Goal: Task Accomplishment & Management: Use online tool/utility

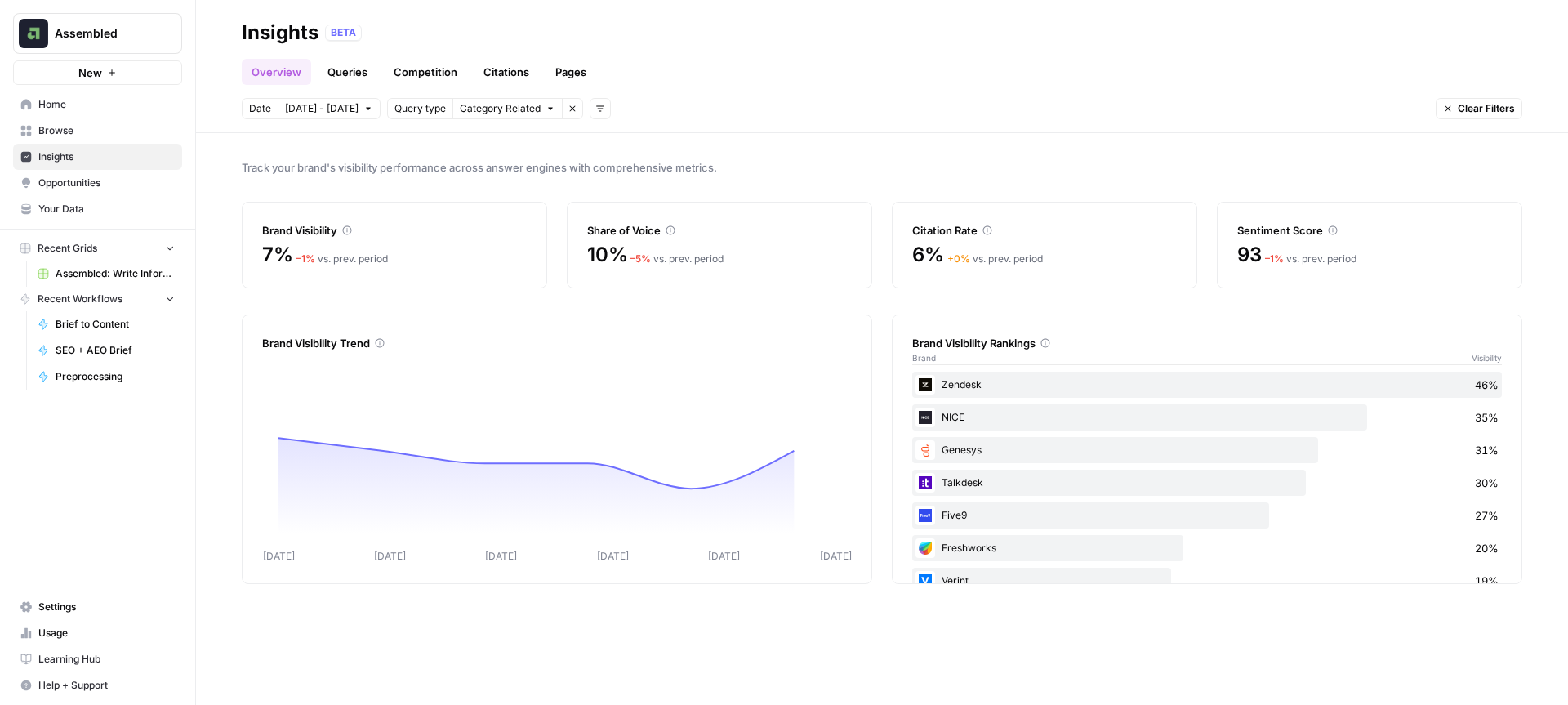
scroll to position [327, 0]
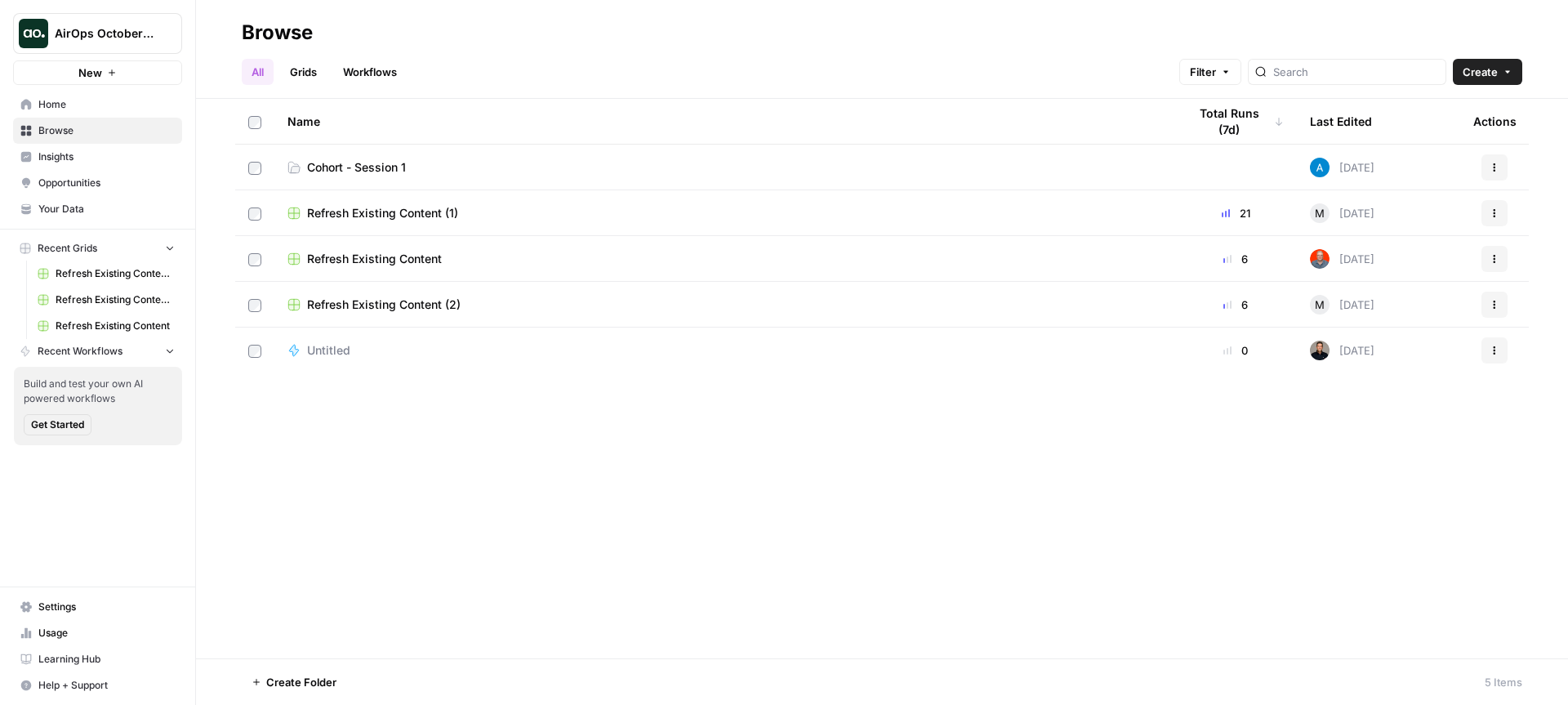
click at [117, 38] on span "AirOps October Cohort" at bounding box center [104, 33] width 99 height 16
click at [118, 37] on span "AirOps October Cohort" at bounding box center [104, 33] width 99 height 16
click at [105, 152] on span "Assembled" at bounding box center [157, 148] width 216 height 16
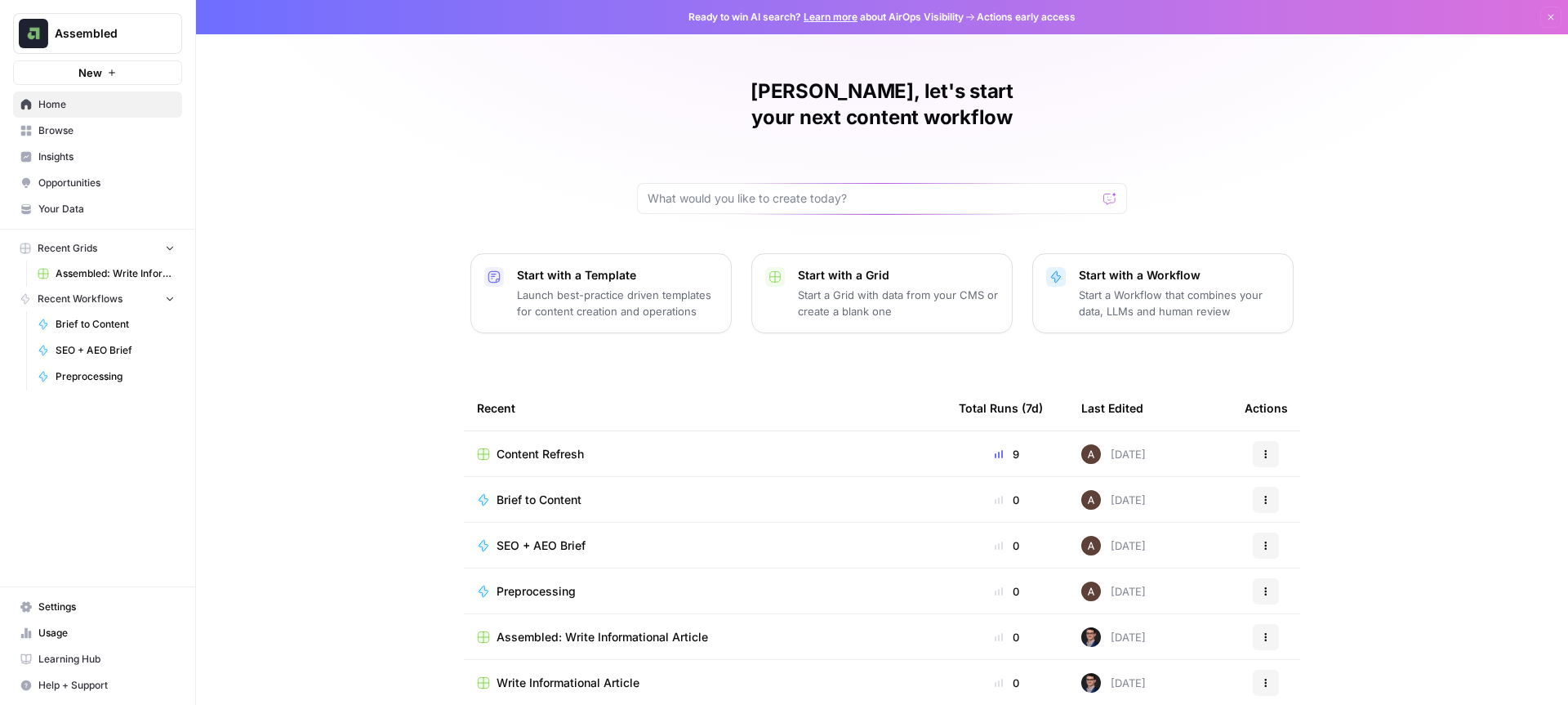
click at [114, 28] on span "Assembled" at bounding box center [104, 33] width 99 height 16
click at [102, 144] on span "AirOps October Cohort" at bounding box center [157, 148] width 216 height 16
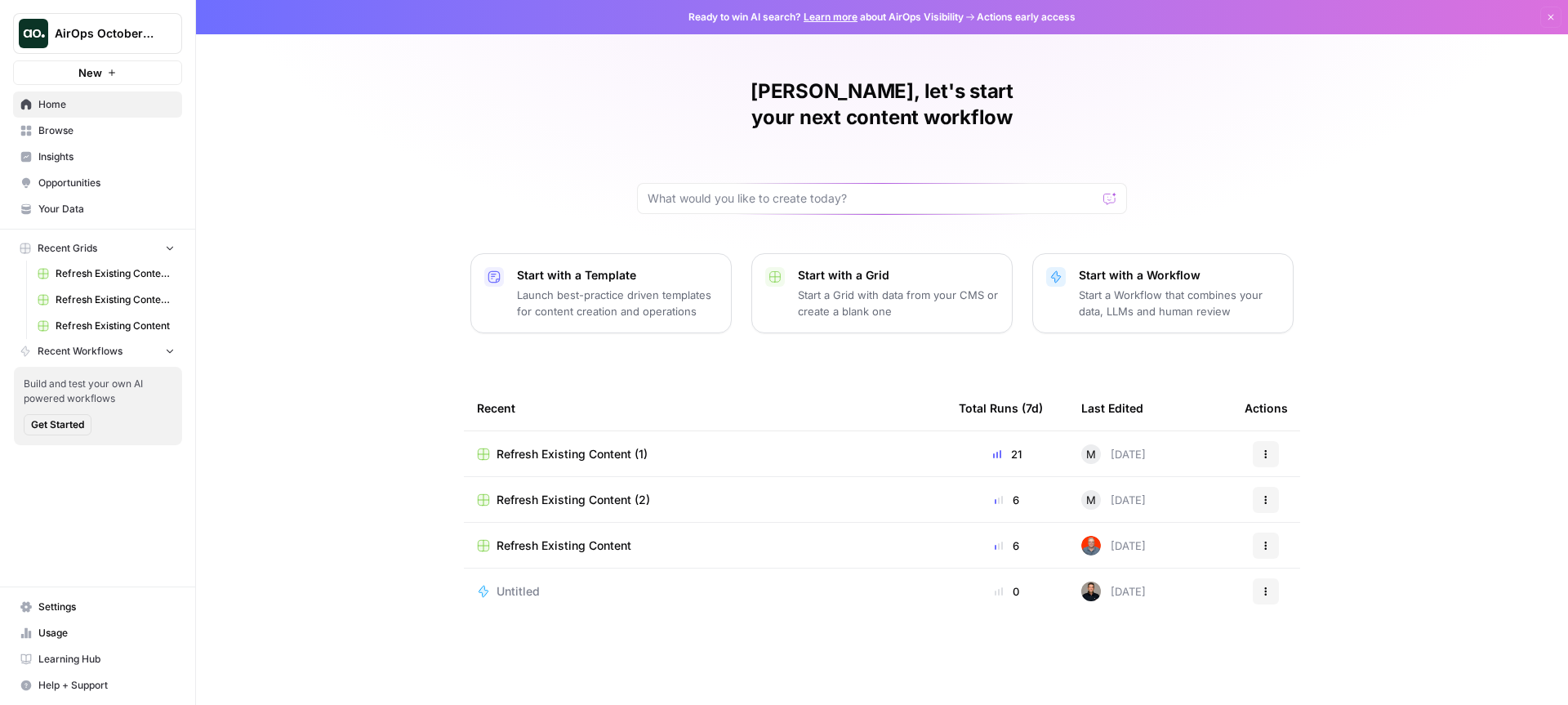
click at [82, 134] on span "Browse" at bounding box center [106, 130] width 136 height 14
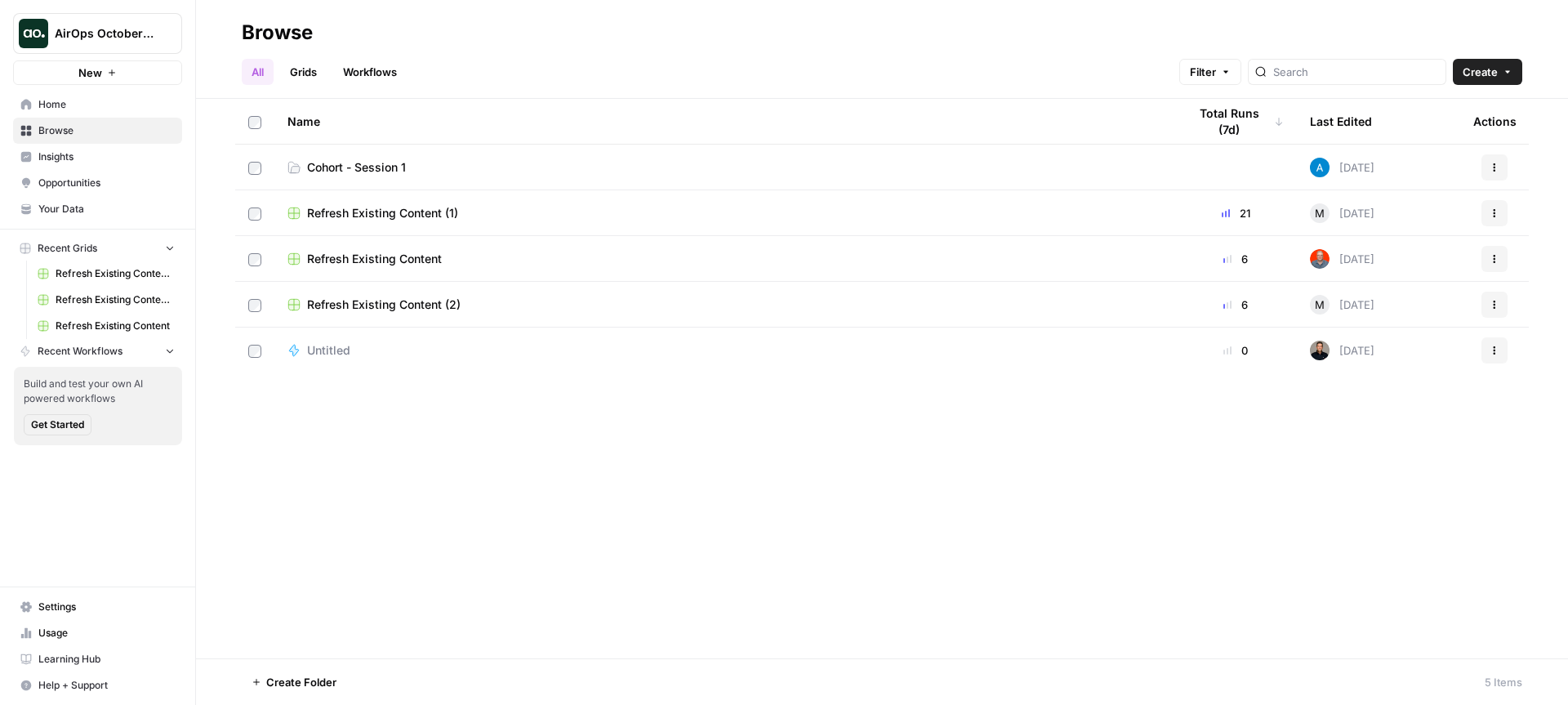
click at [315, 61] on link "Grids" at bounding box center [303, 72] width 47 height 26
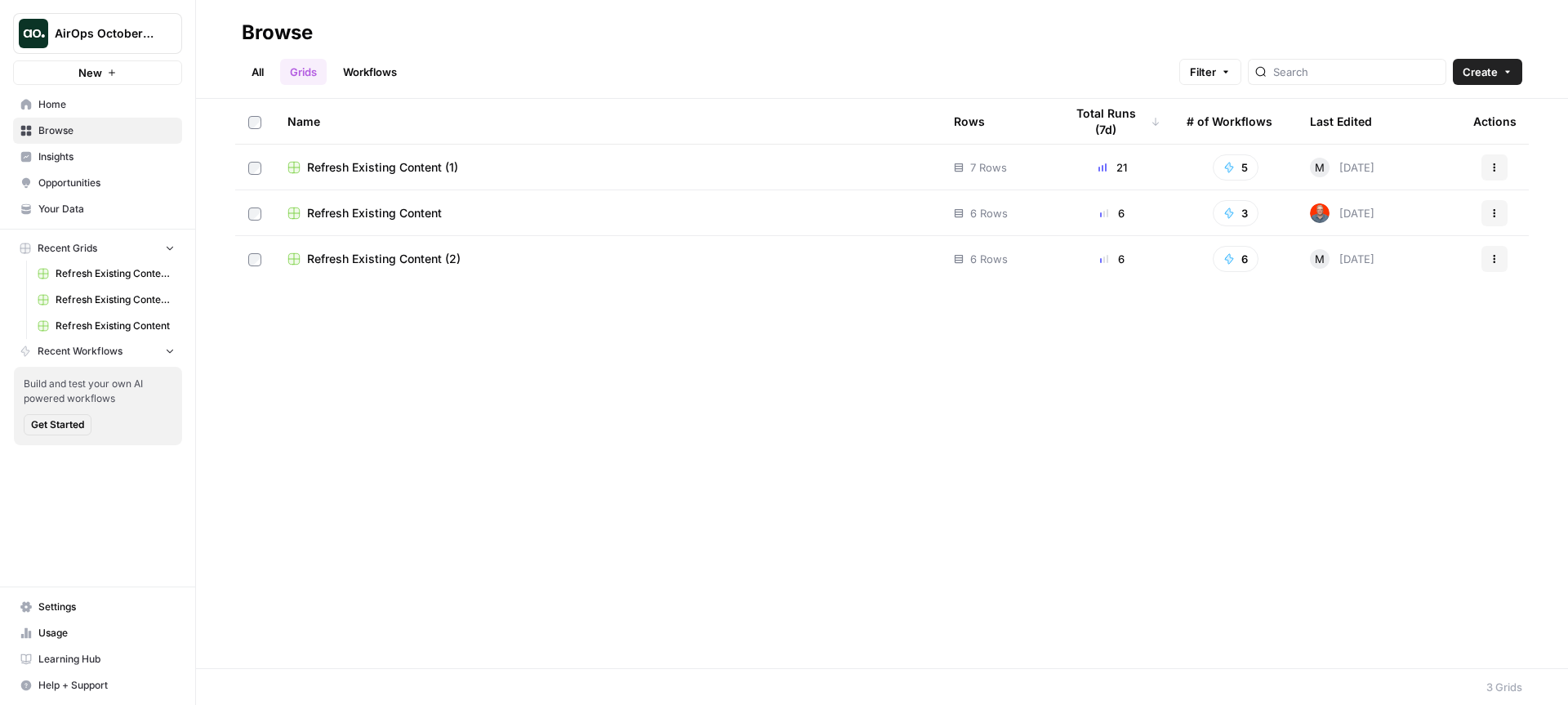
click at [256, 74] on link "All" at bounding box center [257, 72] width 31 height 26
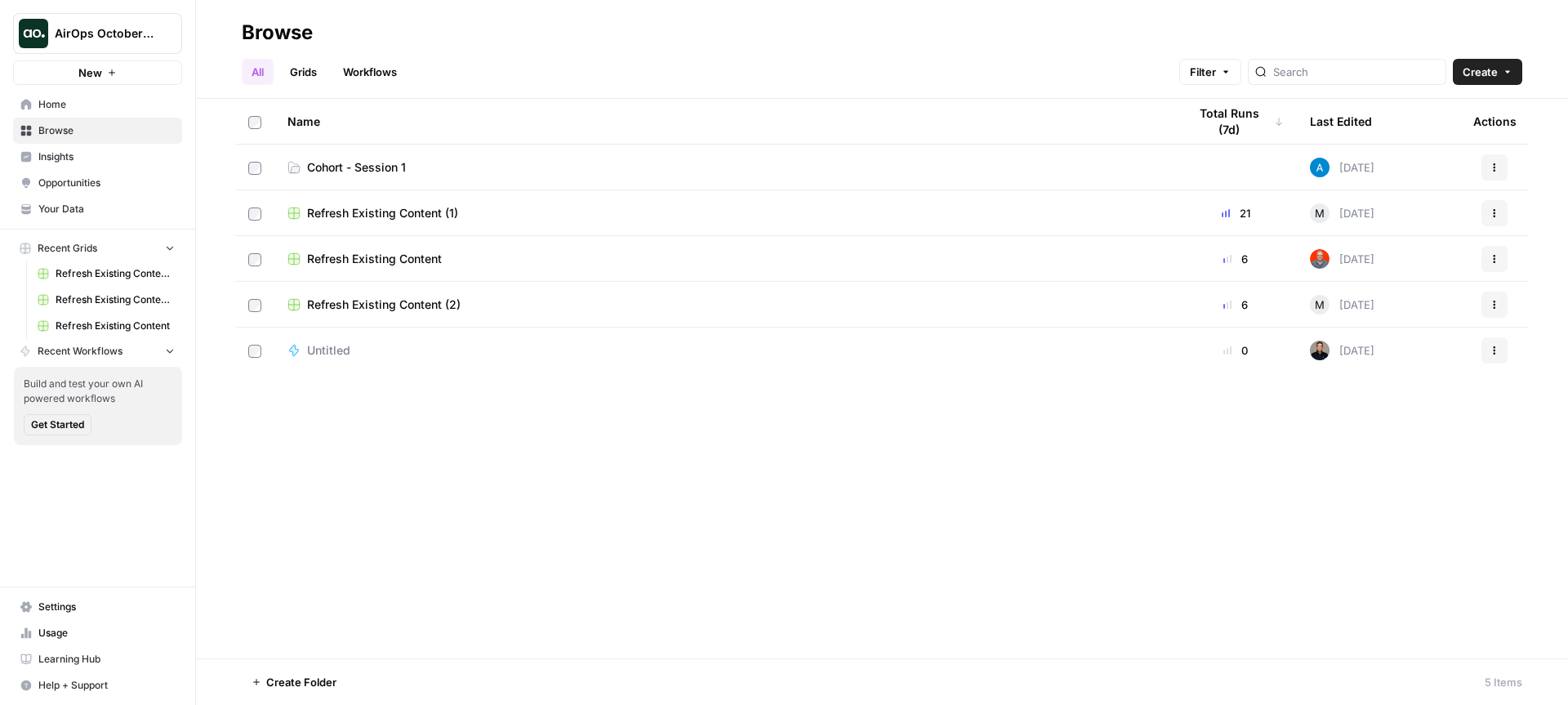
click at [345, 162] on span "Cohort - Session 1" at bounding box center [357, 167] width 99 height 16
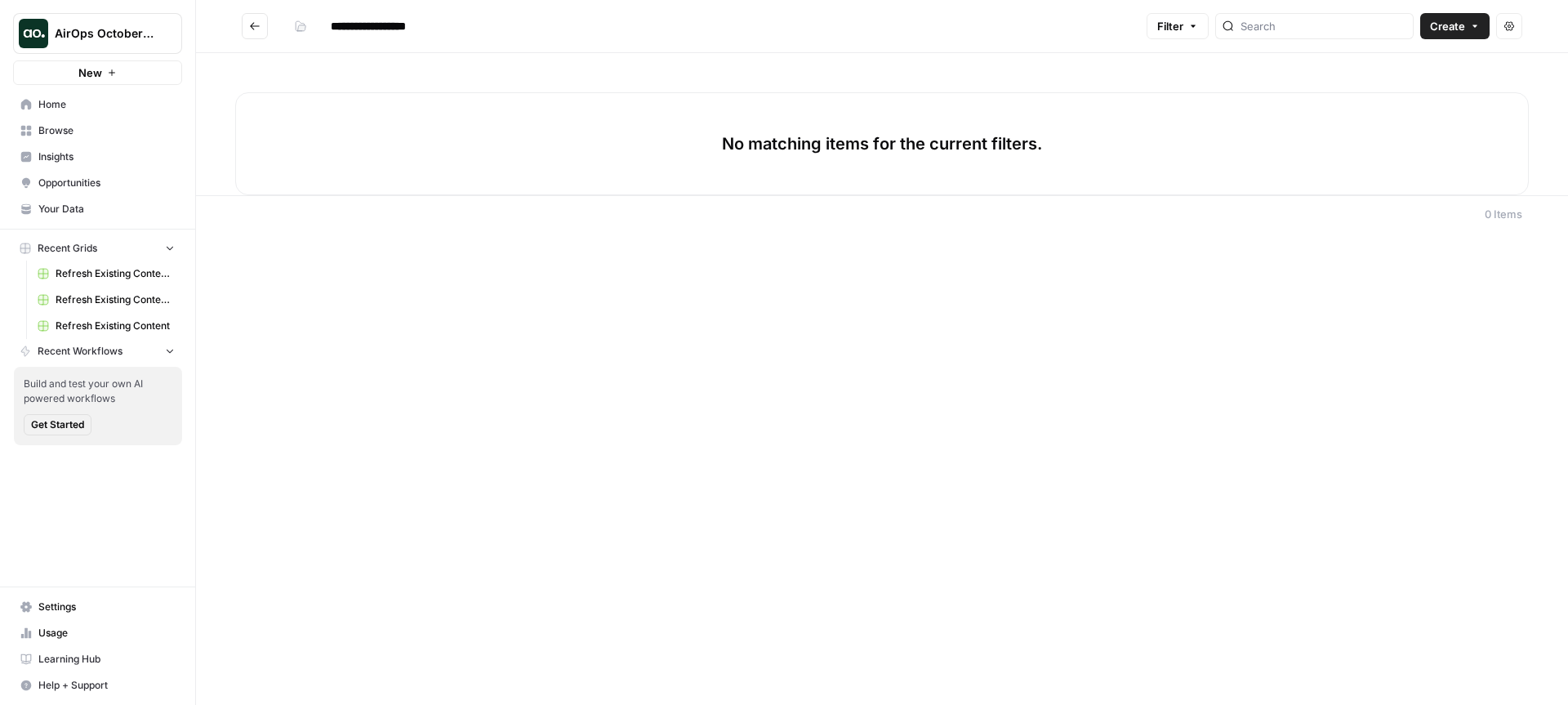
click at [94, 605] on span "Settings" at bounding box center [106, 606] width 136 height 14
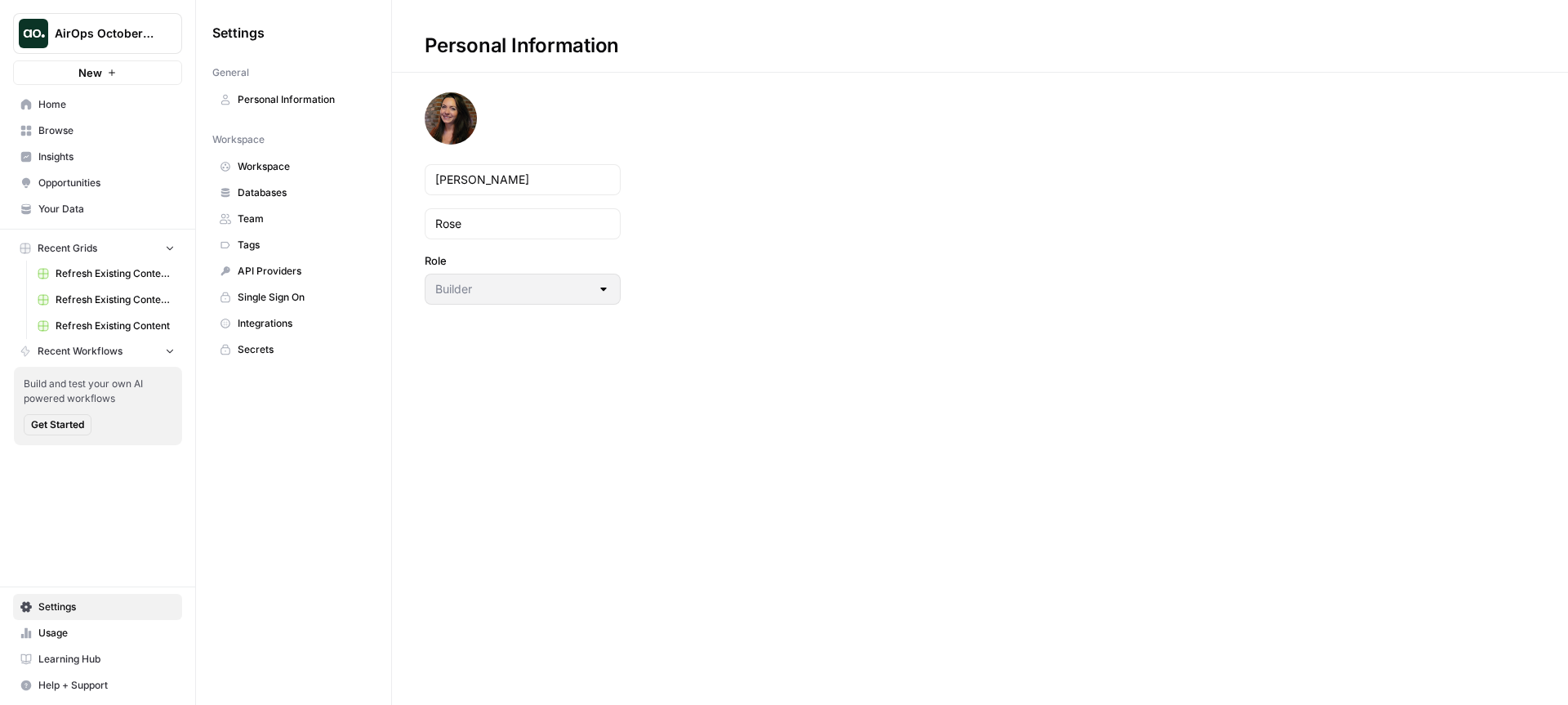
click at [286, 321] on span "Integrations" at bounding box center [303, 322] width 130 height 14
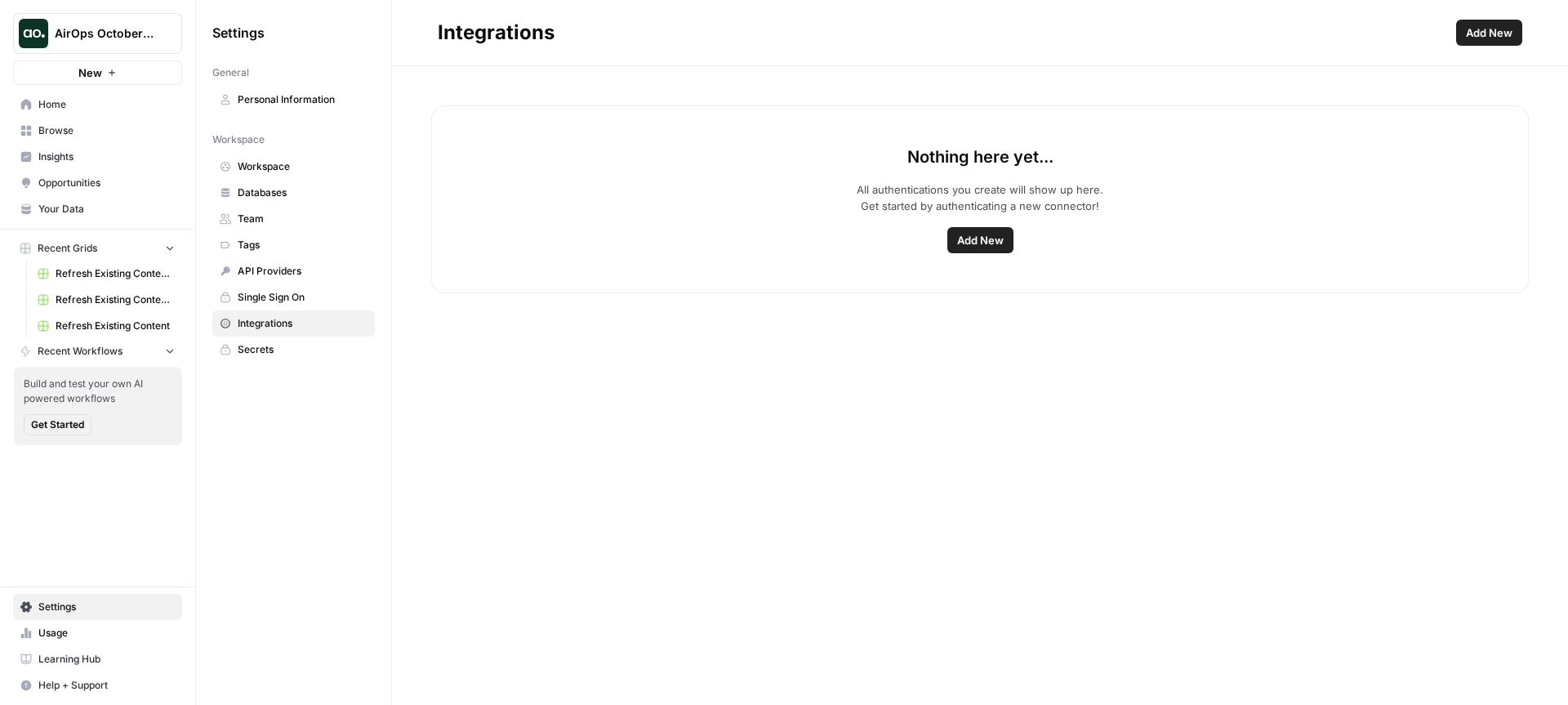
click at [988, 247] on span "Add New" at bounding box center [980, 239] width 47 height 16
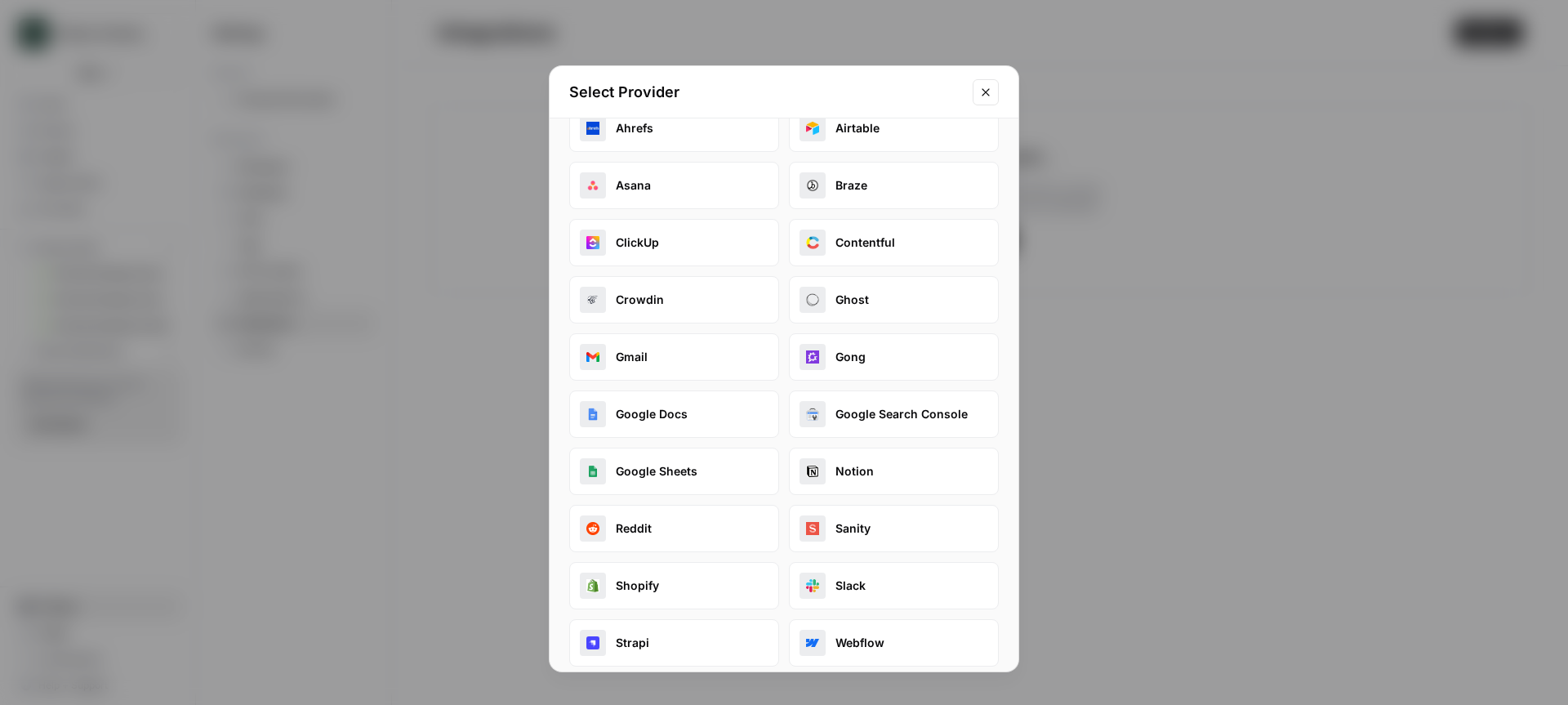
scroll to position [105, 0]
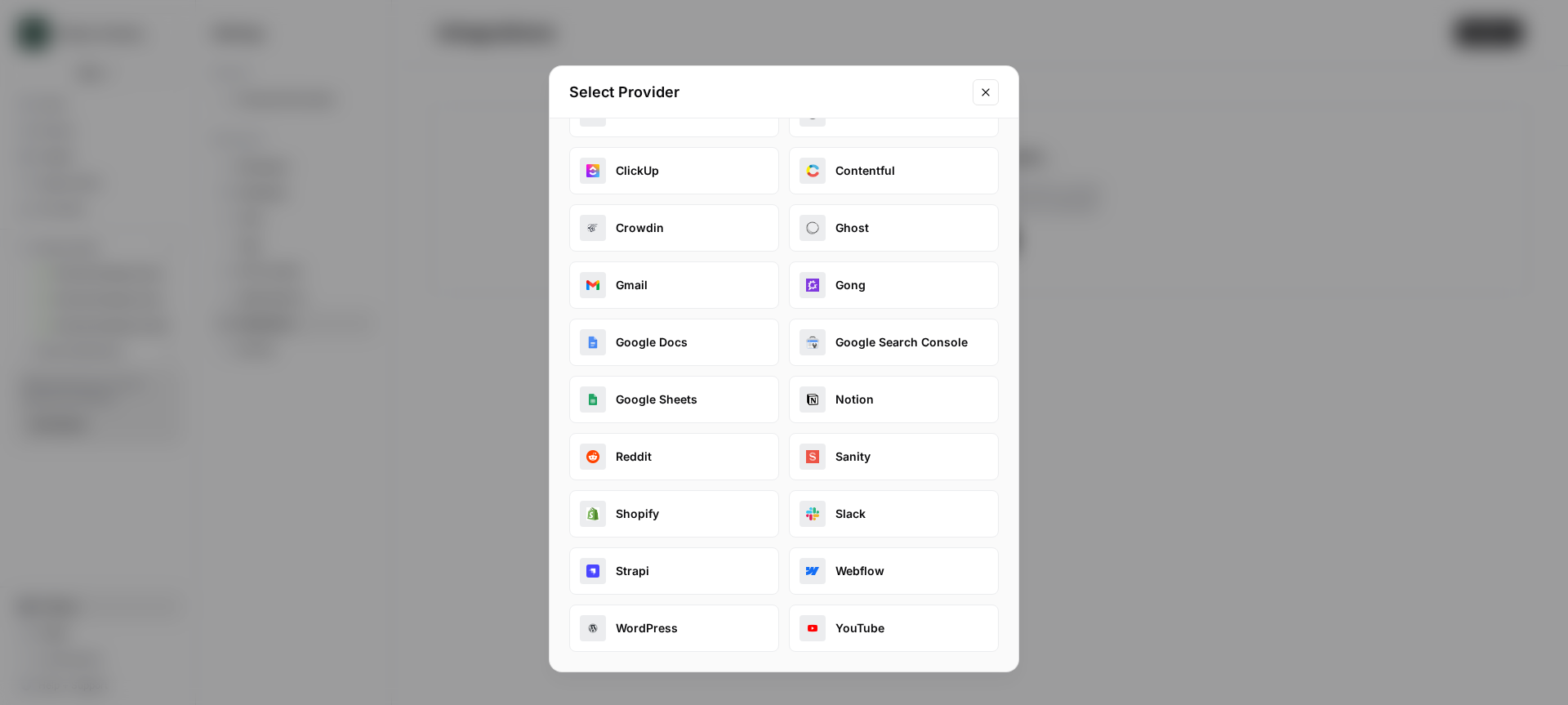
click at [981, 90] on icon "Close modal" at bounding box center [986, 93] width 13 height 13
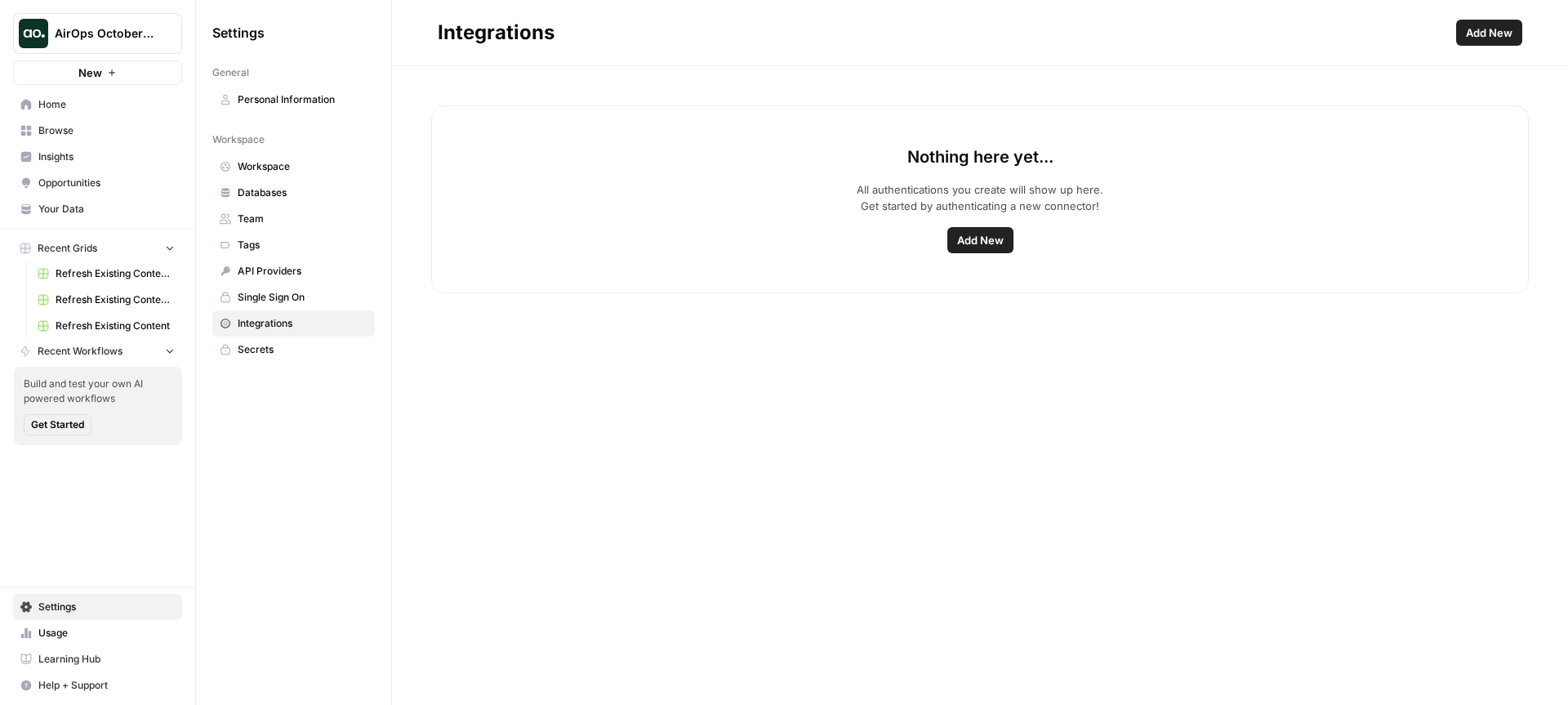
click at [74, 134] on span "Browse" at bounding box center [106, 130] width 136 height 14
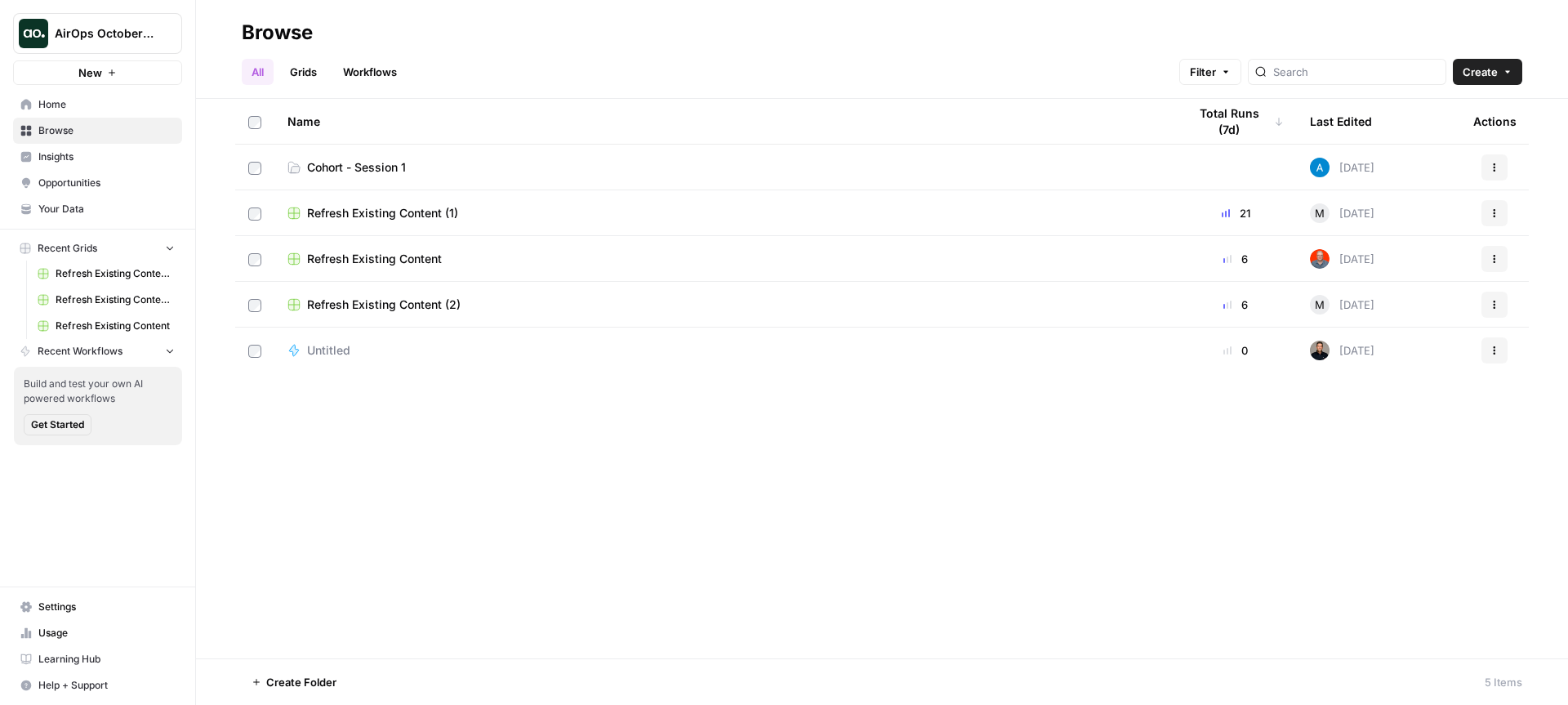
click at [356, 161] on span "Cohort - Session 1" at bounding box center [357, 167] width 99 height 16
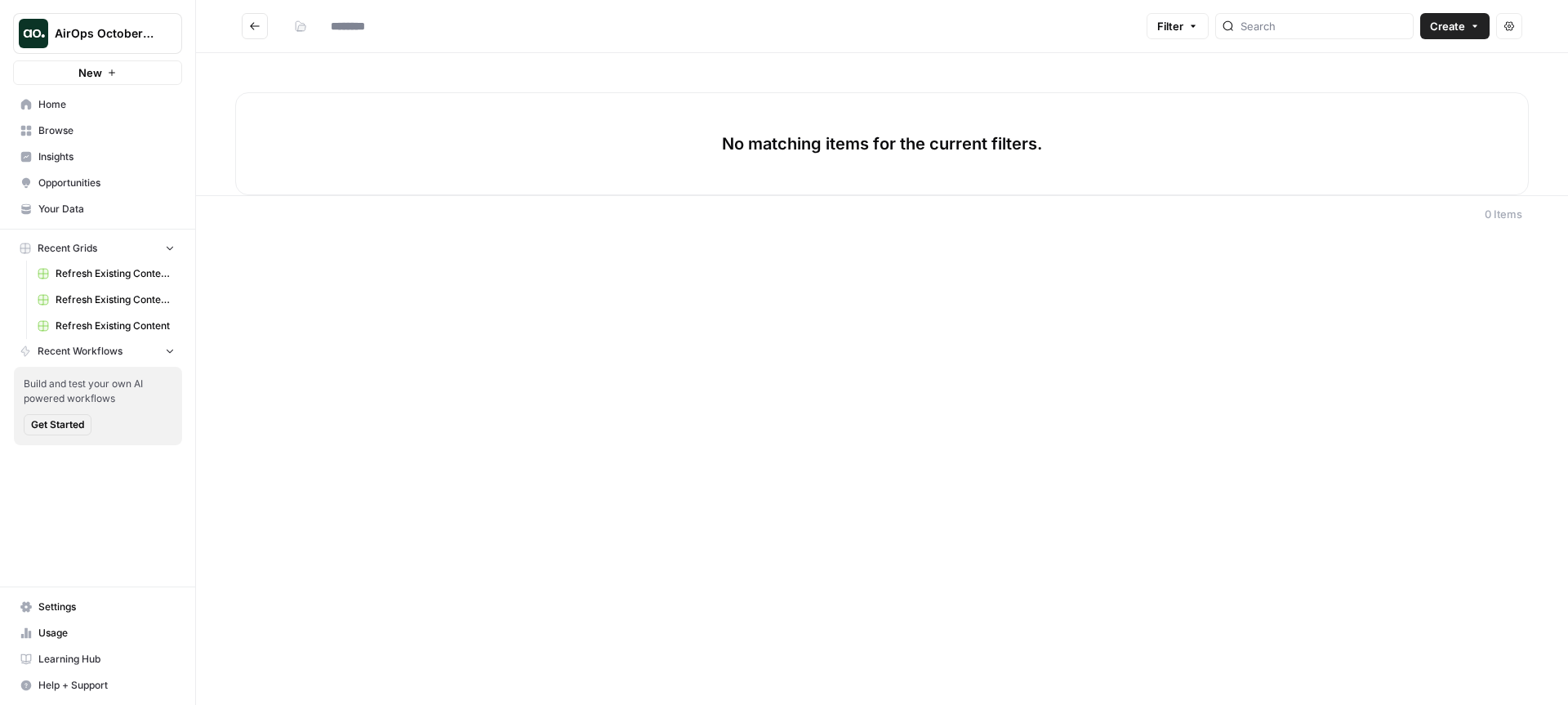
type input "**********"
click at [98, 209] on span "Your Data" at bounding box center [106, 208] width 136 height 14
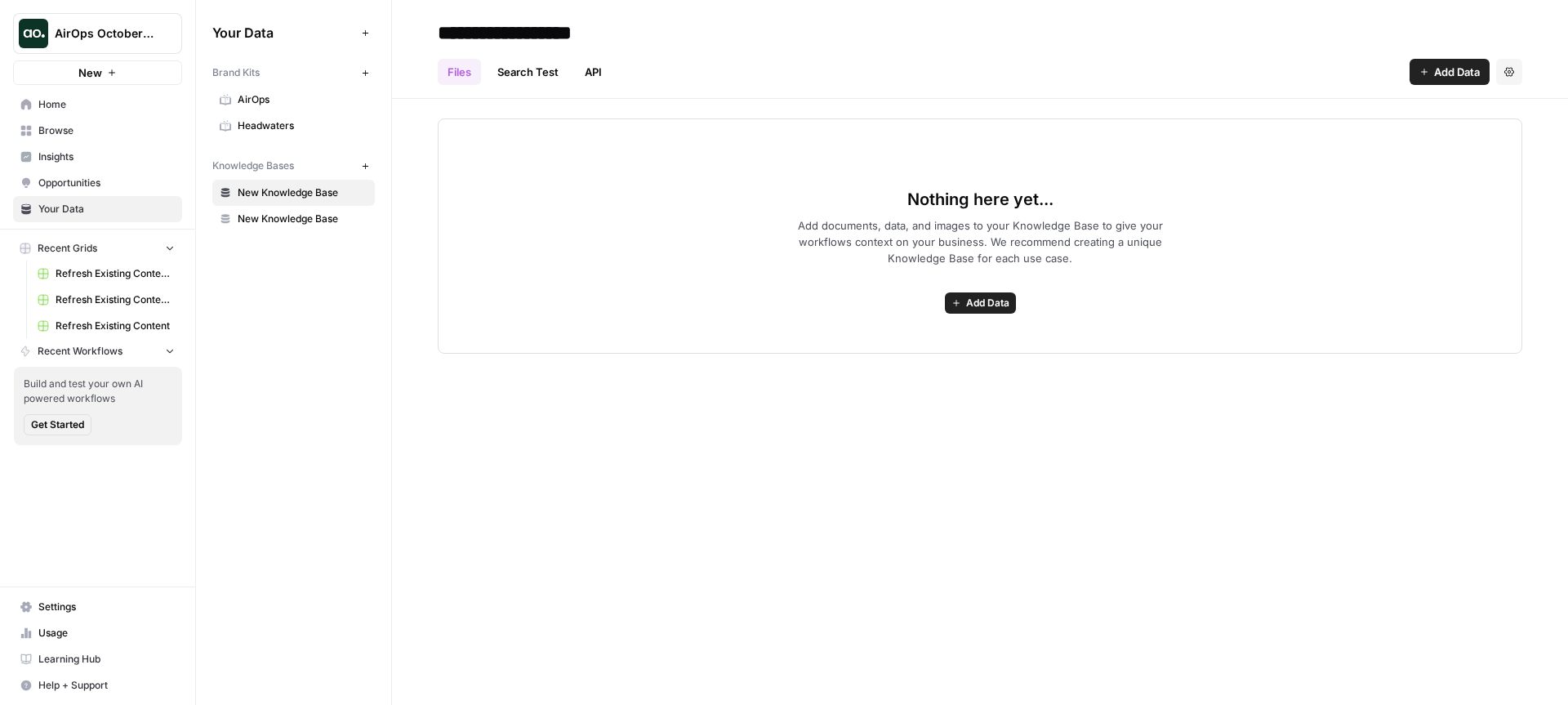
click at [312, 212] on span "New Knowledge Base" at bounding box center [303, 218] width 130 height 14
click at [309, 186] on span "New Knowledge Base" at bounding box center [303, 192] width 130 height 14
click at [366, 71] on icon "button" at bounding box center [365, 73] width 9 height 9
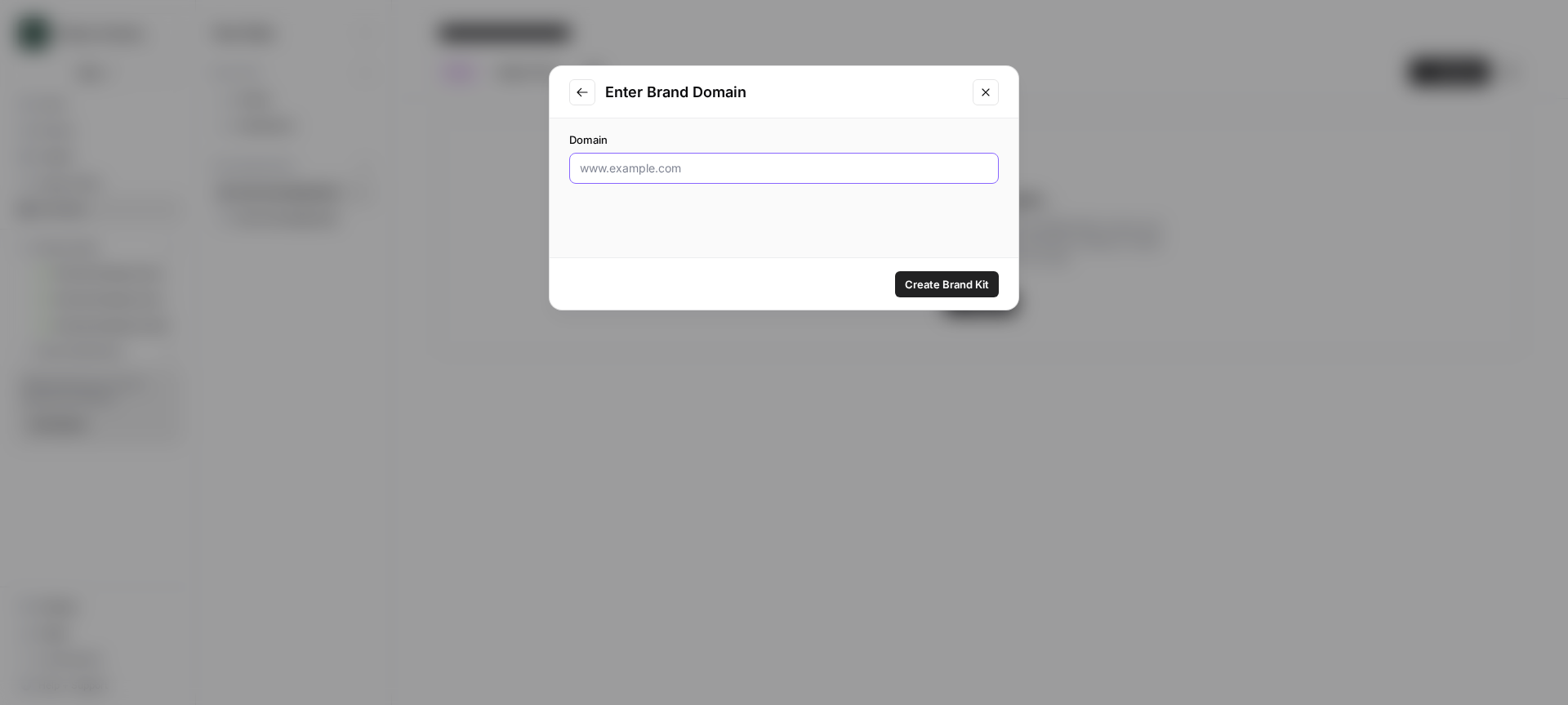
click at [685, 175] on input "Domain" at bounding box center [784, 168] width 408 height 16
type input "www.assembled.com"
click button "Create Brand Kit" at bounding box center [947, 283] width 104 height 26
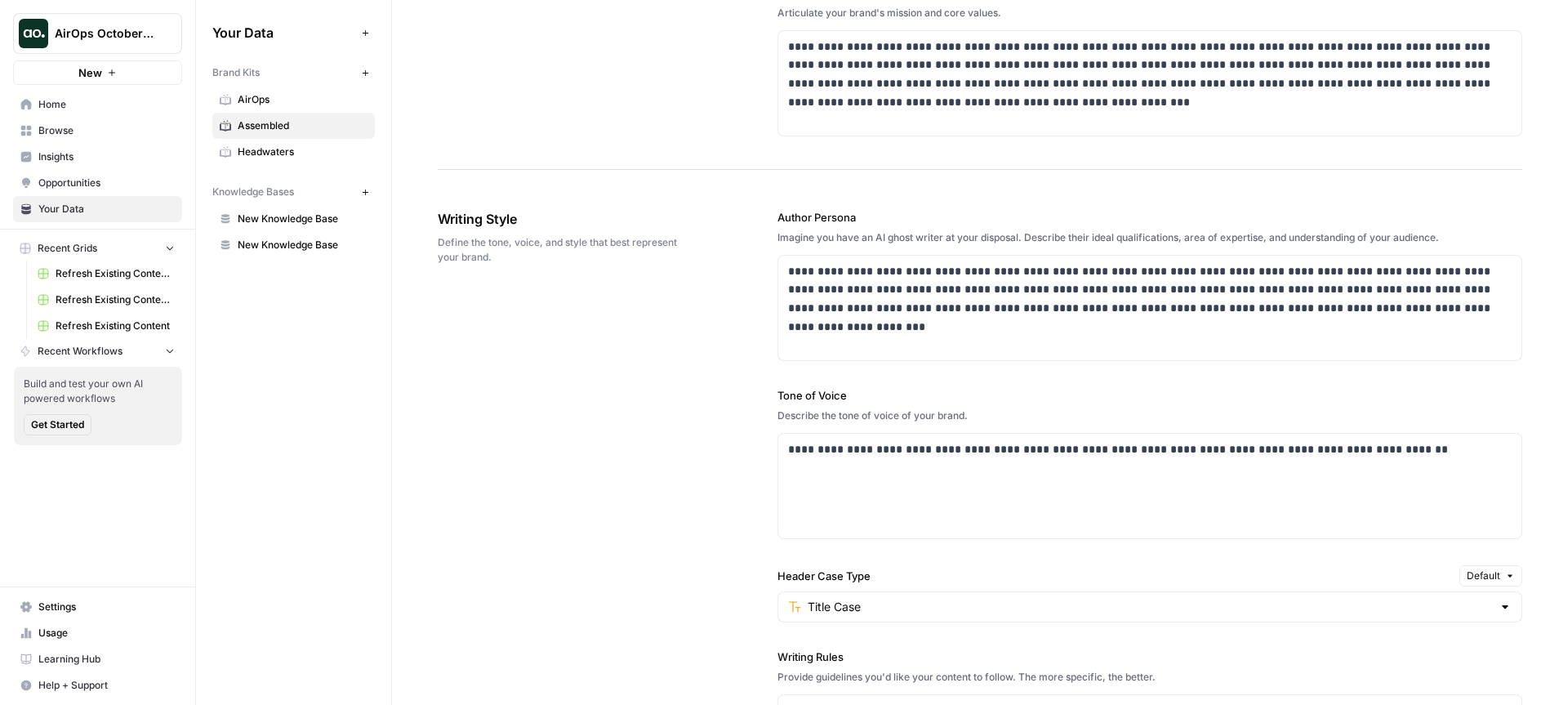
scroll to position [773, 0]
click at [62, 116] on link "Home" at bounding box center [97, 104] width 169 height 26
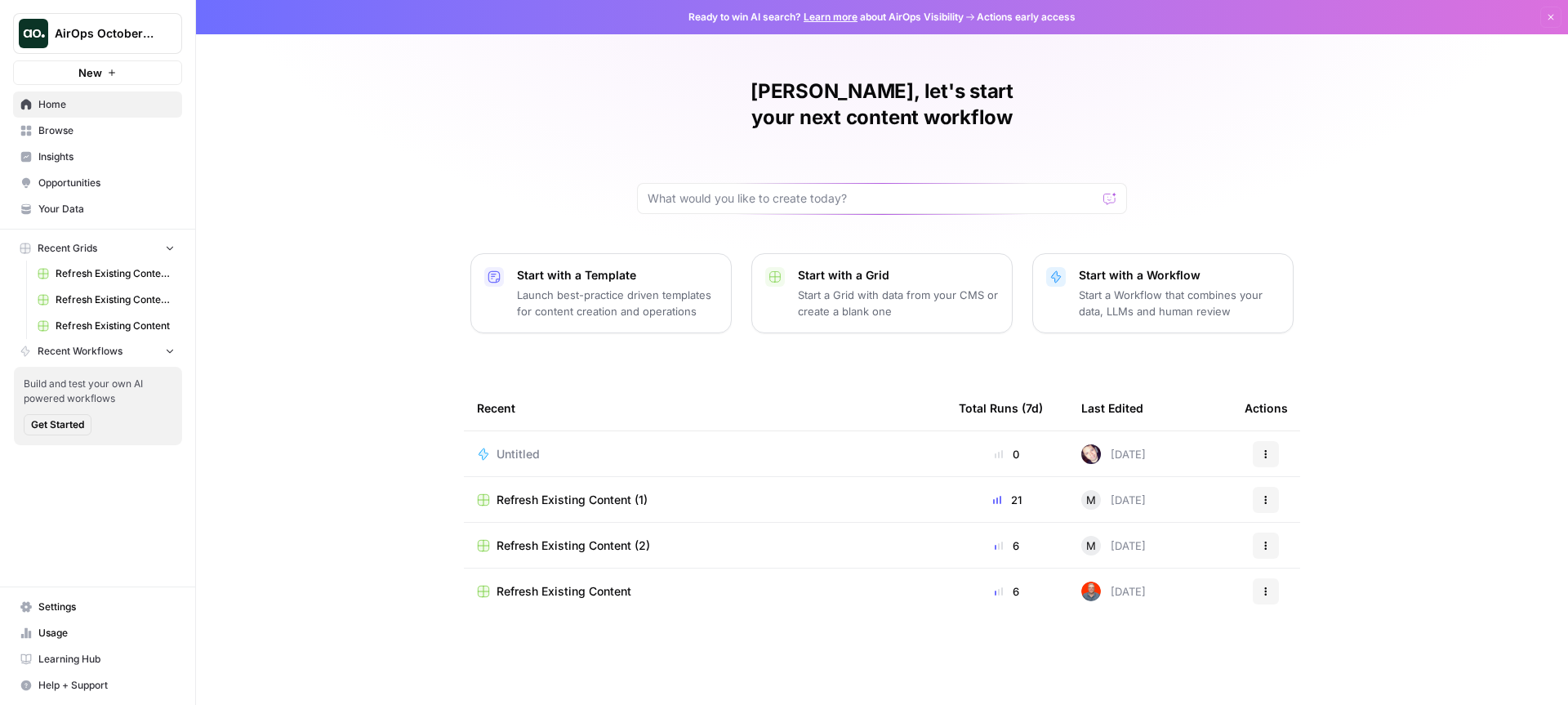
click at [63, 123] on span "Browse" at bounding box center [106, 130] width 136 height 14
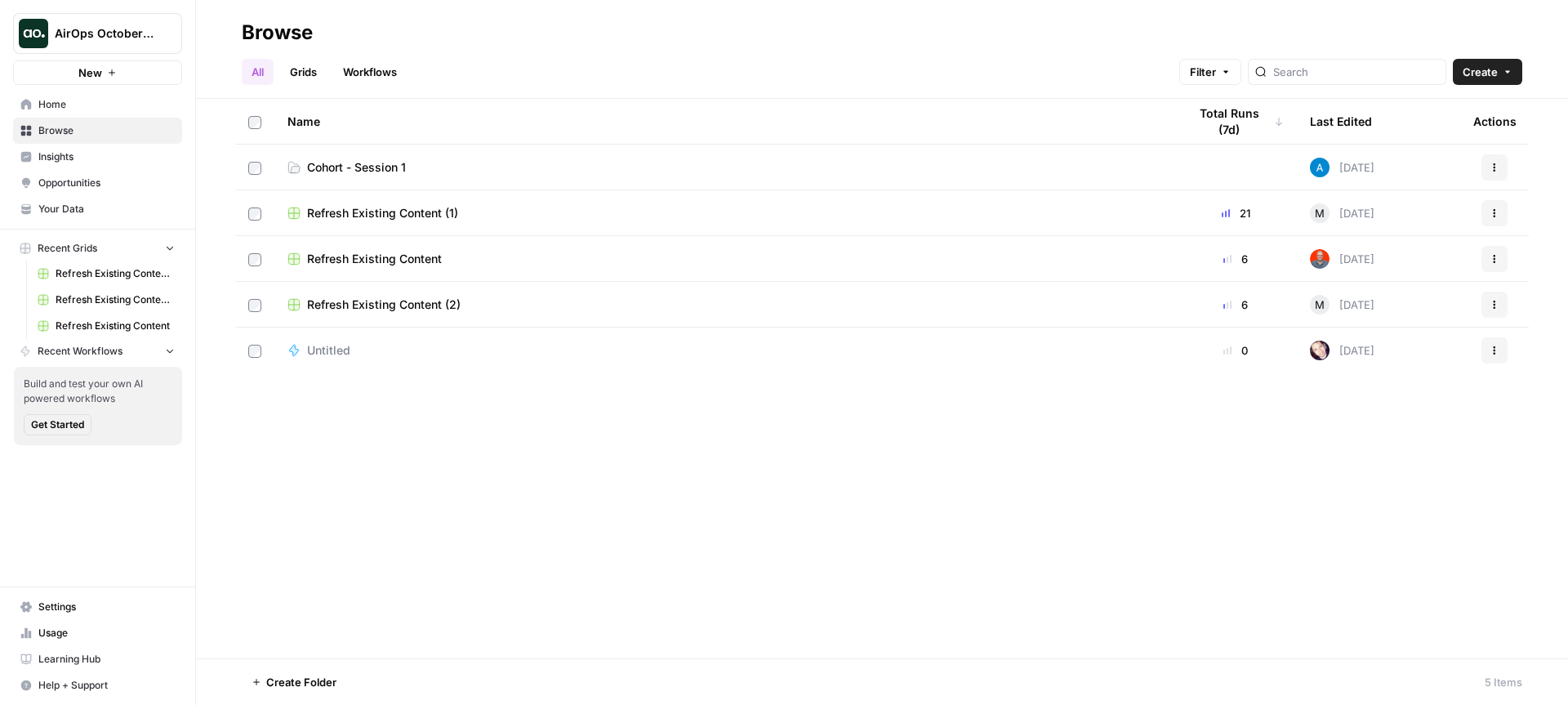
click at [360, 156] on td "Cohort - Session 1" at bounding box center [724, 166] width 900 height 45
click at [357, 170] on span "Cohort - Session 1" at bounding box center [357, 167] width 99 height 16
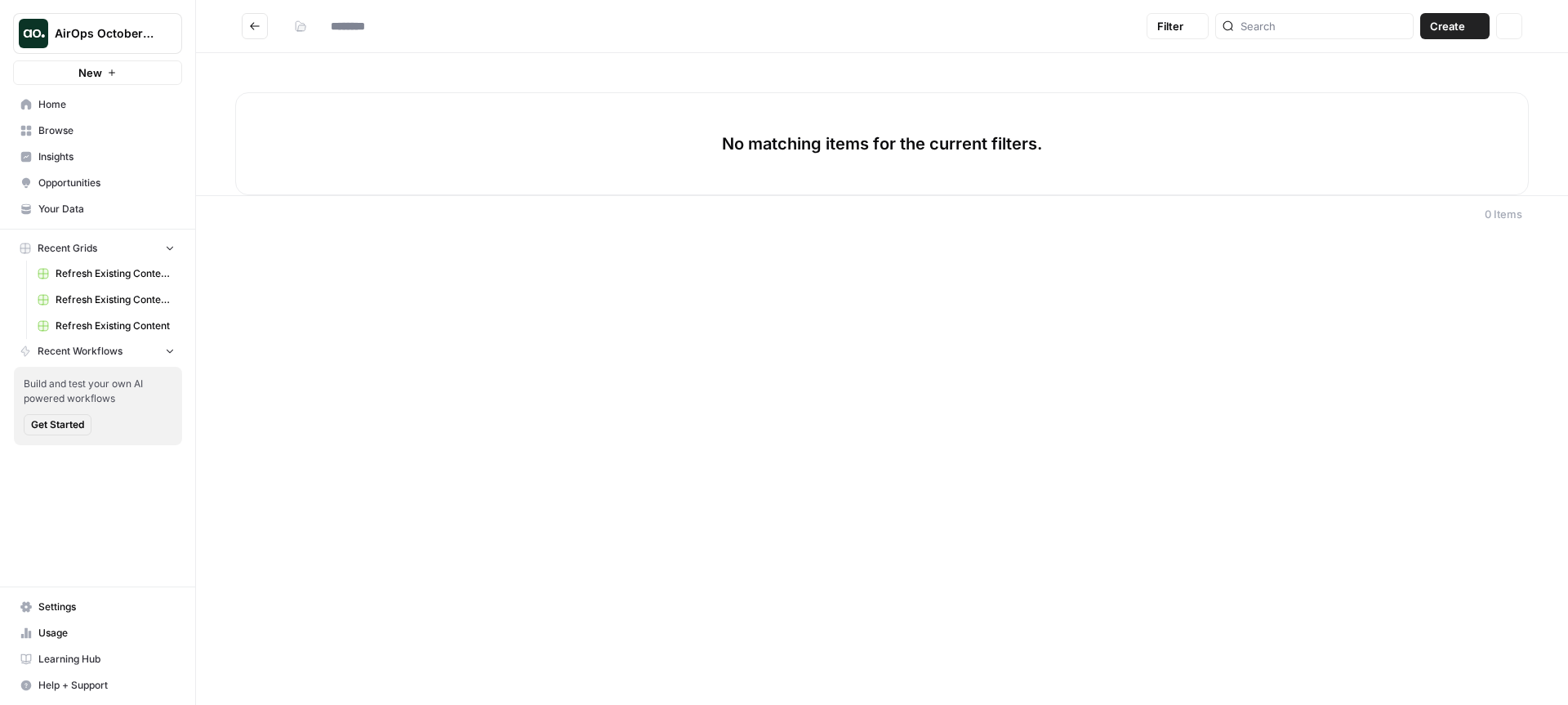
type input "**********"
click at [1482, 29] on button "Create" at bounding box center [1454, 26] width 70 height 26
click at [1439, 83] on span "Workflow" at bounding box center [1424, 87] width 92 height 16
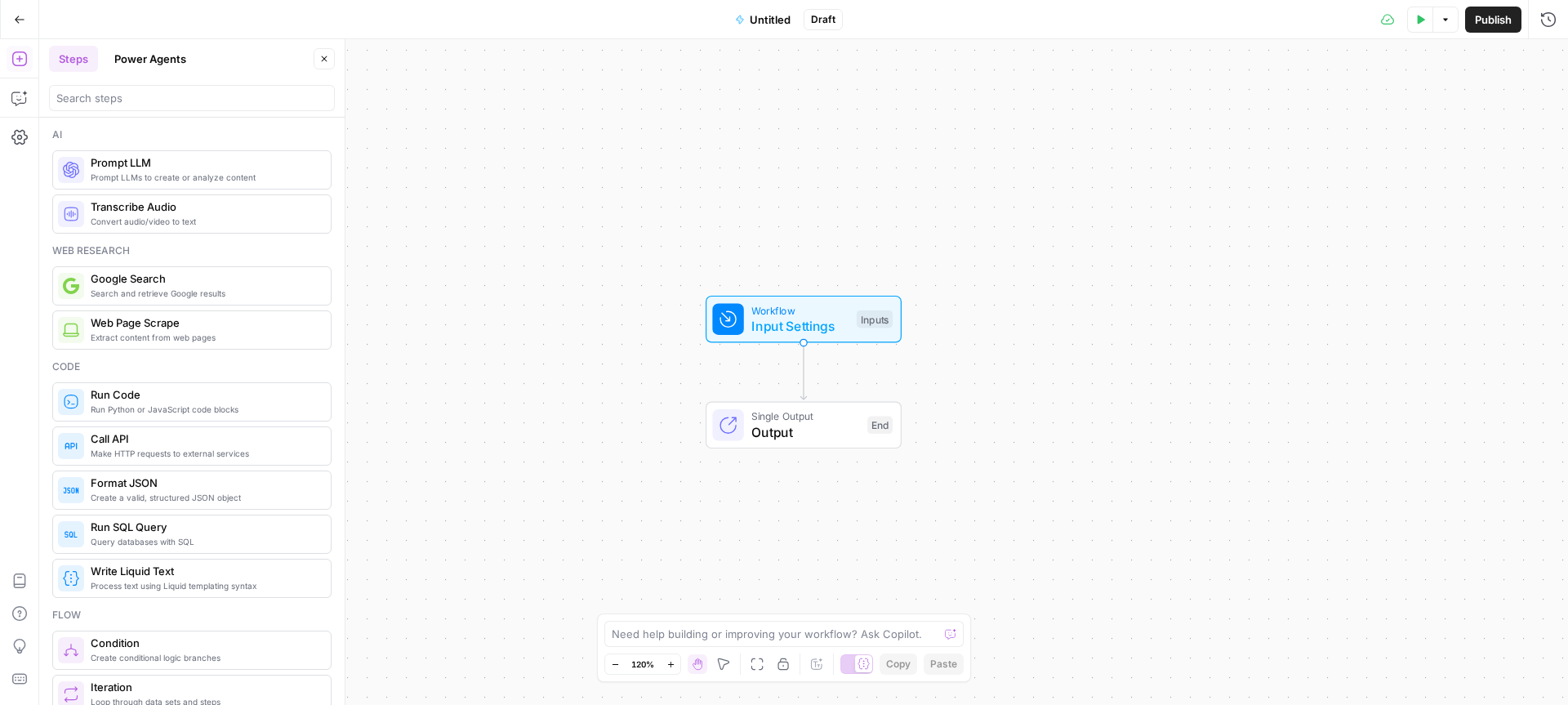
click at [747, 19] on button "Untitled" at bounding box center [763, 19] width 75 height 26
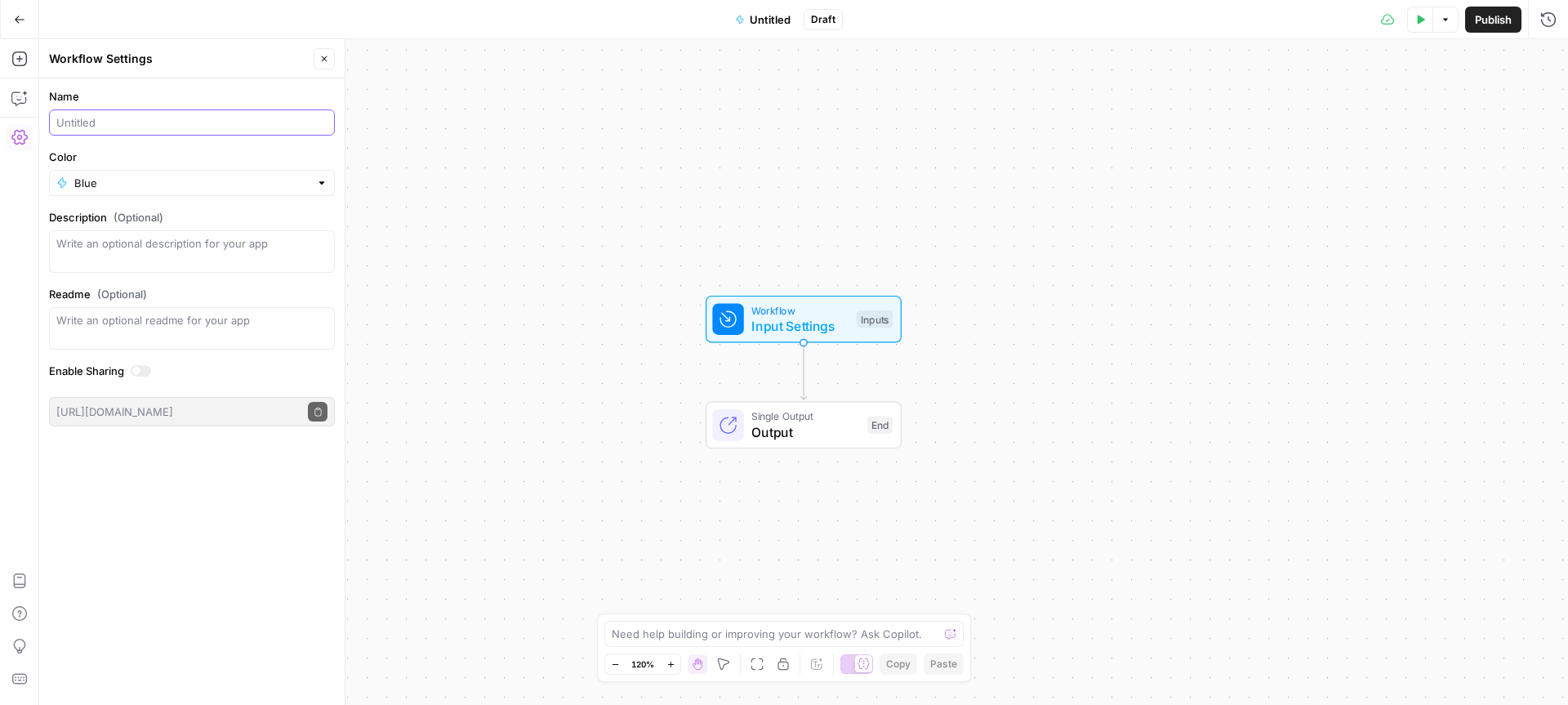
click at [103, 119] on input "Name" at bounding box center [192, 122] width 271 height 16
type input "Meta description generator ([PERSON_NAME])"
click at [160, 175] on input "Color" at bounding box center [192, 182] width 236 height 16
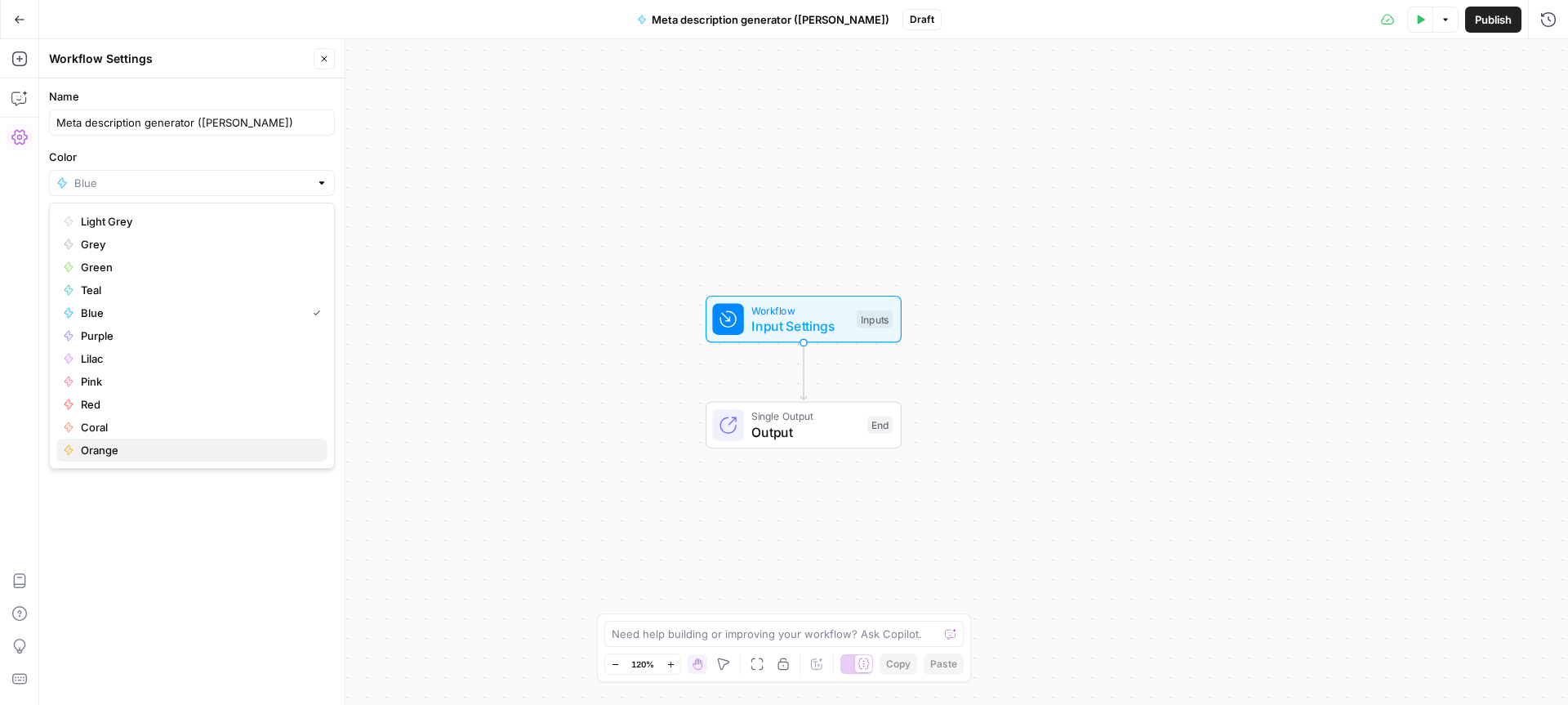
click at [105, 444] on span "Orange" at bounding box center [198, 449] width 234 height 16
type input "Orange"
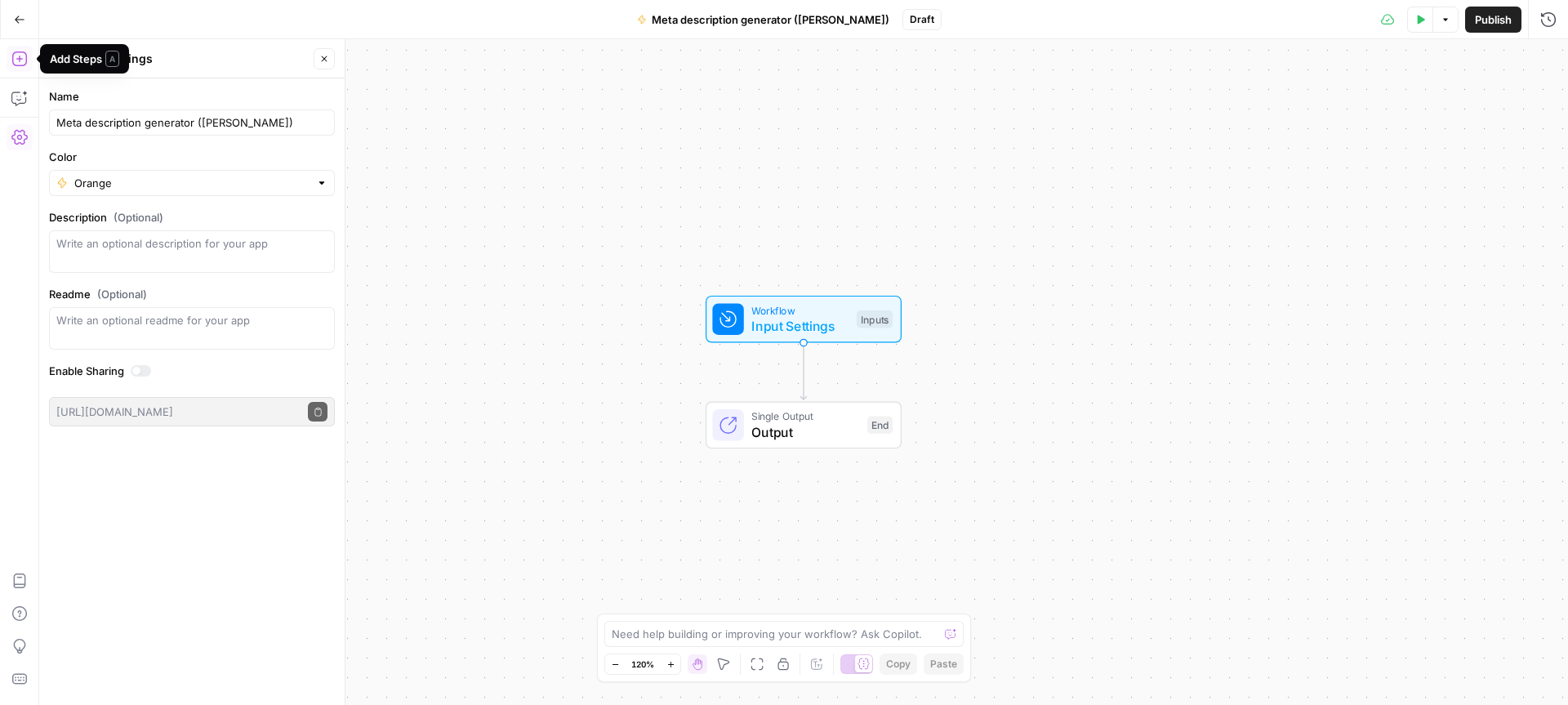
click at [327, 63] on icon "button" at bounding box center [324, 58] width 10 height 10
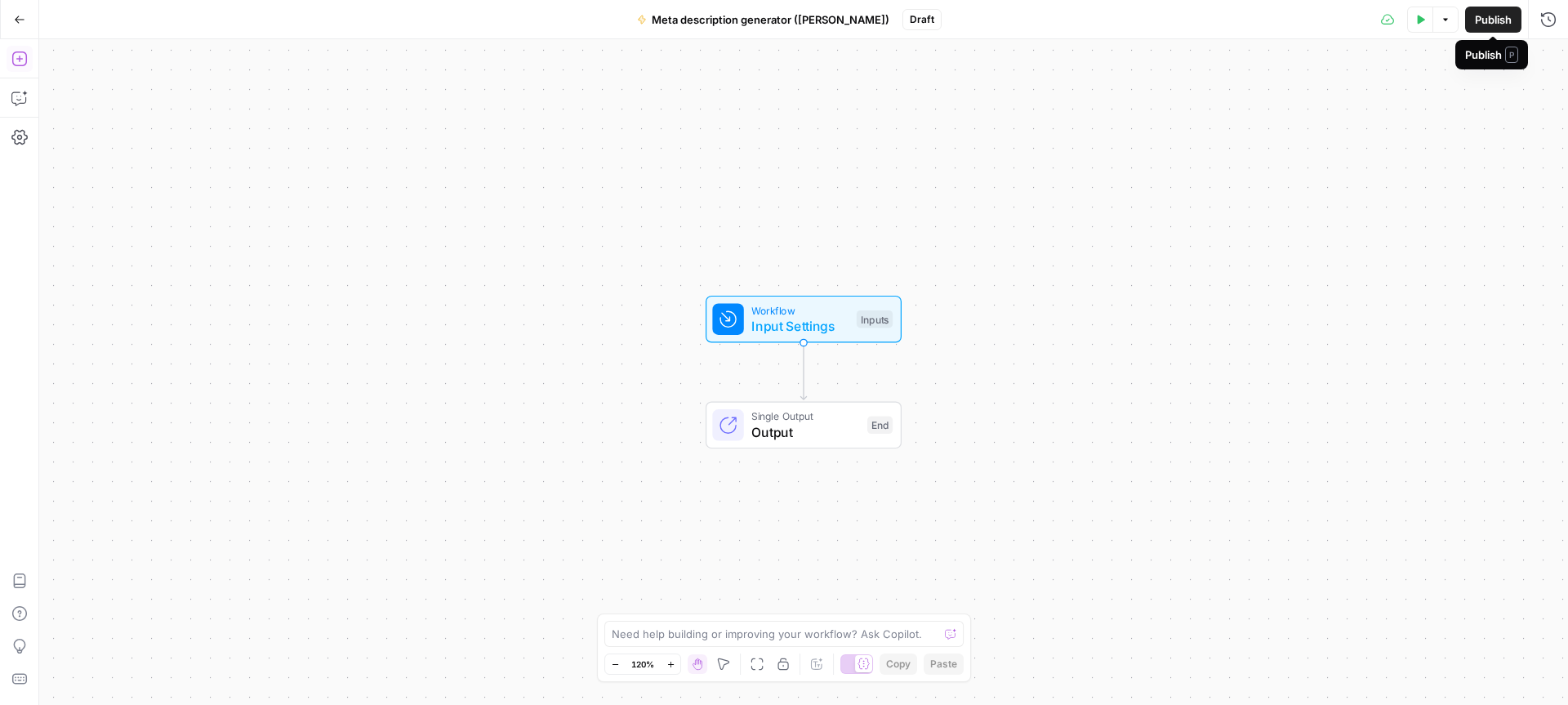
click at [1475, 26] on span "Publish" at bounding box center [1494, 19] width 37 height 16
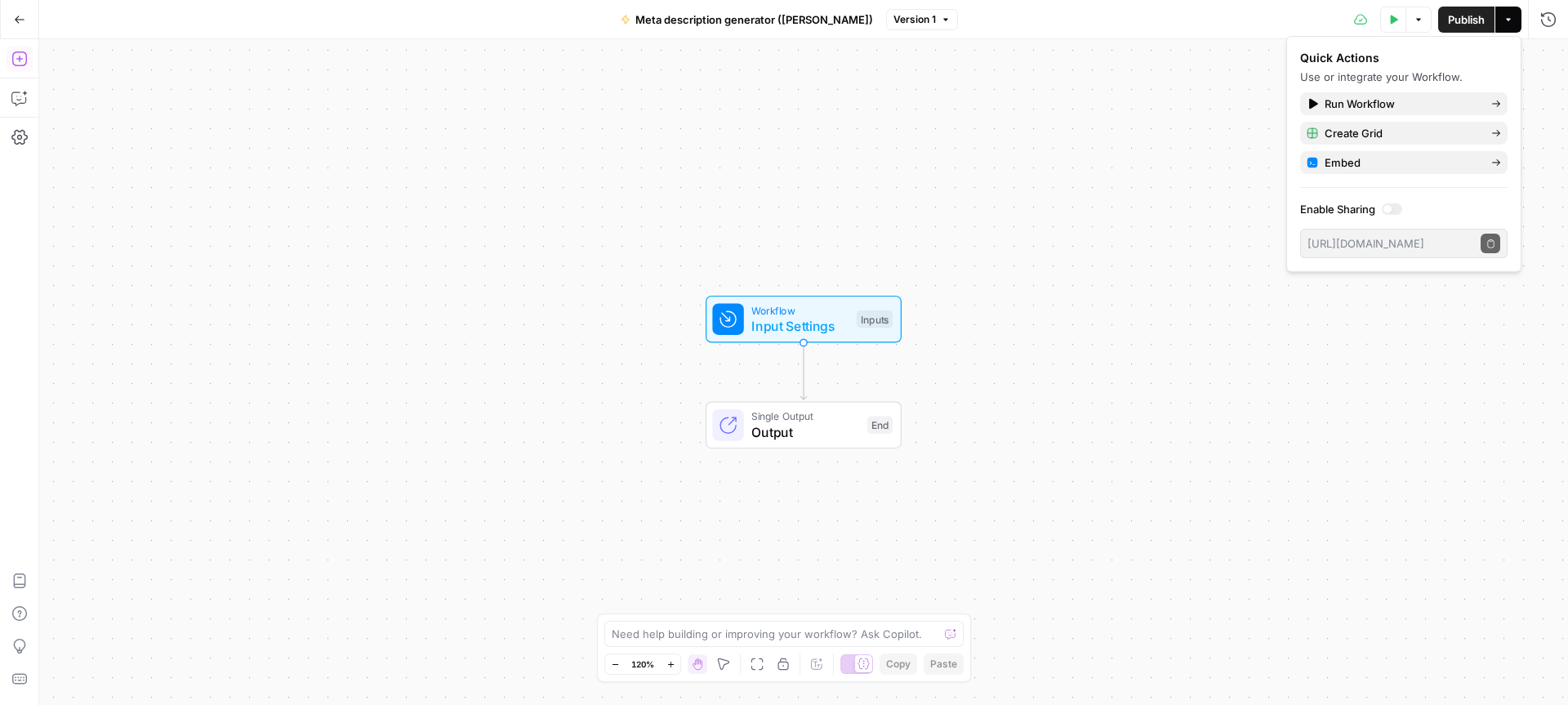
click at [1235, 75] on div "Workflow Input Settings Inputs Single Output Output End" at bounding box center [804, 372] width 1529 height 666
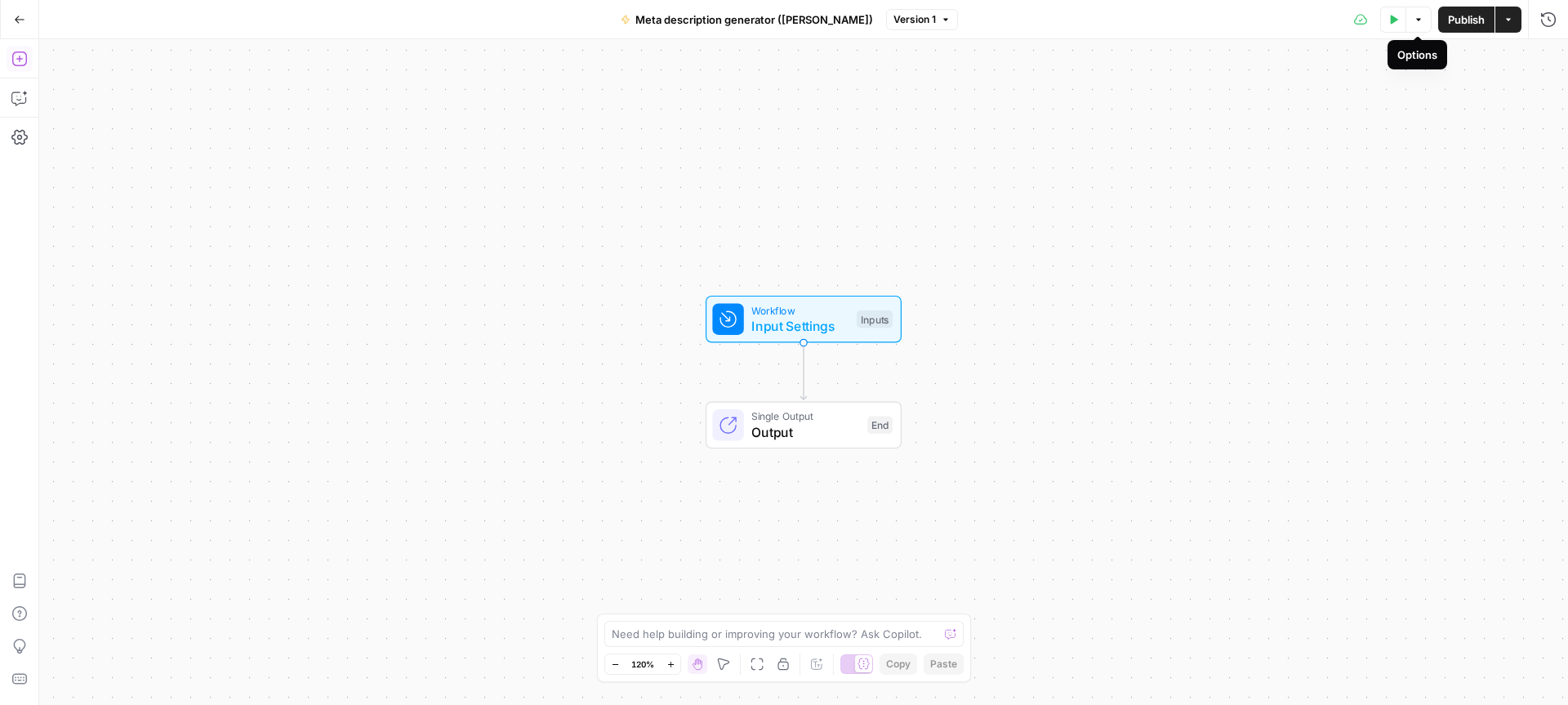
click at [1426, 23] on button "Options" at bounding box center [1418, 19] width 26 height 26
click at [1516, 27] on button "Actions" at bounding box center [1508, 19] width 26 height 26
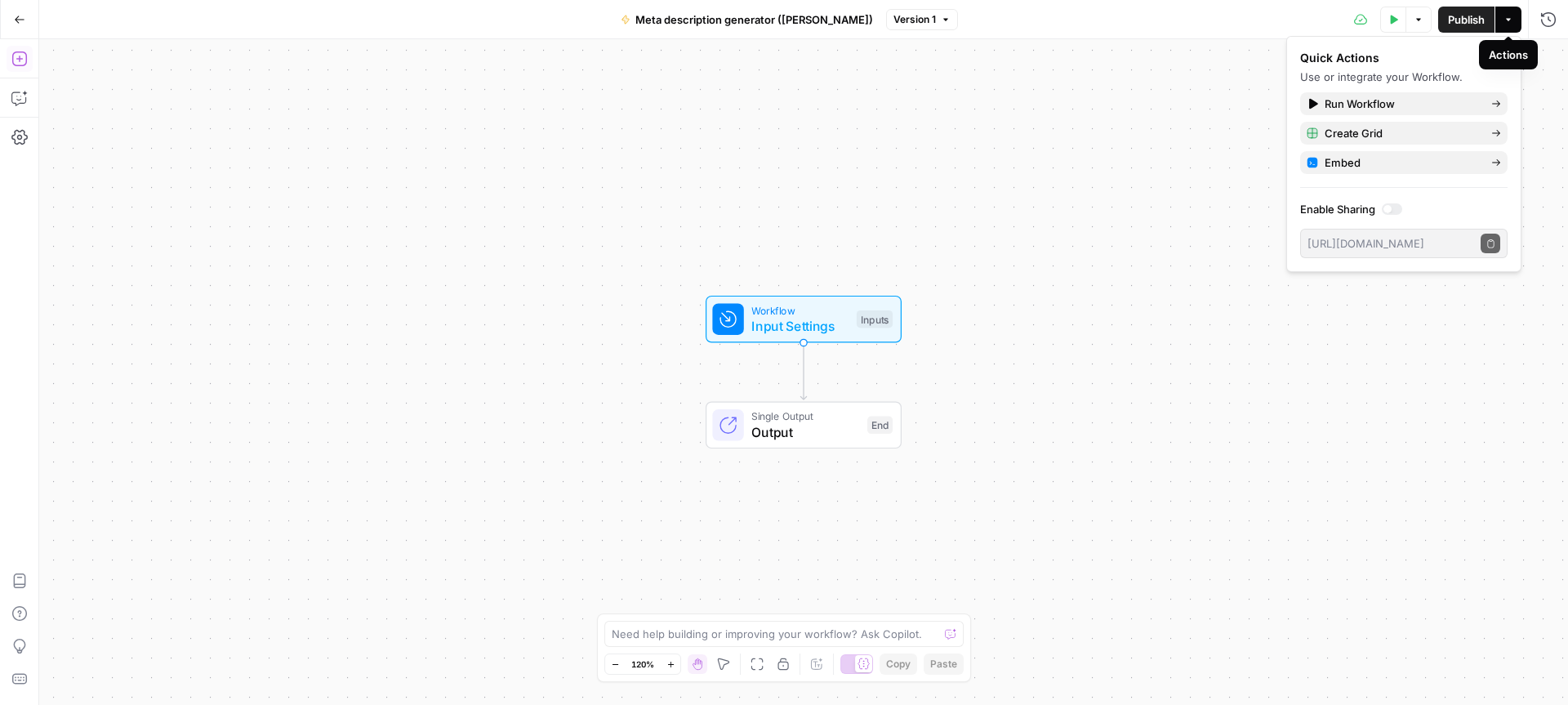
click at [1513, 27] on button "Actions" at bounding box center [1508, 19] width 26 height 26
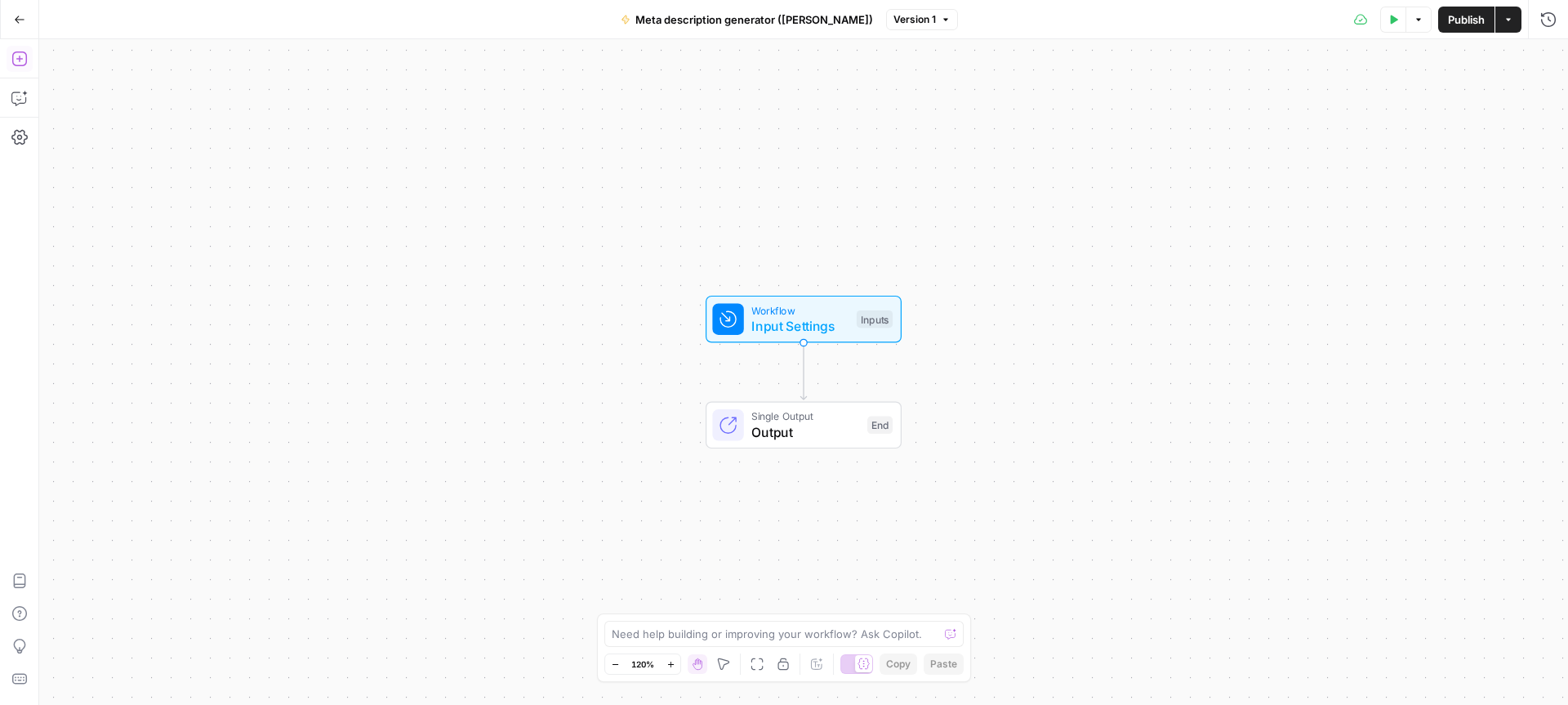
click at [923, 26] on button "Version 1" at bounding box center [922, 19] width 72 height 21
click at [730, 326] on icon at bounding box center [728, 319] width 15 height 15
click at [1386, 114] on span "Add Field" at bounding box center [1385, 111] width 48 height 16
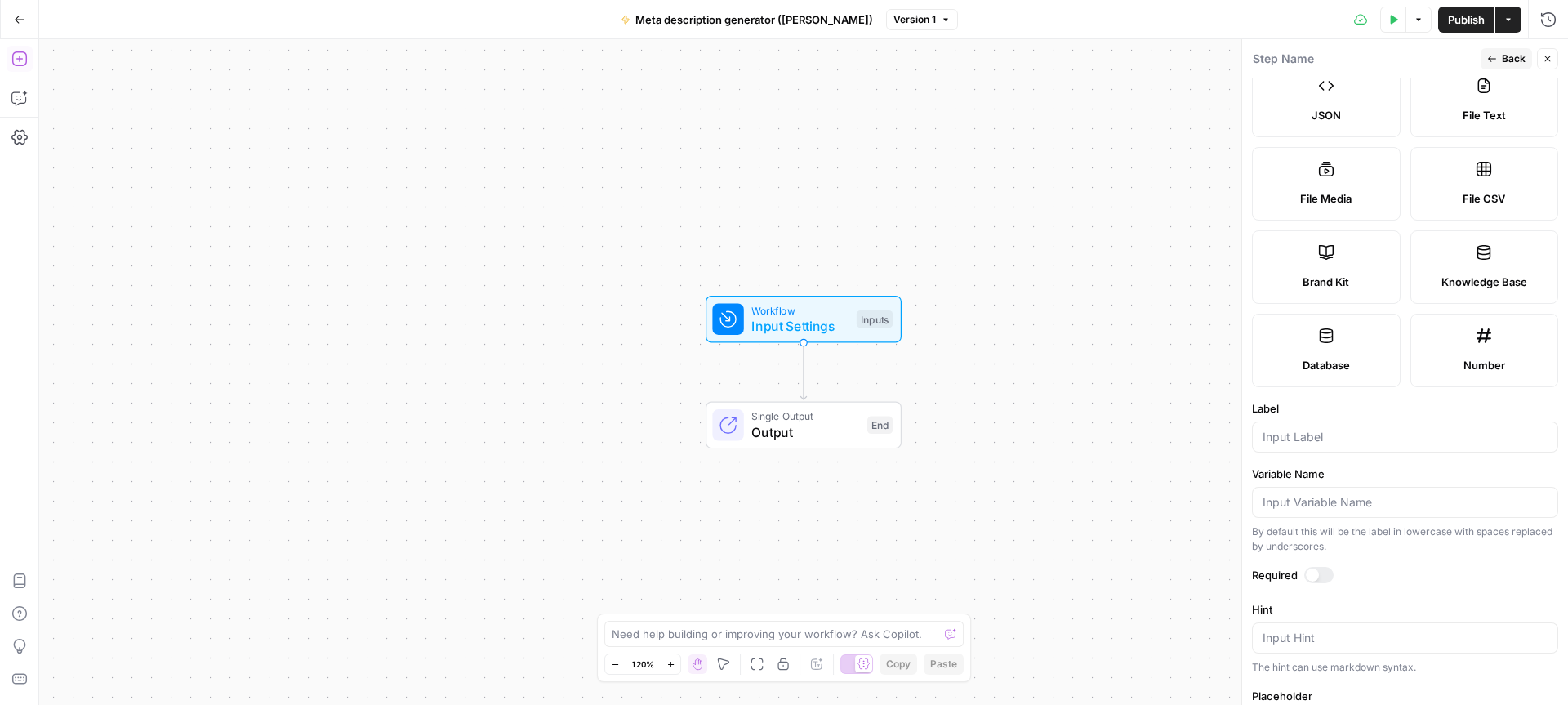
scroll to position [269, 0]
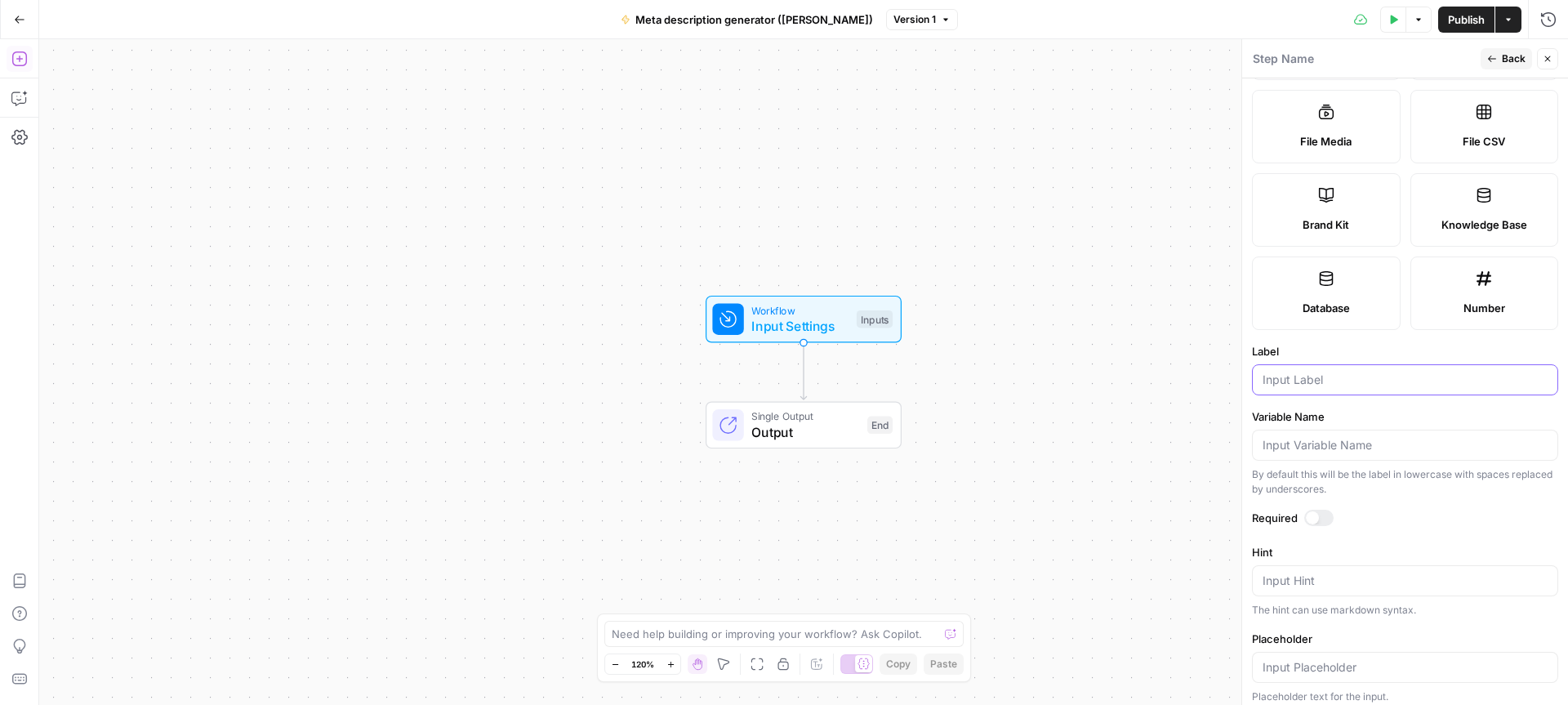
click at [1296, 375] on input "Label" at bounding box center [1405, 379] width 285 height 16
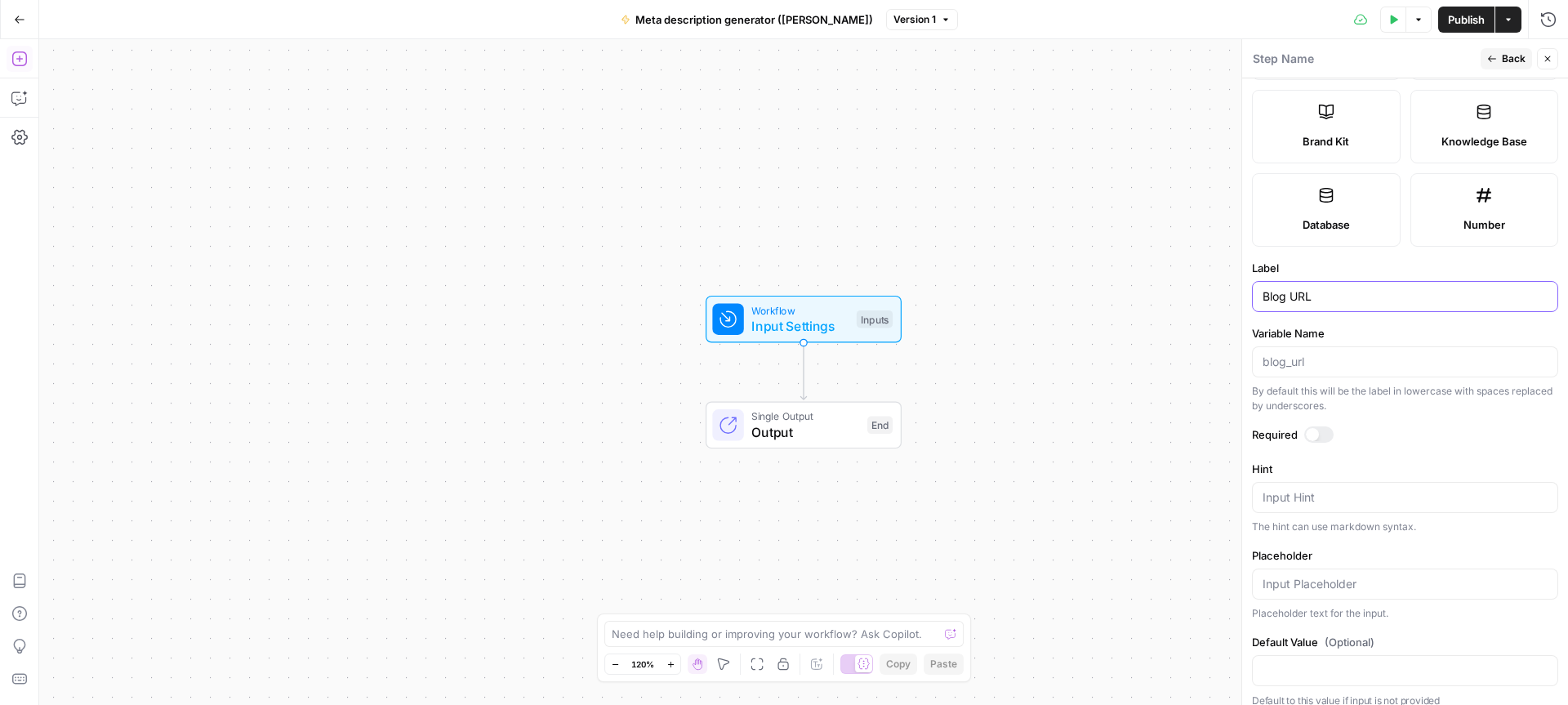
scroll to position [366, 0]
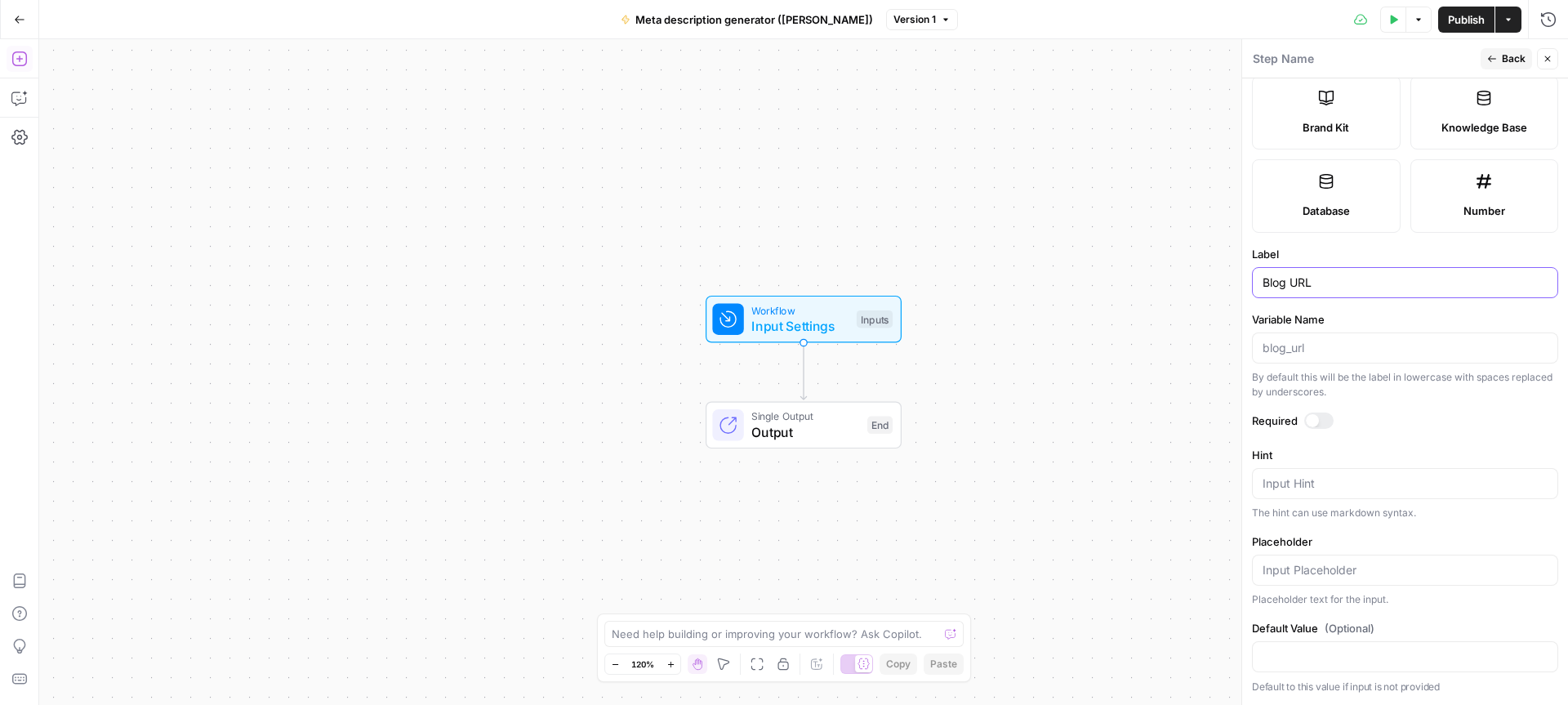
type input "Blog URL"
click at [1318, 417] on div at bounding box center [1319, 420] width 30 height 16
click at [1511, 62] on span "Back" at bounding box center [1514, 58] width 24 height 14
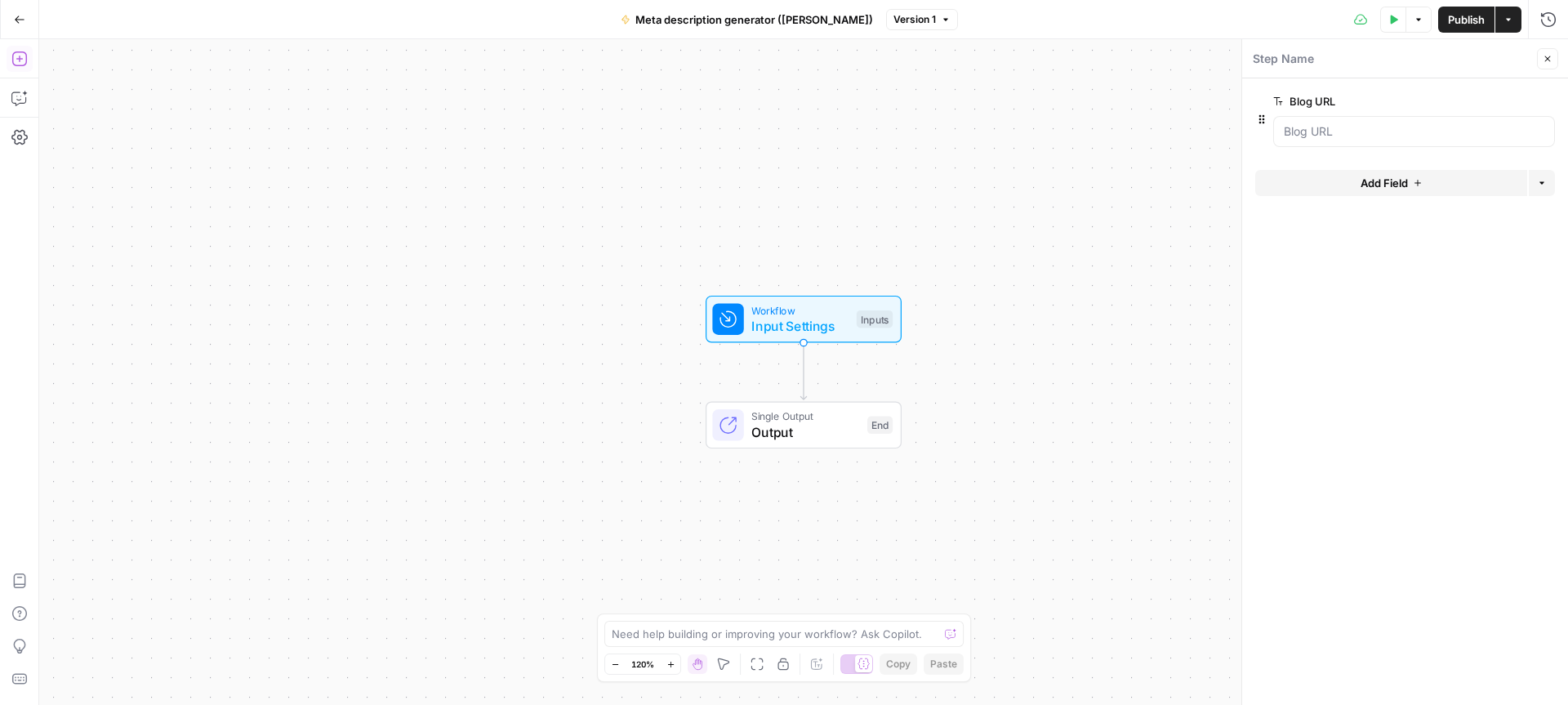
click at [1375, 187] on span "Add Field" at bounding box center [1385, 182] width 48 height 16
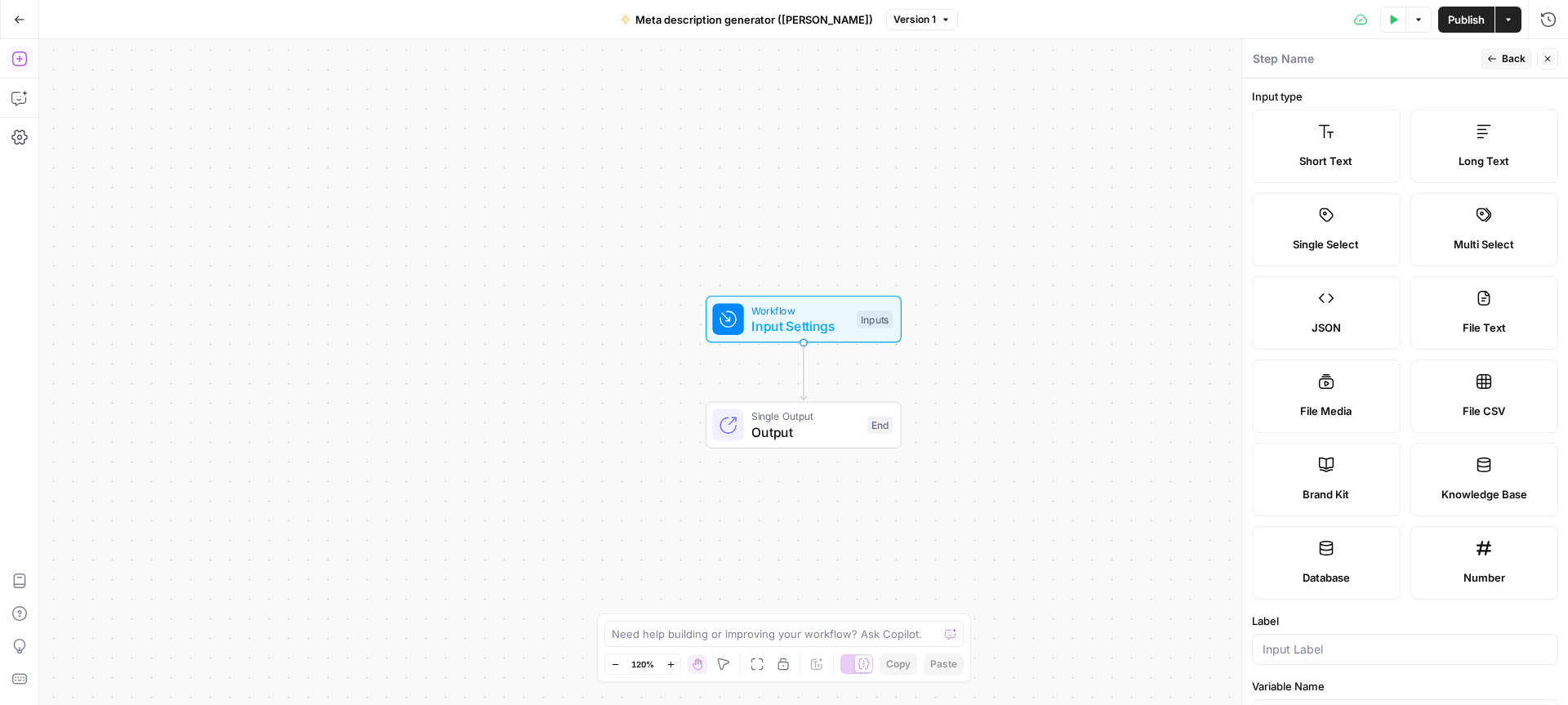
click at [1335, 478] on label "Brand Kit" at bounding box center [1327, 479] width 149 height 73
type input "Brand Kit"
type input "brand_kit"
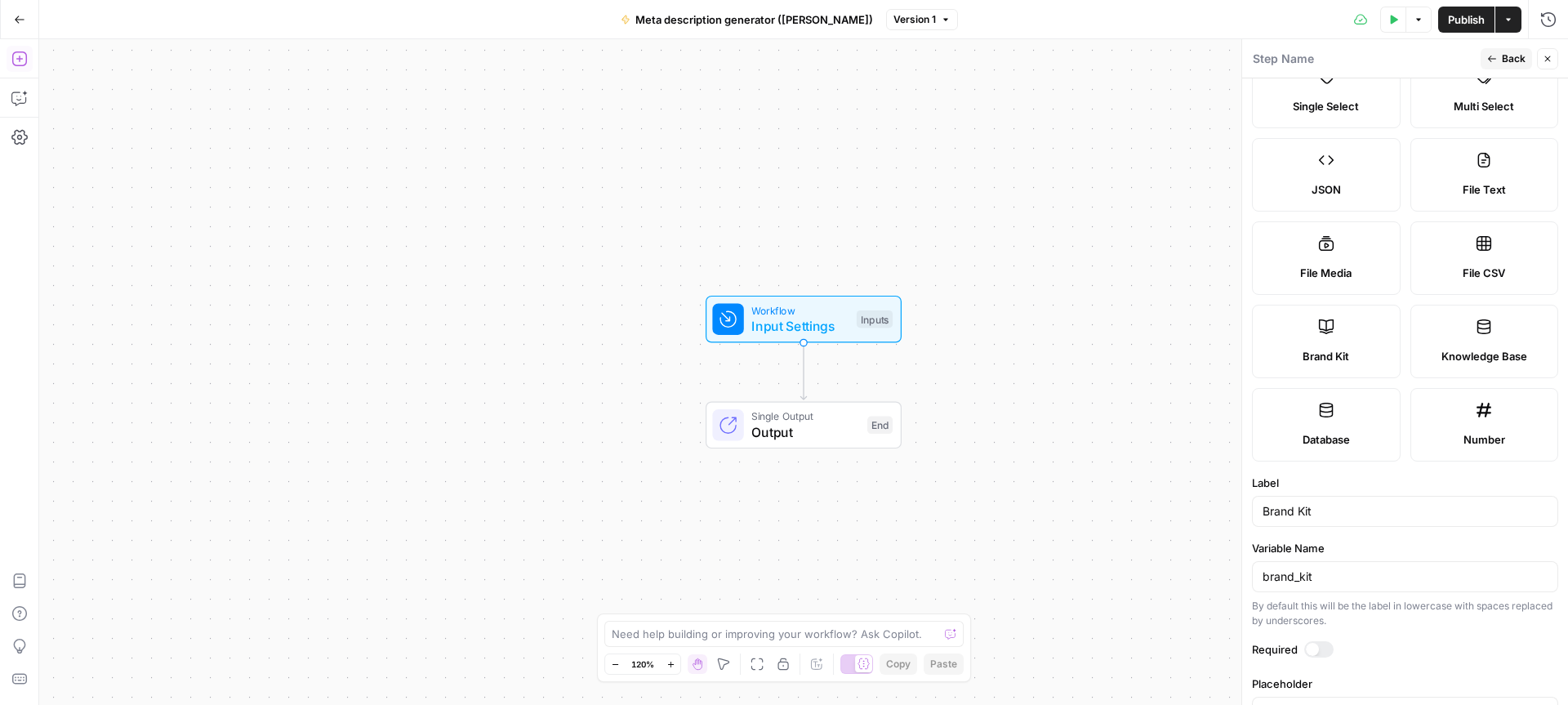
scroll to position [192, 0]
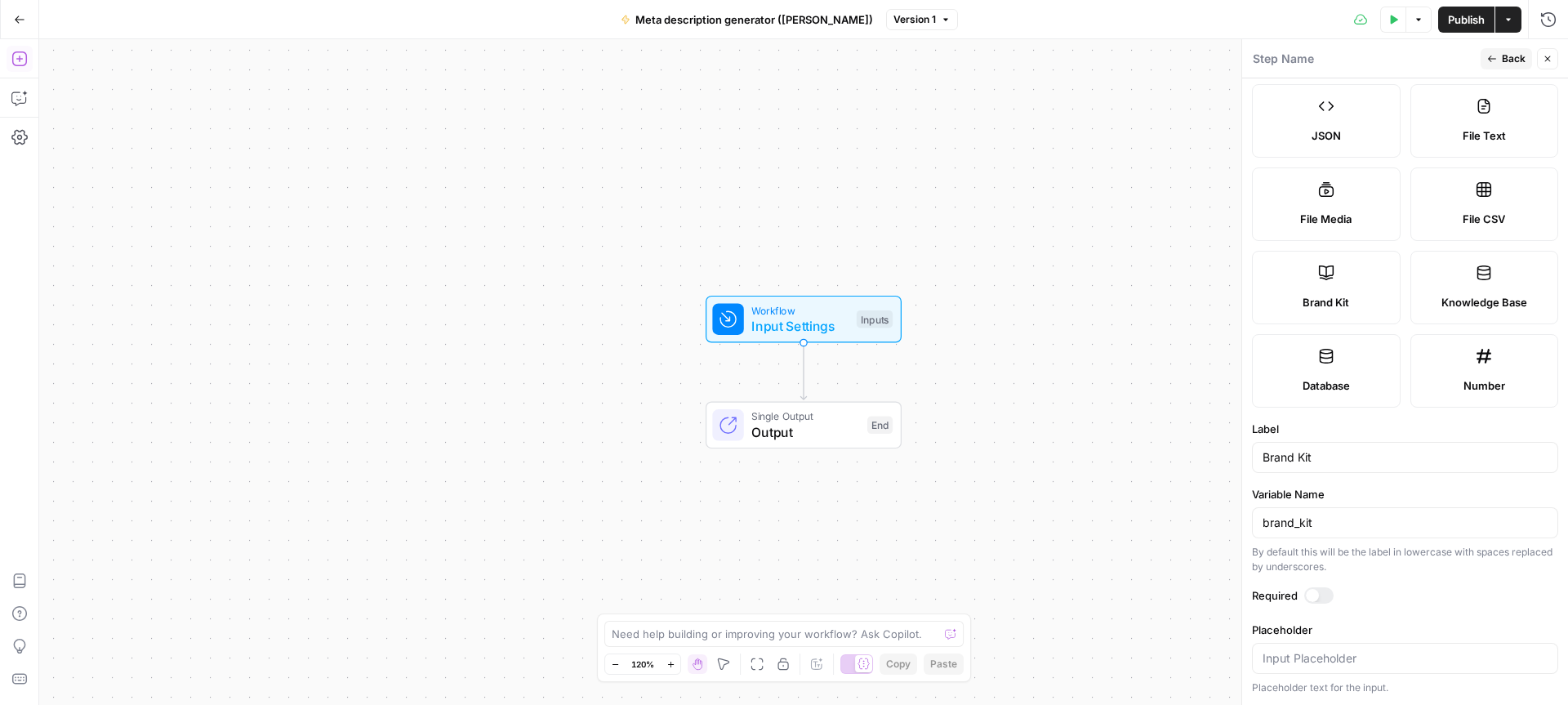
click at [1320, 598] on div at bounding box center [1319, 594] width 30 height 16
click at [1495, 57] on icon "button" at bounding box center [1493, 58] width 10 height 10
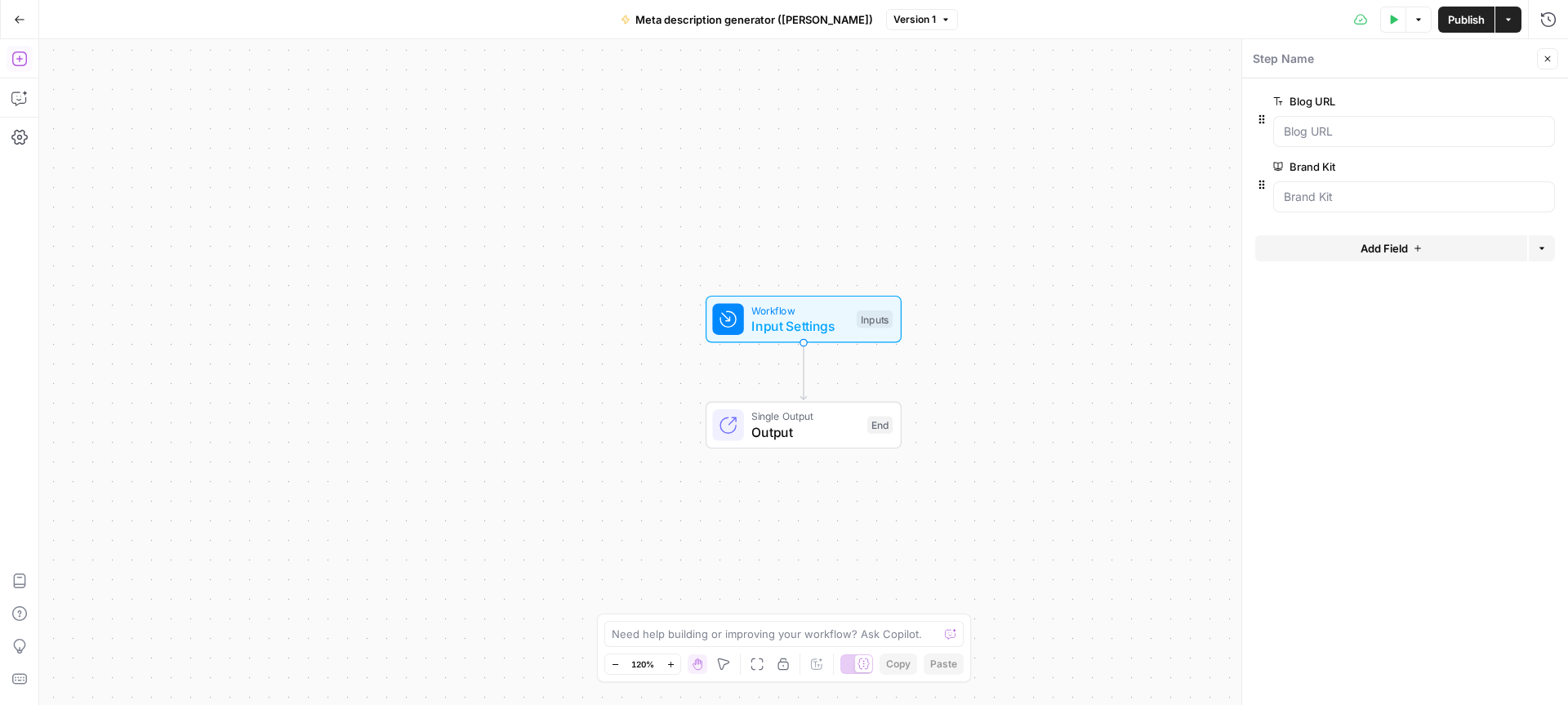
click at [1546, 52] on button "Close" at bounding box center [1548, 58] width 21 height 21
click at [1389, 28] on button "Test Data" at bounding box center [1392, 19] width 26 height 26
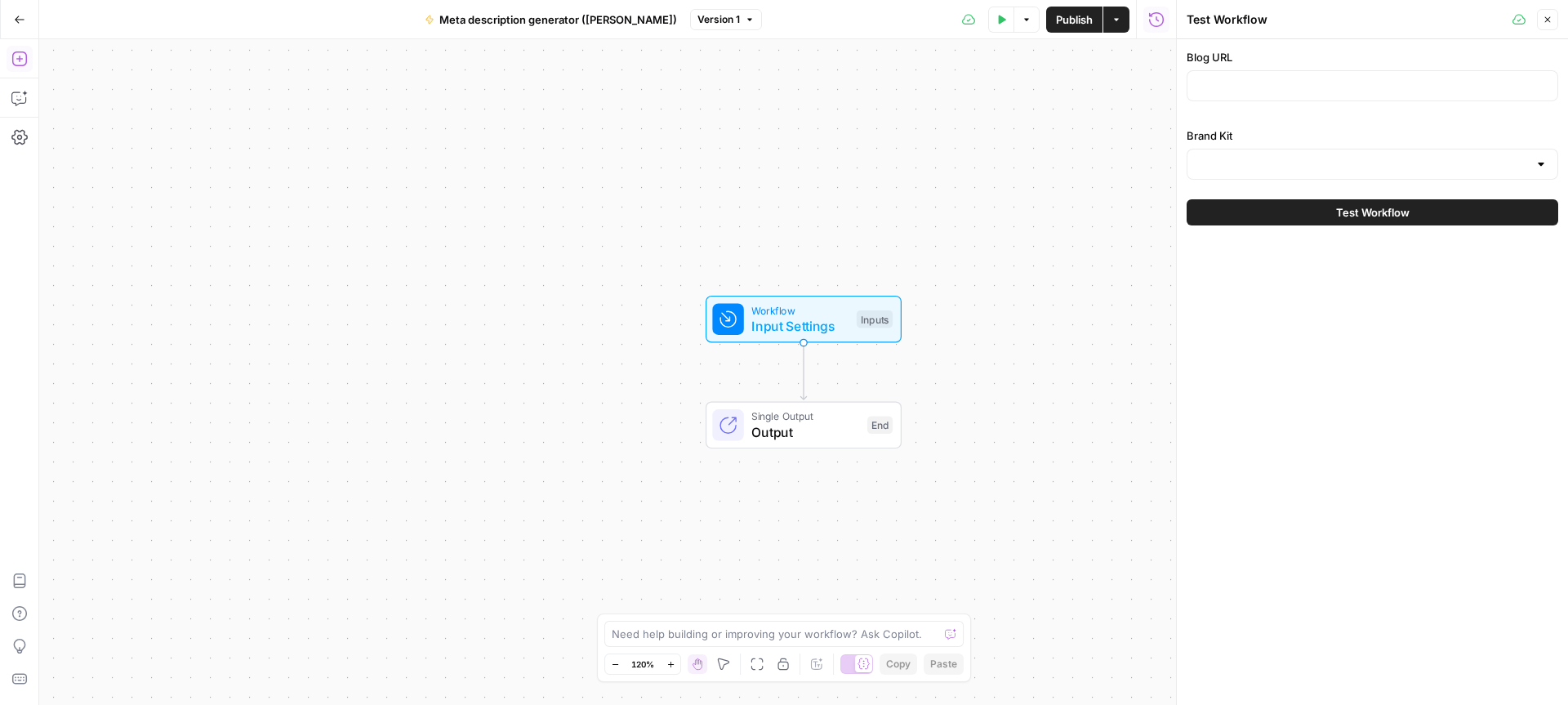
click at [1365, 144] on div "Brand Kit" at bounding box center [1372, 154] width 371 height 52
click at [1369, 152] on div at bounding box center [1372, 164] width 371 height 31
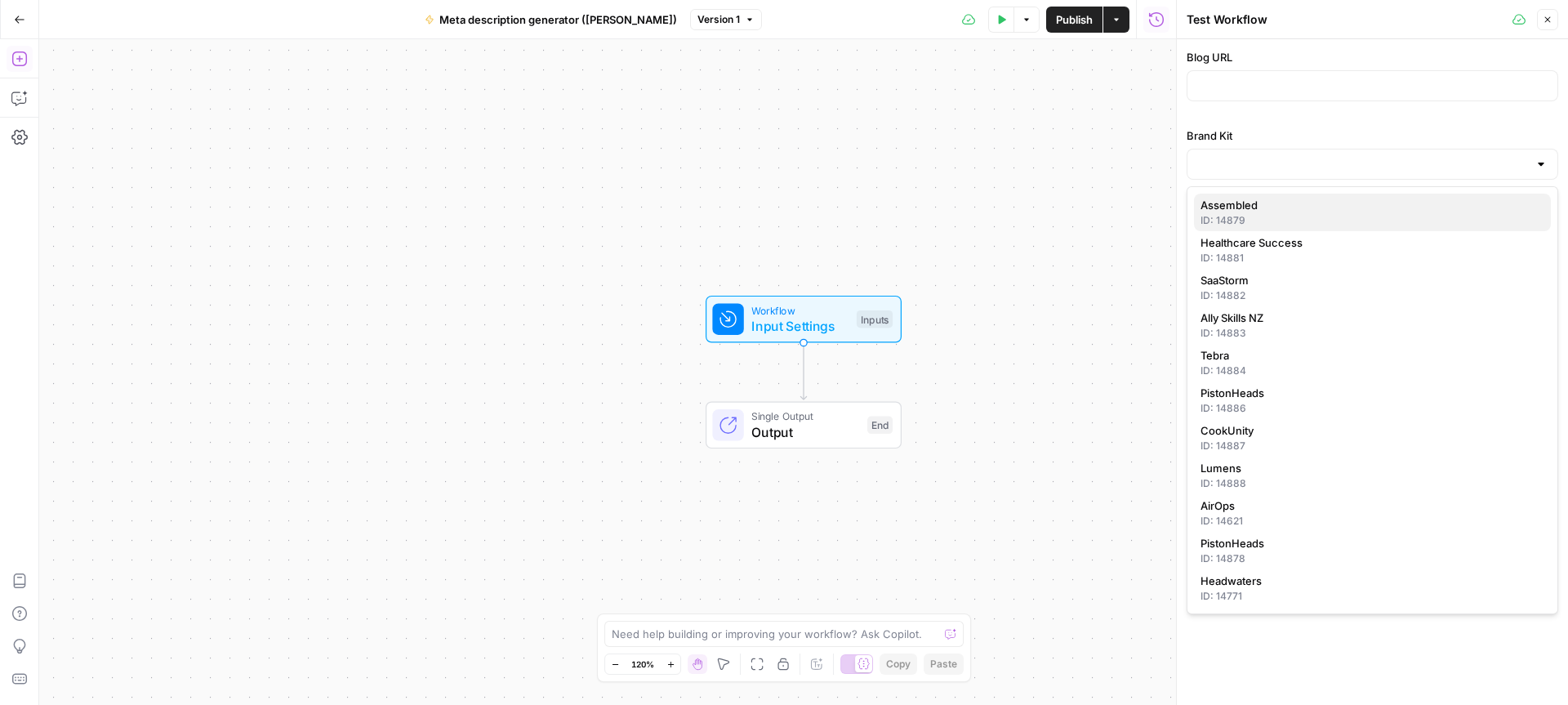
click at [1338, 209] on span "Assembled" at bounding box center [1369, 204] width 337 height 16
type input "Assembled"
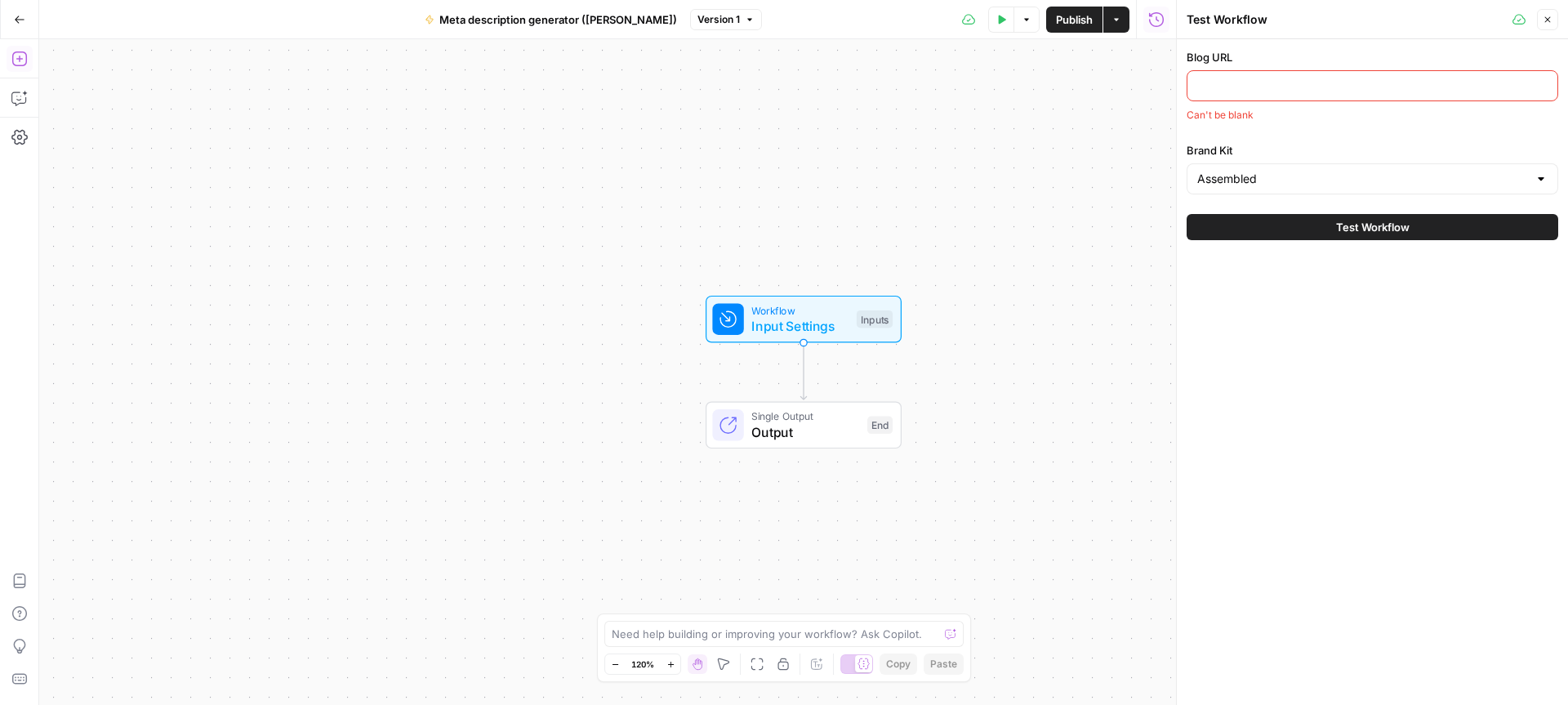
click at [1295, 94] on div at bounding box center [1372, 86] width 371 height 31
paste input "https://www.assembled.com/webinars"
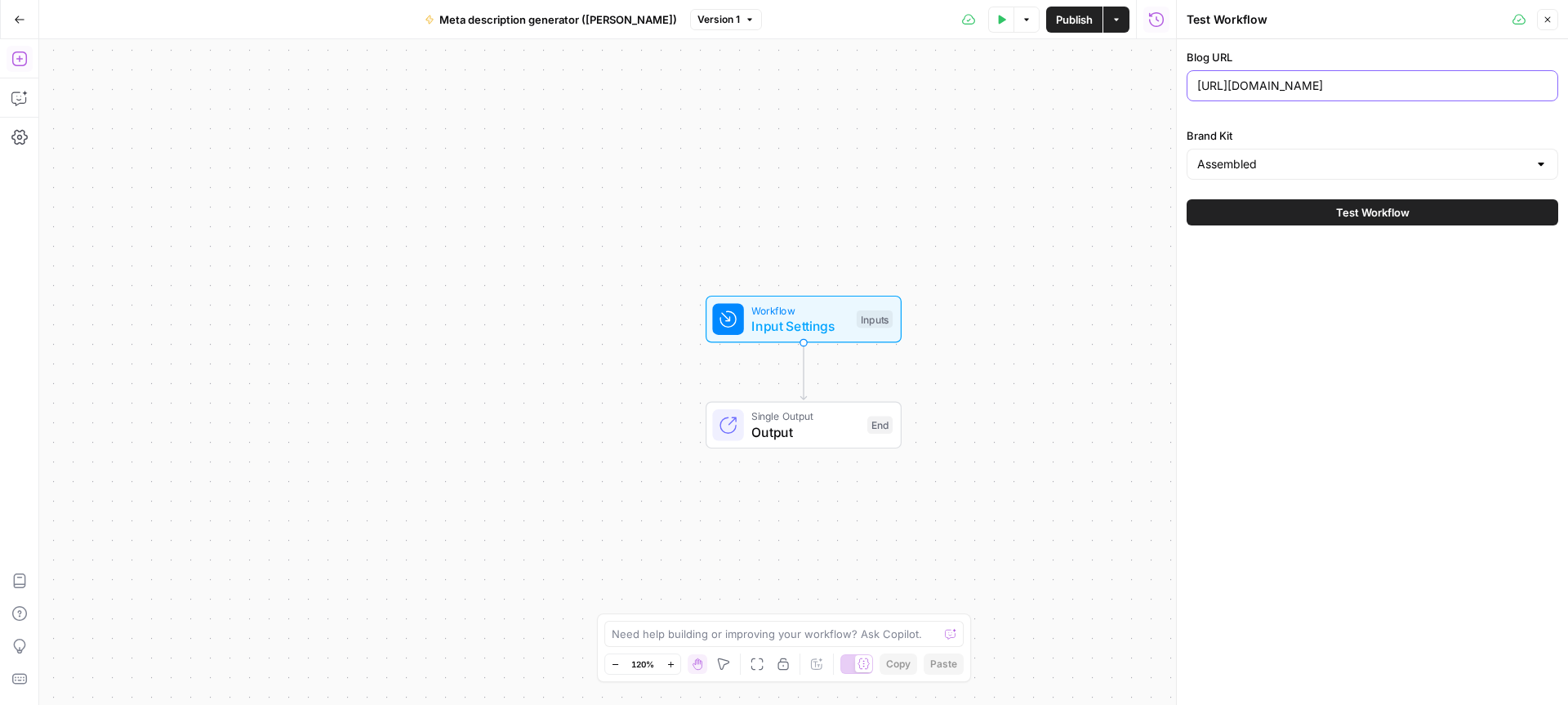
type input "https://www.assembled.com/webinars"
click at [1416, 255] on div "Blog URL https://www.assembled.com/webinars Brand Kit Assembled Test Workflow" at bounding box center [1372, 372] width 391 height 666
click at [1552, 22] on icon "button" at bounding box center [1548, 19] width 10 height 10
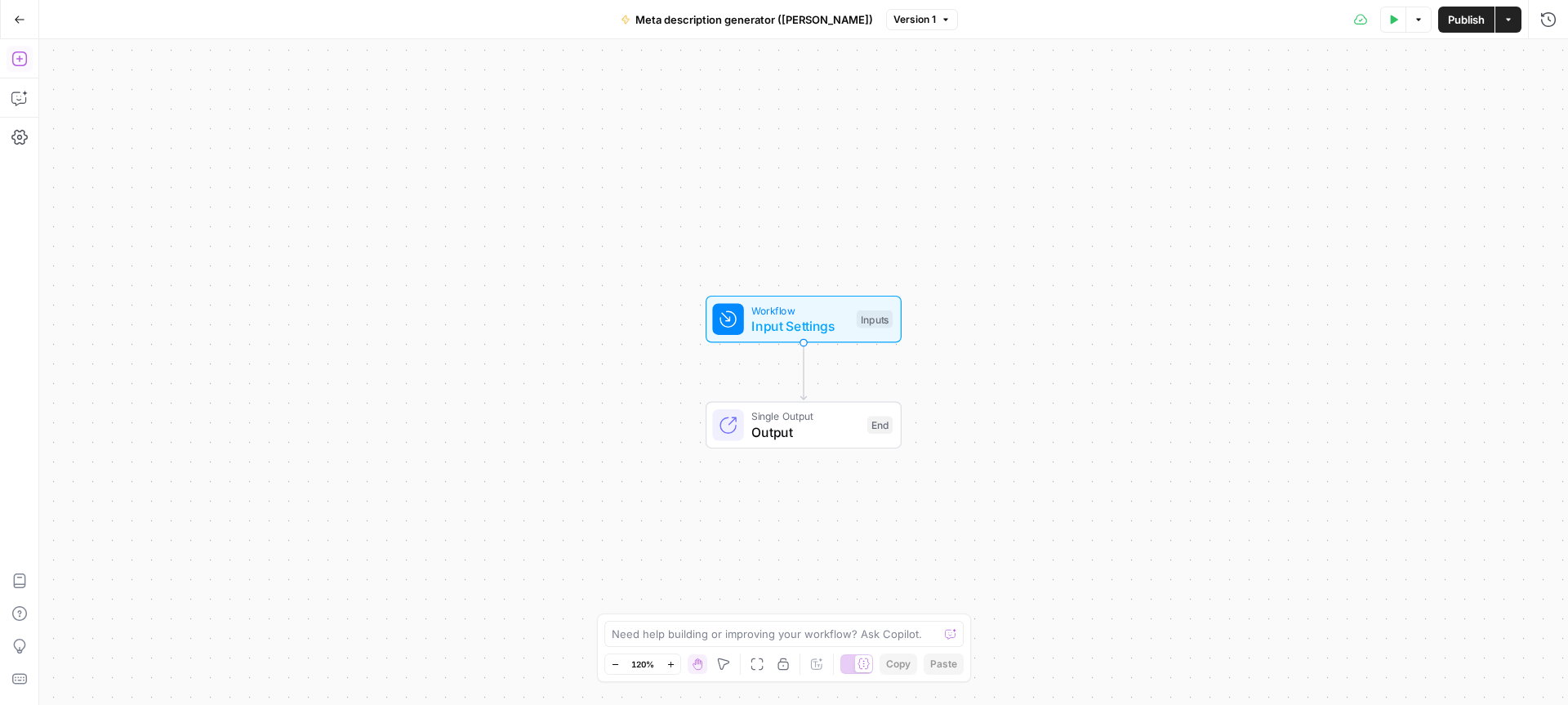
click at [23, 56] on icon "button" at bounding box center [19, 58] width 16 height 16
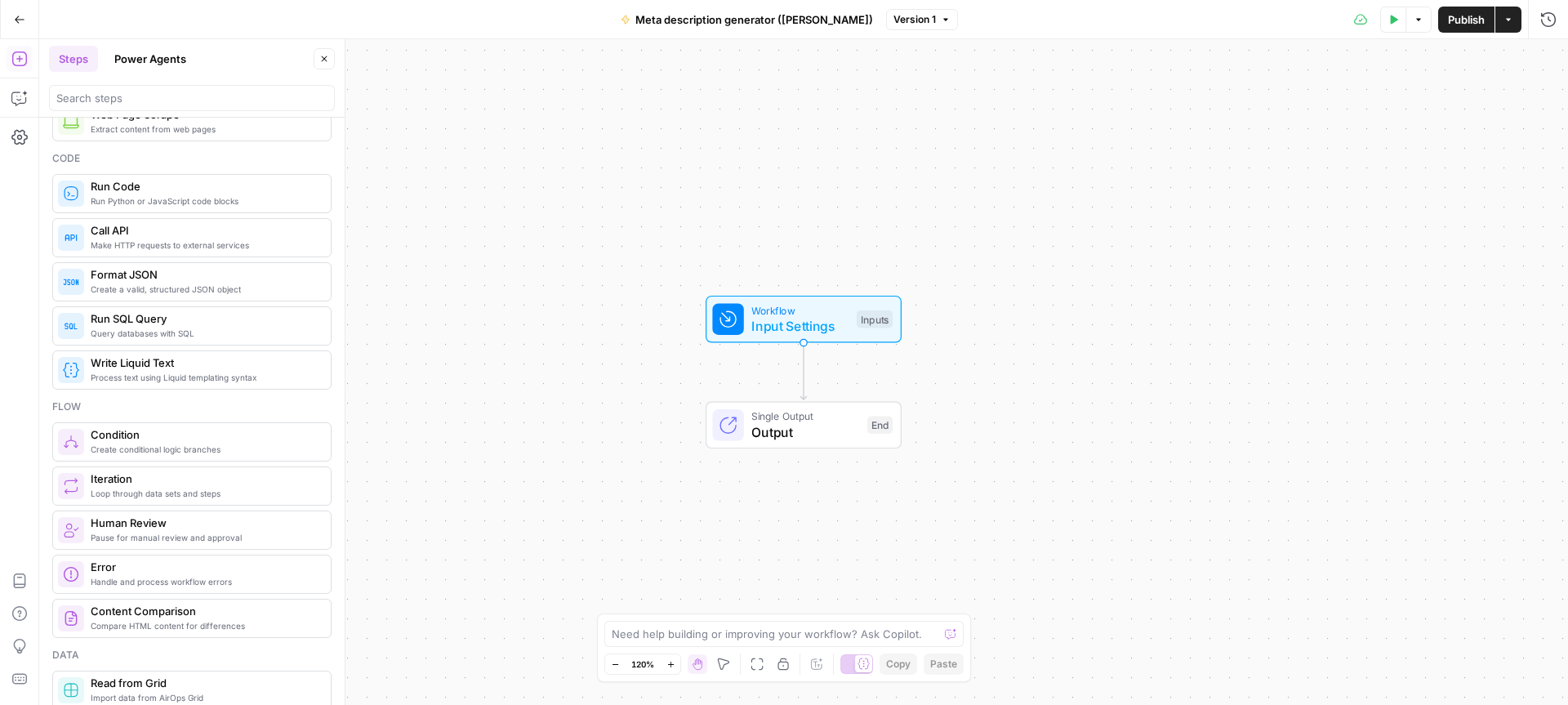
scroll to position [0, 0]
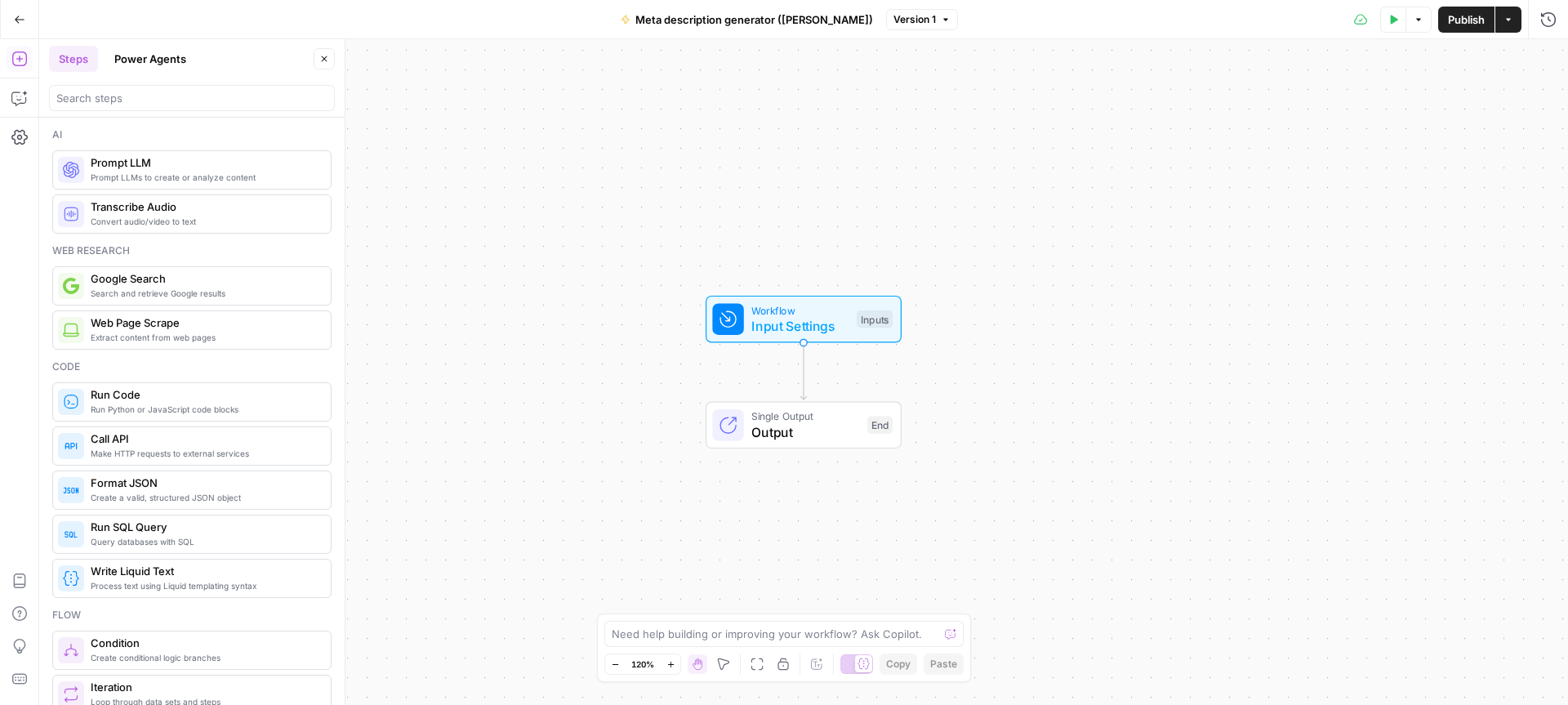
click at [151, 327] on span "Web Page Scrape" at bounding box center [204, 322] width 227 height 16
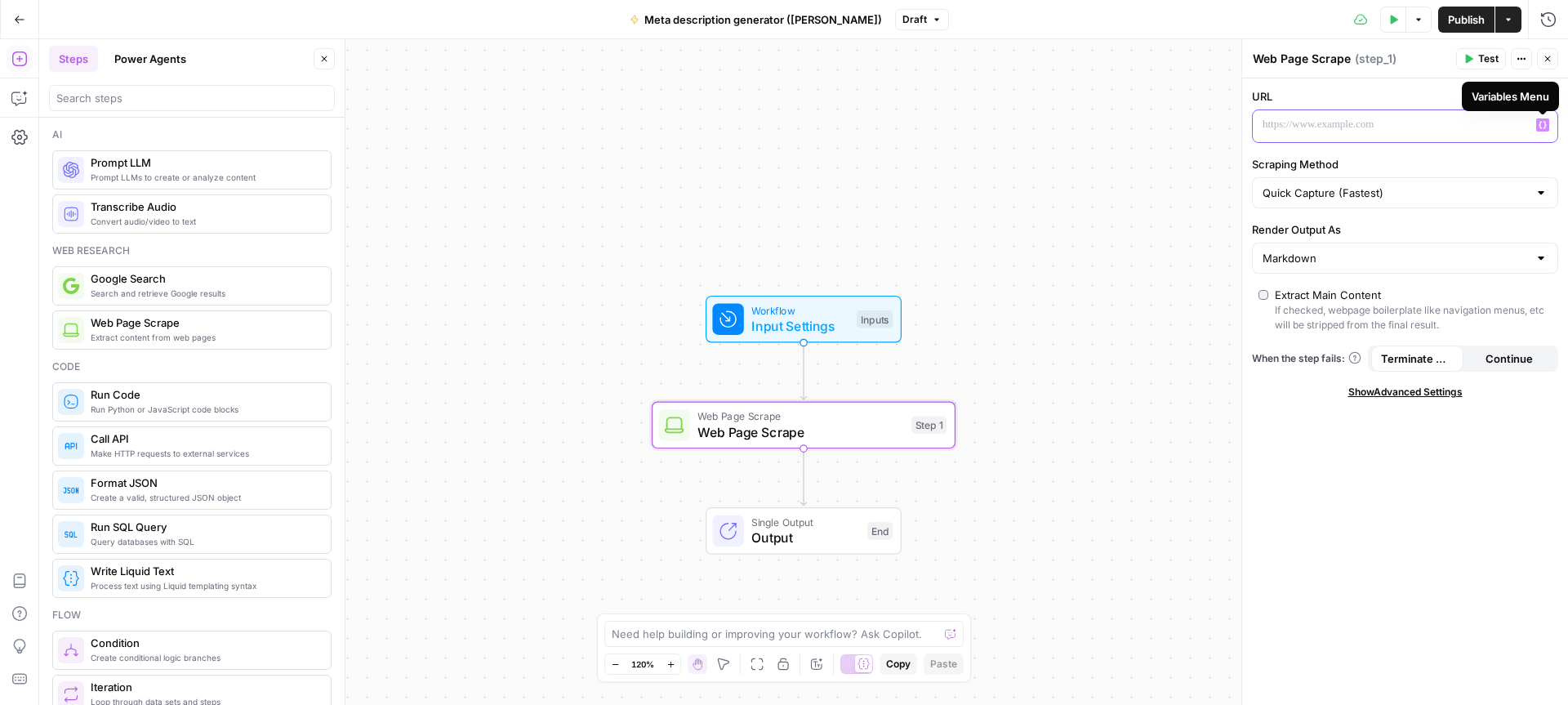
click at [1493, 125] on p at bounding box center [1391, 124] width 259 height 16
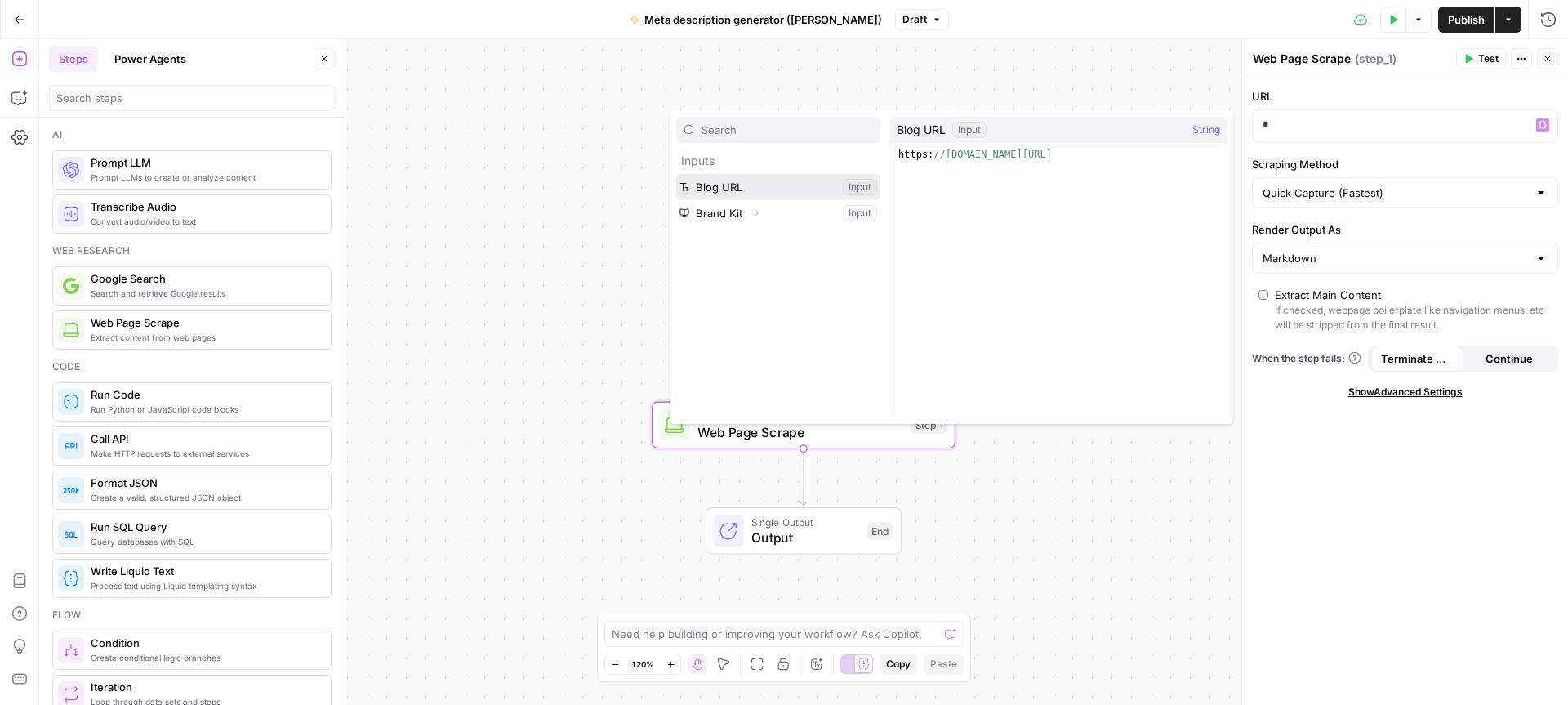
click at [728, 184] on button "Select variable Blog URL" at bounding box center [779, 186] width 204 height 26
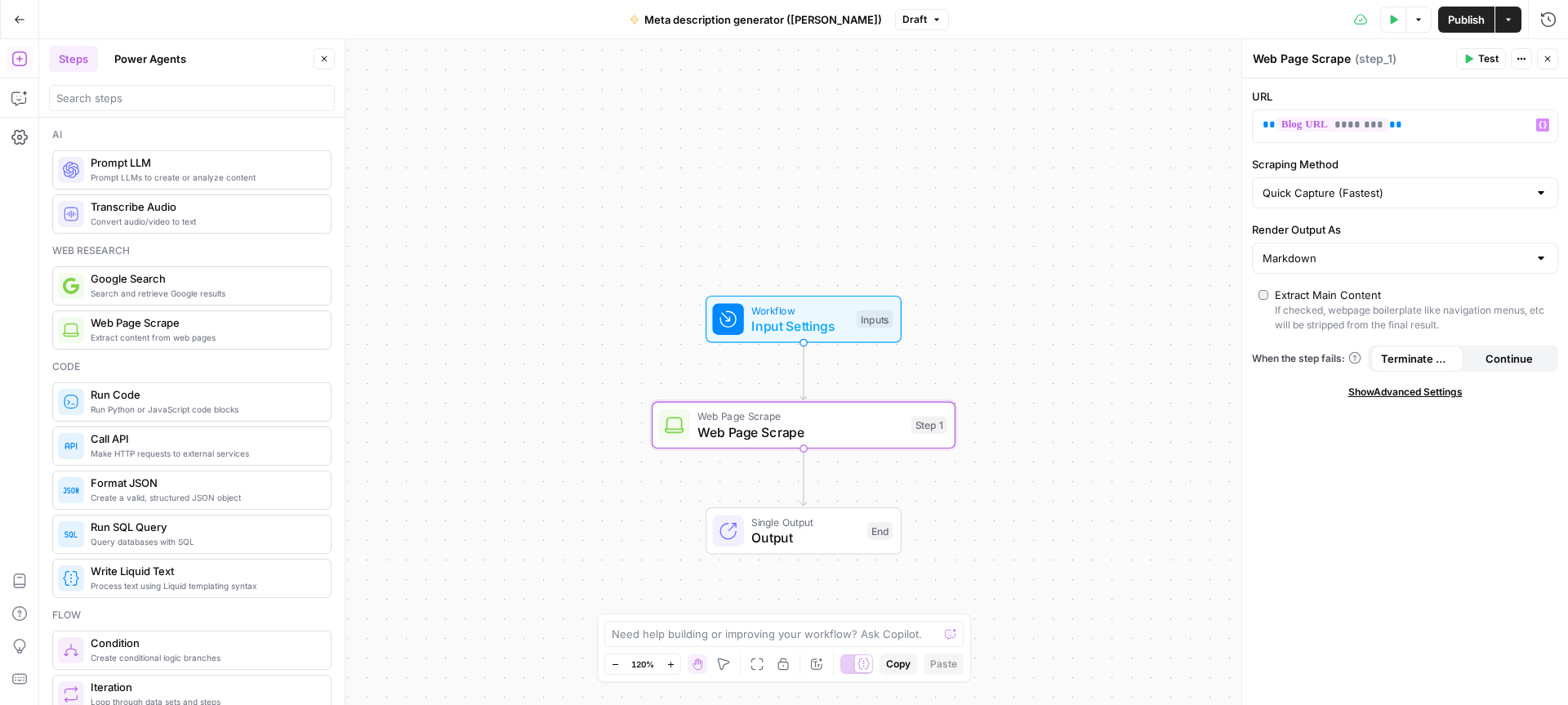
click at [1379, 246] on div "Markdown" at bounding box center [1405, 258] width 306 height 31
click at [1378, 246] on div at bounding box center [1405, 258] width 306 height 31
click at [1289, 344] on span "Markdown" at bounding box center [1395, 344] width 258 height 16
type input "Markdown"
click at [1489, 55] on span "Test" at bounding box center [1488, 58] width 20 height 14
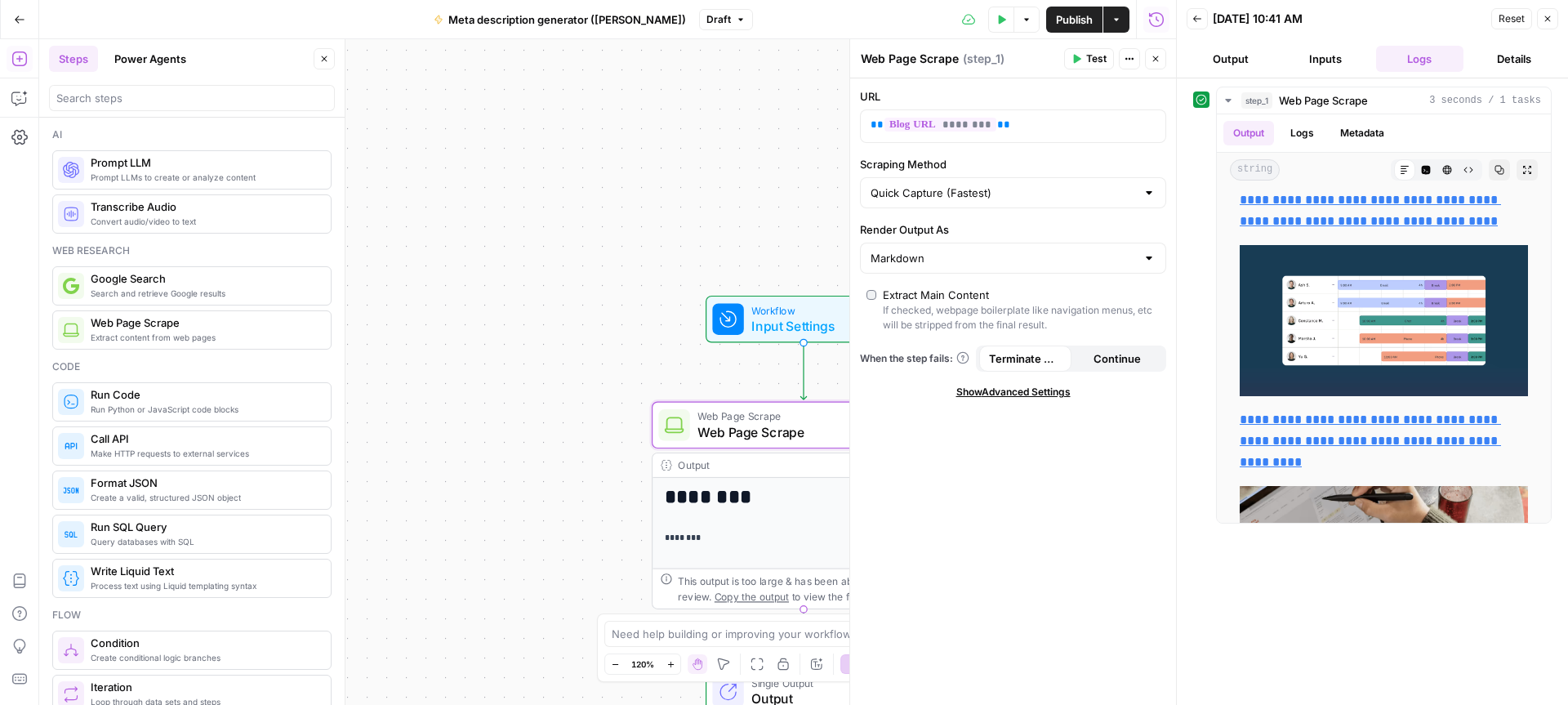
scroll to position [2009, 0]
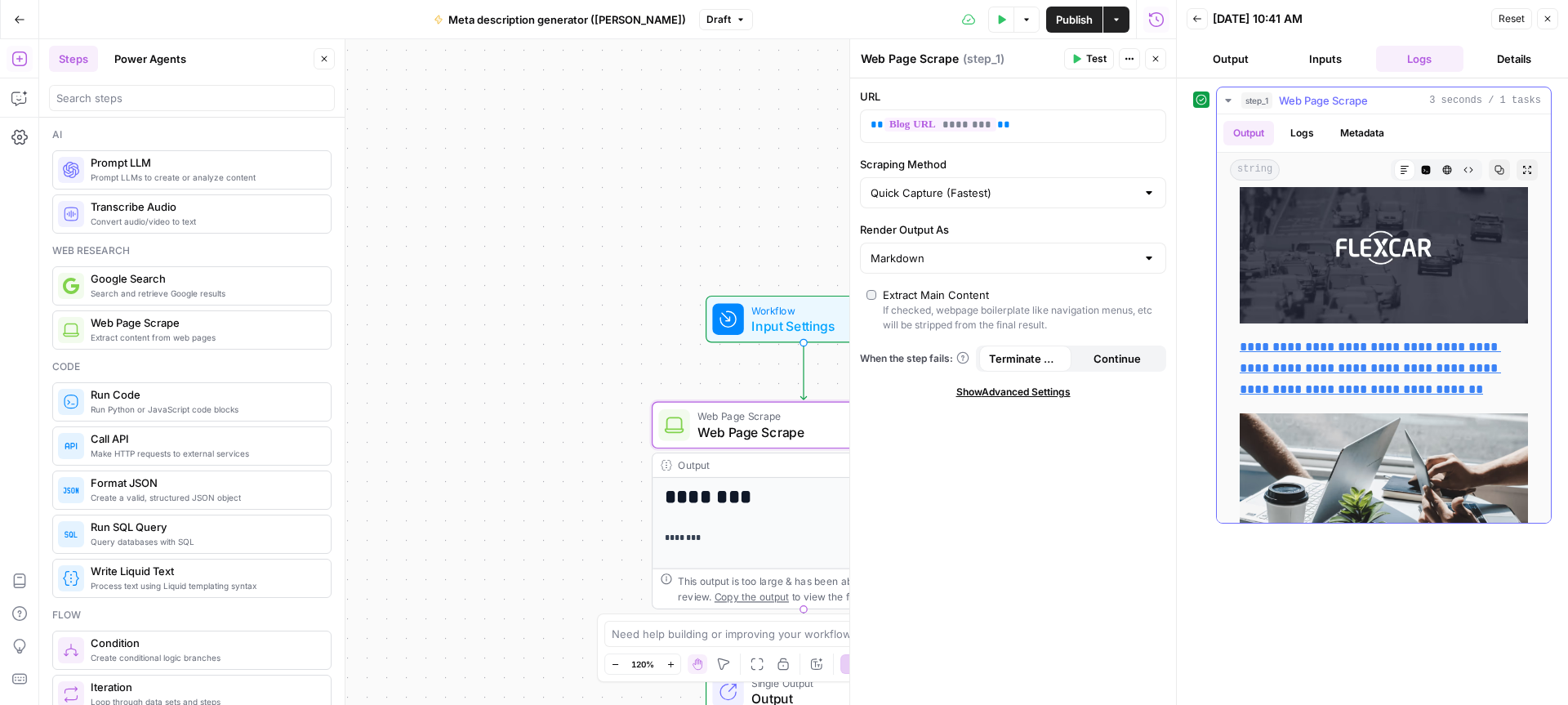
click at [1350, 129] on button "Metadata" at bounding box center [1362, 134] width 64 height 25
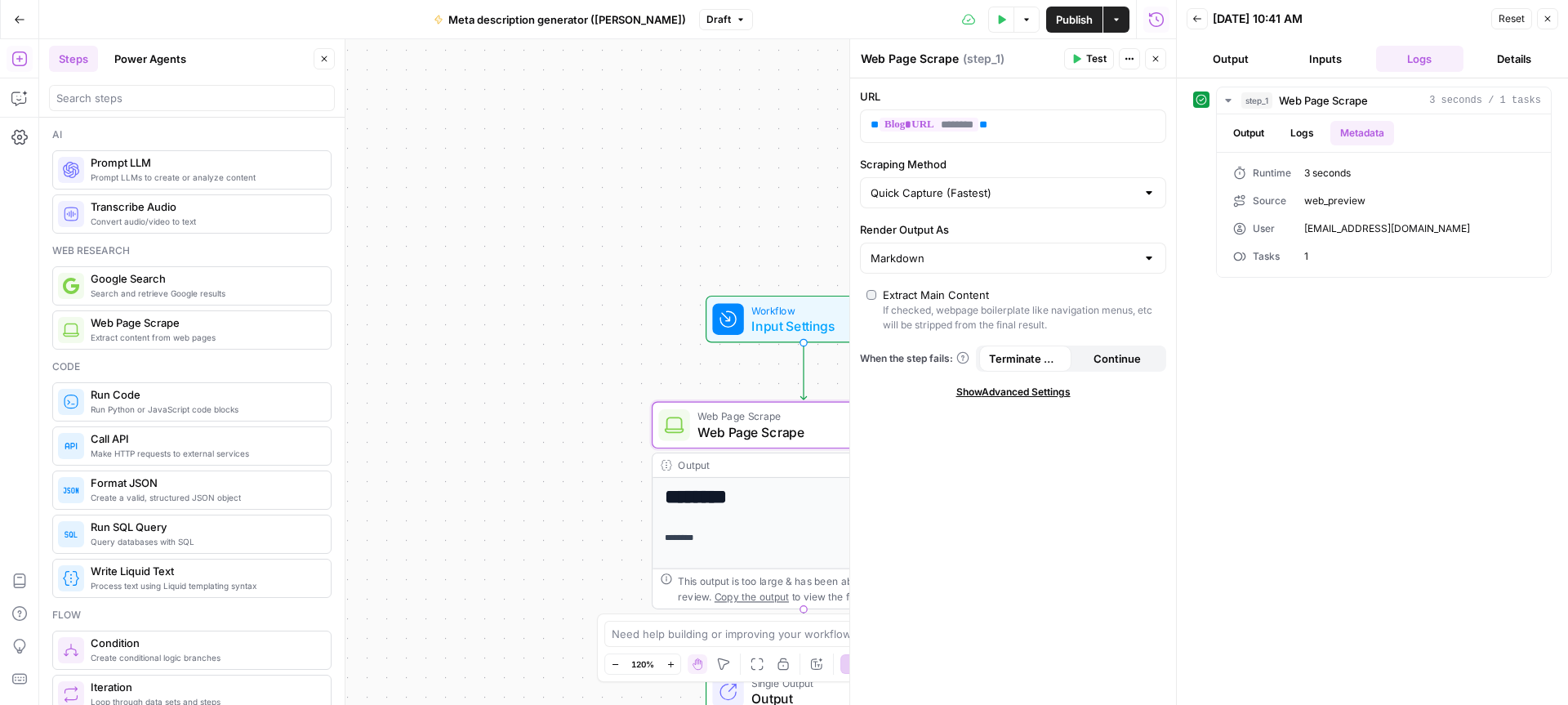
click at [1248, 57] on button "Output" at bounding box center [1231, 58] width 88 height 26
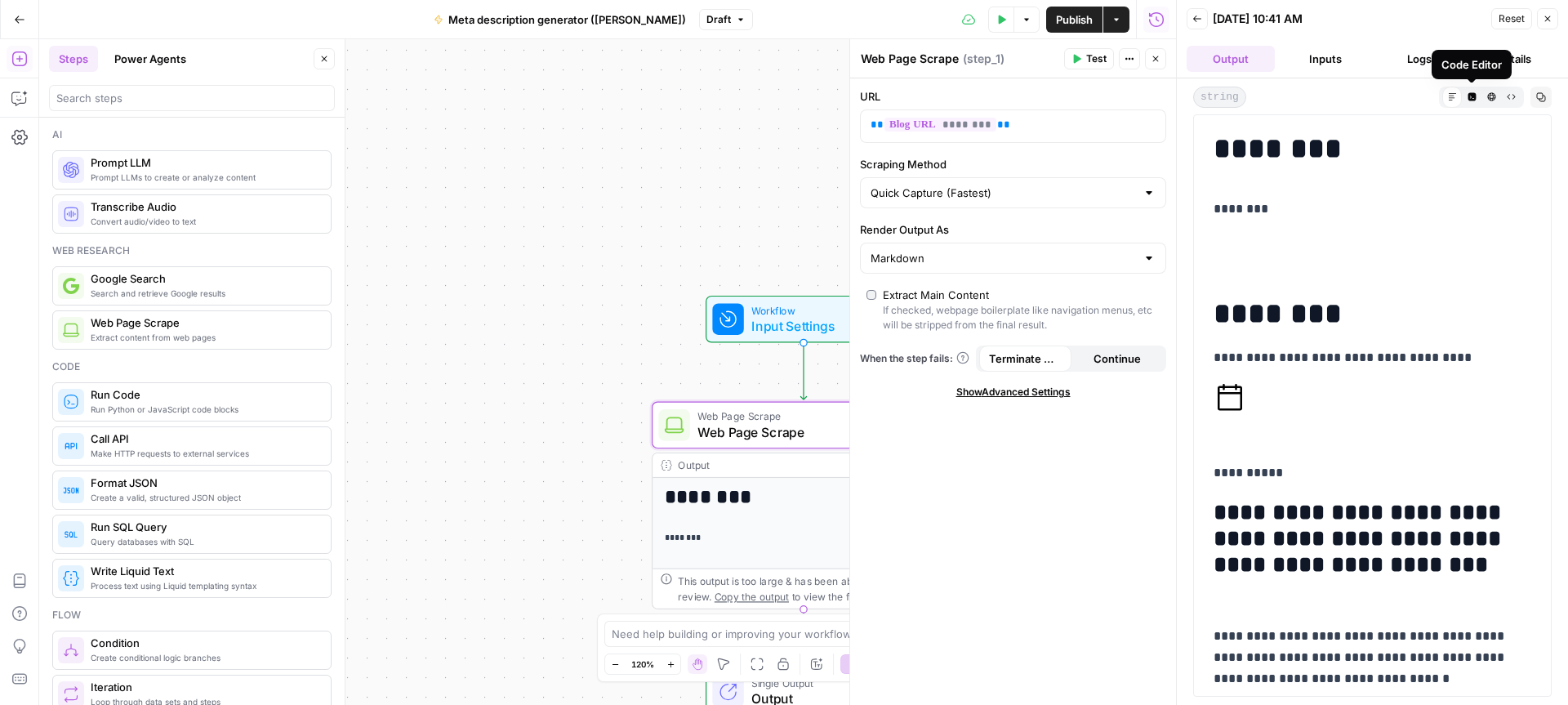
click at [1472, 99] on icon "button" at bounding box center [1472, 96] width 9 height 9
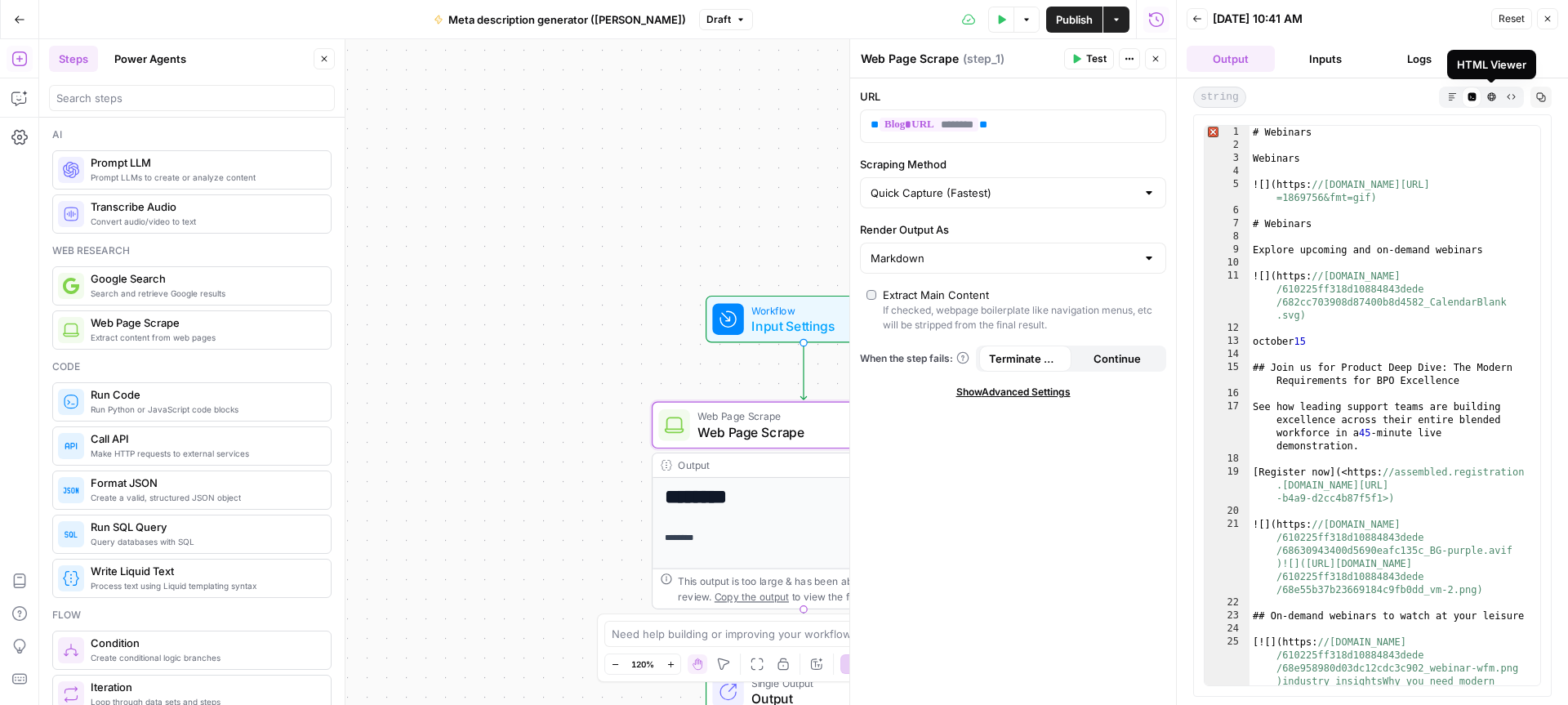
click at [1494, 100] on button "HTML Viewer" at bounding box center [1492, 96] width 20 height 20
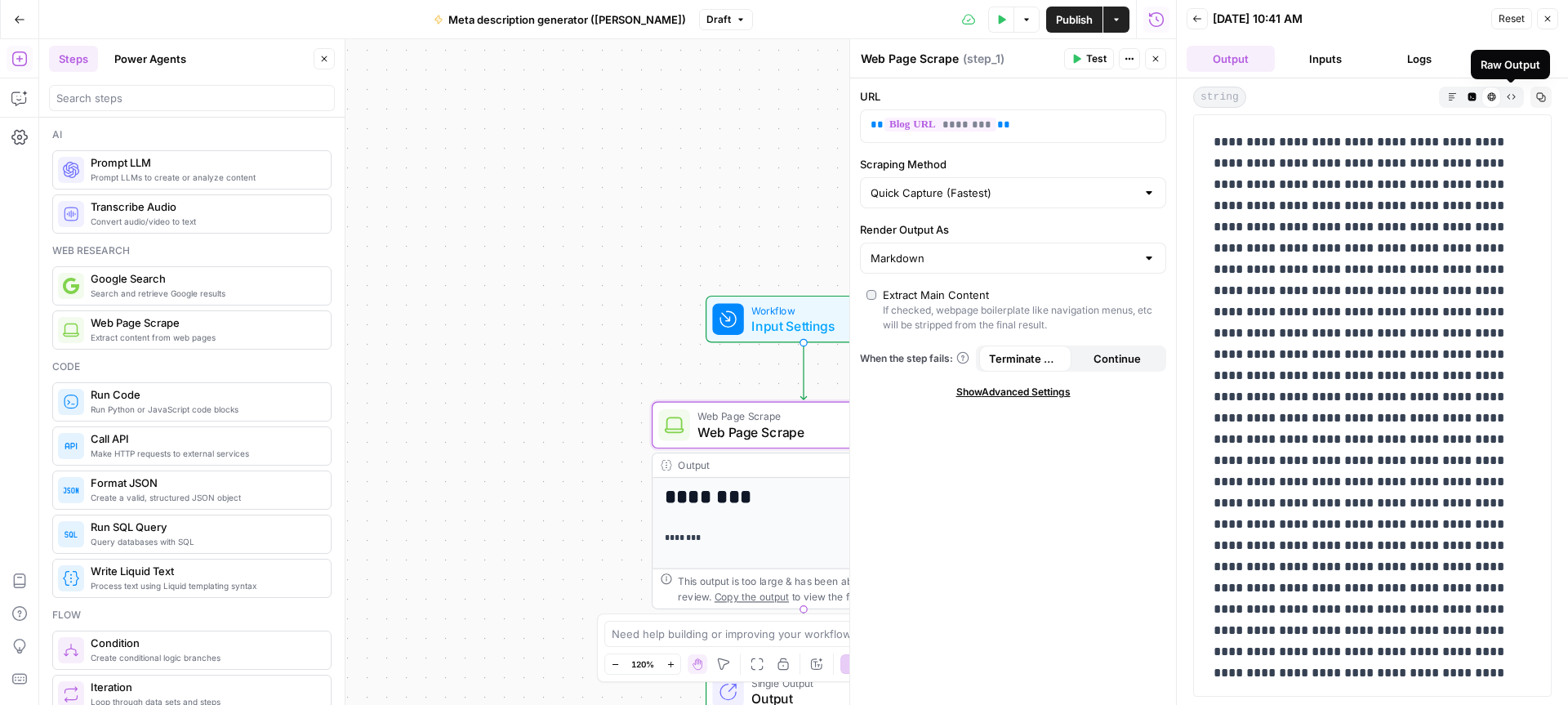
click at [1507, 100] on icon "button" at bounding box center [1511, 96] width 9 height 9
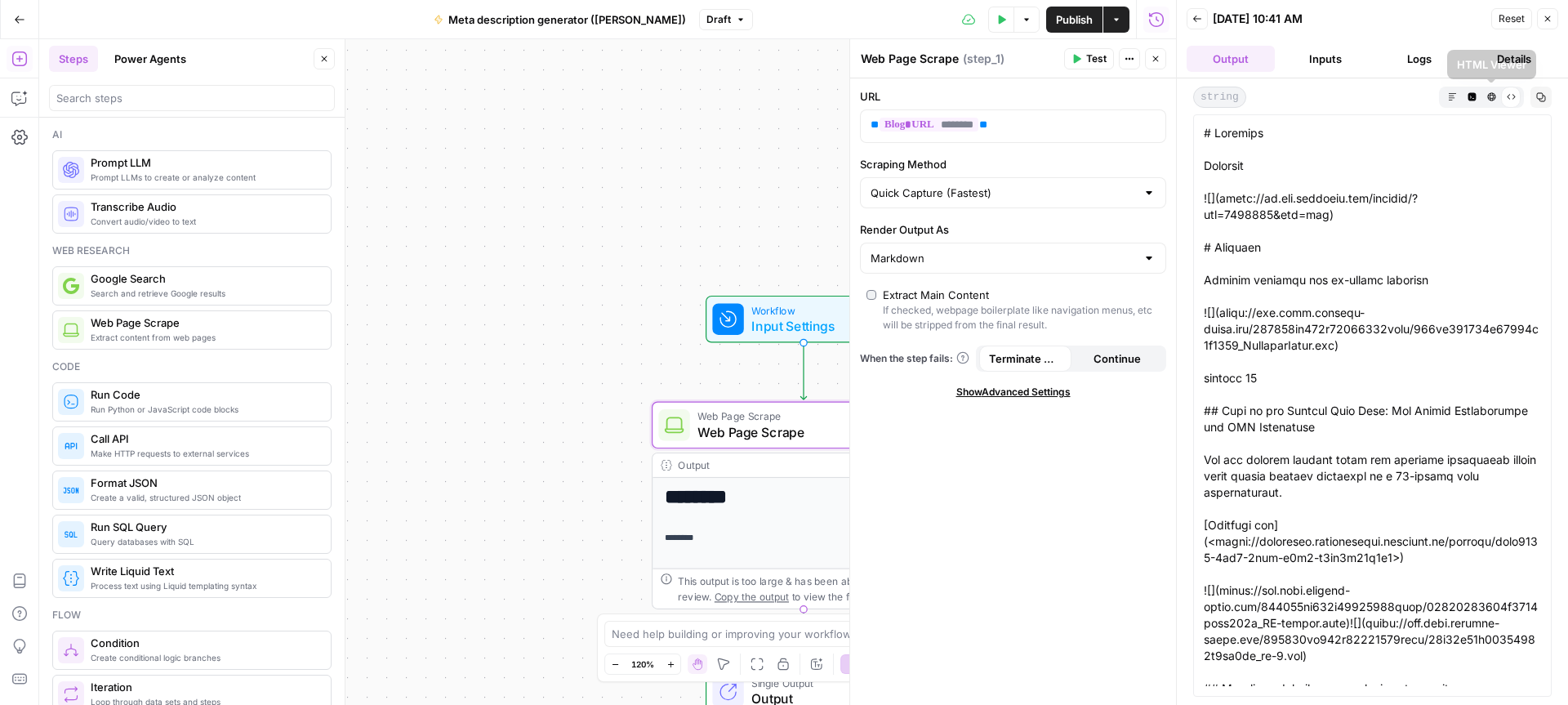
click at [1453, 96] on icon "button" at bounding box center [1453, 96] width 9 height 9
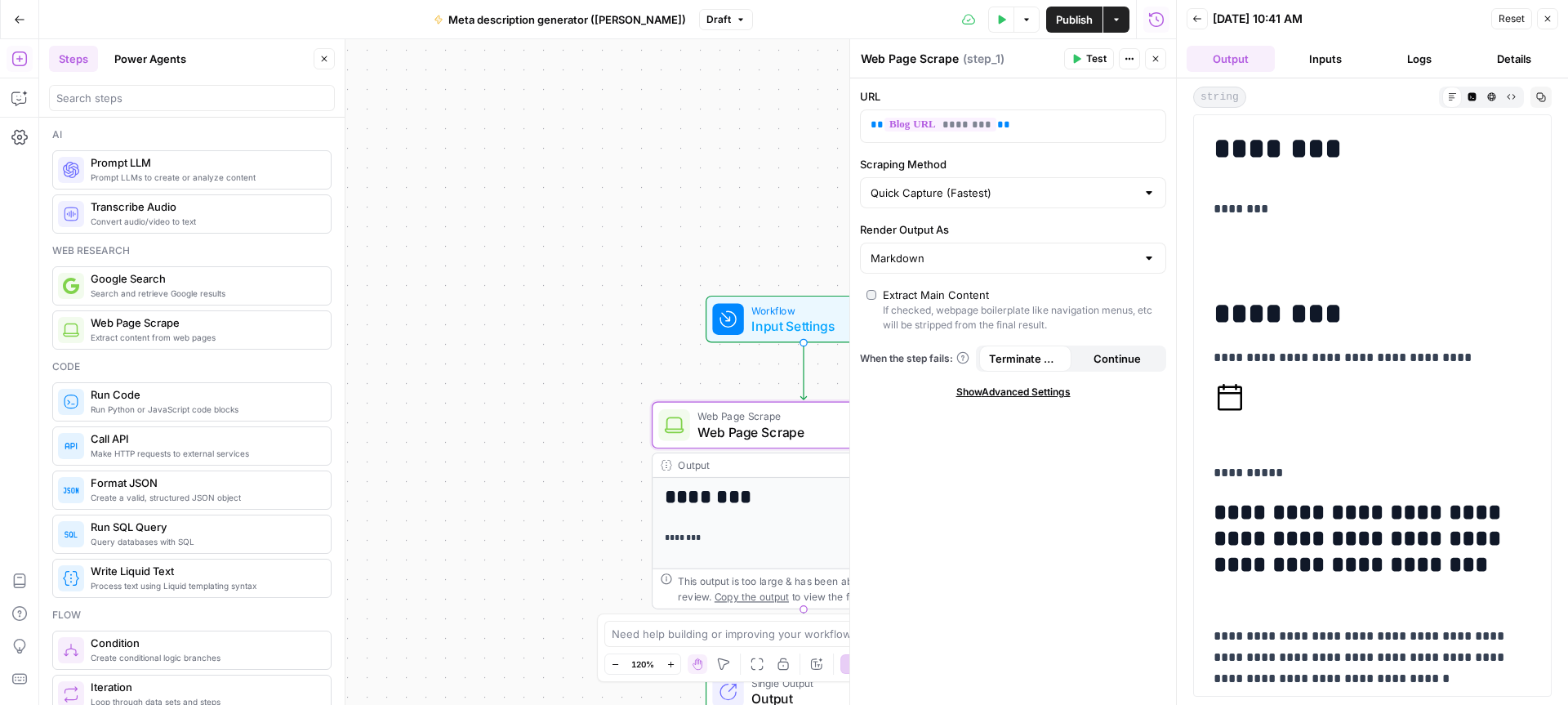
click at [1147, 14] on button "Run History" at bounding box center [1156, 19] width 26 height 26
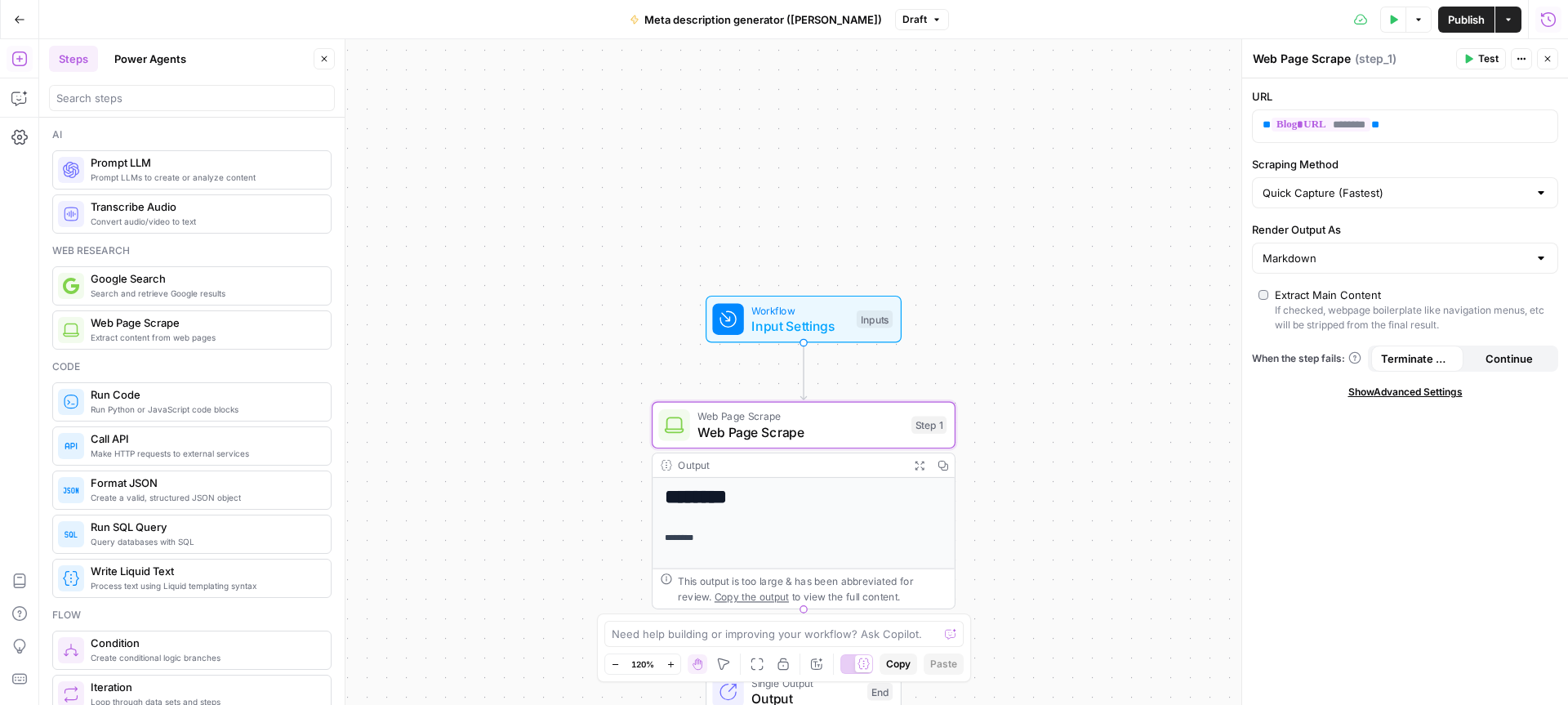
click at [1556, 19] on icon "button" at bounding box center [1548, 18] width 14 height 14
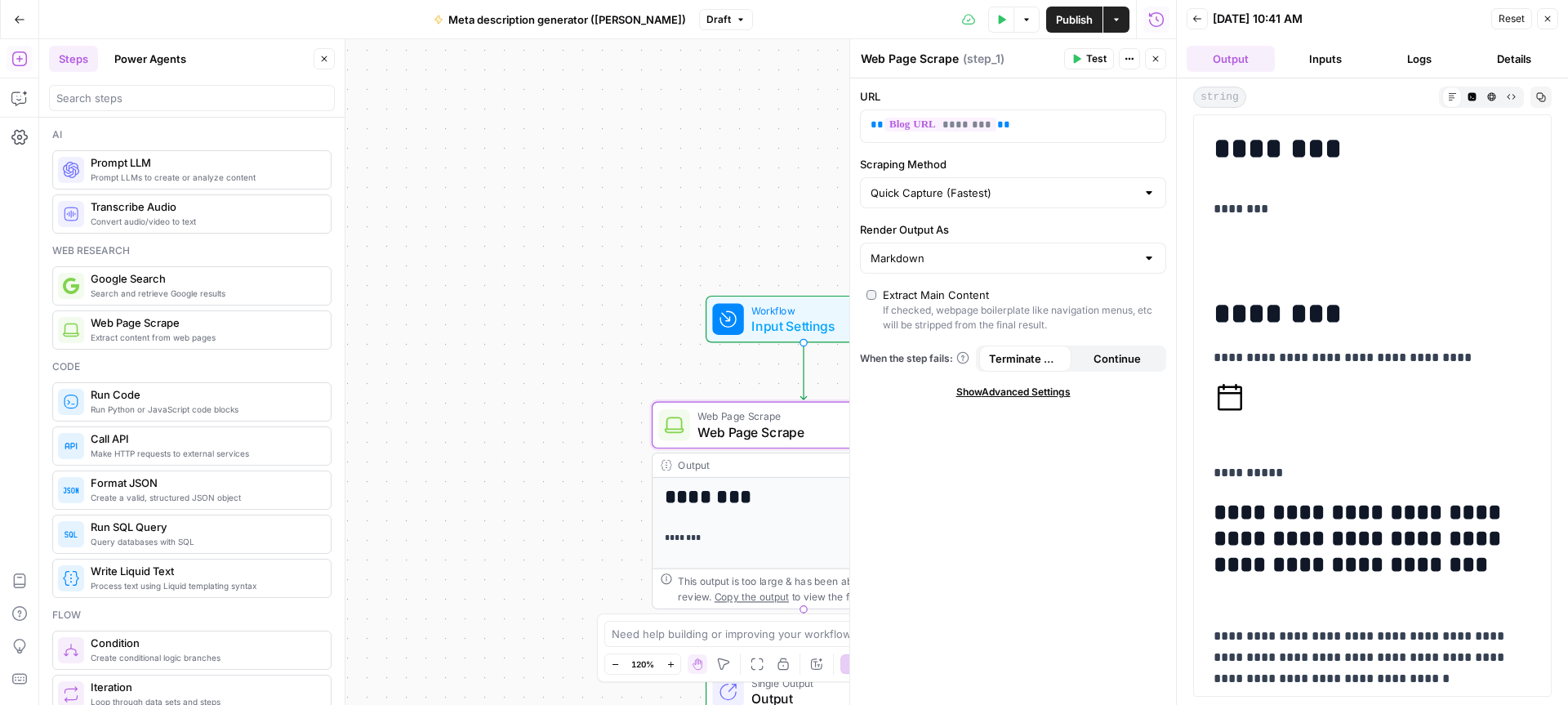
click at [1430, 59] on button "Logs" at bounding box center [1420, 58] width 88 height 26
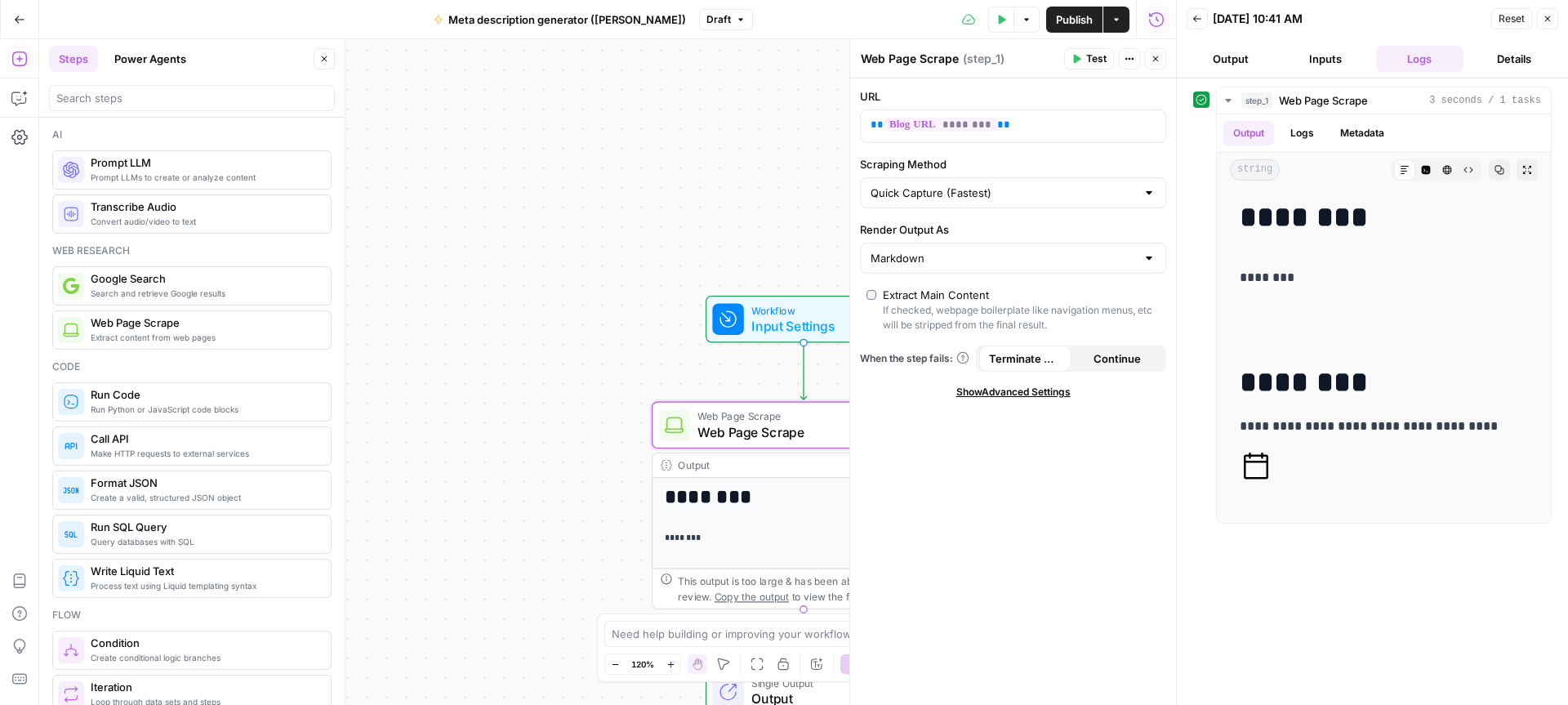
click at [1229, 49] on button "Output" at bounding box center [1231, 58] width 88 height 26
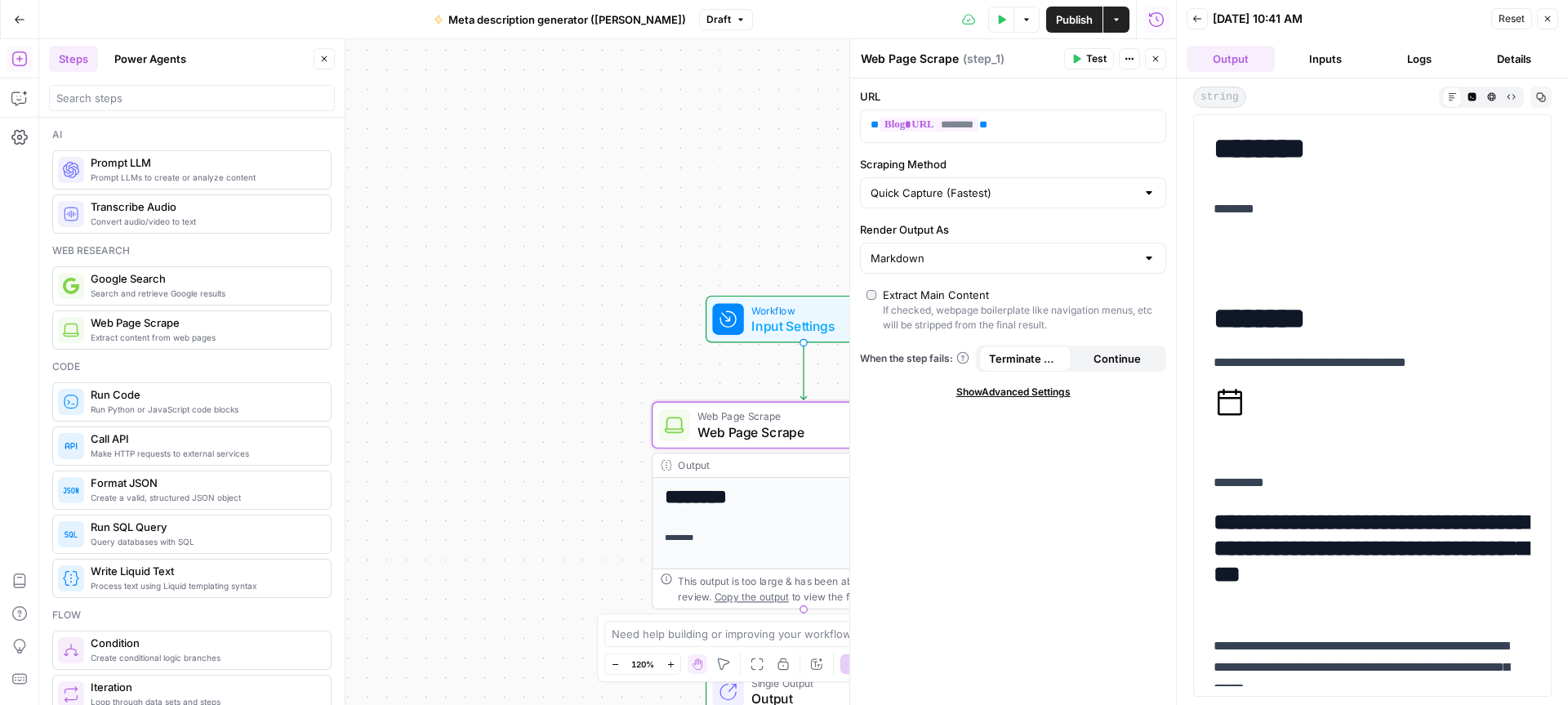
click at [1188, 17] on button "Back" at bounding box center [1198, 19] width 21 height 21
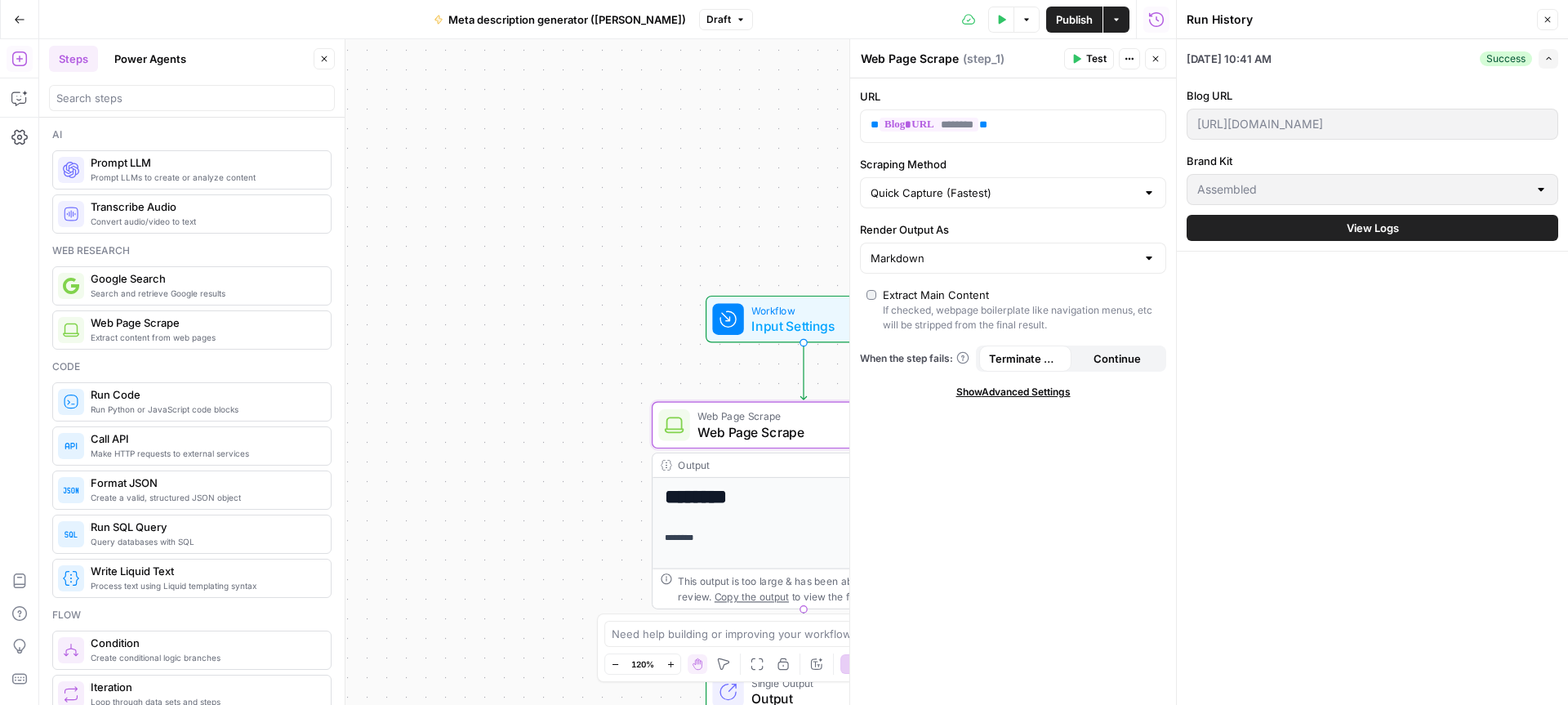
click at [1545, 11] on button "Close" at bounding box center [1548, 19] width 21 height 21
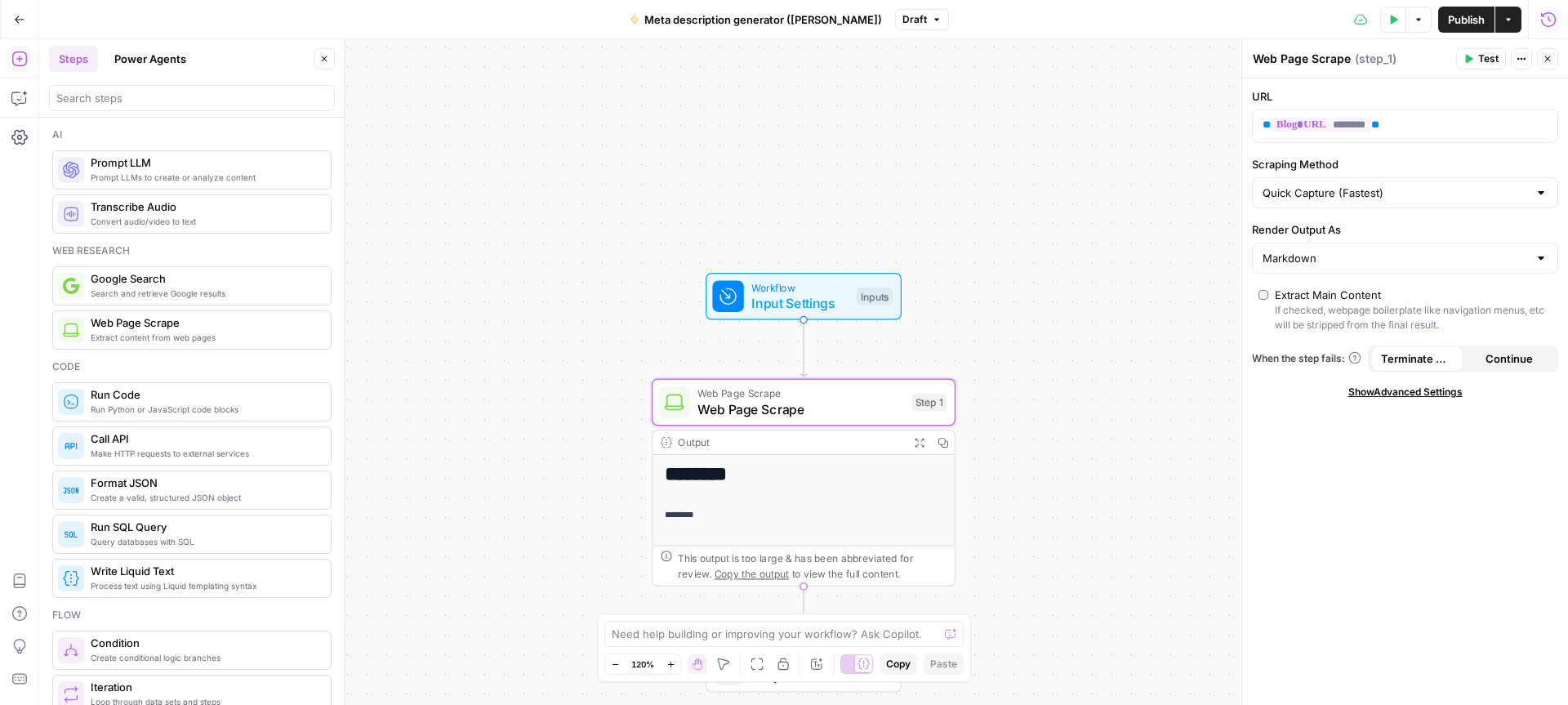
click at [160, 172] on span "Prompt LLMs to create or analyze content" at bounding box center [204, 177] width 227 height 13
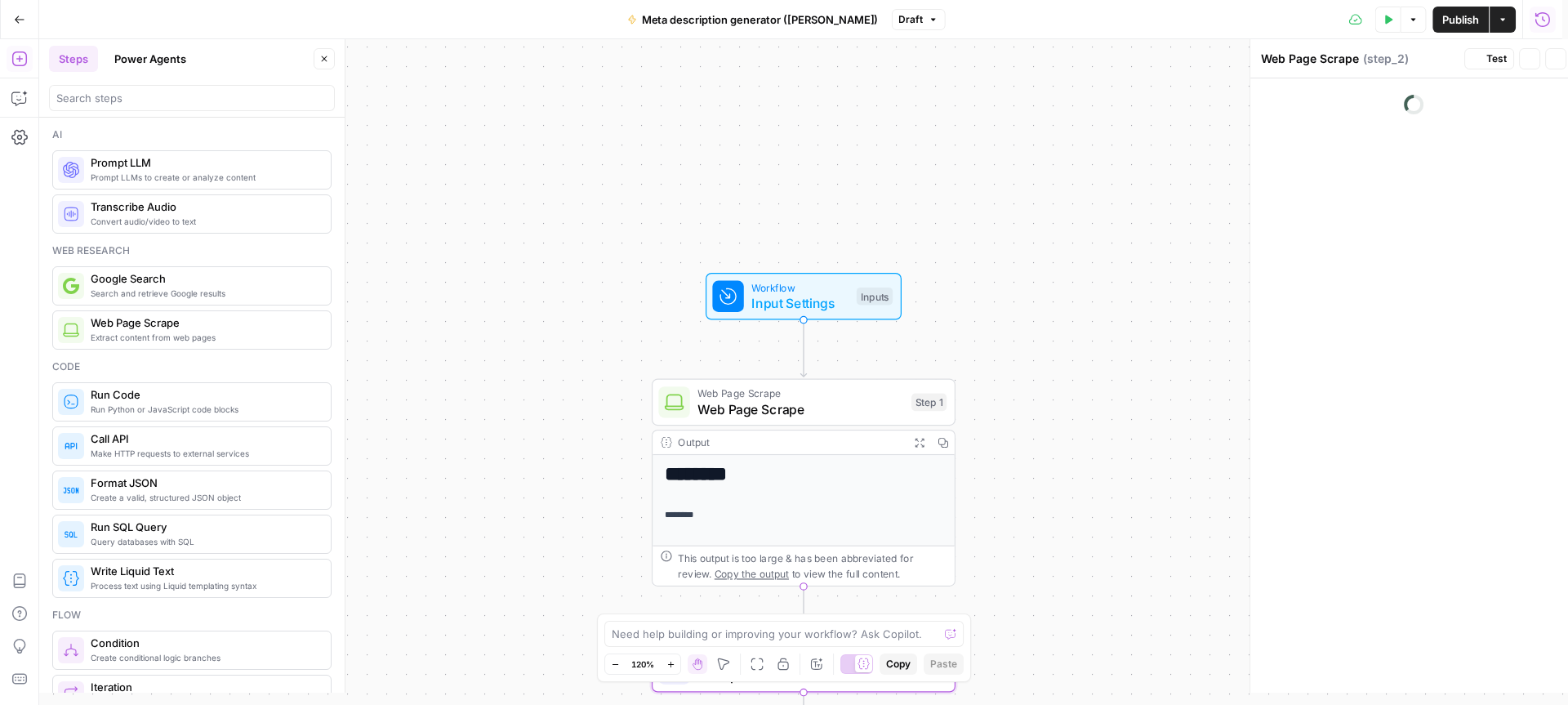
type textarea "Prompt LLM"
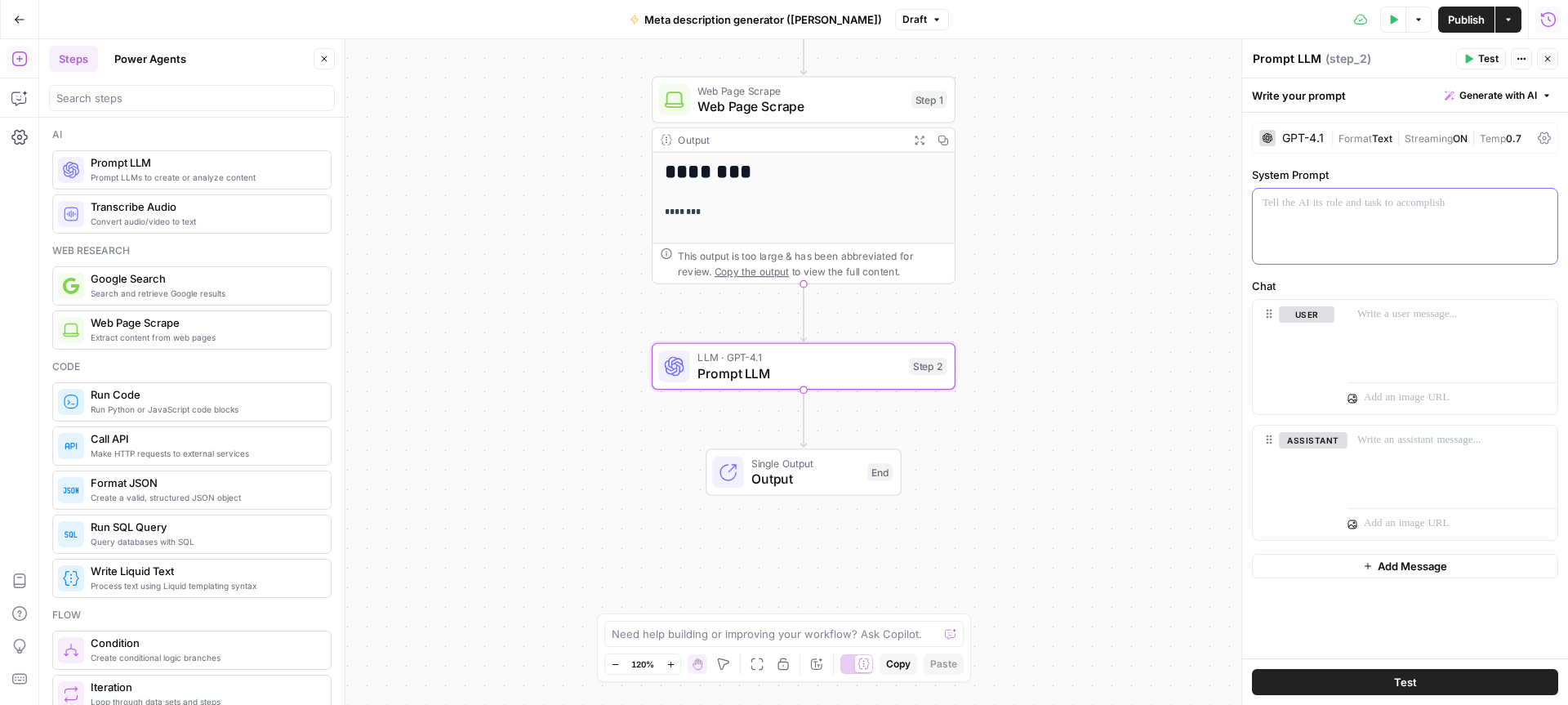
click at [1356, 231] on div at bounding box center [1405, 226] width 304 height 75
click at [862, 138] on div "Output" at bounding box center [789, 140] width 224 height 15
click at [858, 114] on span "Web Page Scrape" at bounding box center [801, 106] width 206 height 20
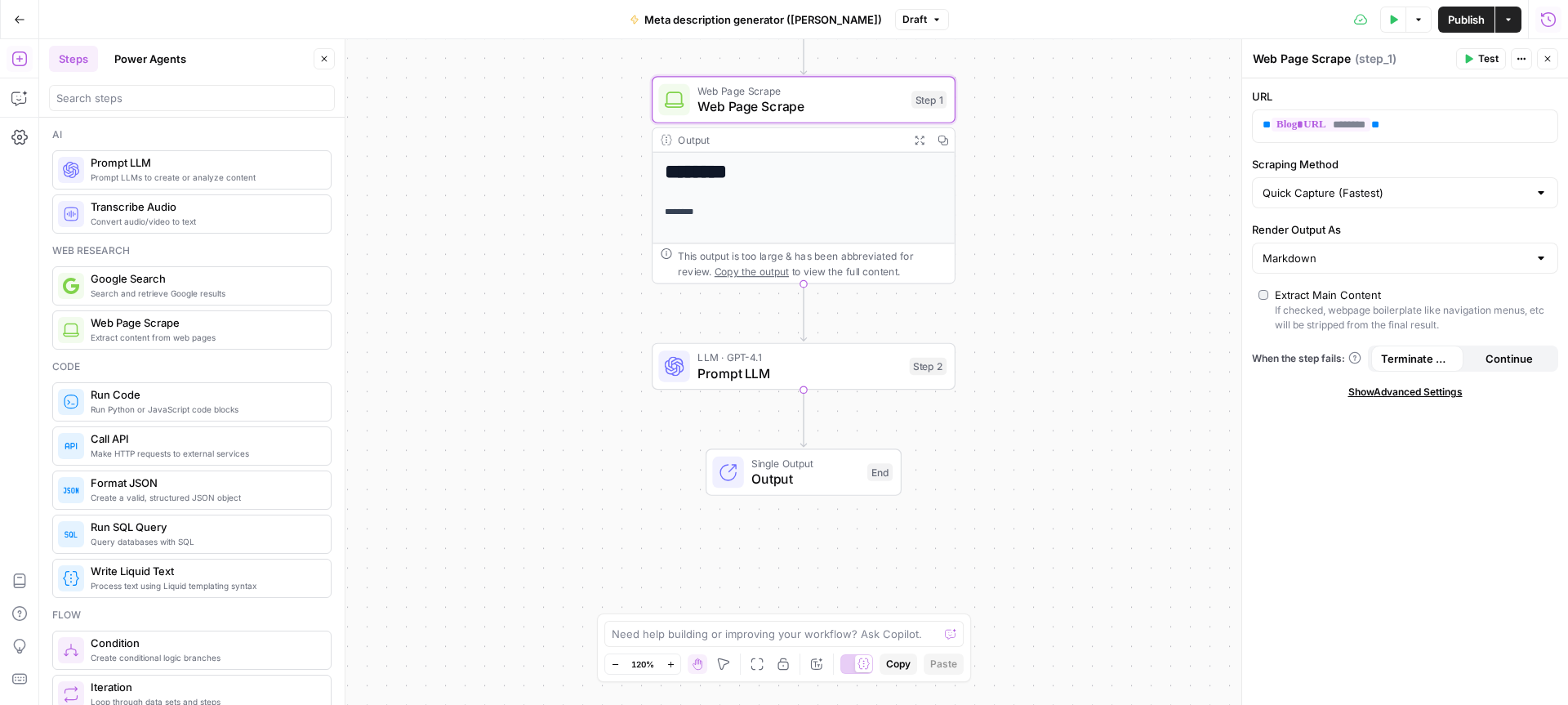
click at [836, 380] on span "Prompt LLM" at bounding box center [800, 373] width 204 height 20
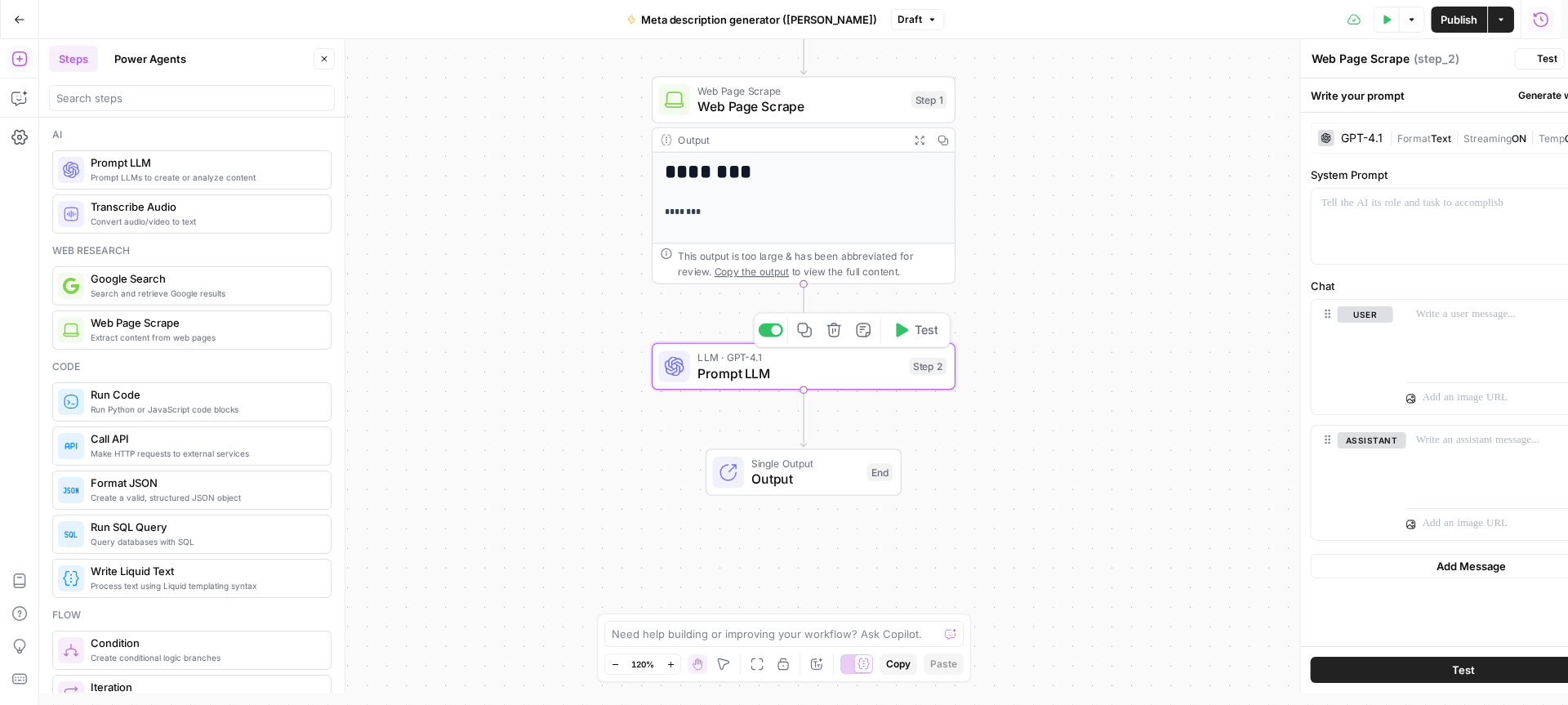
type textarea "Prompt LLM"
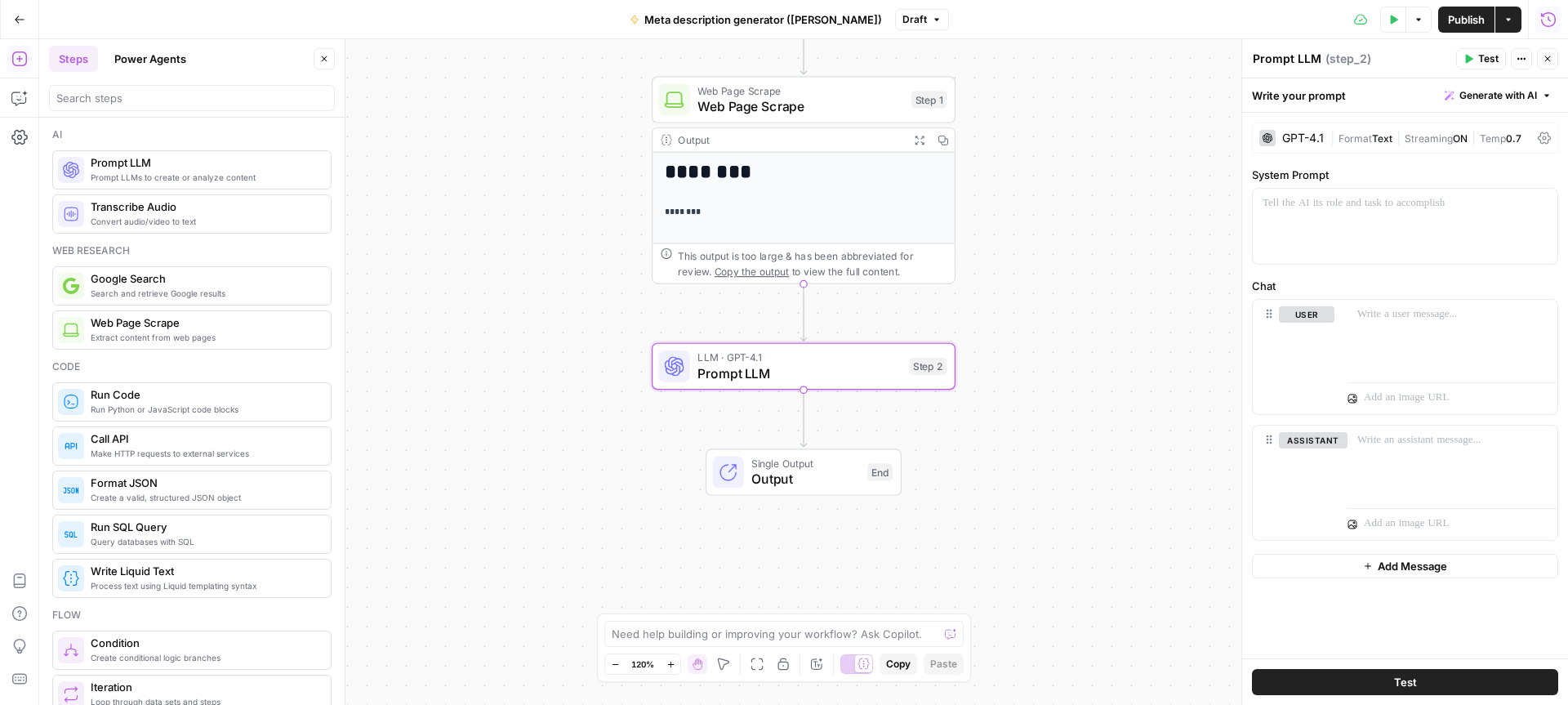
click at [1286, 138] on div "GPT-4.1" at bounding box center [1304, 138] width 42 height 11
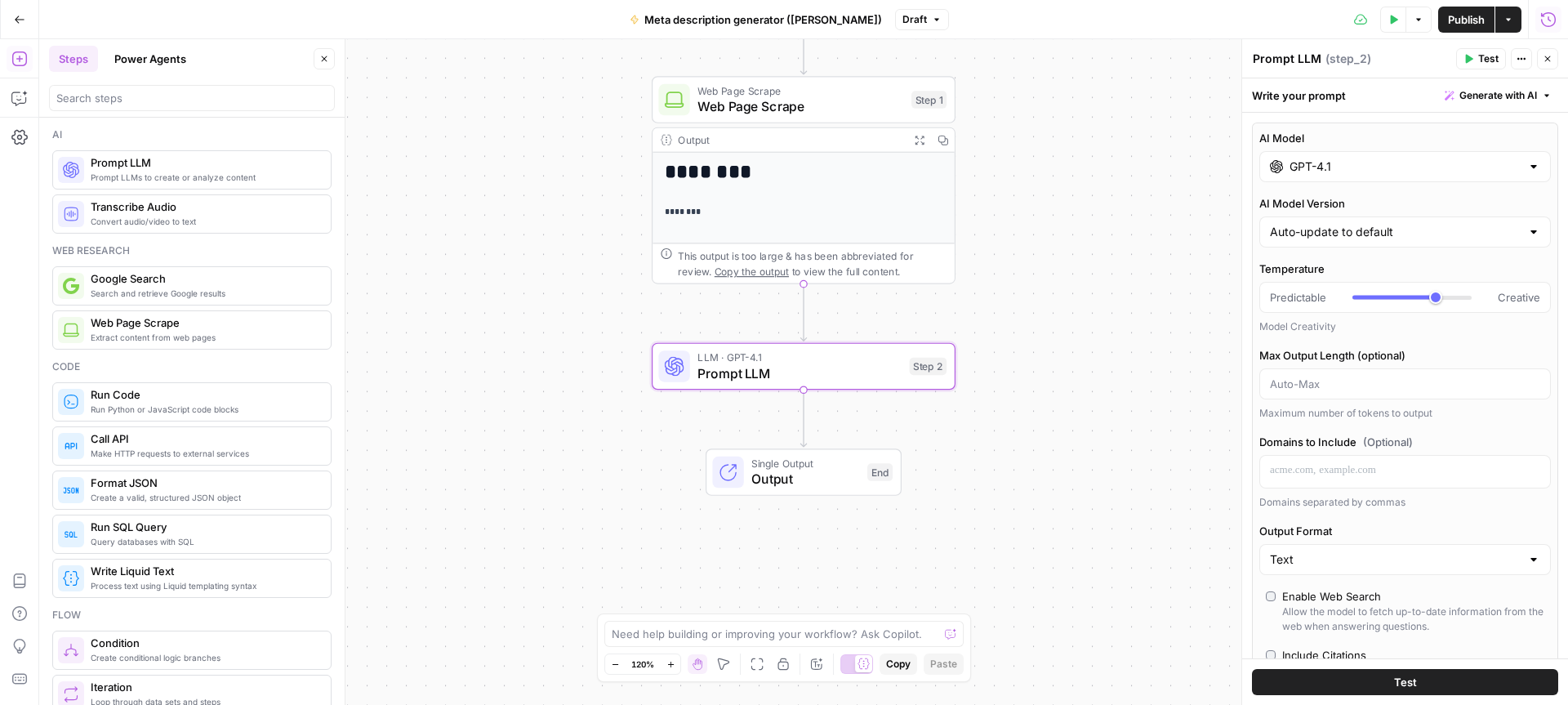
click at [1414, 158] on input "GPT-4.1" at bounding box center [1405, 166] width 231 height 16
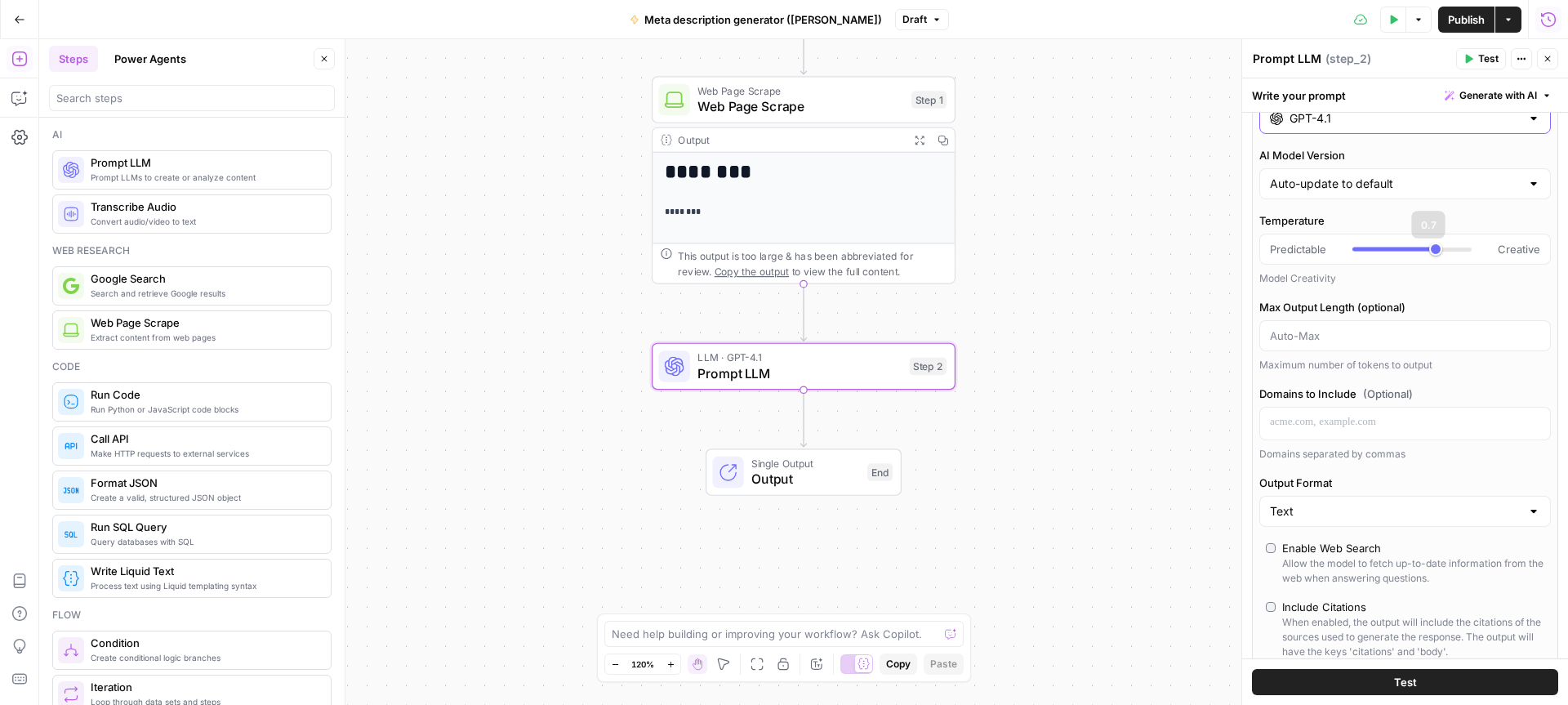
scroll to position [104, 0]
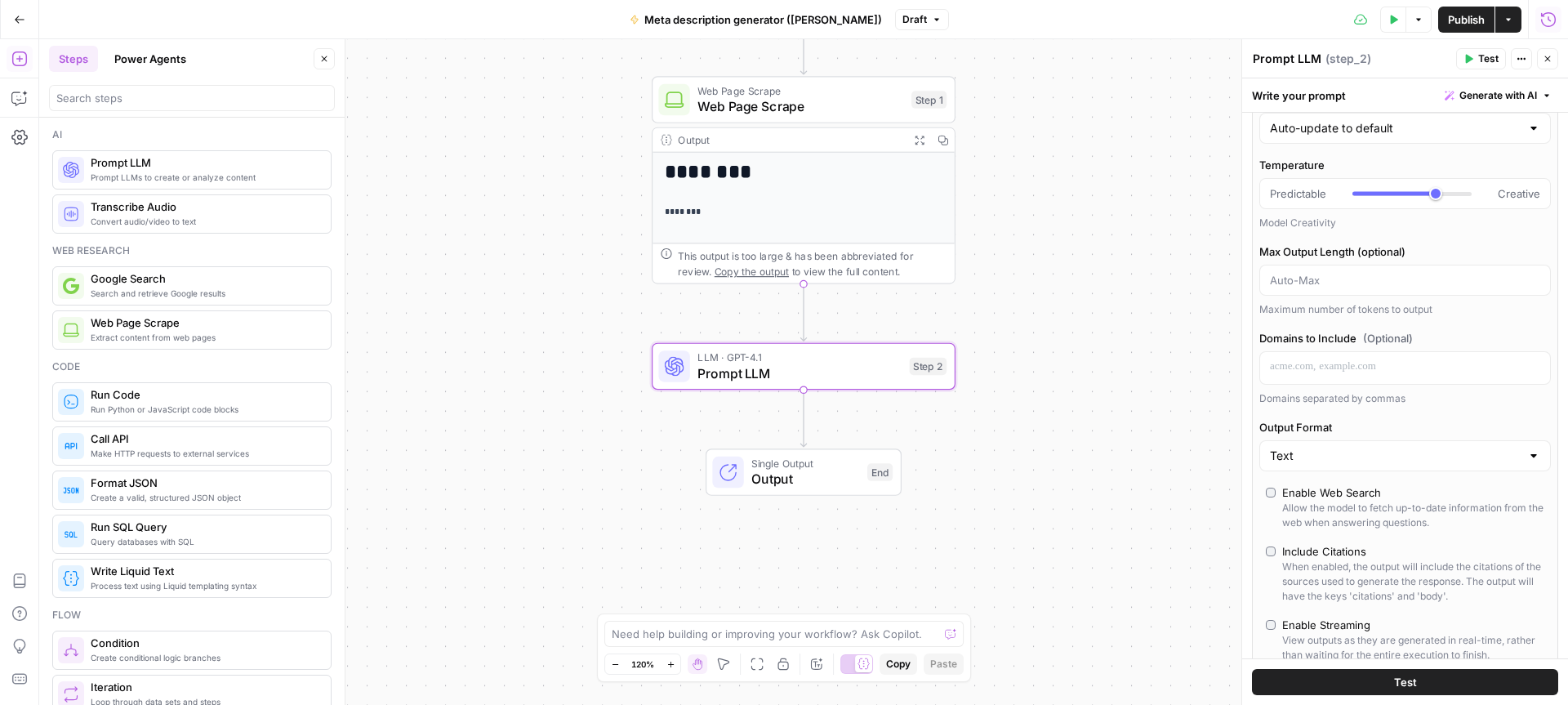
click at [1554, 50] on button "Close" at bounding box center [1548, 58] width 21 height 21
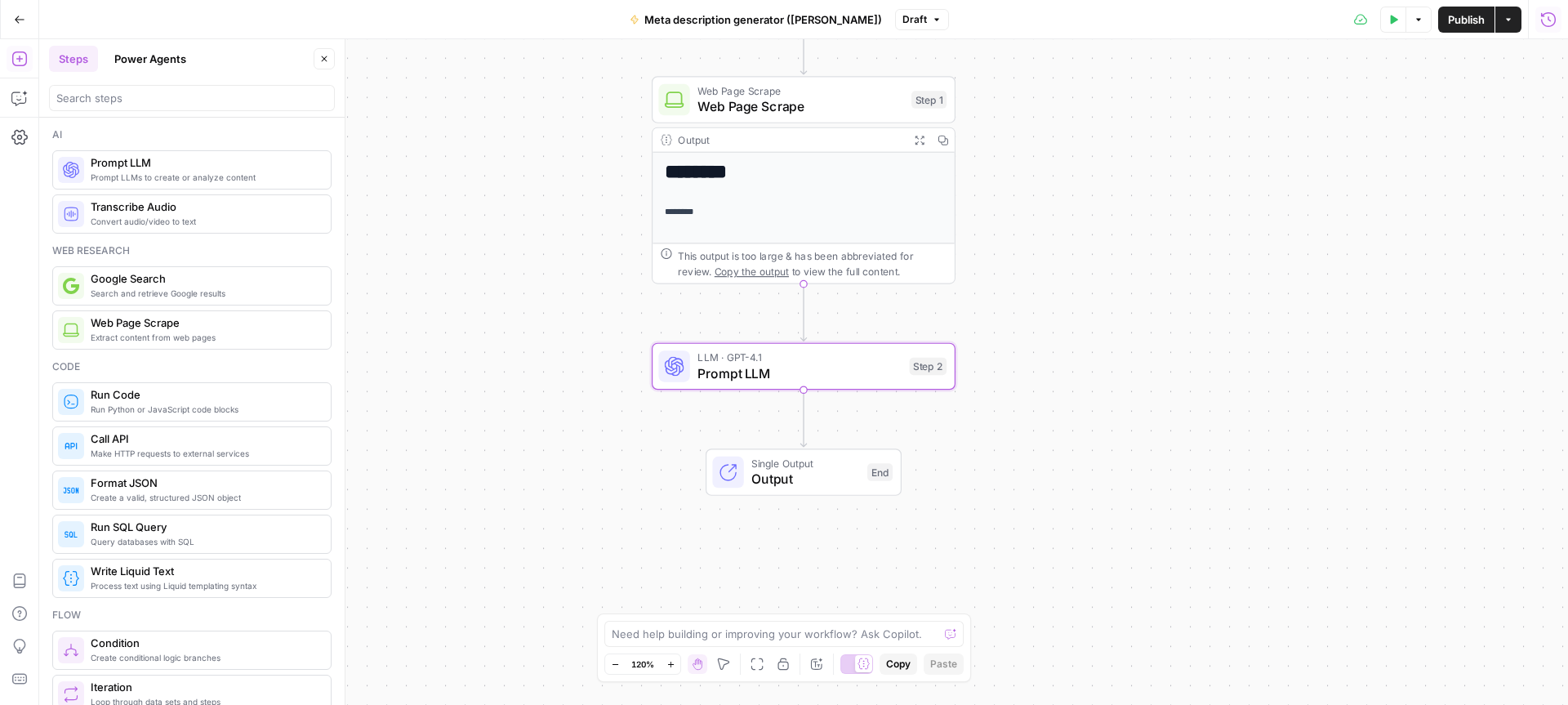
click at [734, 364] on span "Prompt LLM" at bounding box center [800, 373] width 204 height 20
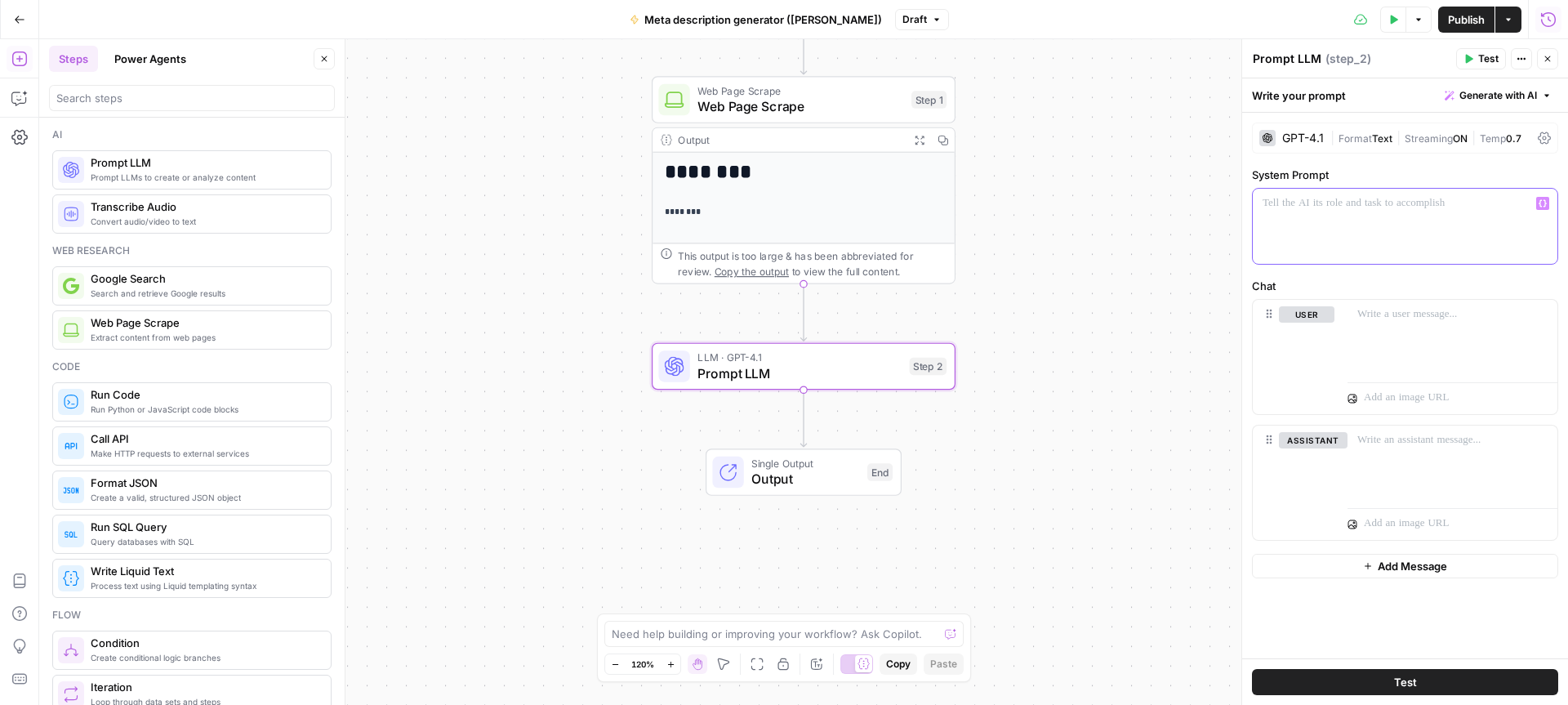
click at [1369, 196] on p at bounding box center [1405, 203] width 285 height 16
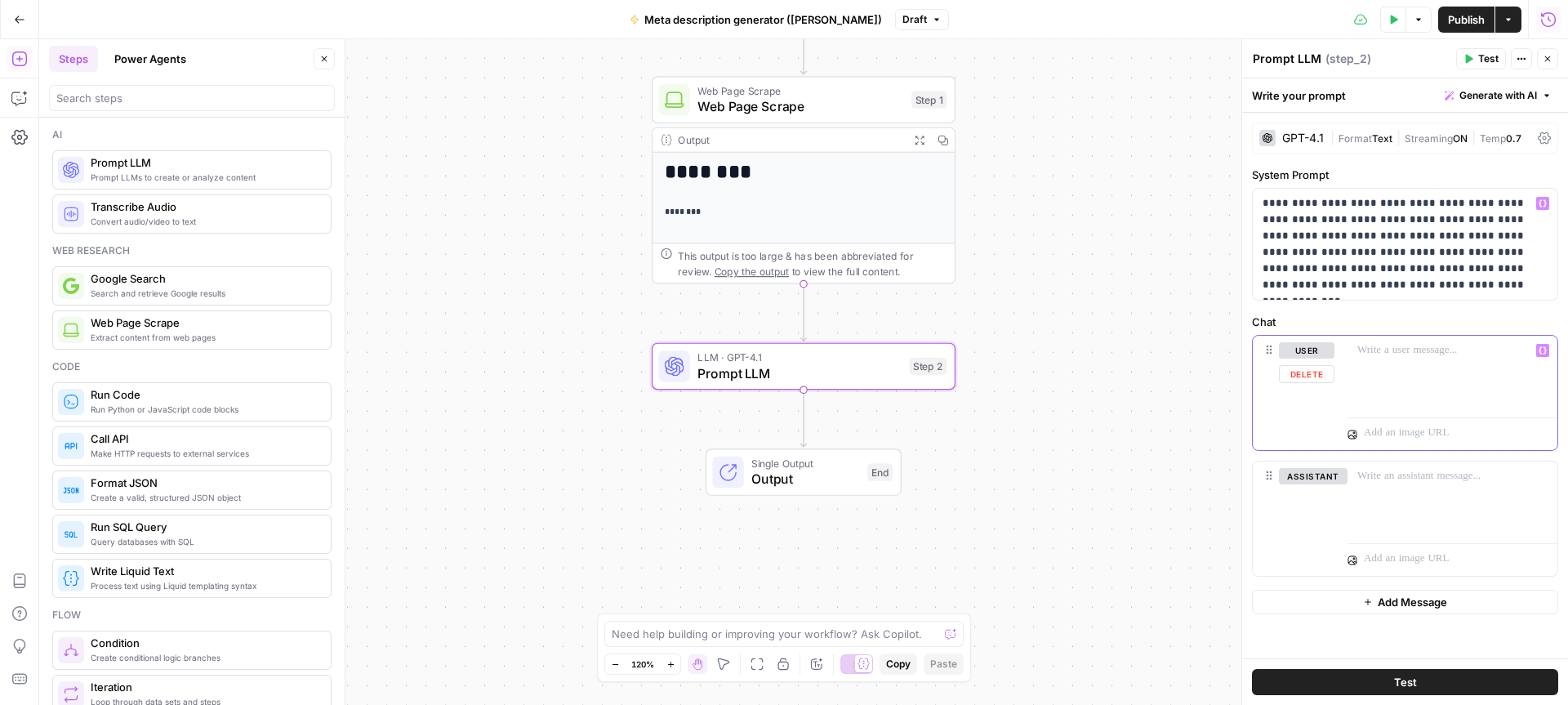
click at [1403, 363] on div at bounding box center [1453, 373] width 210 height 75
click at [1399, 361] on div at bounding box center [1453, 373] width 210 height 75
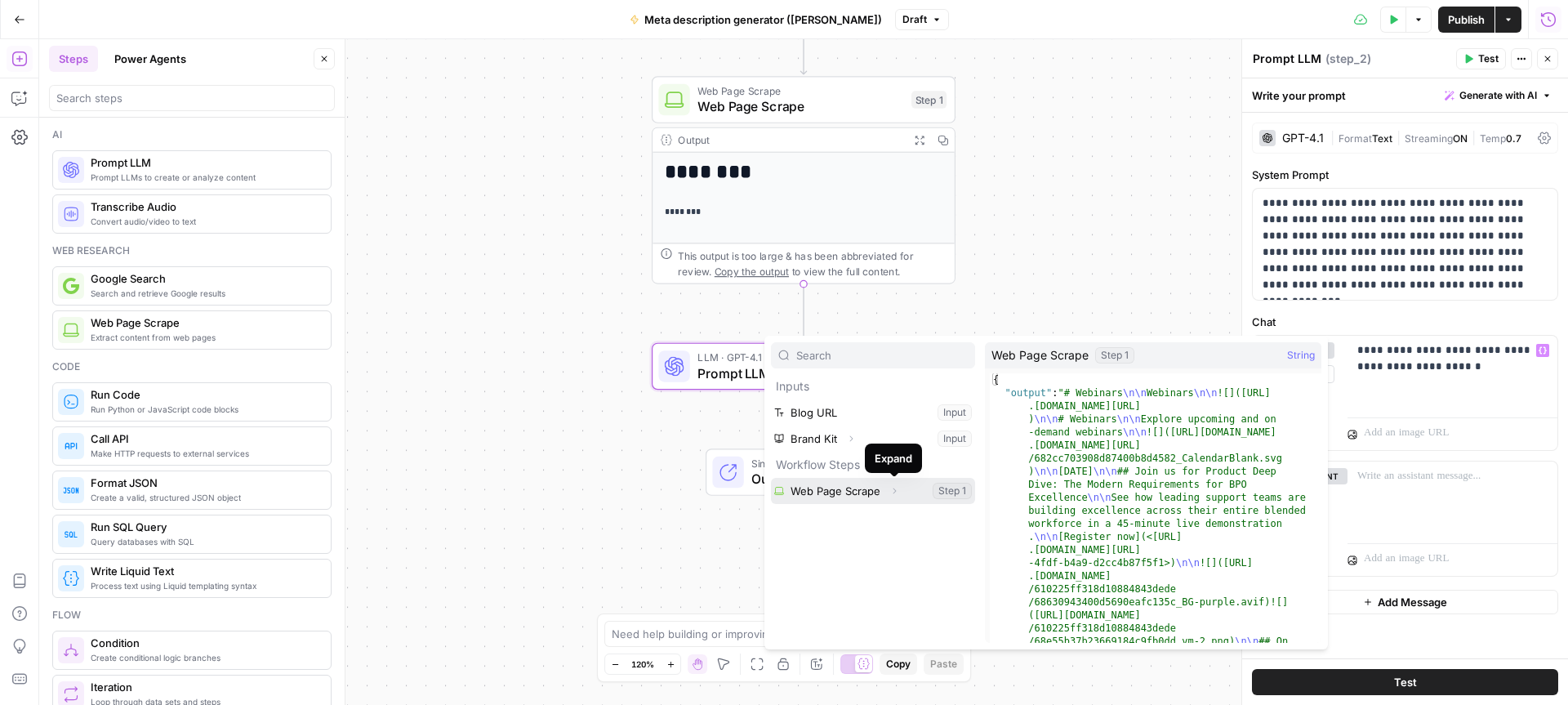
click at [887, 491] on button "Expand" at bounding box center [894, 490] width 21 height 21
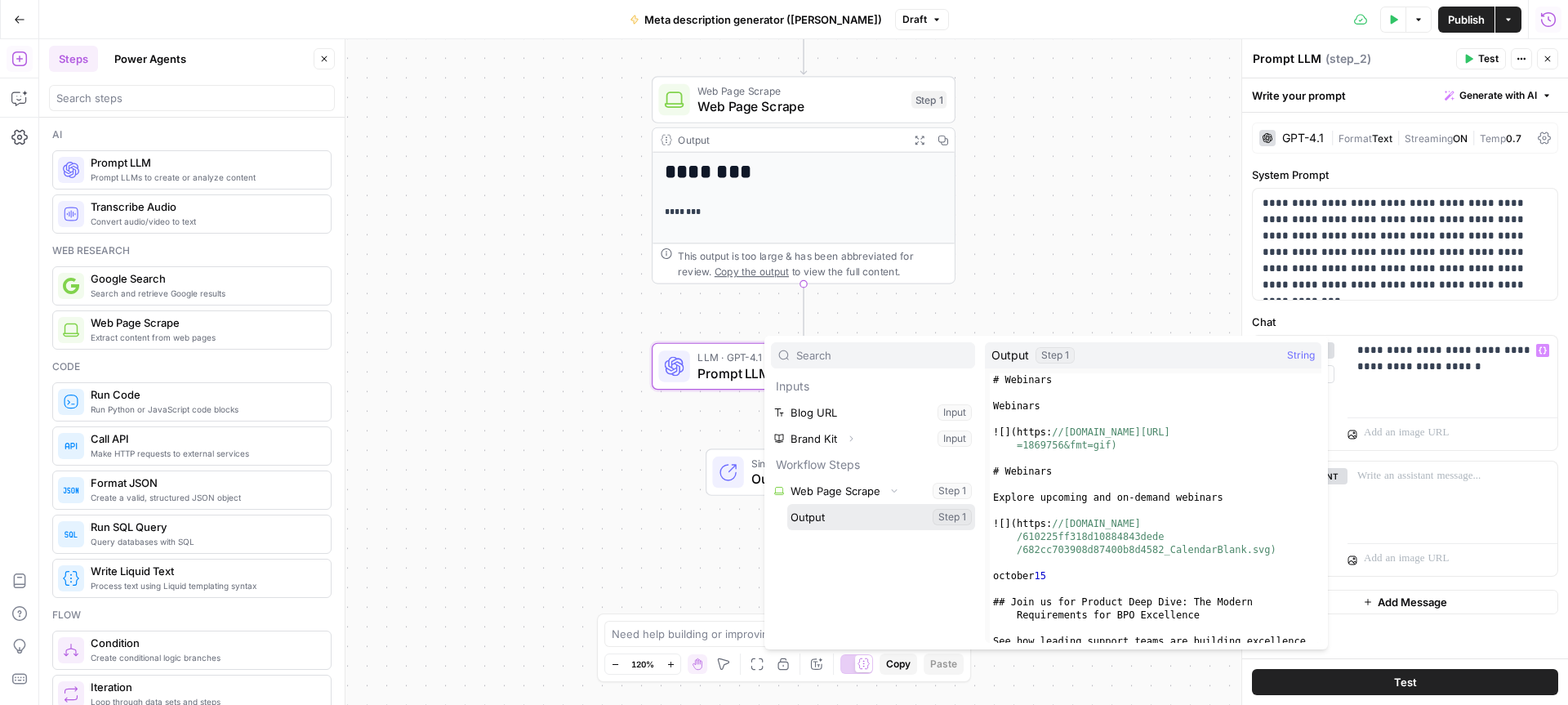
click at [902, 513] on button "Select variable Output" at bounding box center [881, 516] width 188 height 26
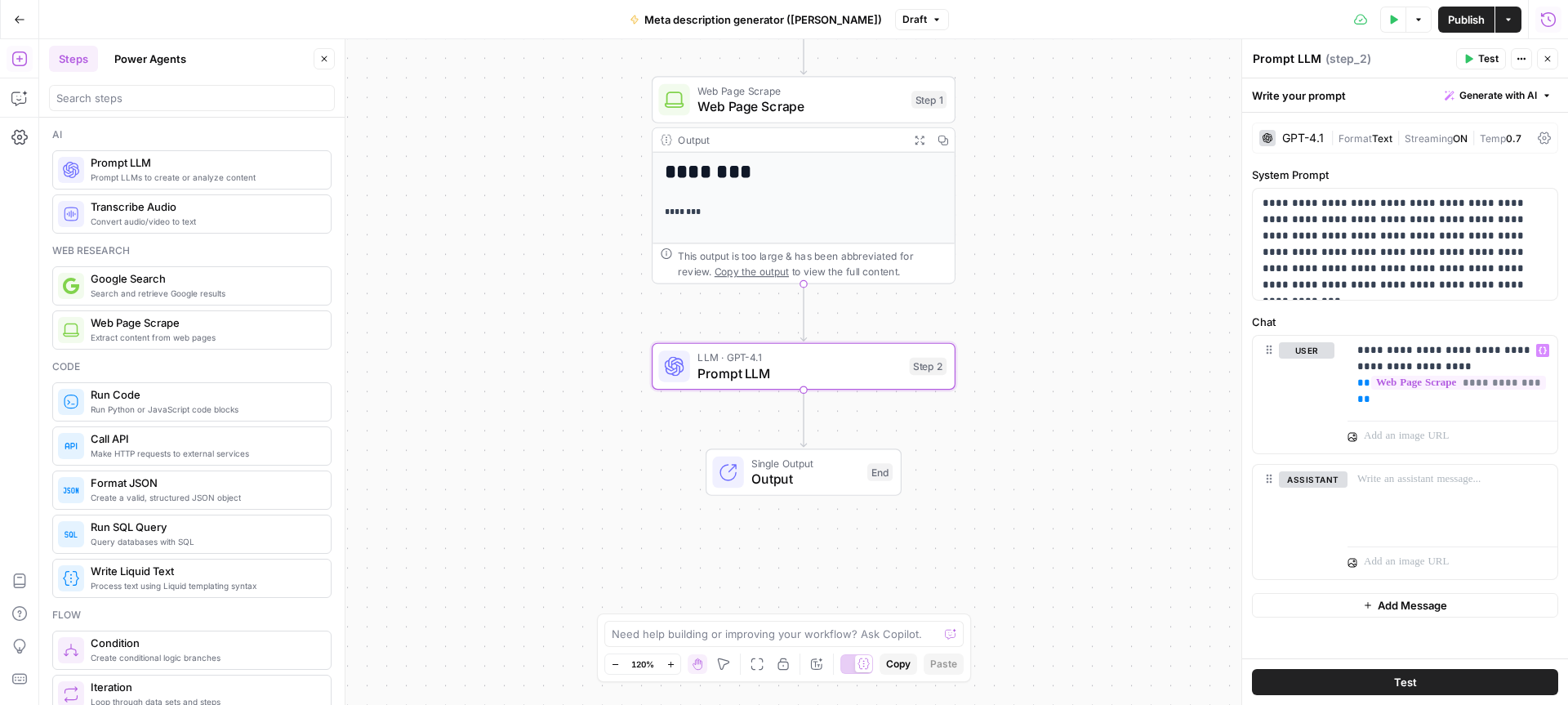
click at [1307, 63] on textarea "Prompt LLM" at bounding box center [1287, 58] width 69 height 16
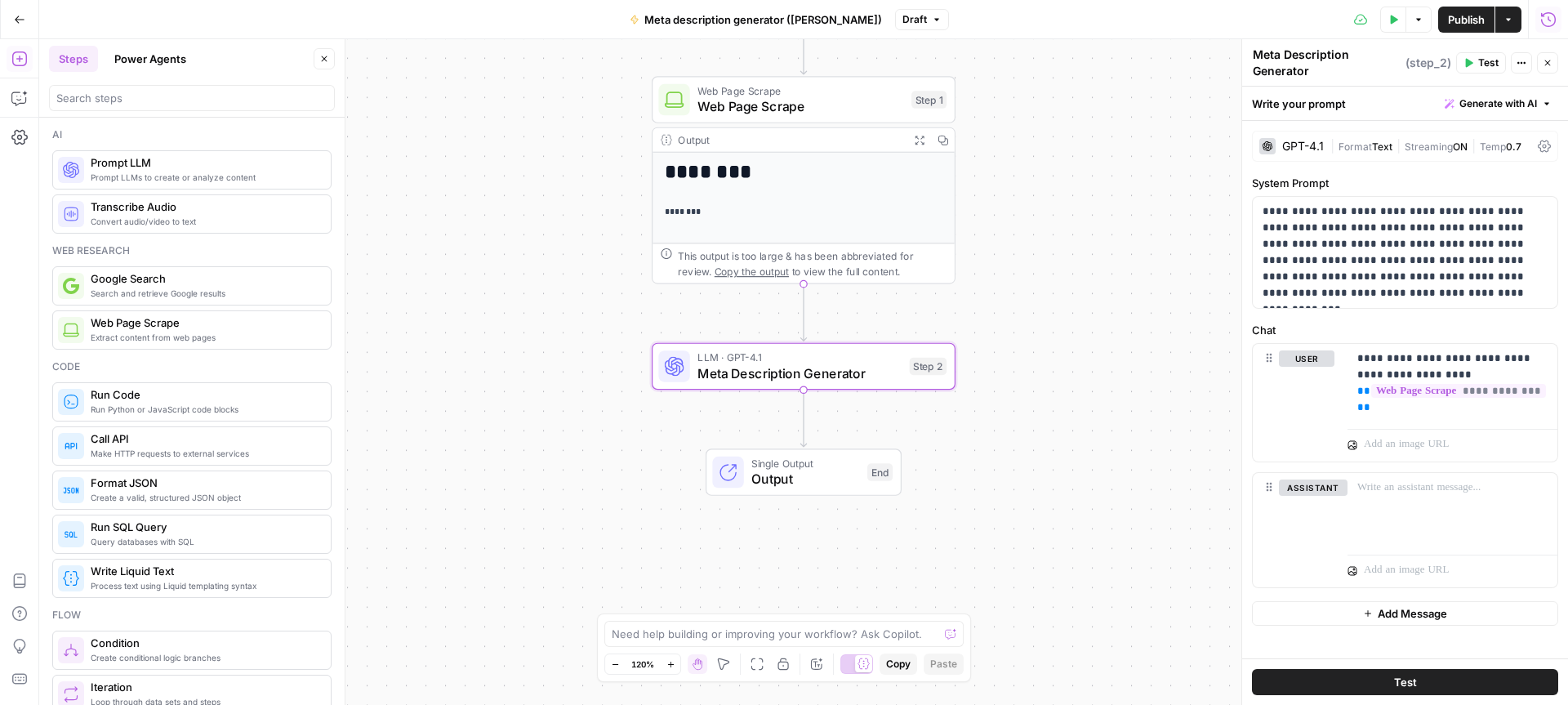
type textarea "Meta Description Generator"
click at [1548, 20] on icon "button" at bounding box center [1548, 19] width 16 height 16
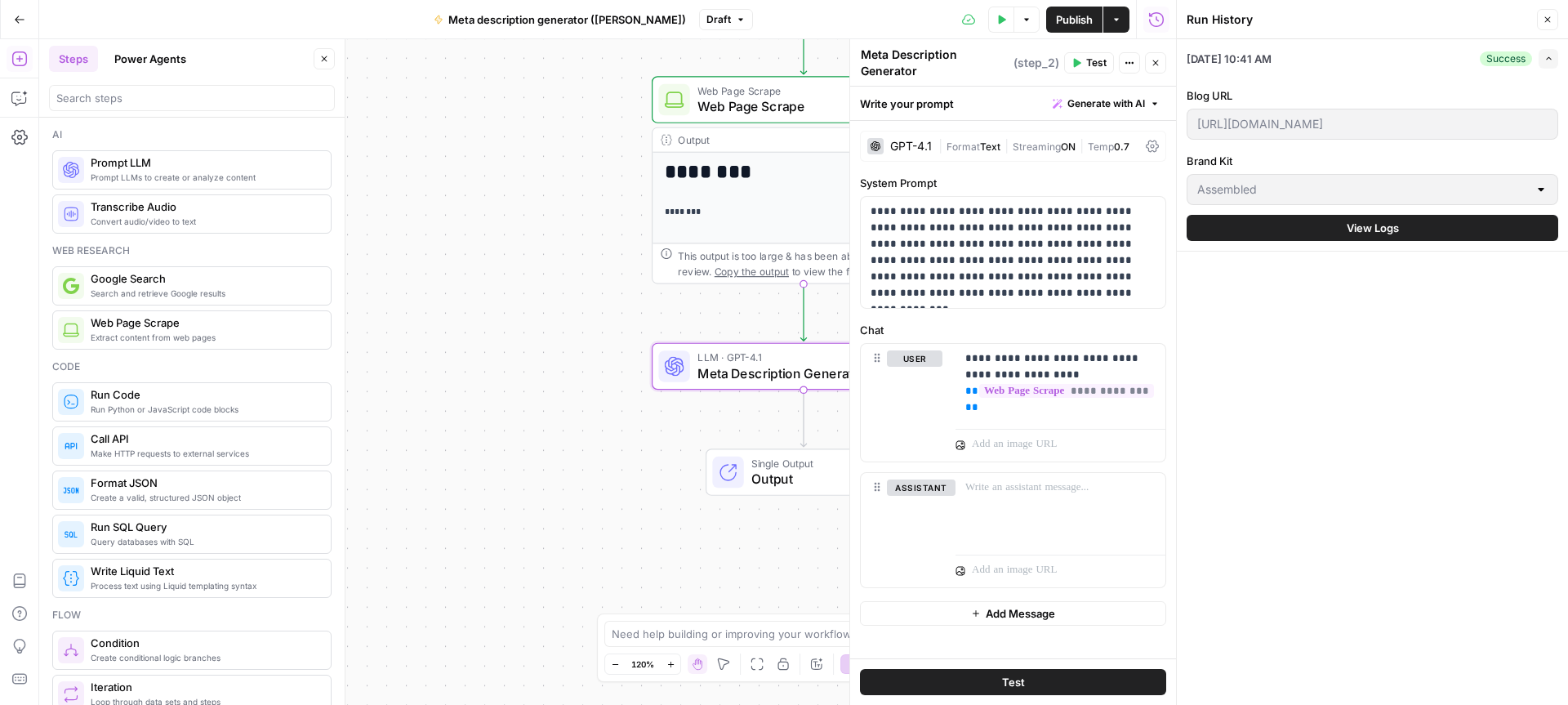
click at [1418, 242] on div "Blog URL https://www.assembled.com/webinars Brand Kit Assembled View Logs" at bounding box center [1372, 163] width 371 height 173
click at [1414, 224] on button "View Logs" at bounding box center [1372, 227] width 371 height 26
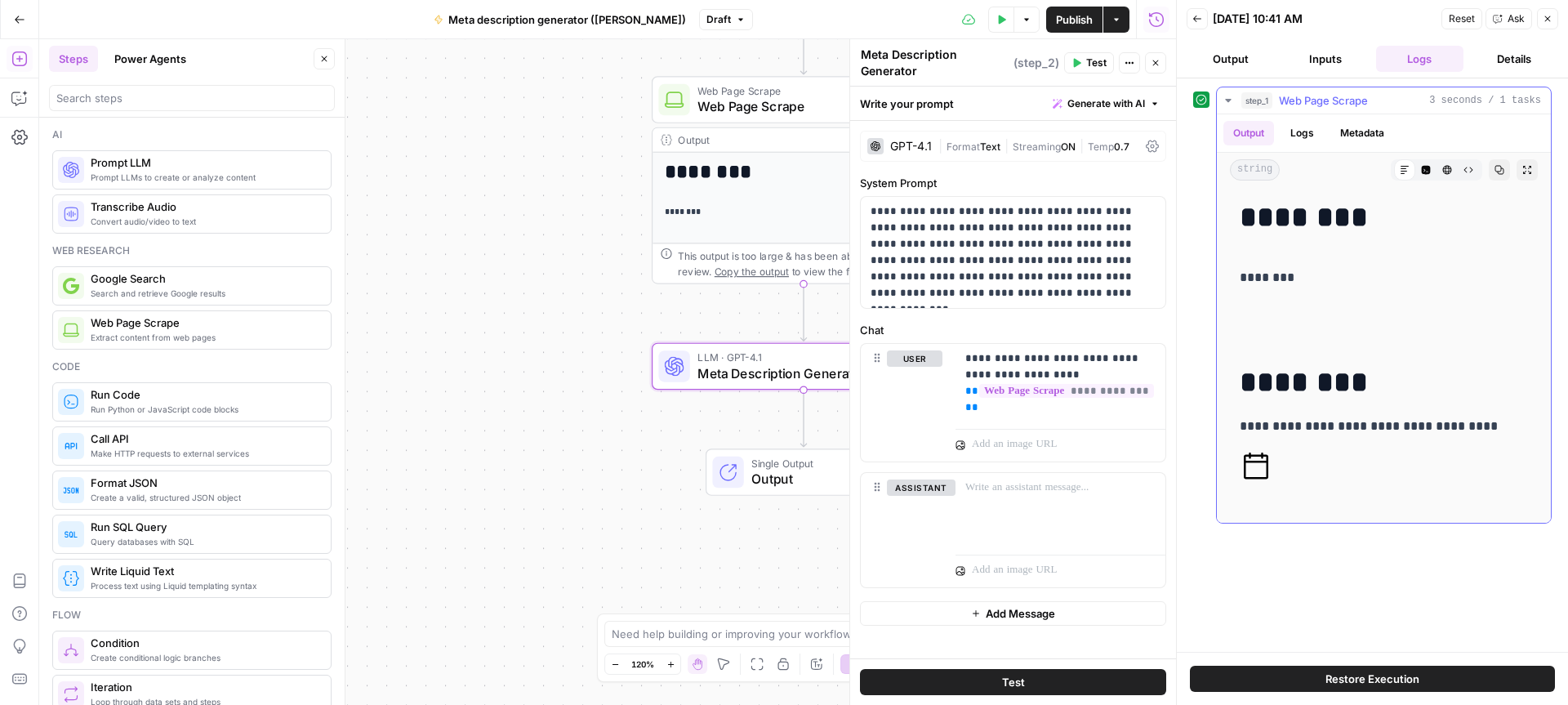
click at [1307, 132] on button "Logs" at bounding box center [1302, 134] width 43 height 25
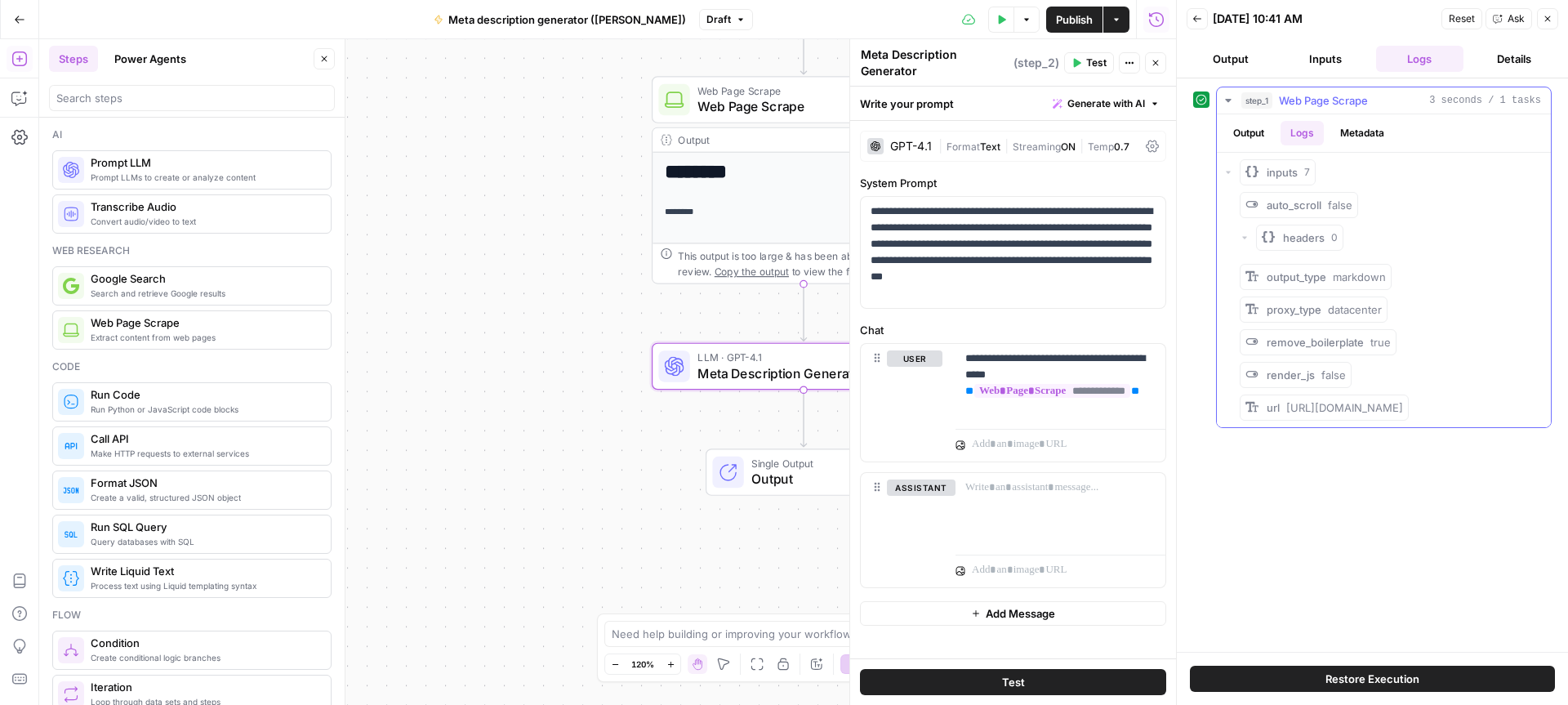
click at [1390, 133] on button "Metadata" at bounding box center [1362, 134] width 64 height 25
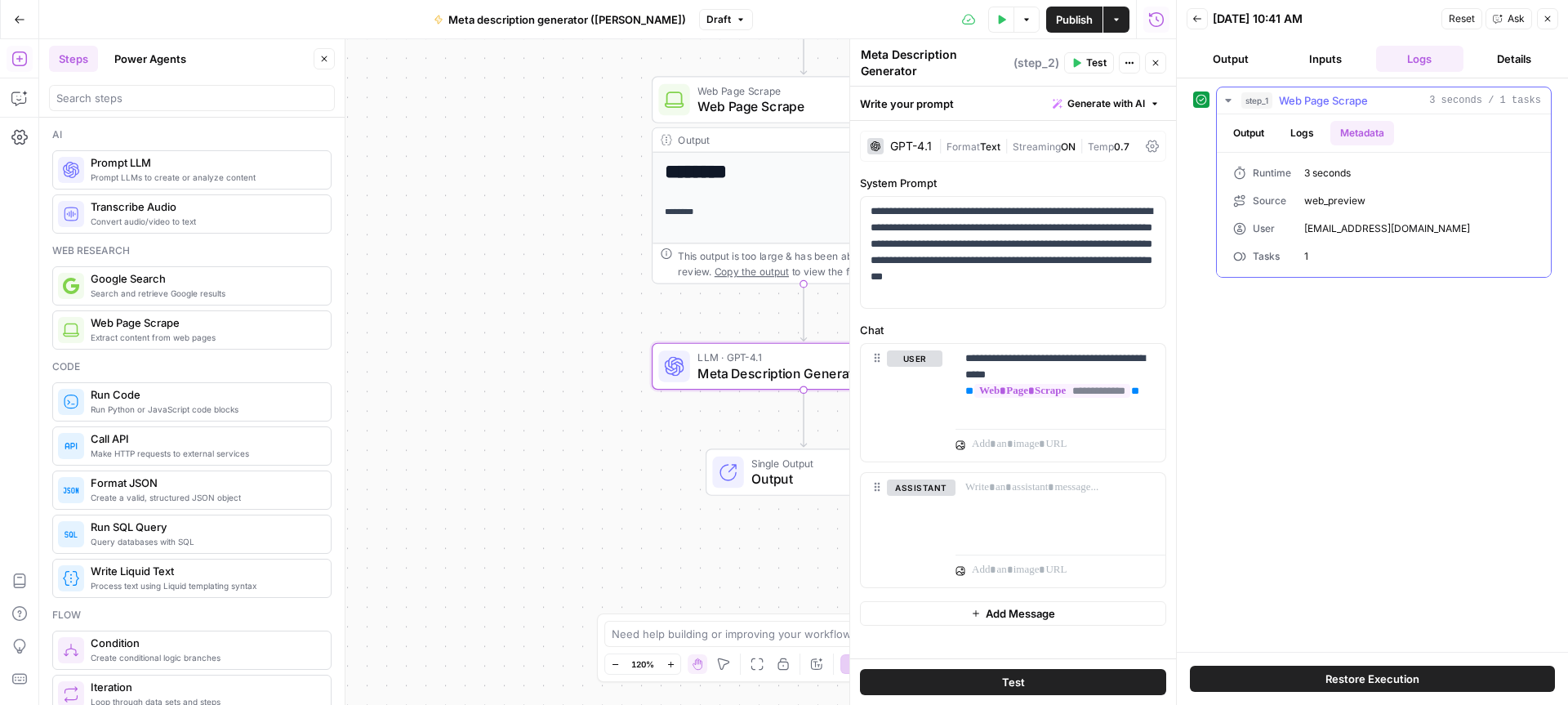
click at [1238, 144] on button "Output" at bounding box center [1248, 134] width 51 height 25
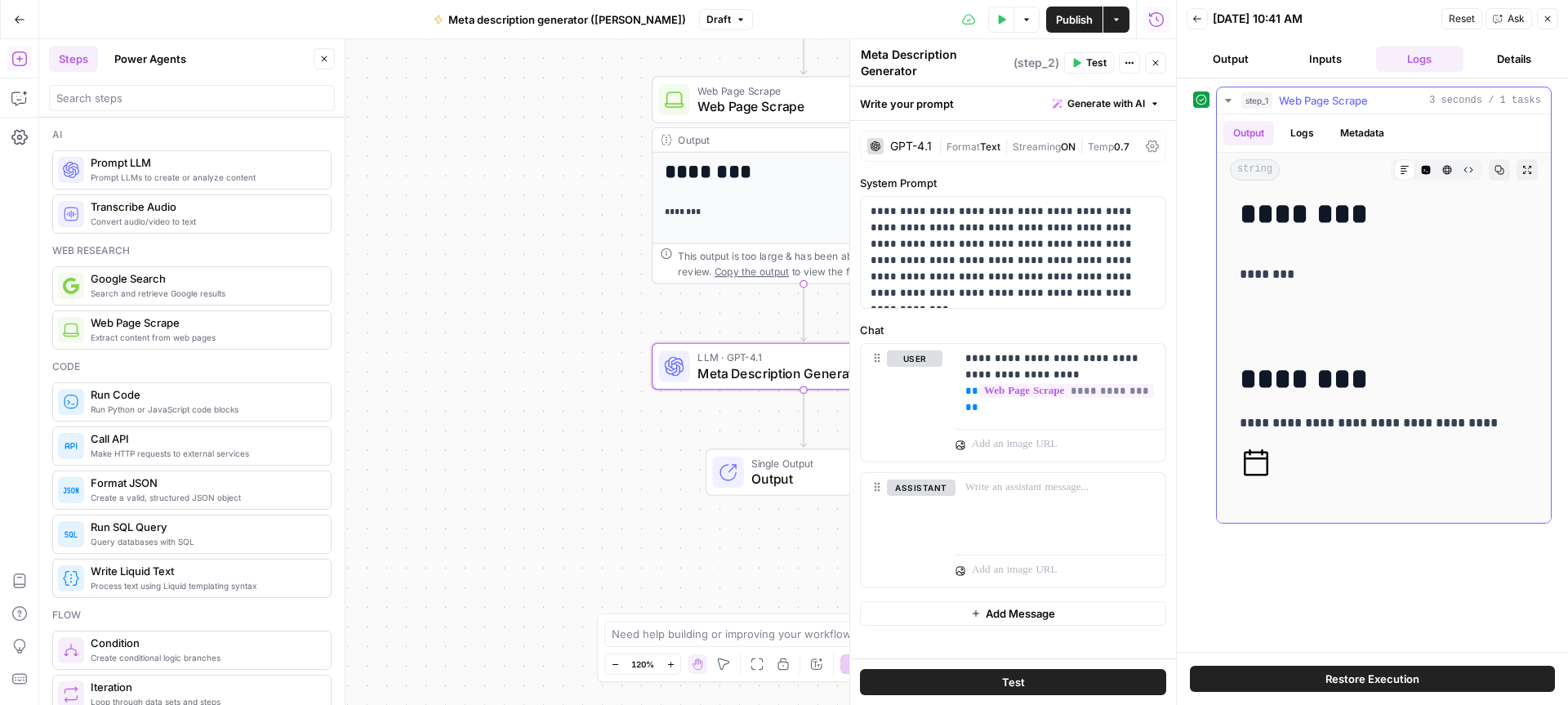
scroll to position [7, 0]
click at [1228, 93] on icon "button" at bounding box center [1228, 100] width 13 height 13
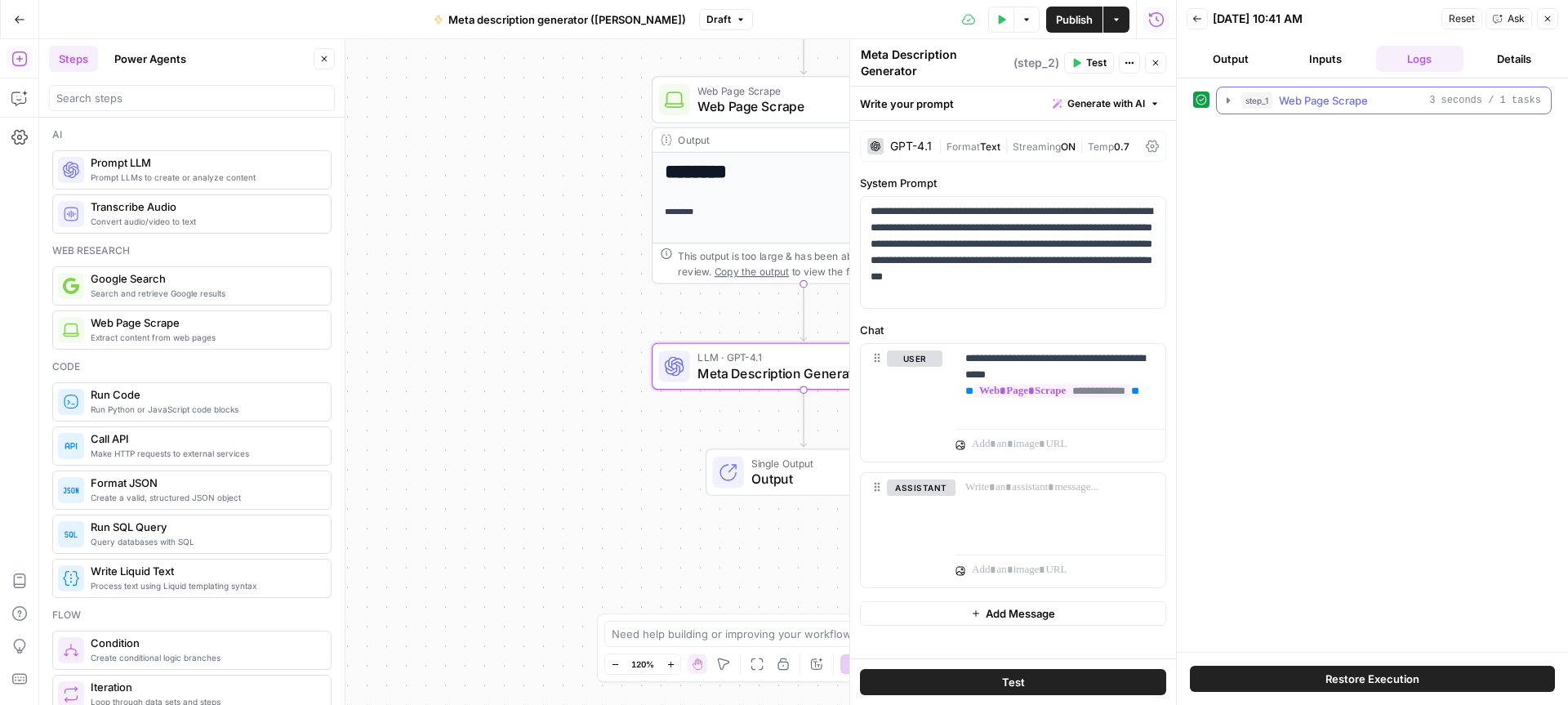
click at [1228, 101] on icon "button" at bounding box center [1228, 100] width 3 height 6
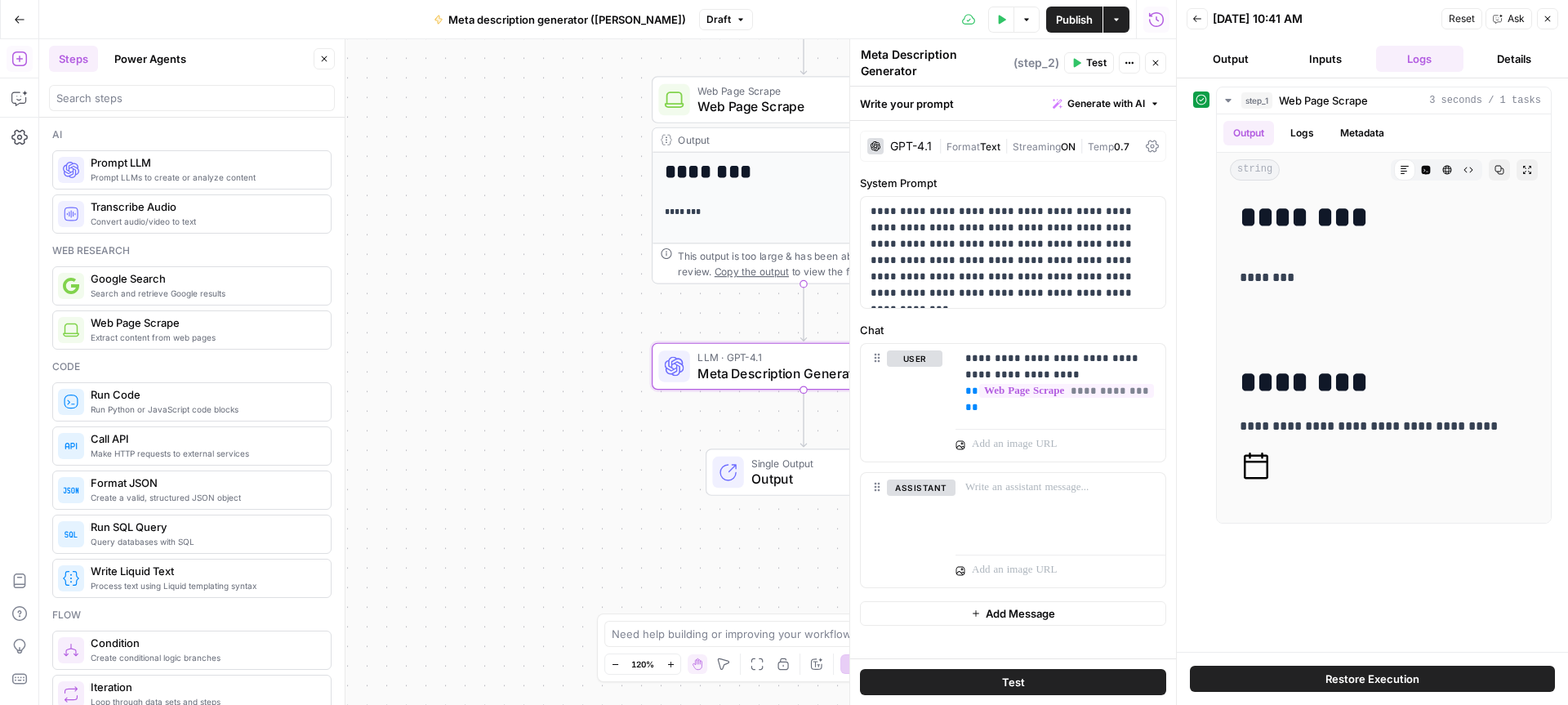
click at [1197, 10] on button "Back" at bounding box center [1198, 19] width 21 height 21
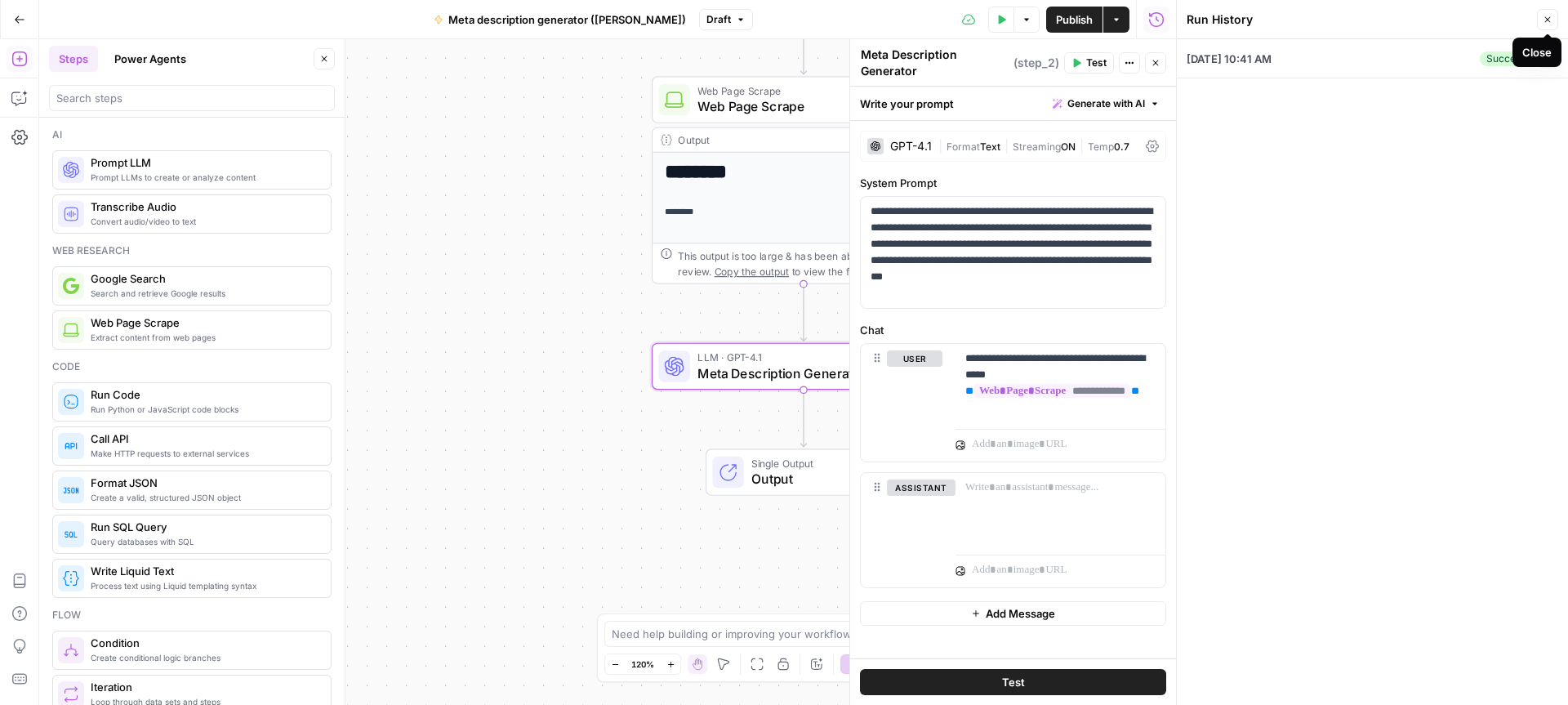
click at [1550, 23] on icon "button" at bounding box center [1548, 19] width 10 height 10
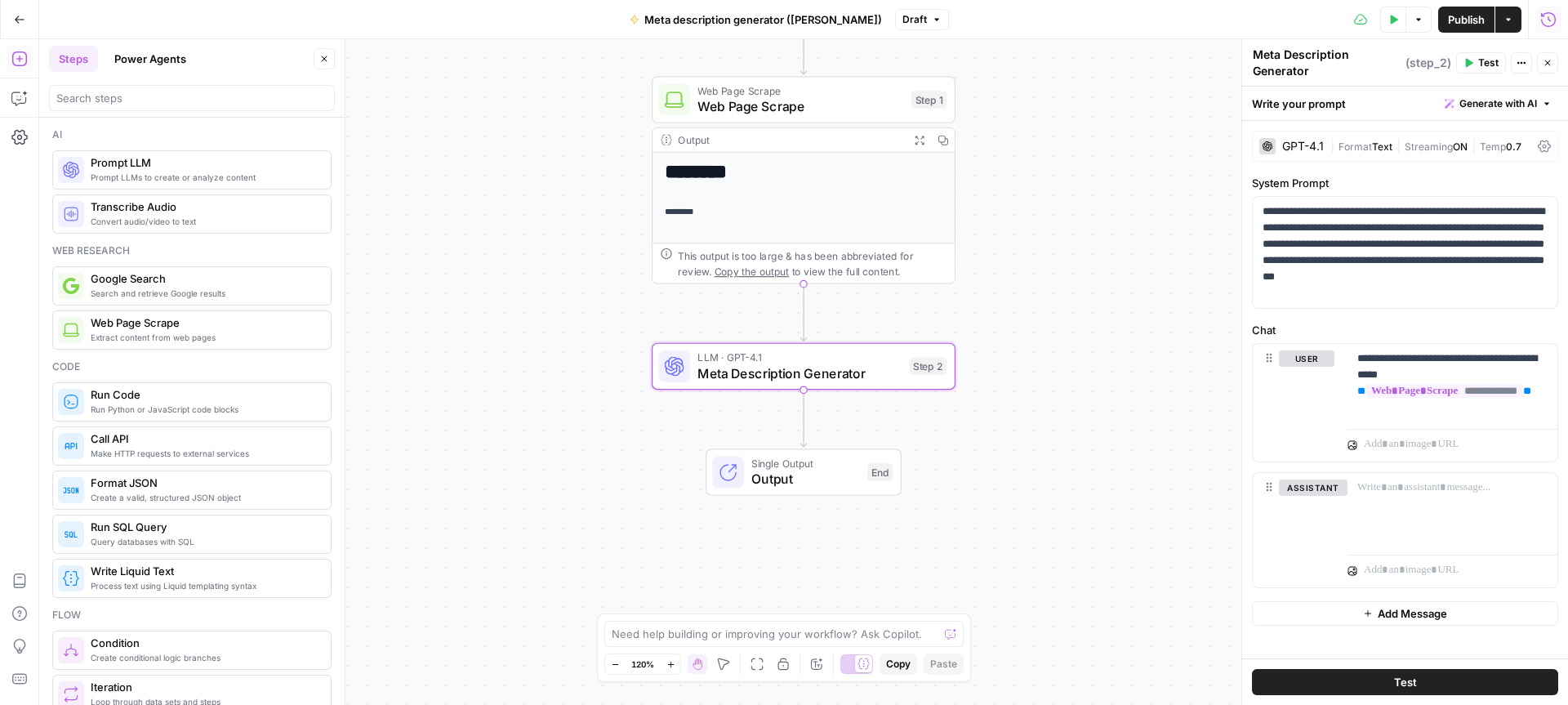
click at [1408, 682] on span "Test" at bounding box center [1406, 681] width 23 height 16
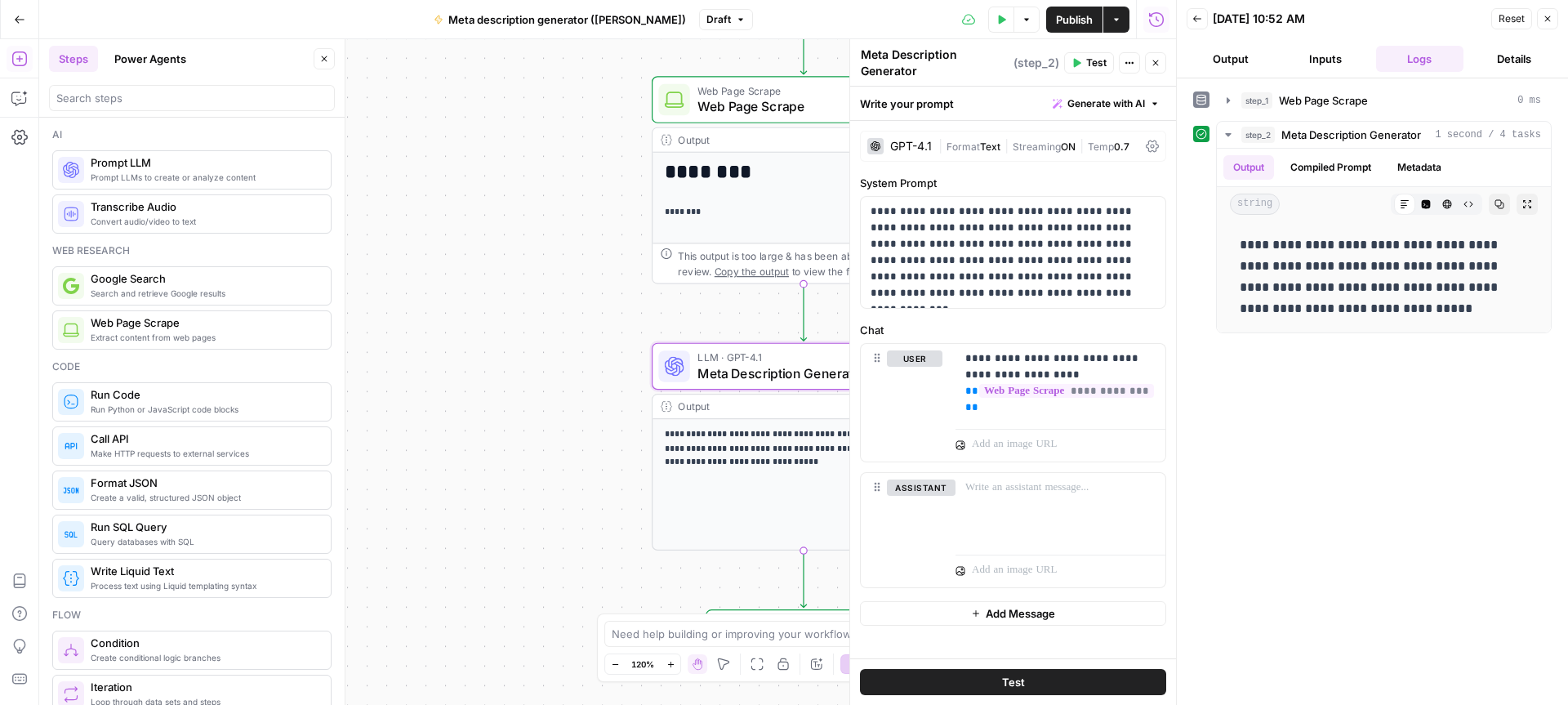
click at [1198, 17] on icon "button" at bounding box center [1198, 19] width 10 height 10
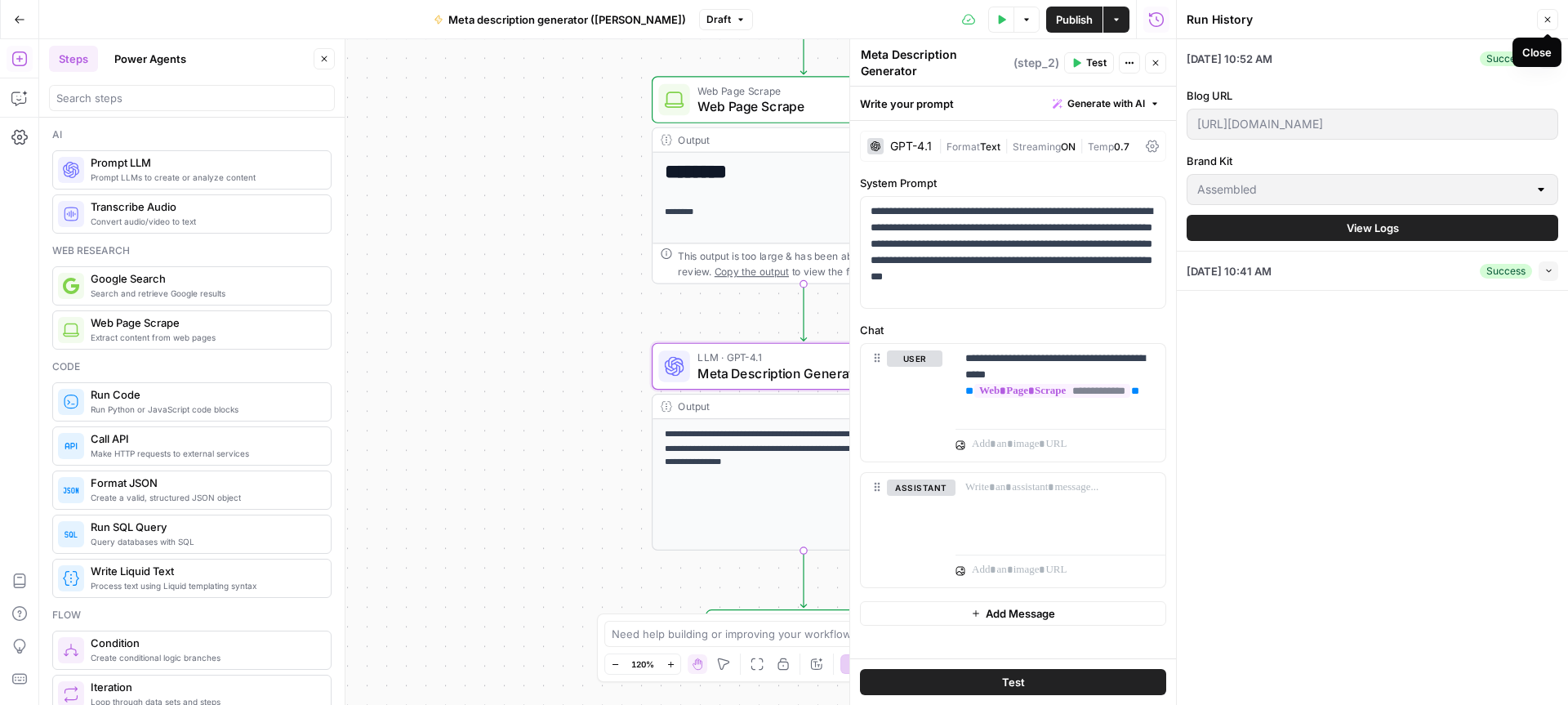
click at [1549, 16] on icon "button" at bounding box center [1548, 19] width 10 height 10
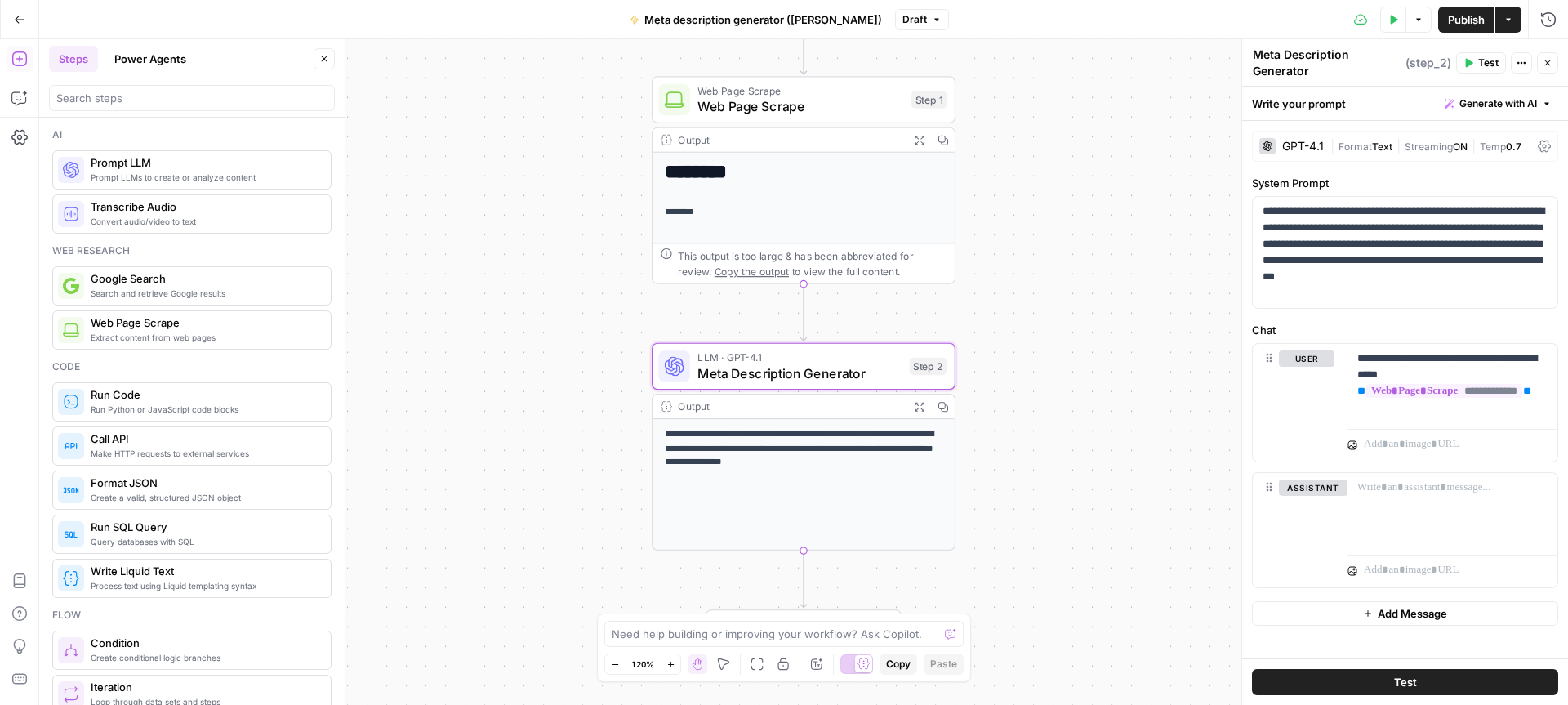
click at [1548, 60] on icon "button" at bounding box center [1548, 63] width 10 height 10
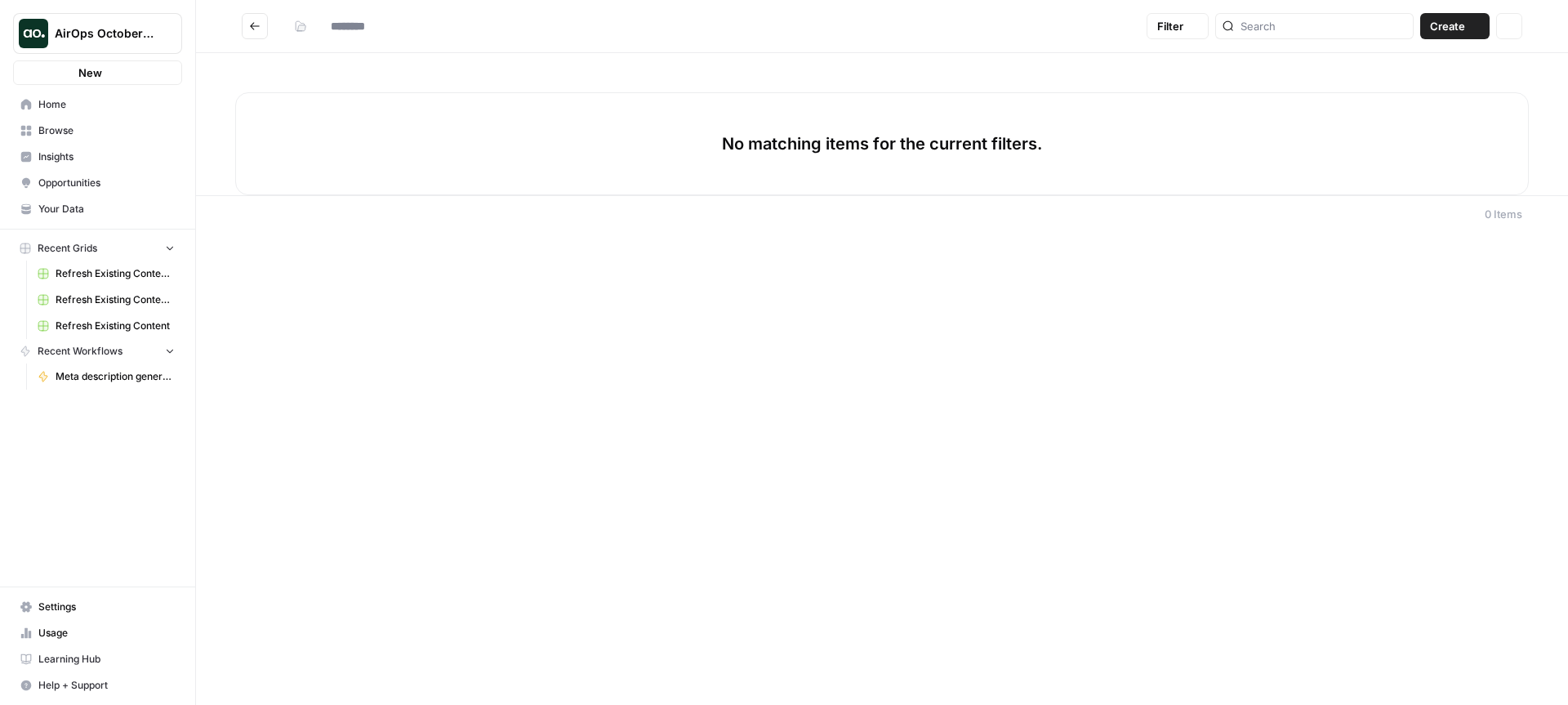
type input "**********"
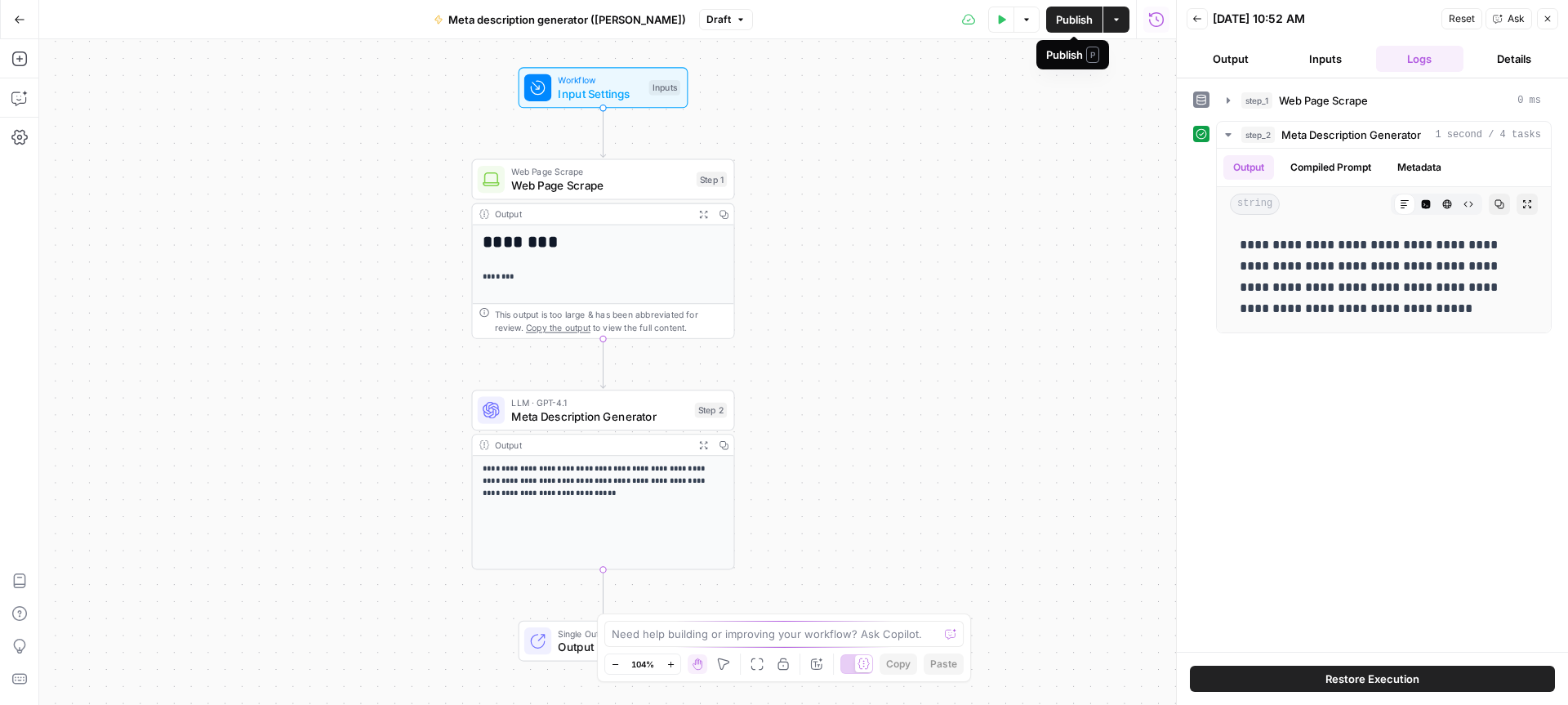
click at [1066, 26] on span "Publish" at bounding box center [1075, 19] width 37 height 16
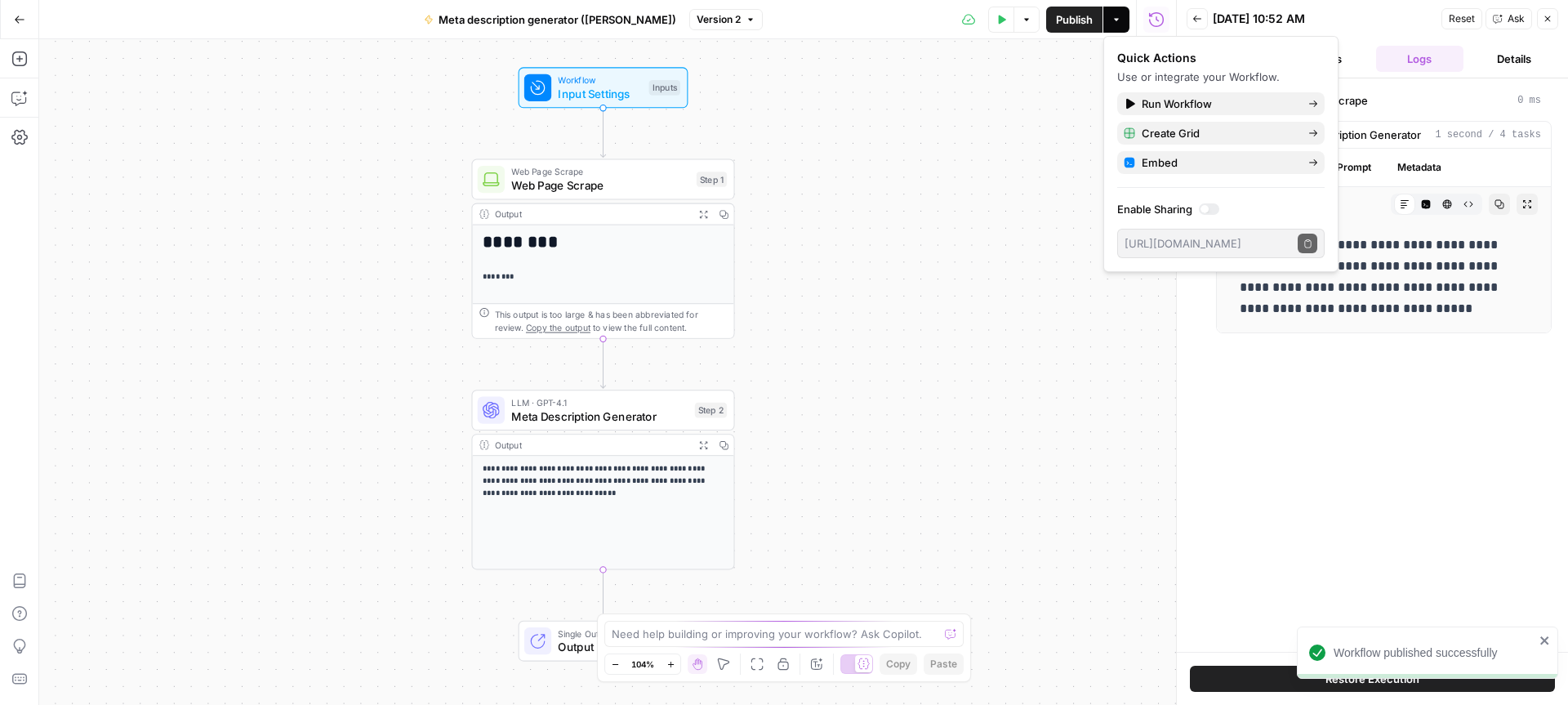
click at [1031, 108] on div "**********" at bounding box center [607, 372] width 1137 height 666
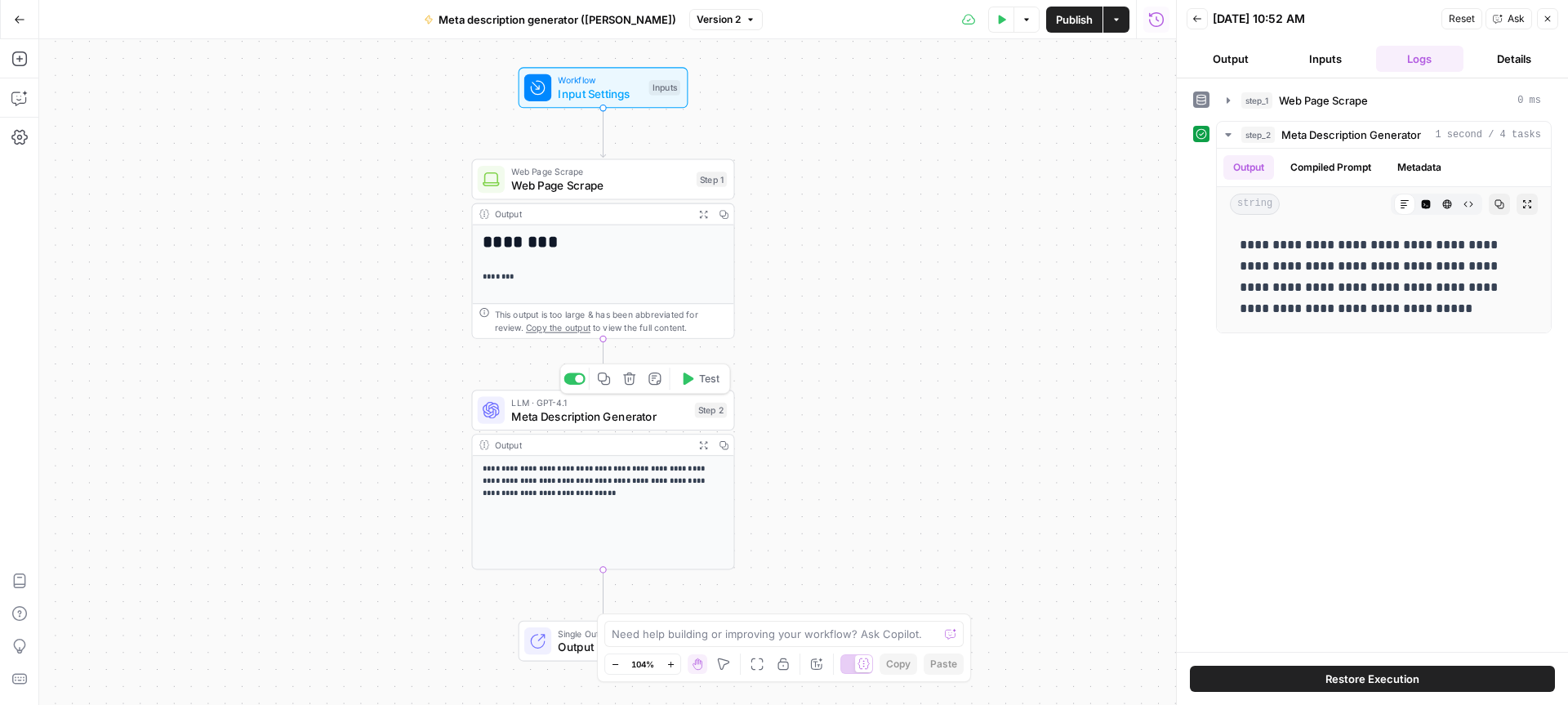
click at [586, 416] on span "Meta Description Generator" at bounding box center [599, 416] width 177 height 17
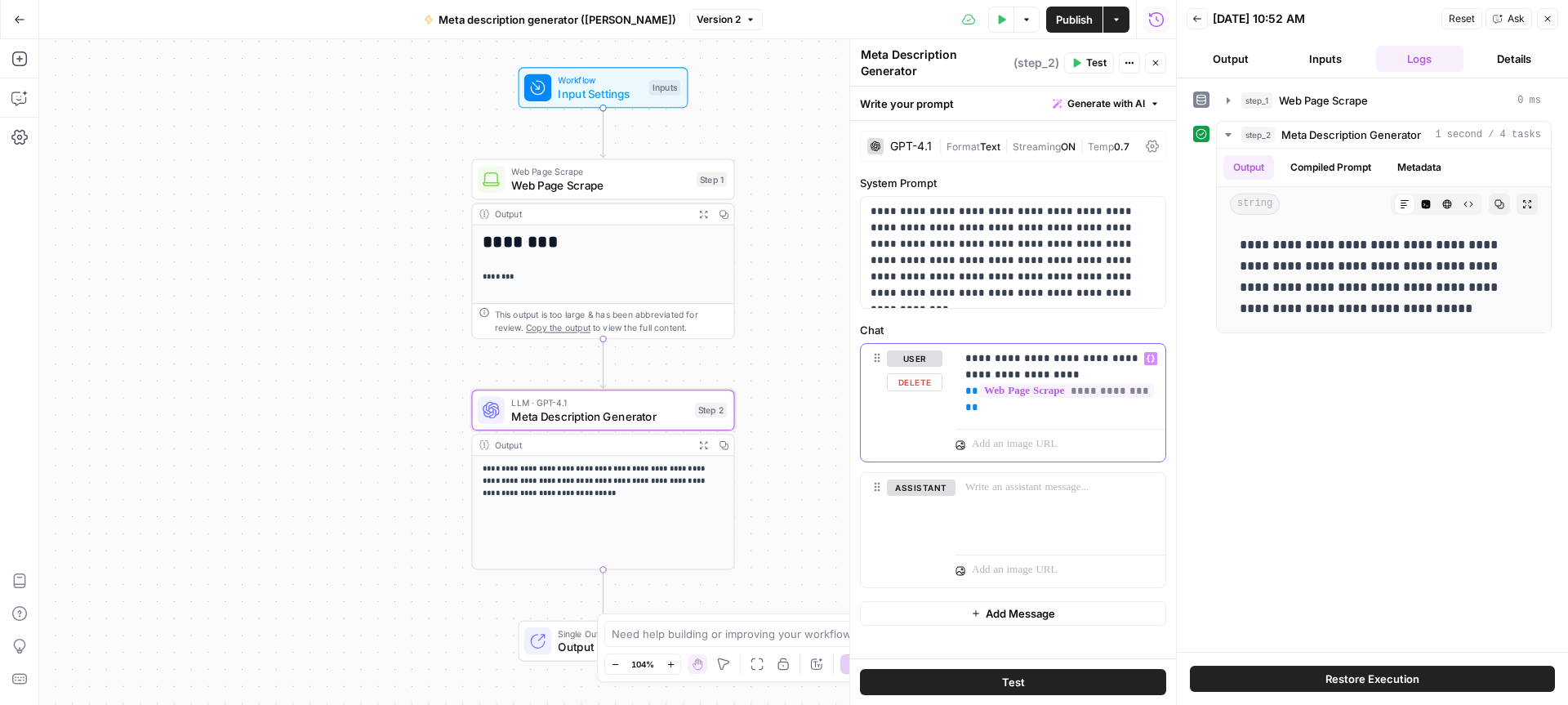
click at [1029, 420] on div "**********" at bounding box center [1060, 383] width 210 height 78
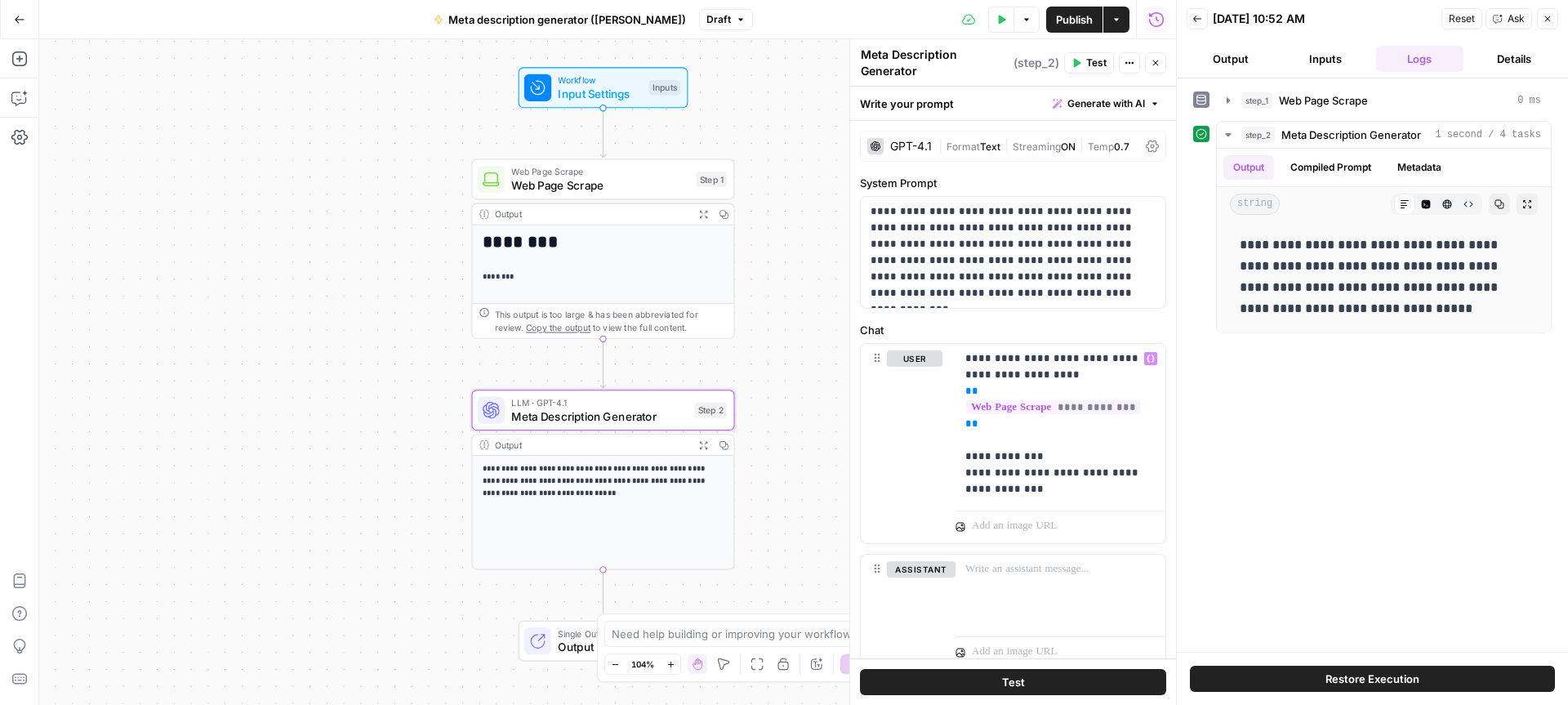
click at [1092, 679] on button "Test" at bounding box center [1013, 681] width 306 height 26
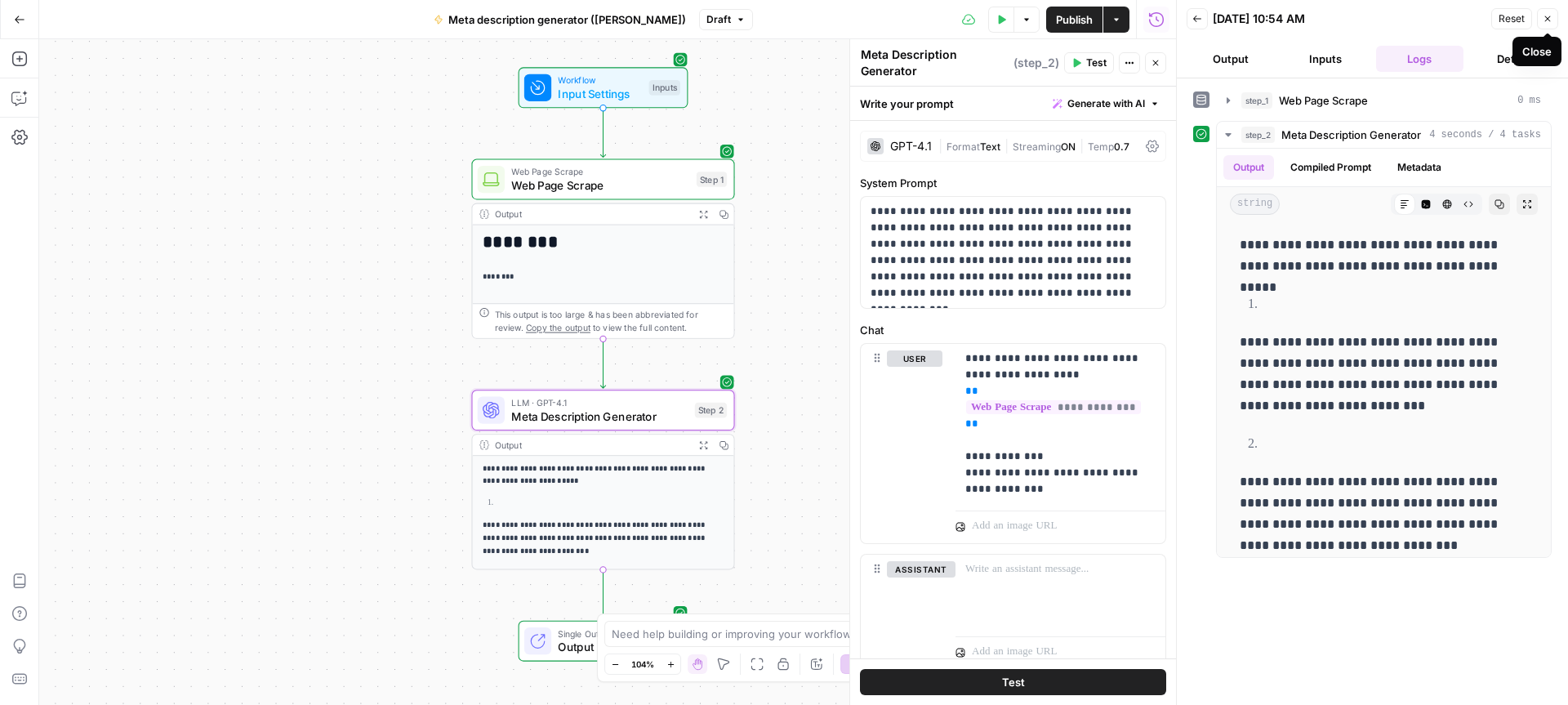
click at [1550, 20] on icon "button" at bounding box center [1548, 19] width 10 height 10
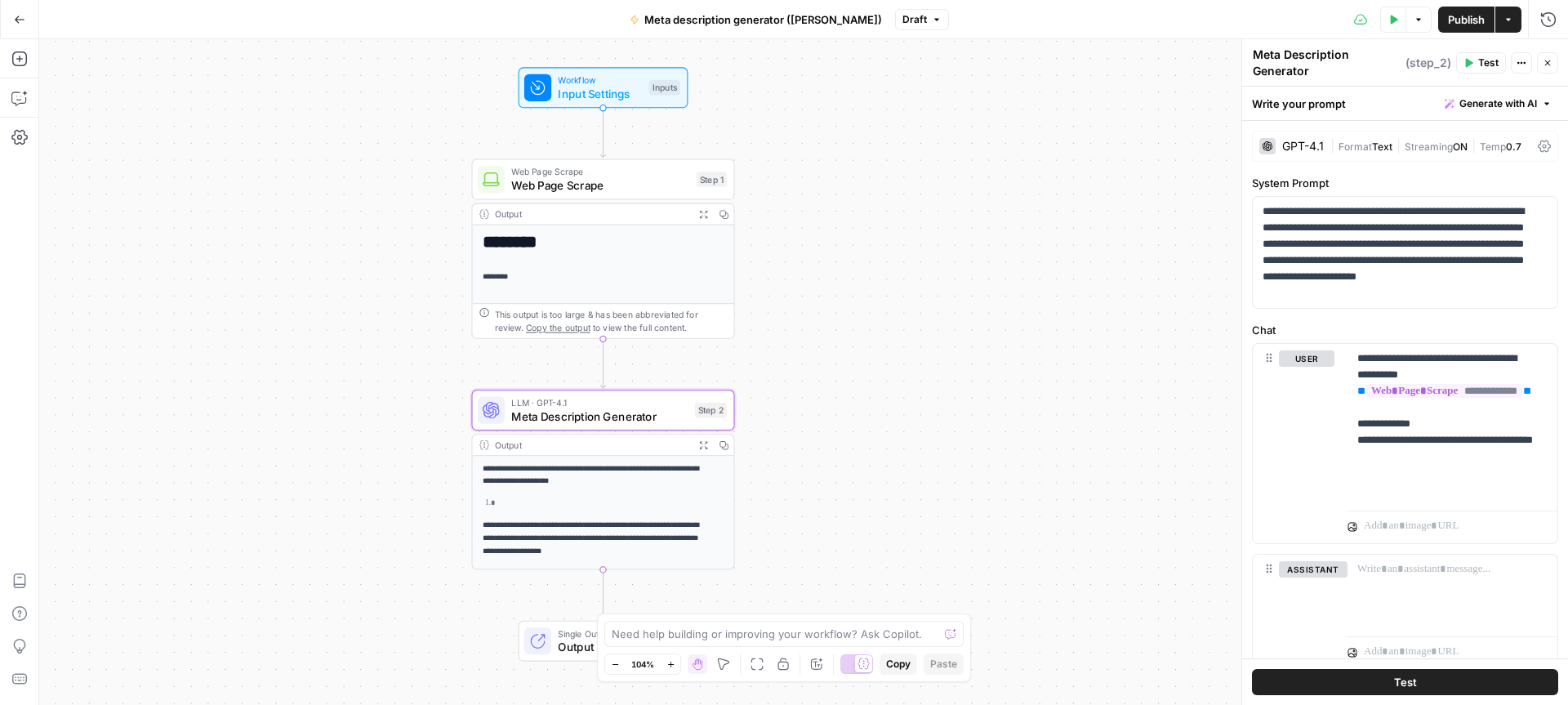
click at [701, 443] on icon "button" at bounding box center [703, 445] width 8 height 8
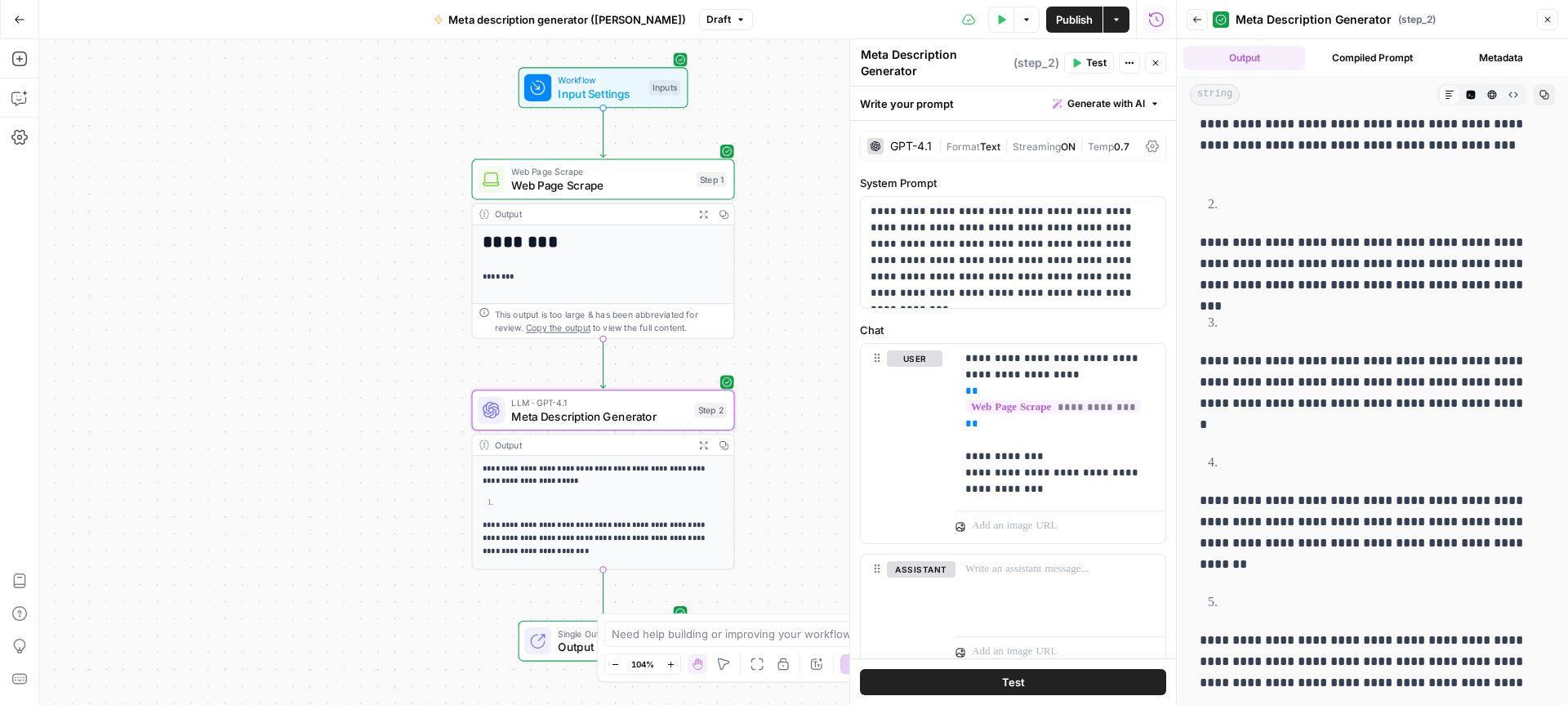
scroll to position [132, 0]
click at [1001, 260] on p "**********" at bounding box center [1007, 252] width 273 height 98
copy p "**********"
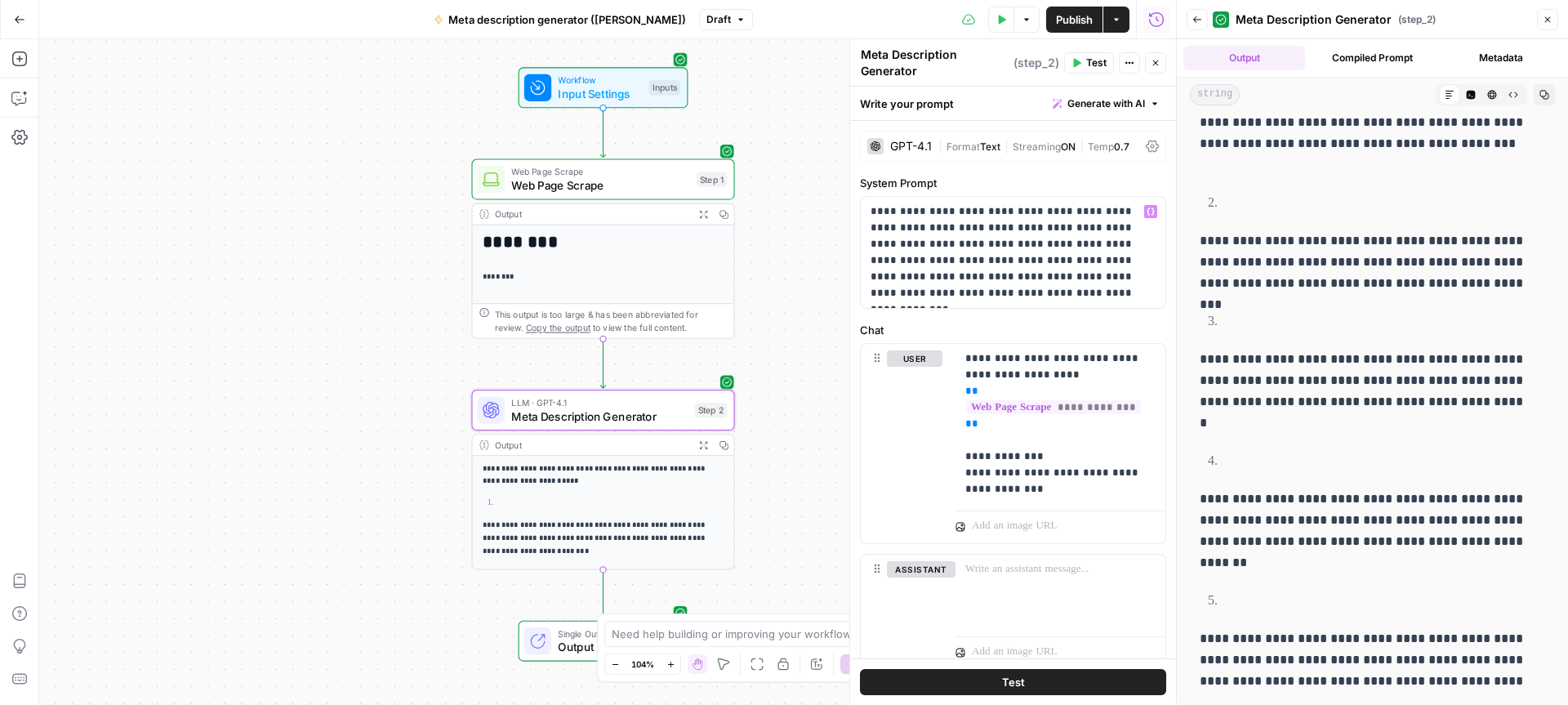
click at [1307, 544] on p "**********" at bounding box center [1366, 530] width 333 height 85
click at [1340, 602] on p at bounding box center [1386, 601] width 320 height 21
click at [1355, 656] on p "**********" at bounding box center [1366, 659] width 333 height 64
click at [20, 31] on button "Go Back" at bounding box center [19, 19] width 30 height 30
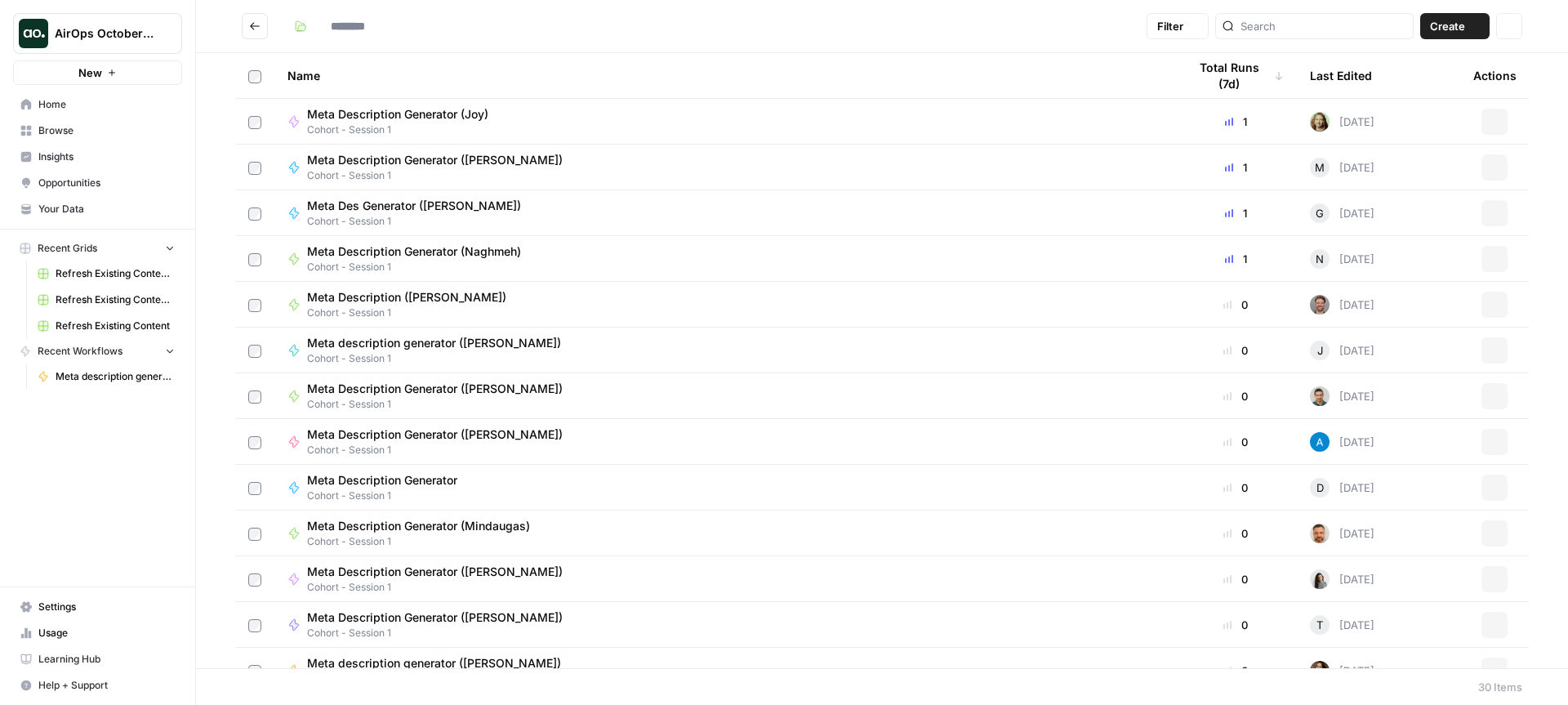
type input "**********"
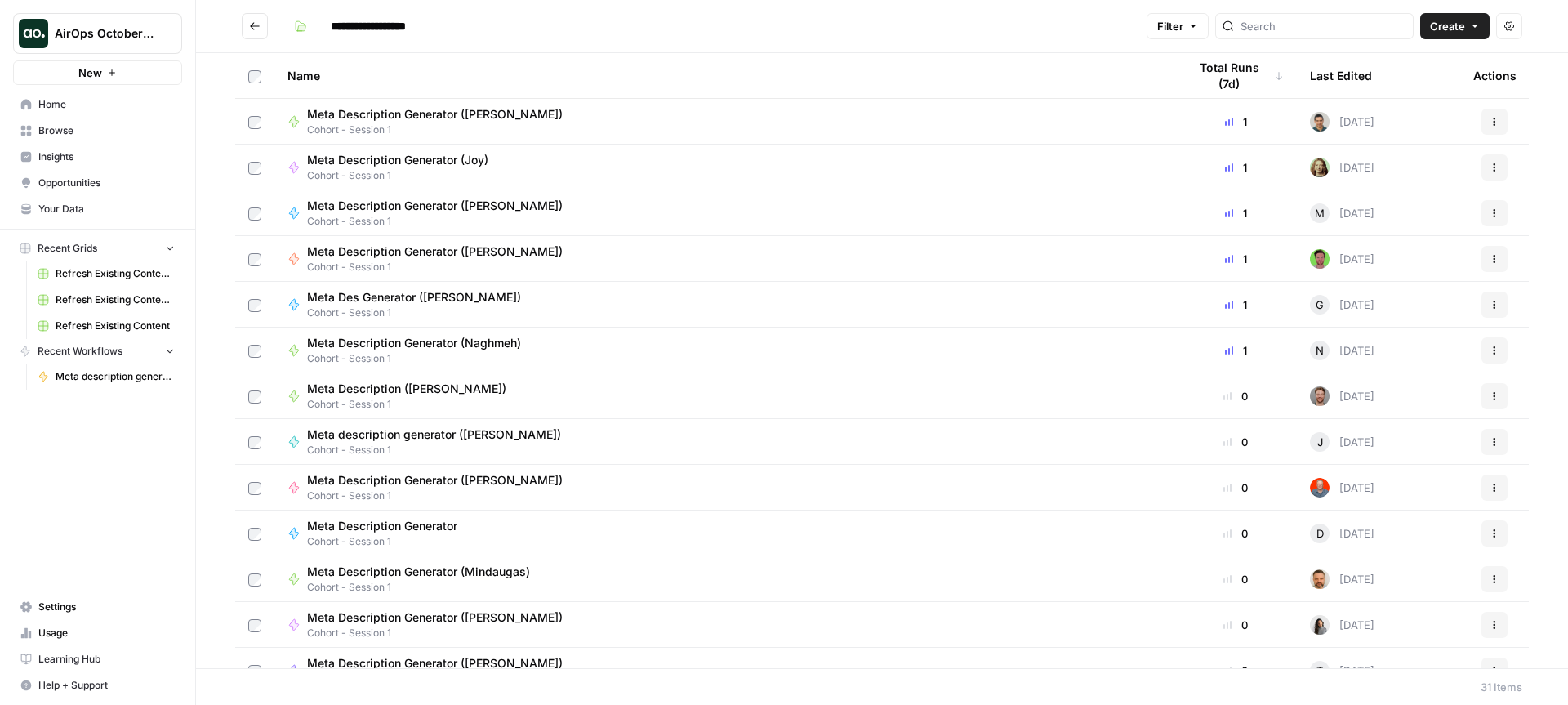
click at [73, 210] on span "Your Data" at bounding box center [106, 208] width 136 height 14
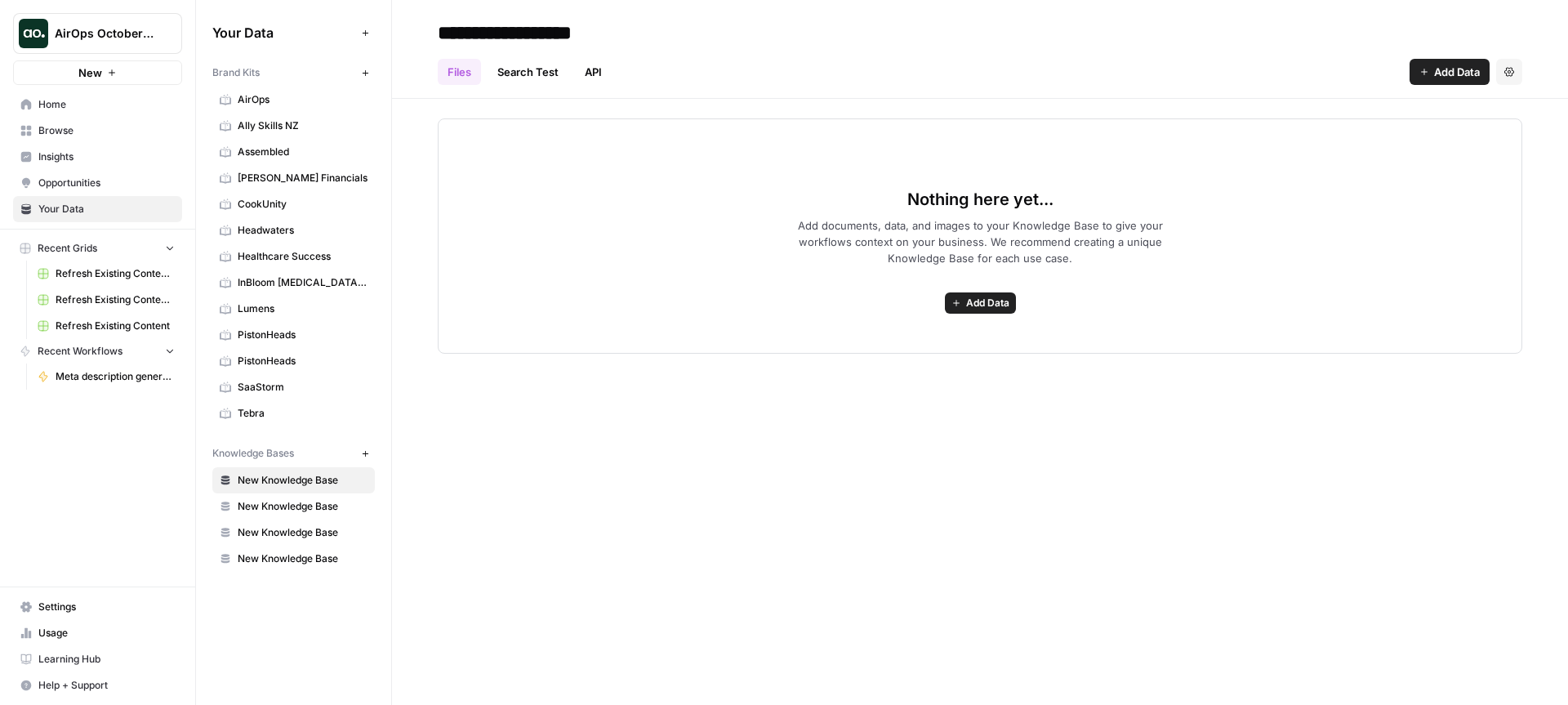
click at [276, 150] on span "Assembled" at bounding box center [303, 151] width 130 height 14
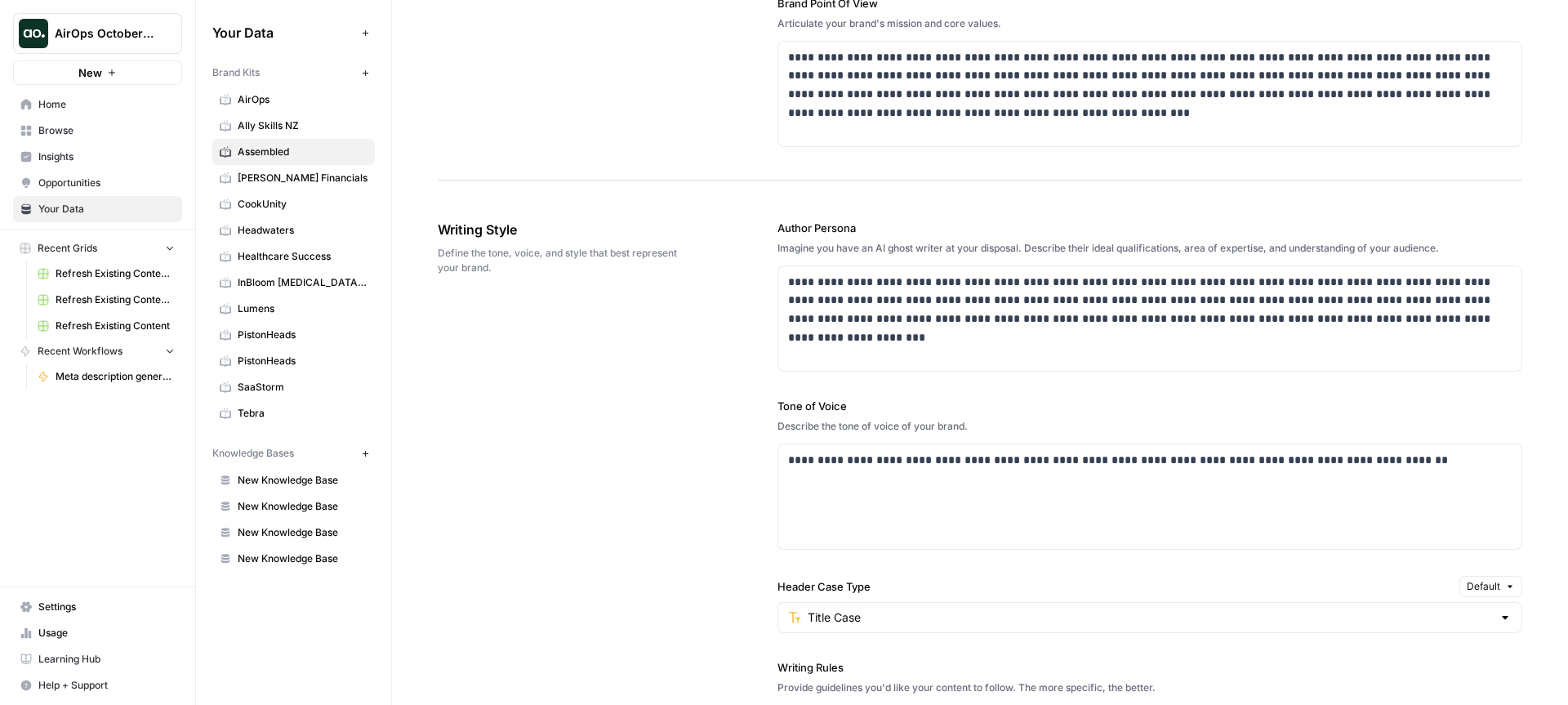
scroll to position [762, 0]
click at [897, 453] on p "**********" at bounding box center [1145, 459] width 715 height 19
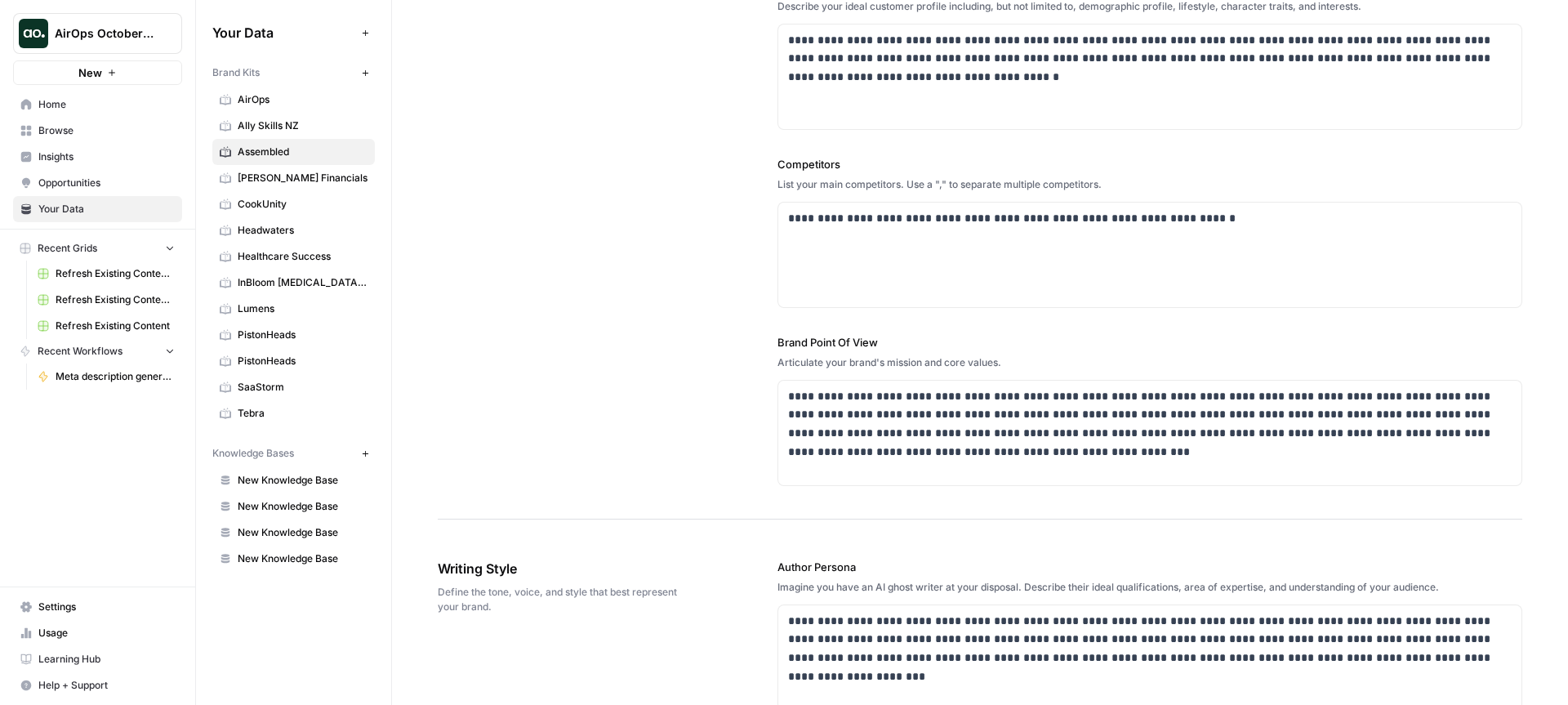
scroll to position [0, 0]
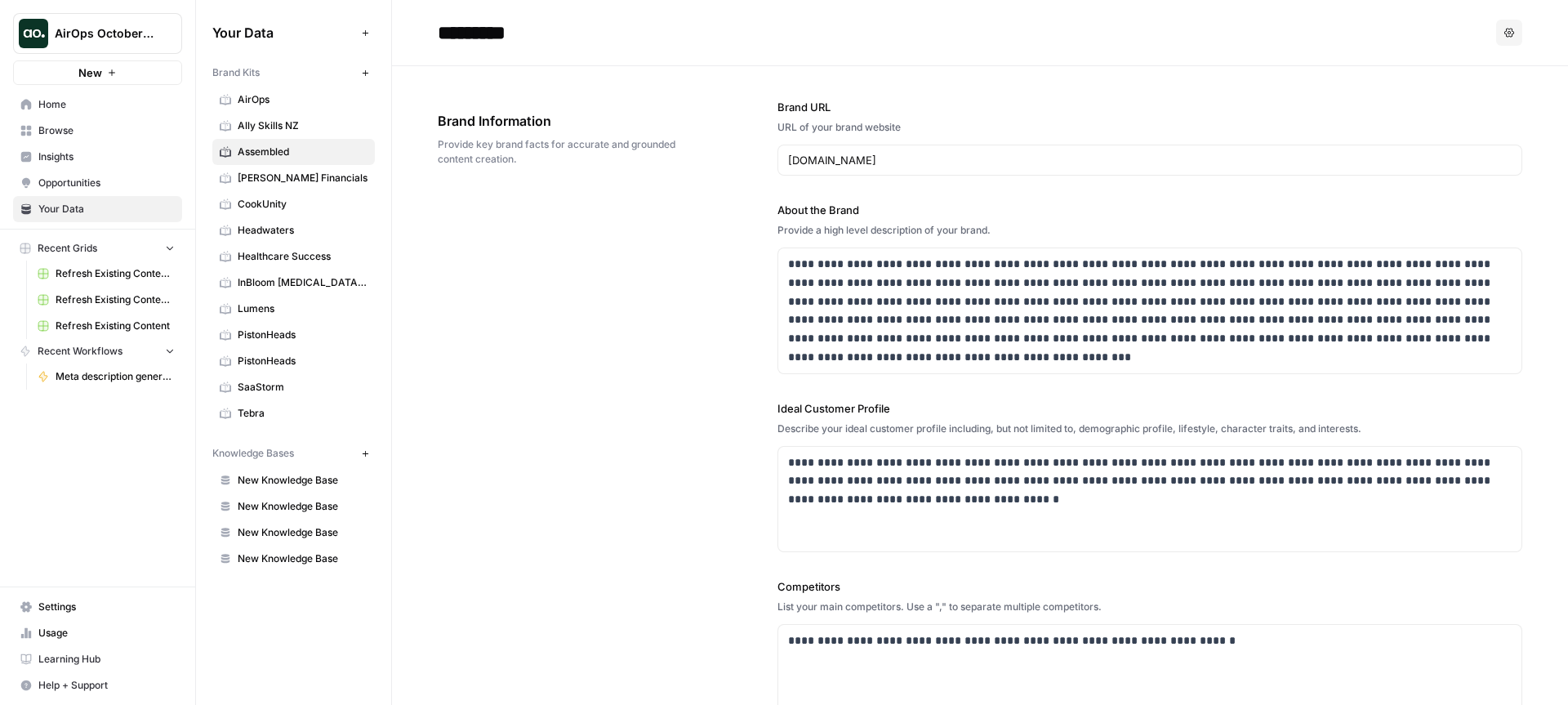
click at [298, 121] on span "Ally Skills NZ" at bounding box center [303, 125] width 130 height 14
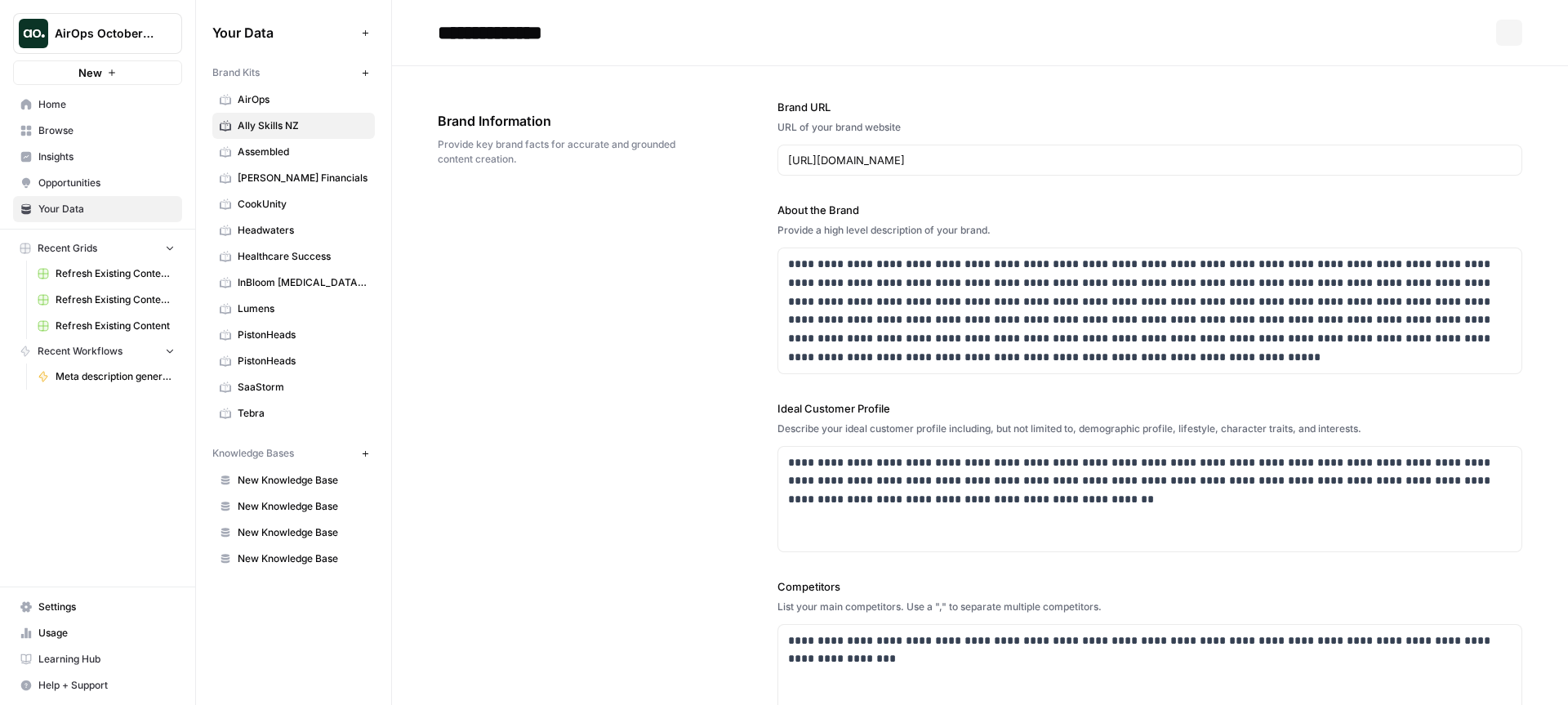
click at [279, 156] on span "Assembled" at bounding box center [303, 151] width 130 height 14
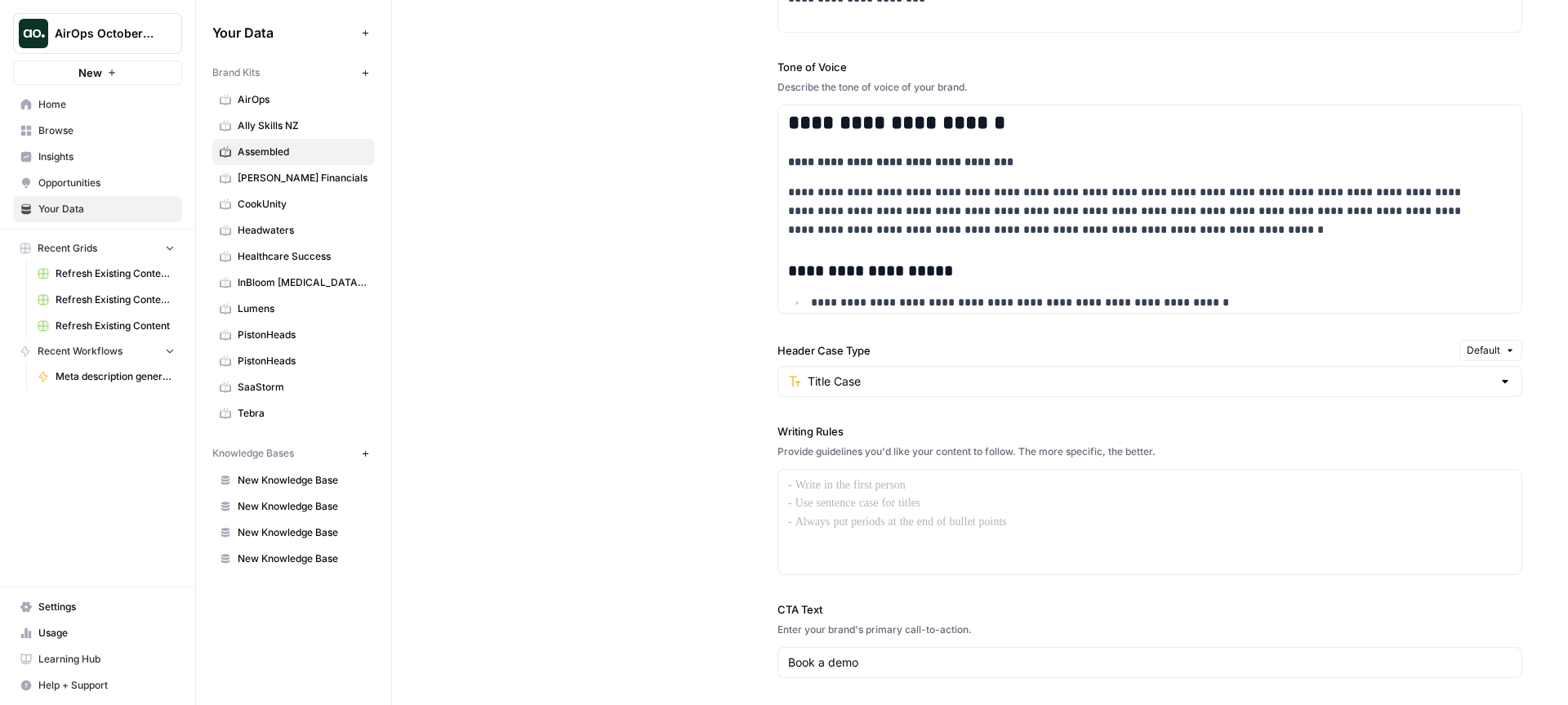
scroll to position [1102, 0]
click at [845, 384] on input "Header Case Type" at bounding box center [1149, 379] width 684 height 16
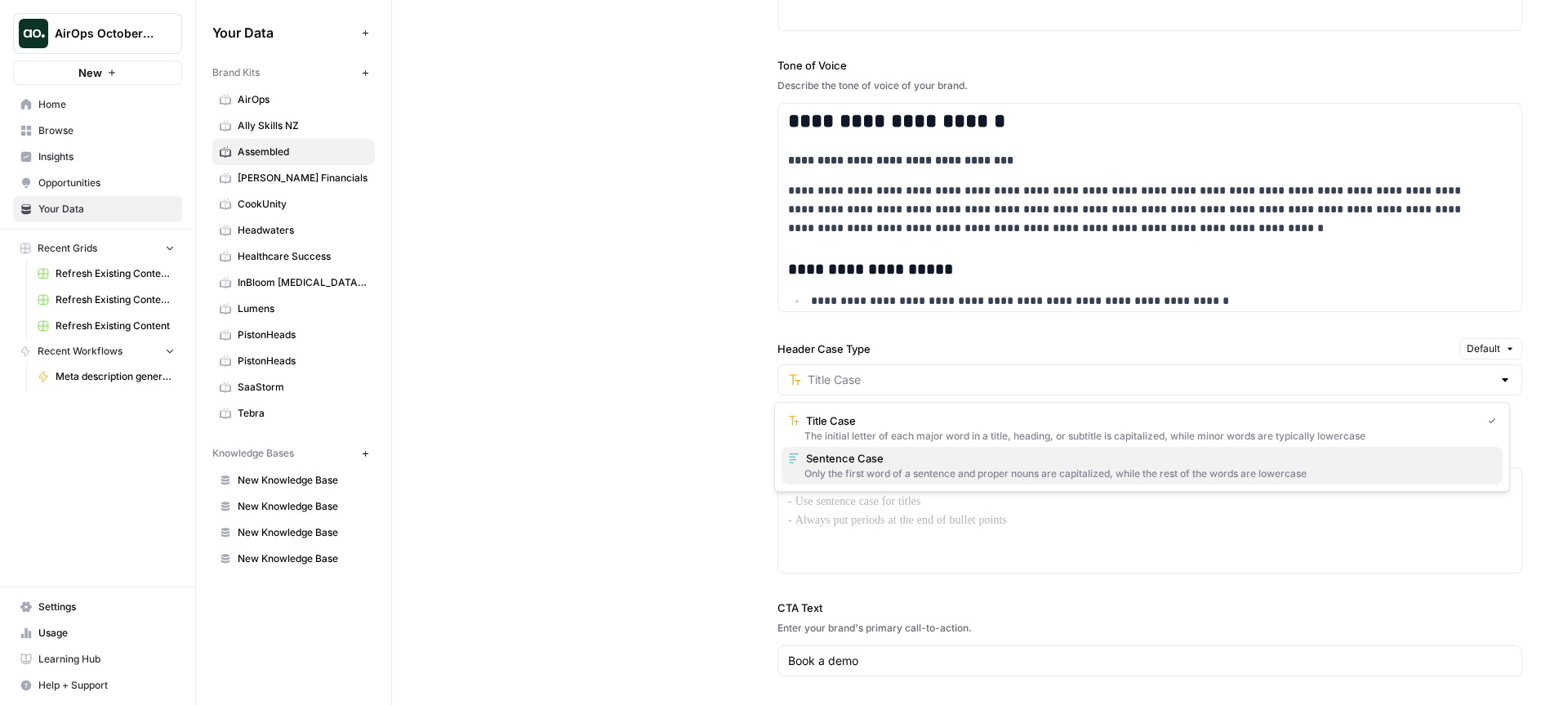
click at [859, 458] on span "Sentence Case" at bounding box center [1148, 458] width 683 height 16
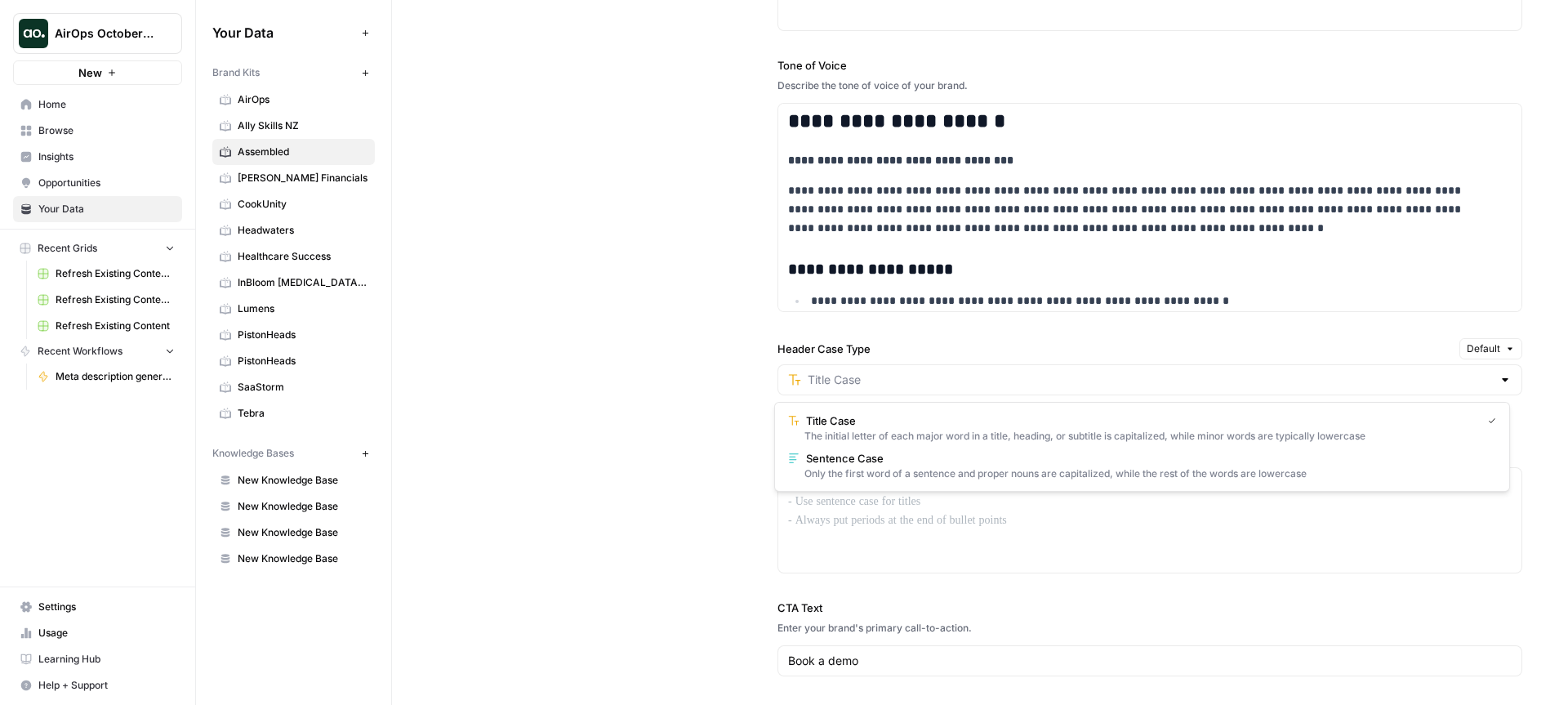
type input "Sentence Case"
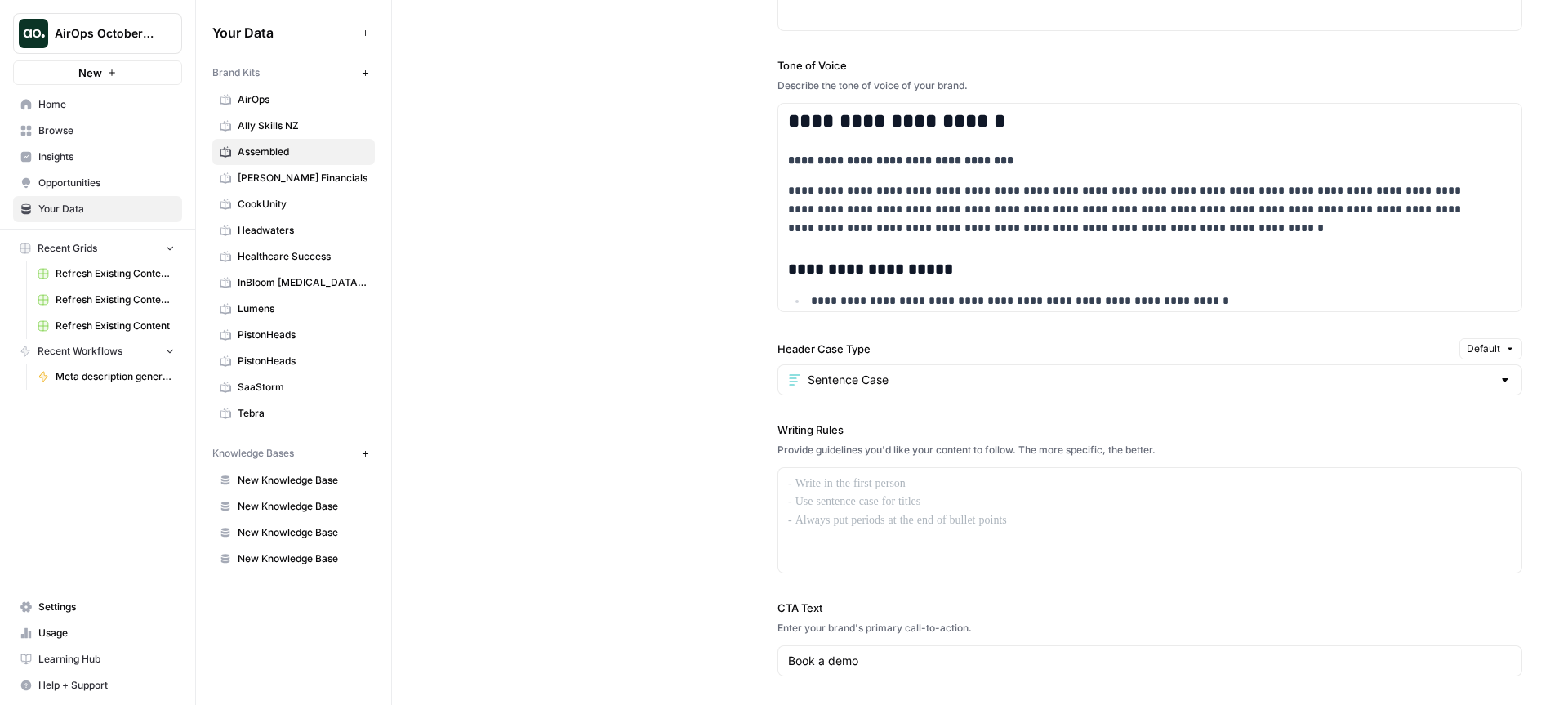
click at [678, 365] on div "**********" at bounding box center [980, 329] width 1085 height 966
click at [90, 379] on span "Meta description generator ([PERSON_NAME])" at bounding box center [115, 376] width 119 height 14
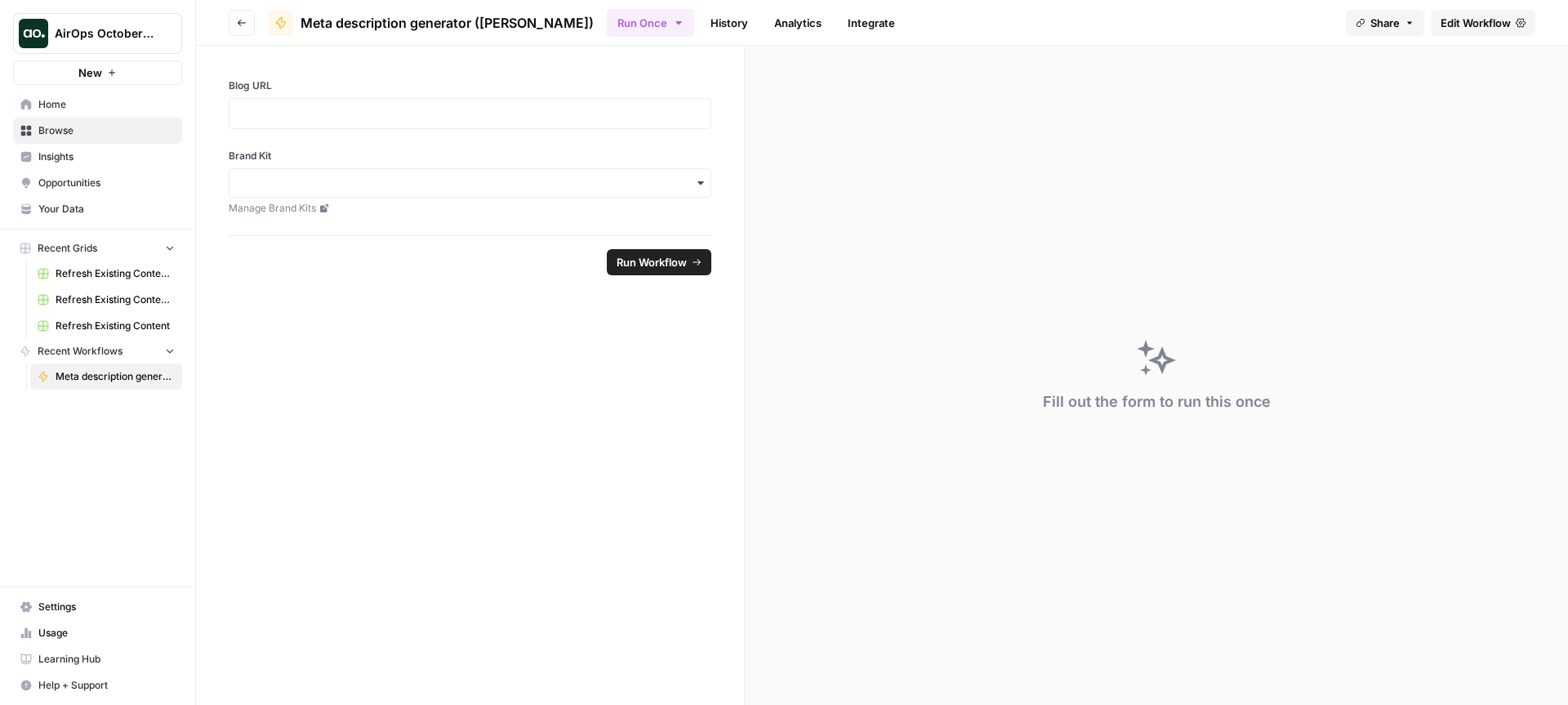
click at [91, 103] on span "Home" at bounding box center [106, 104] width 136 height 14
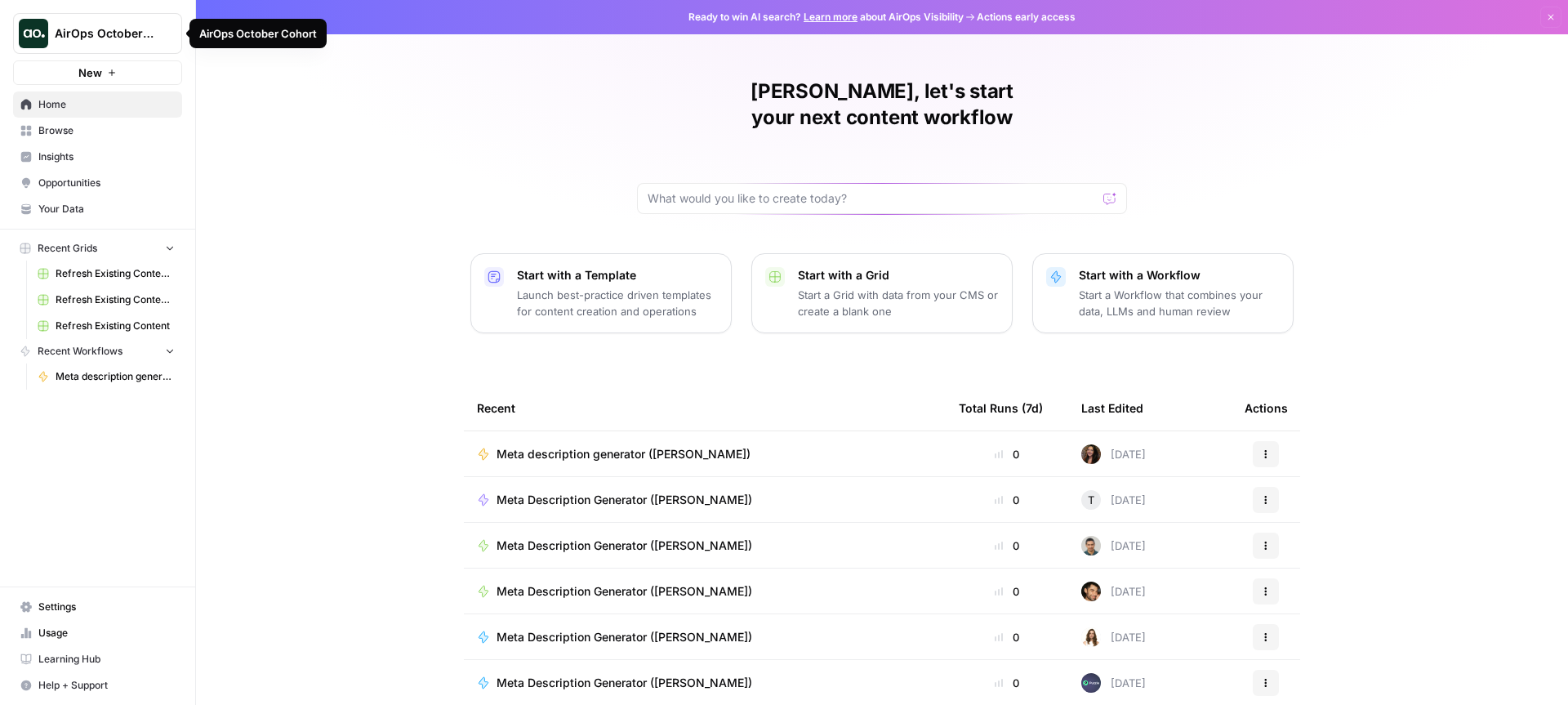
click at [575, 446] on span "Meta description generator ([PERSON_NAME])" at bounding box center [623, 453] width 254 height 16
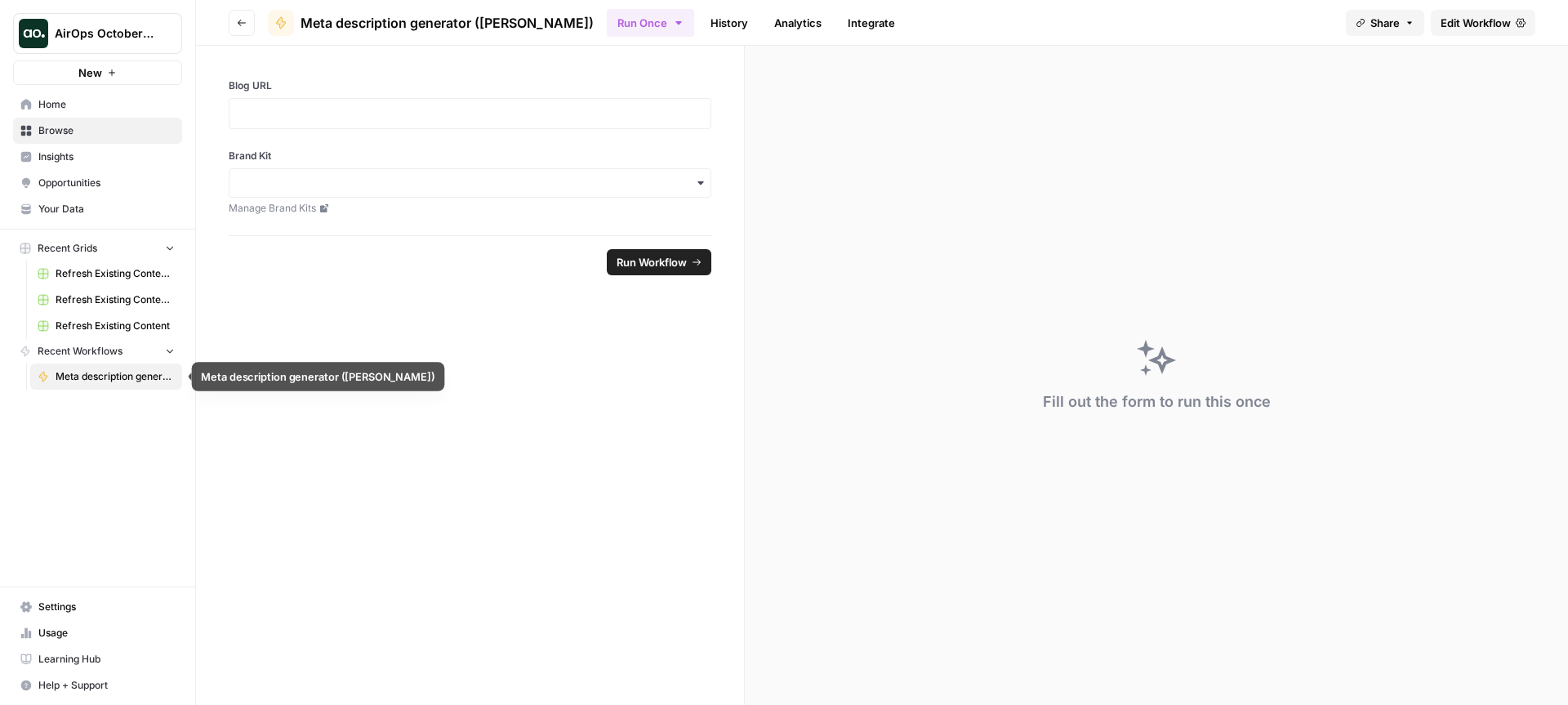
click at [170, 377] on span "Meta description generator ([PERSON_NAME])" at bounding box center [115, 376] width 119 height 14
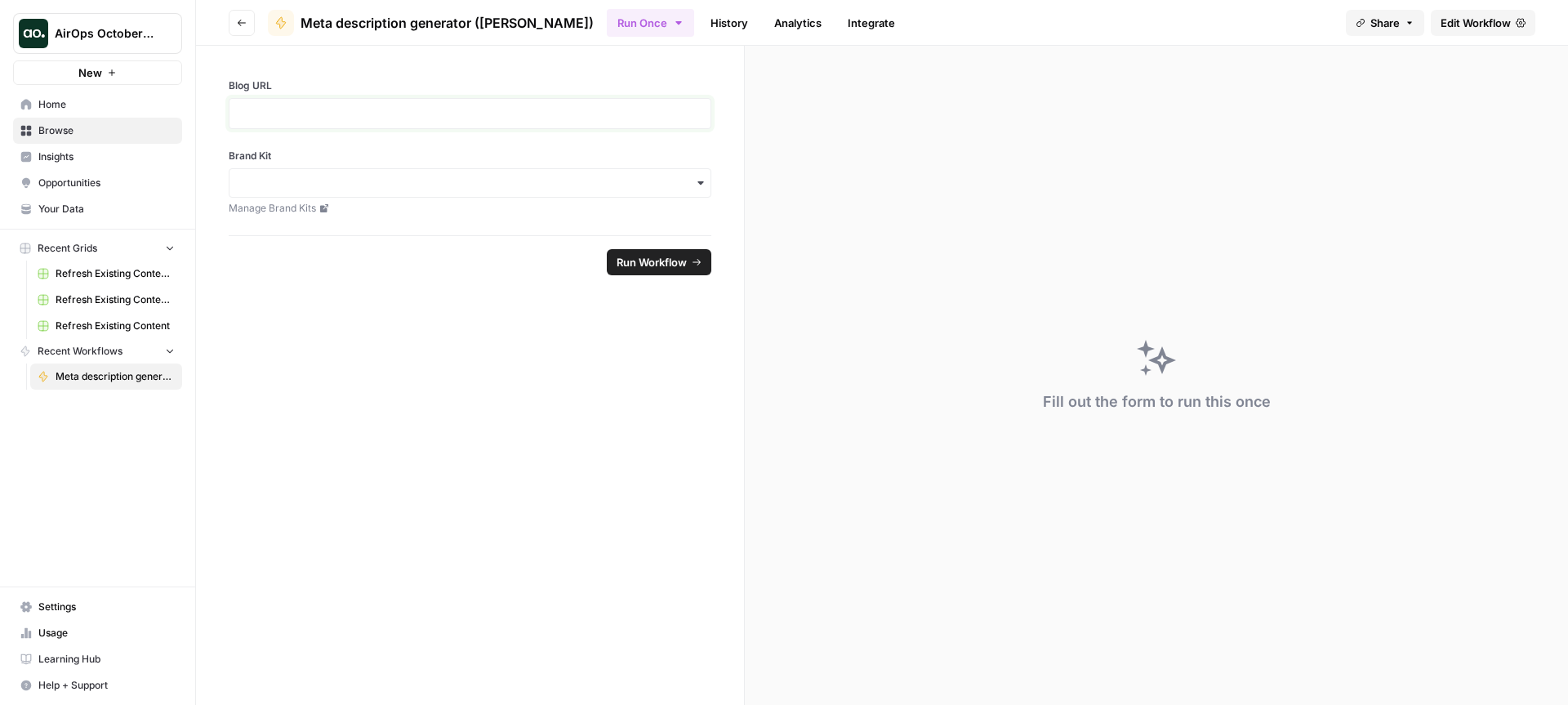
click at [283, 113] on p at bounding box center [470, 113] width 462 height 16
click at [371, 175] on input "Brand Kit" at bounding box center [470, 182] width 462 height 16
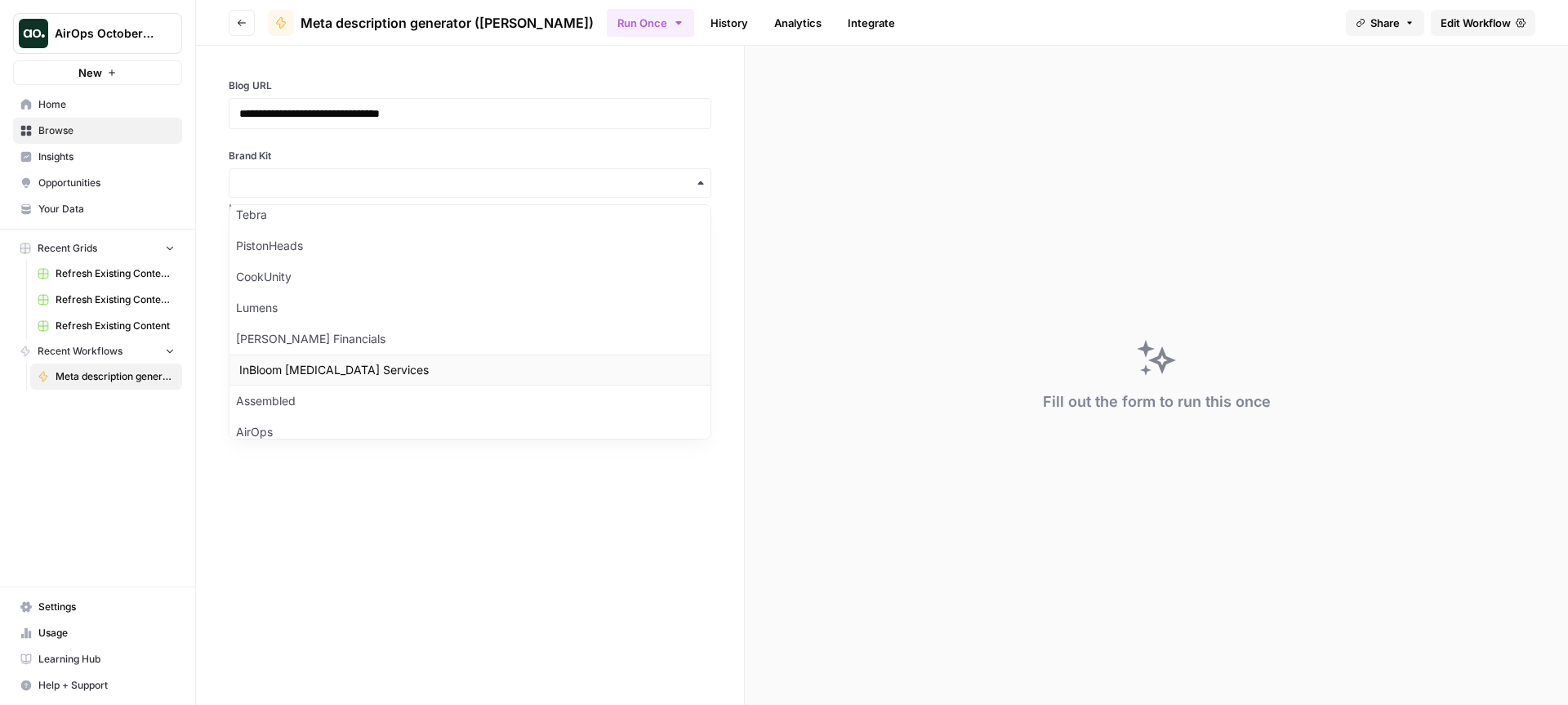
scroll to position [113, 0]
click at [328, 389] on div "Assembled" at bounding box center [470, 393] width 481 height 31
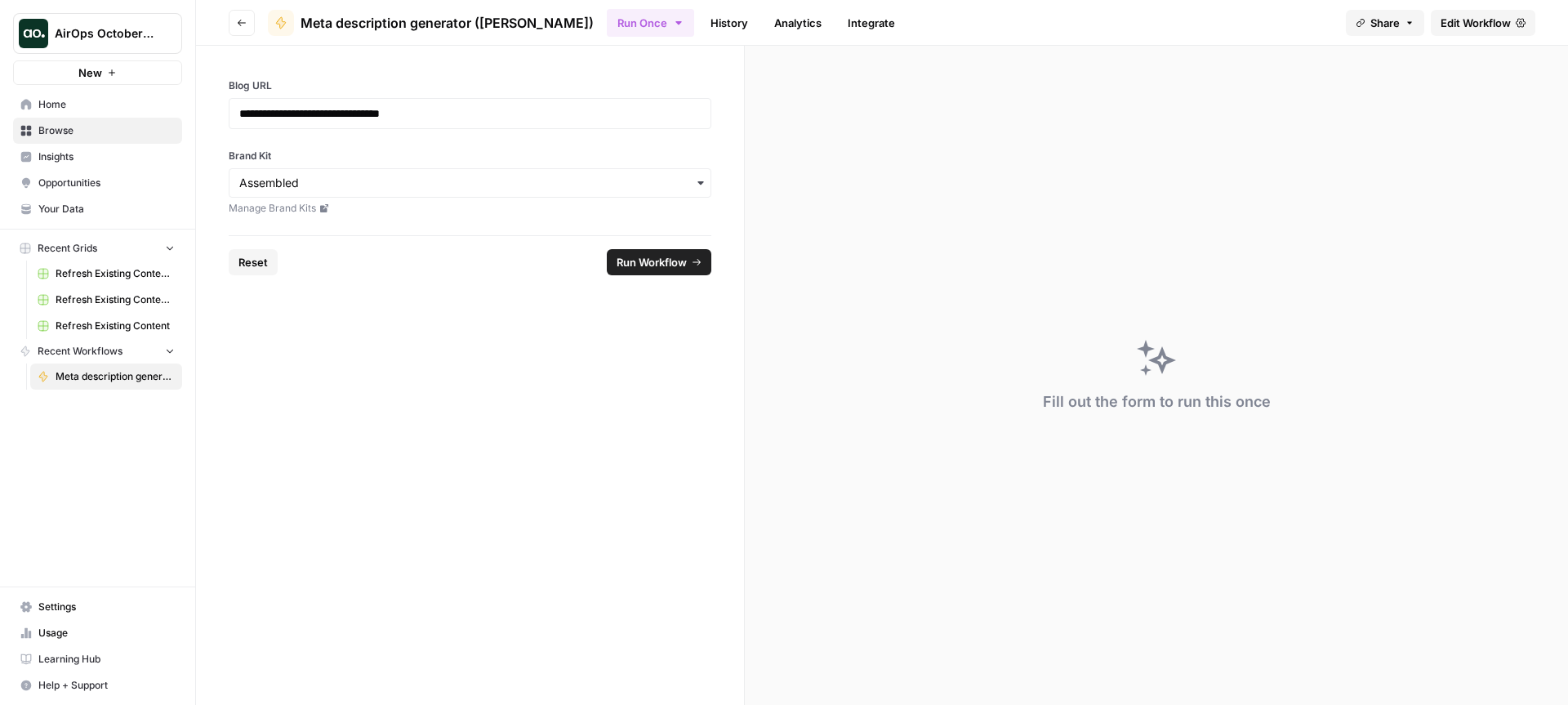
click at [654, 274] on button "Run Workflow" at bounding box center [659, 261] width 105 height 26
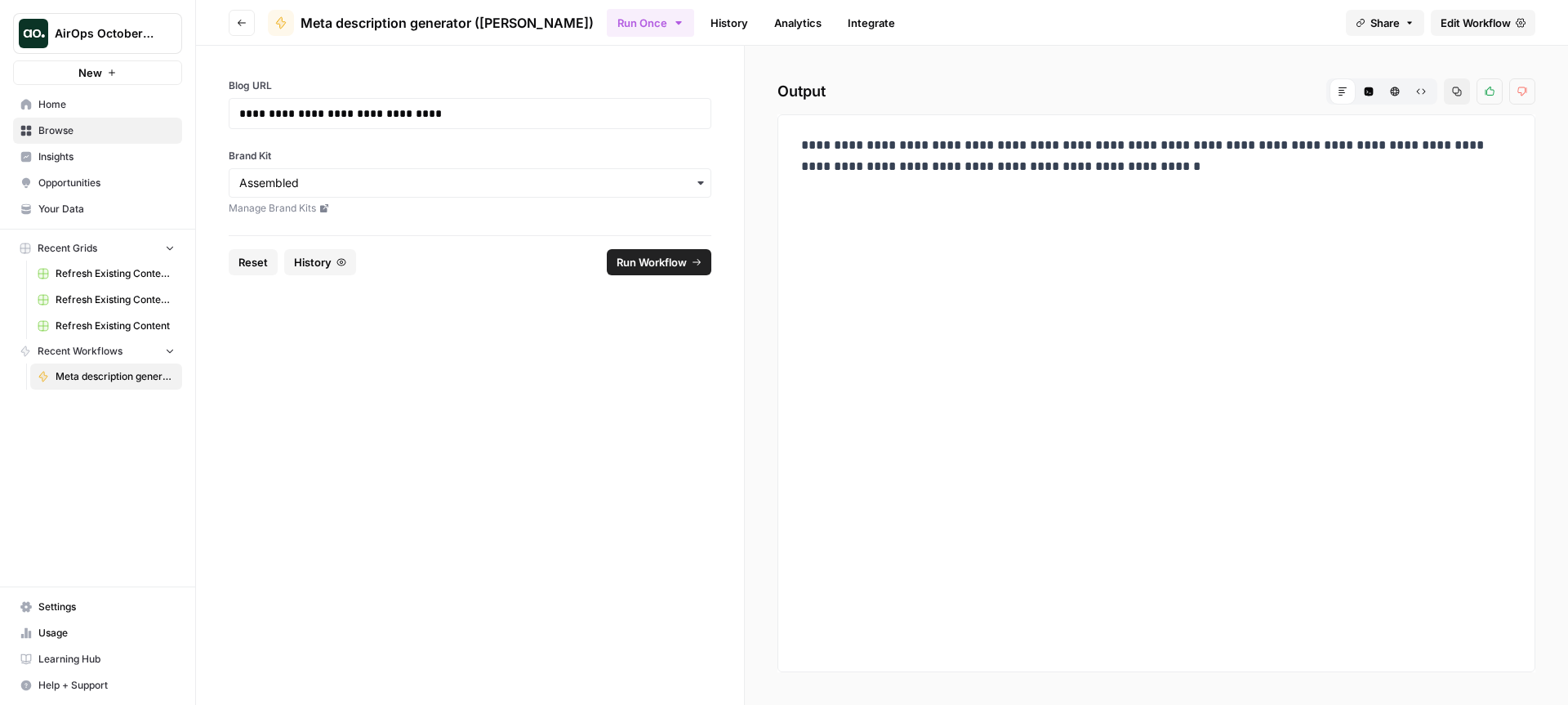
click at [668, 260] on span "Run Workflow" at bounding box center [652, 261] width 71 height 16
click at [324, 264] on span "History" at bounding box center [312, 261] width 37 height 16
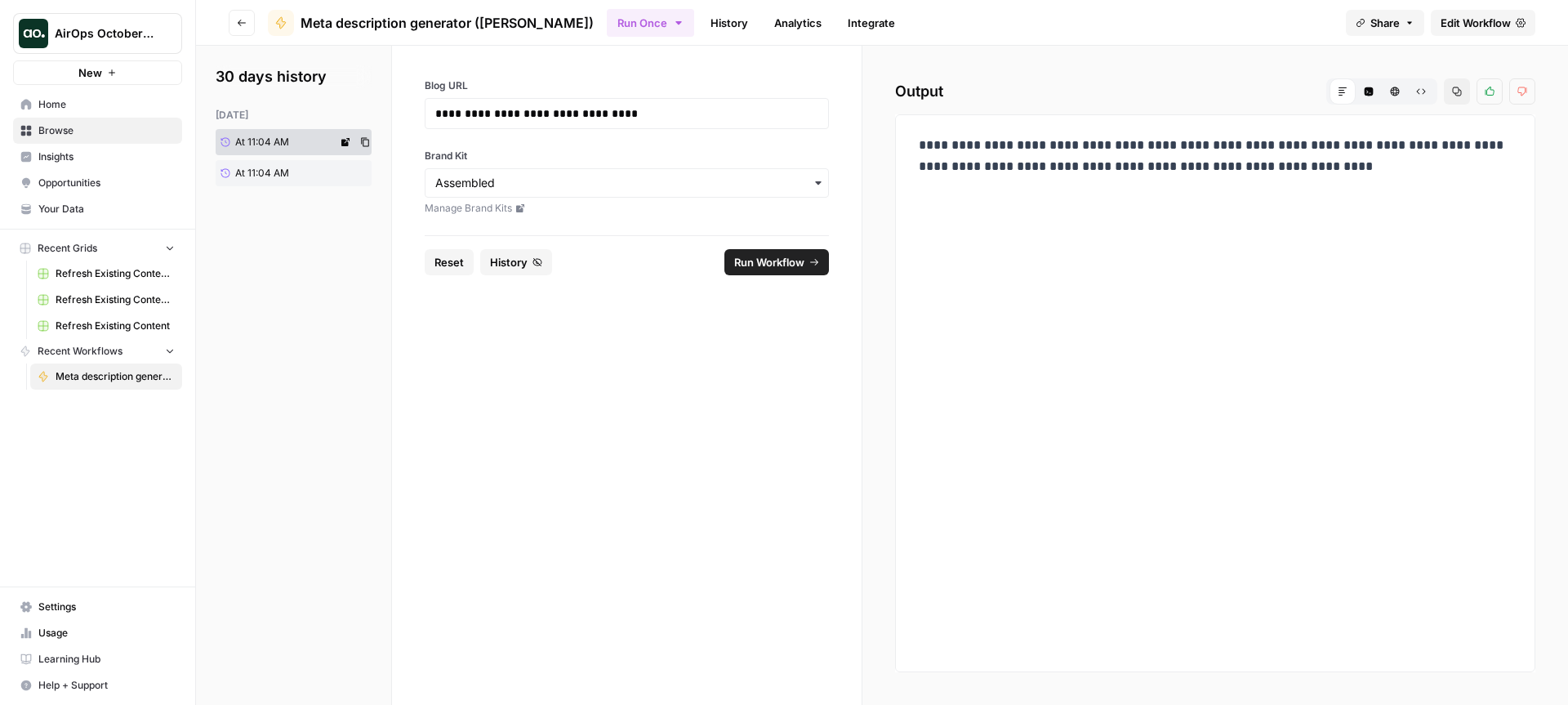
click at [272, 138] on span "At 11:04 AM" at bounding box center [262, 141] width 53 height 14
click at [277, 160] on link "At 11:04 AM" at bounding box center [277, 173] width 122 height 26
drag, startPoint x: 921, startPoint y: 142, endPoint x: 1440, endPoint y: 168, distance: 519.7
click at [1440, 168] on p "**********" at bounding box center [1215, 156] width 593 height 43
click at [700, 28] on link "History" at bounding box center [729, 22] width 57 height 26
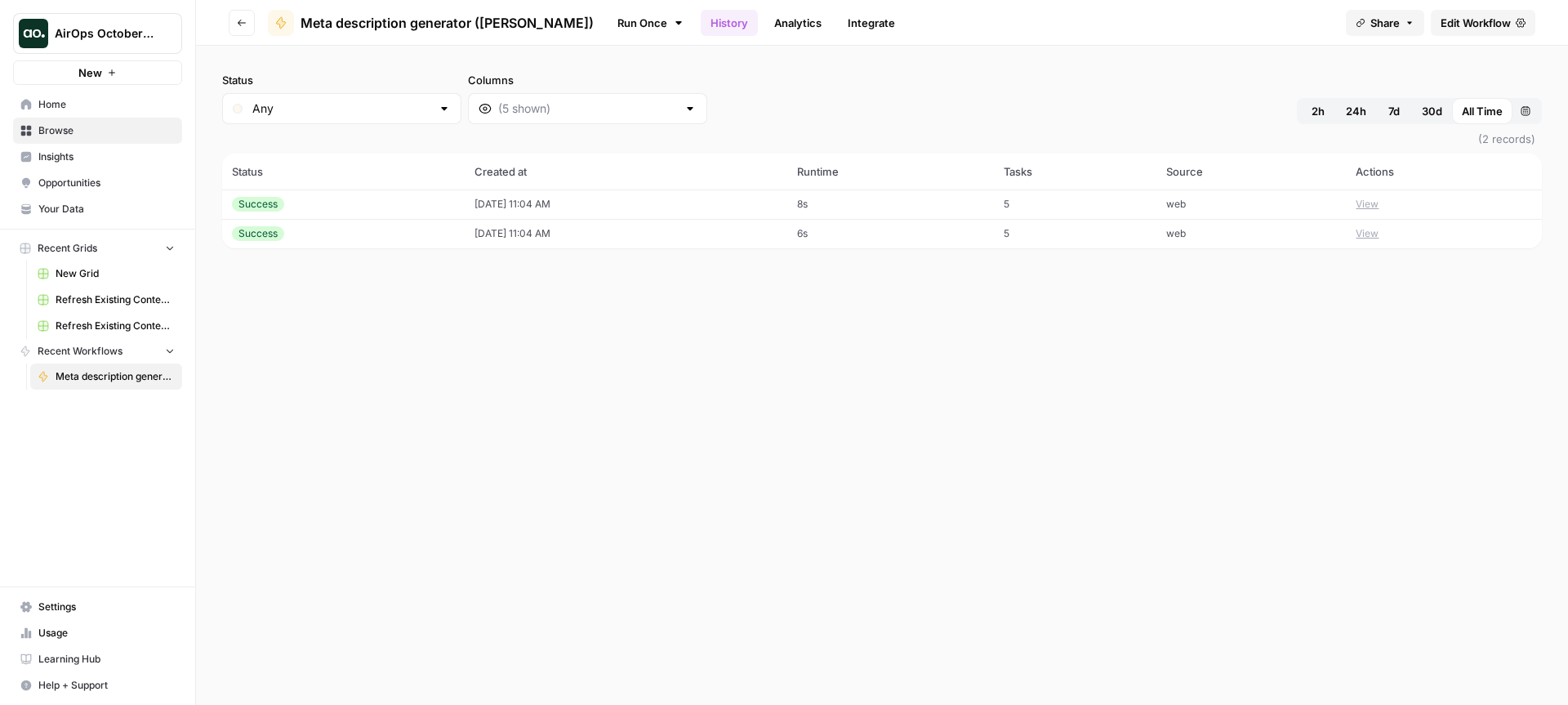
click at [764, 31] on link "Analytics" at bounding box center [798, 22] width 67 height 26
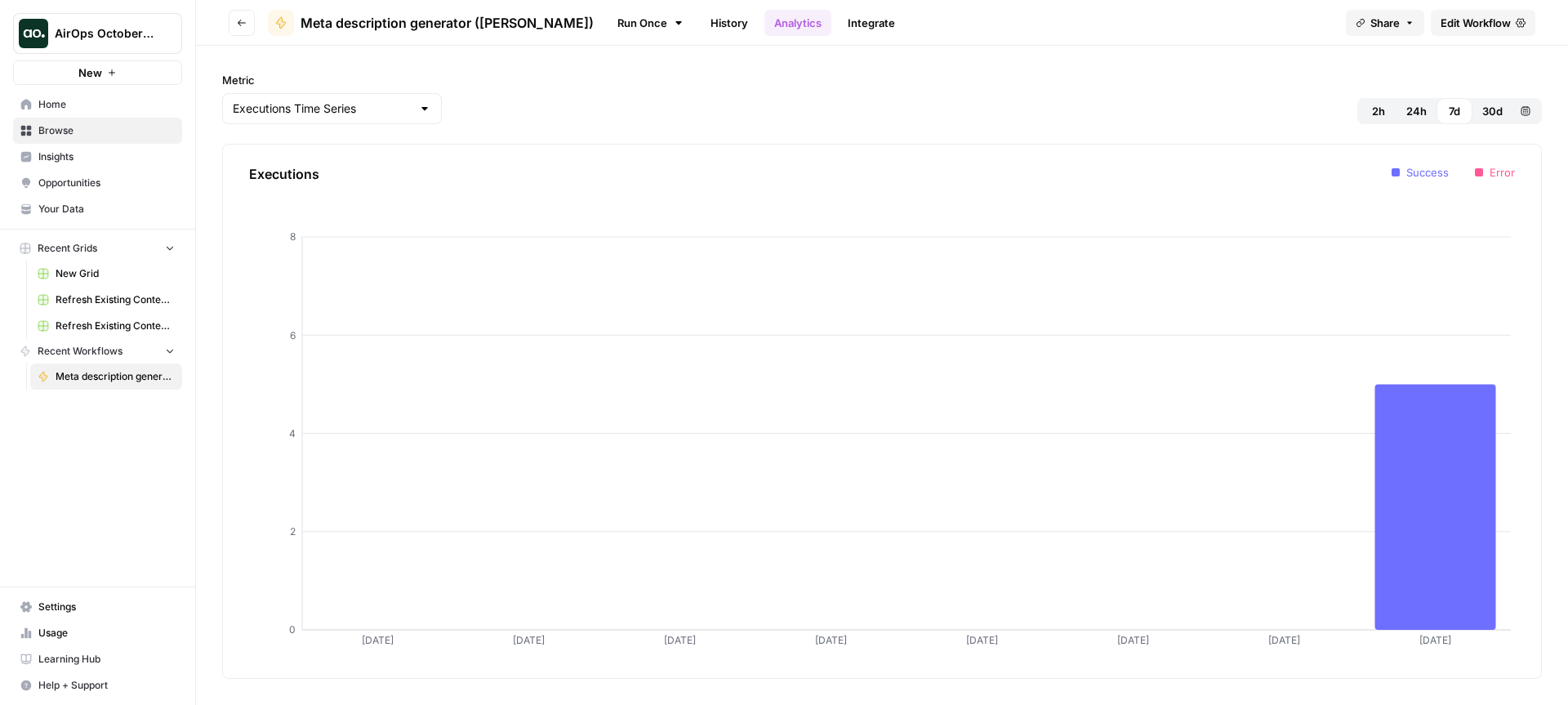
click at [838, 25] on link "Integrate" at bounding box center [871, 22] width 67 height 26
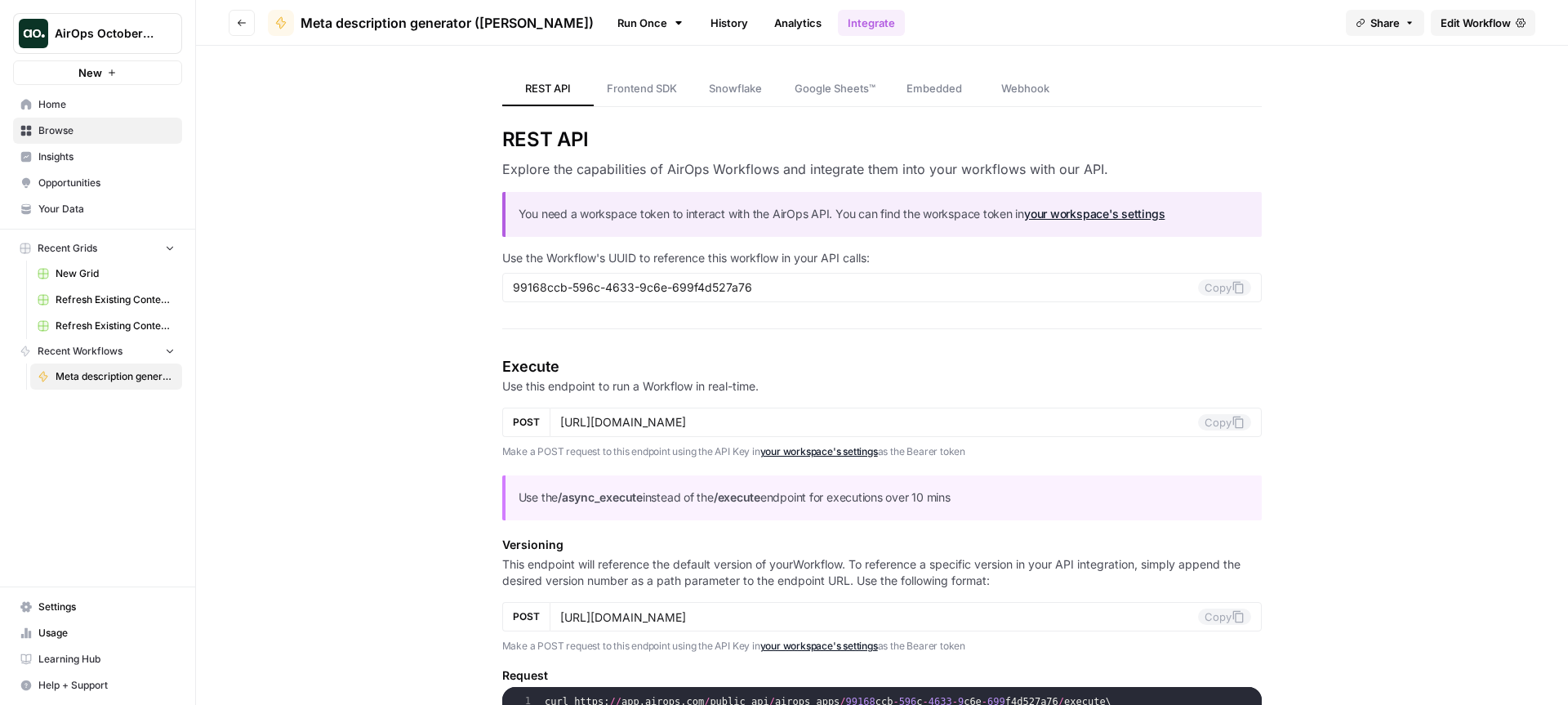
click at [87, 105] on span "Home" at bounding box center [106, 104] width 136 height 14
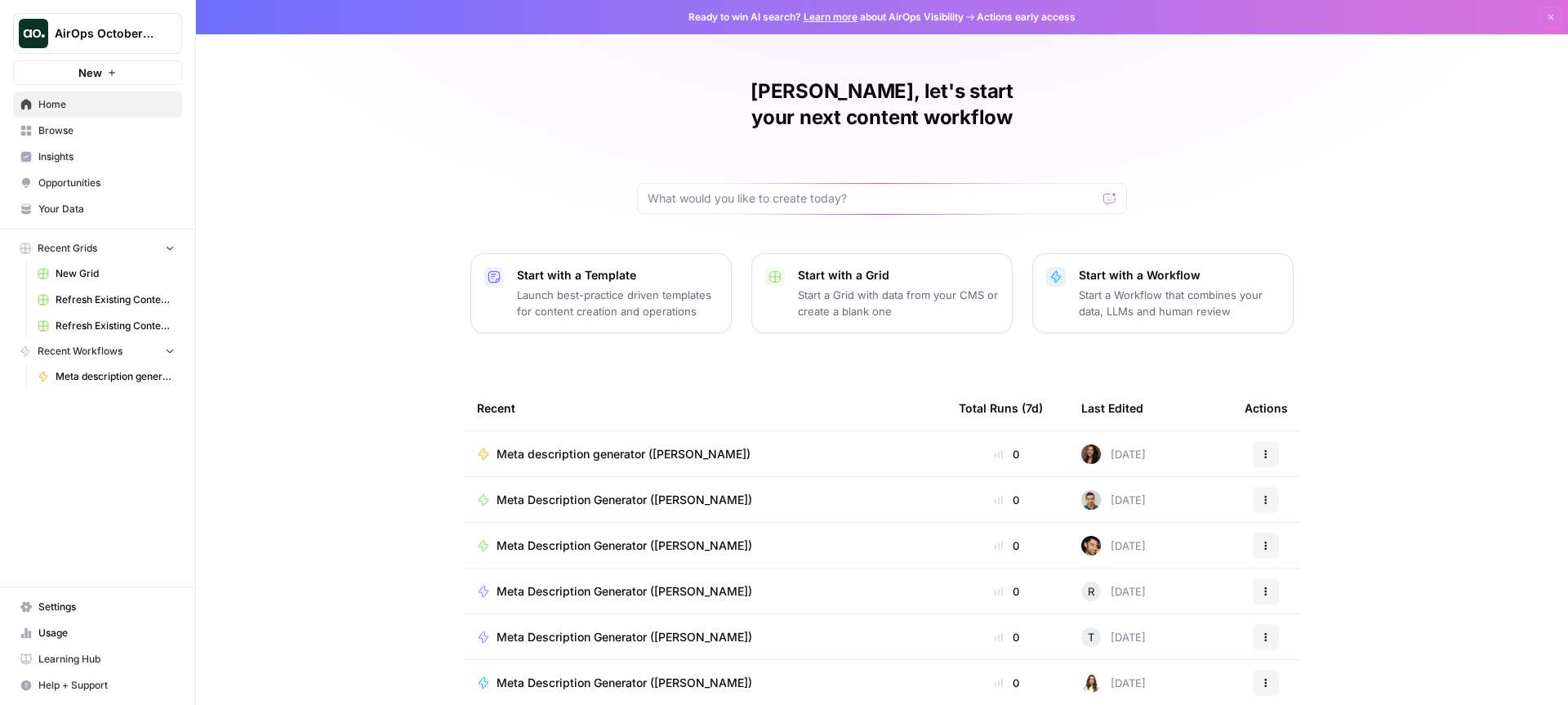
click at [1262, 449] on icon "button" at bounding box center [1266, 454] width 10 height 10
click at [1296, 487] on span "Edit in Studio" at bounding box center [1344, 488] width 131 height 16
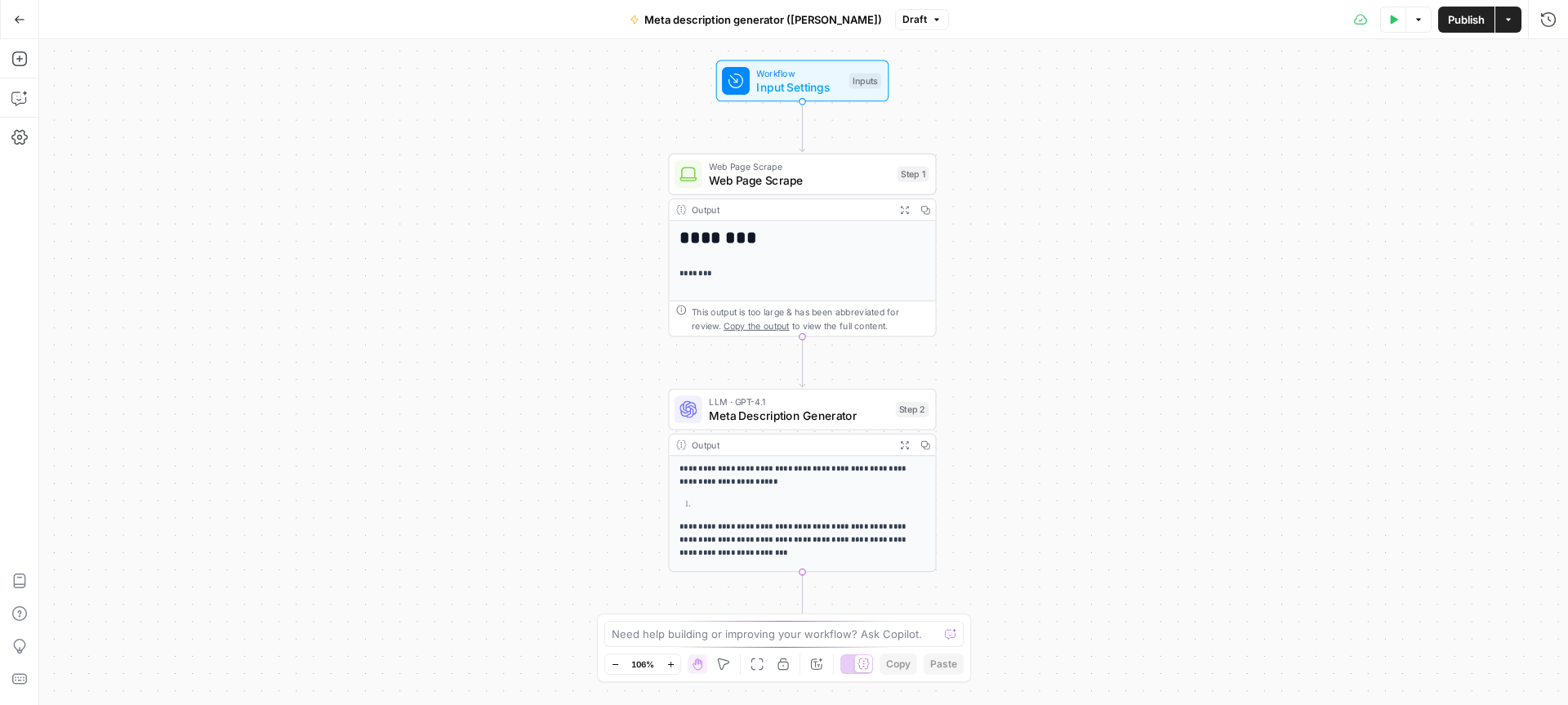
click at [770, 429] on div "LLM · GPT-4.1 Meta Description Generator Step 2 Copy step Delete step Add Note …" at bounding box center [802, 409] width 268 height 42
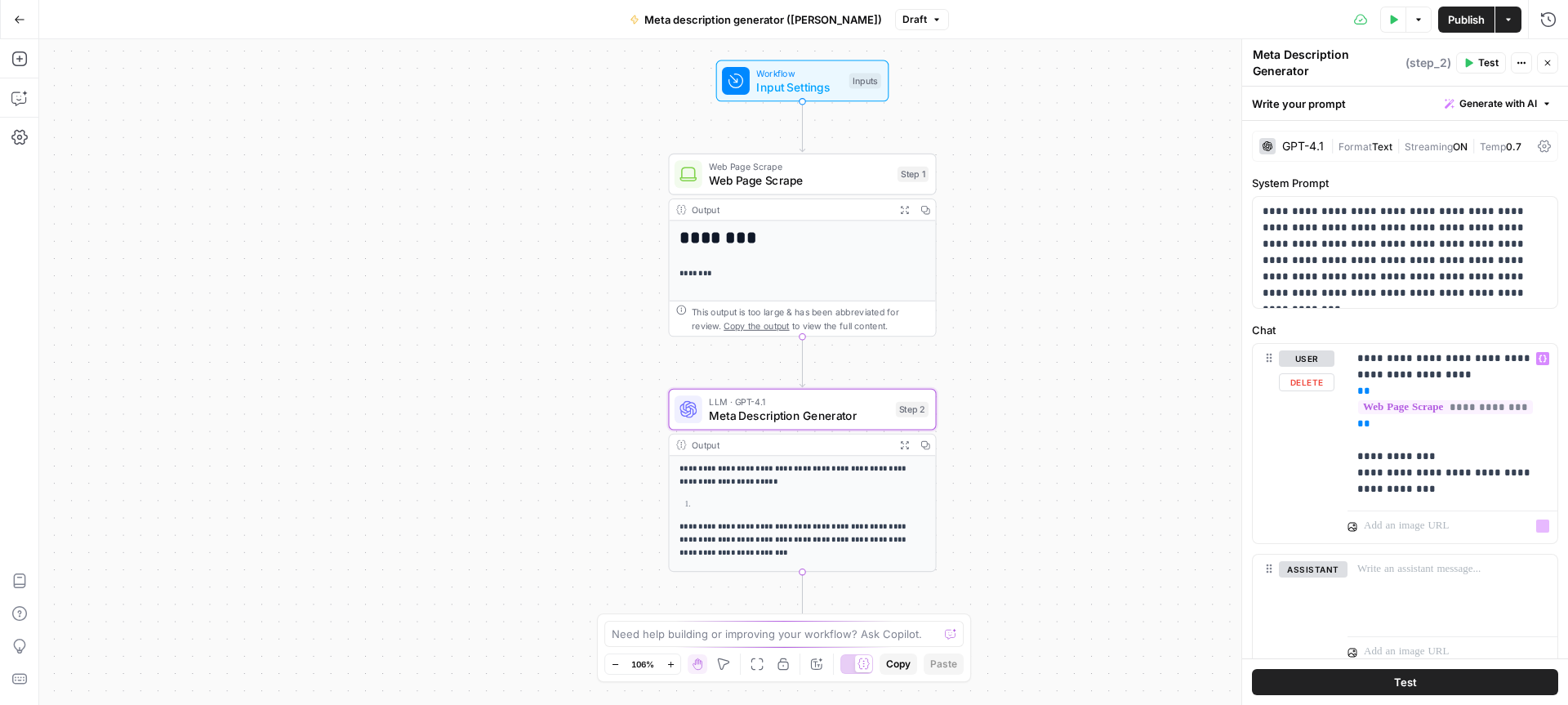
scroll to position [59, 0]
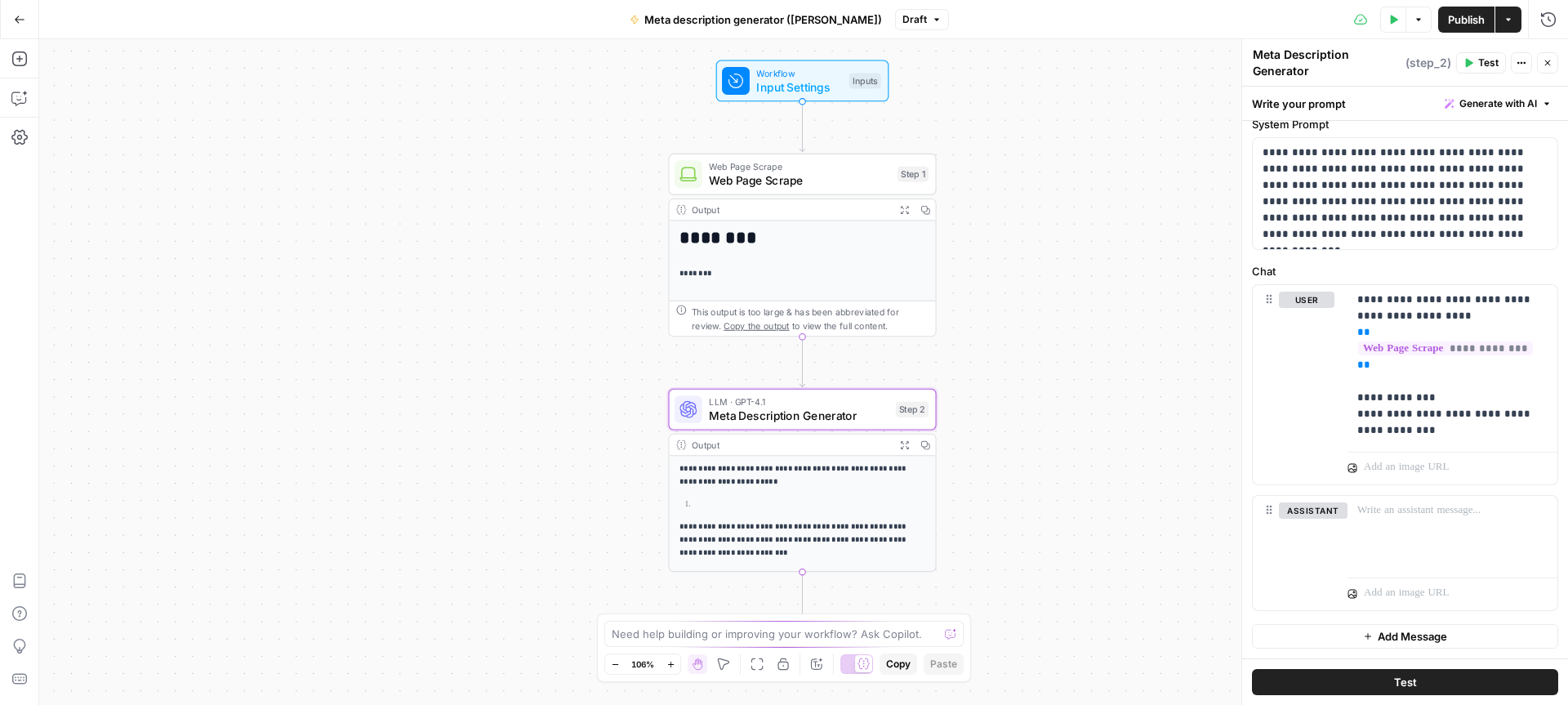
click at [1418, 678] on button "Test" at bounding box center [1405, 681] width 306 height 26
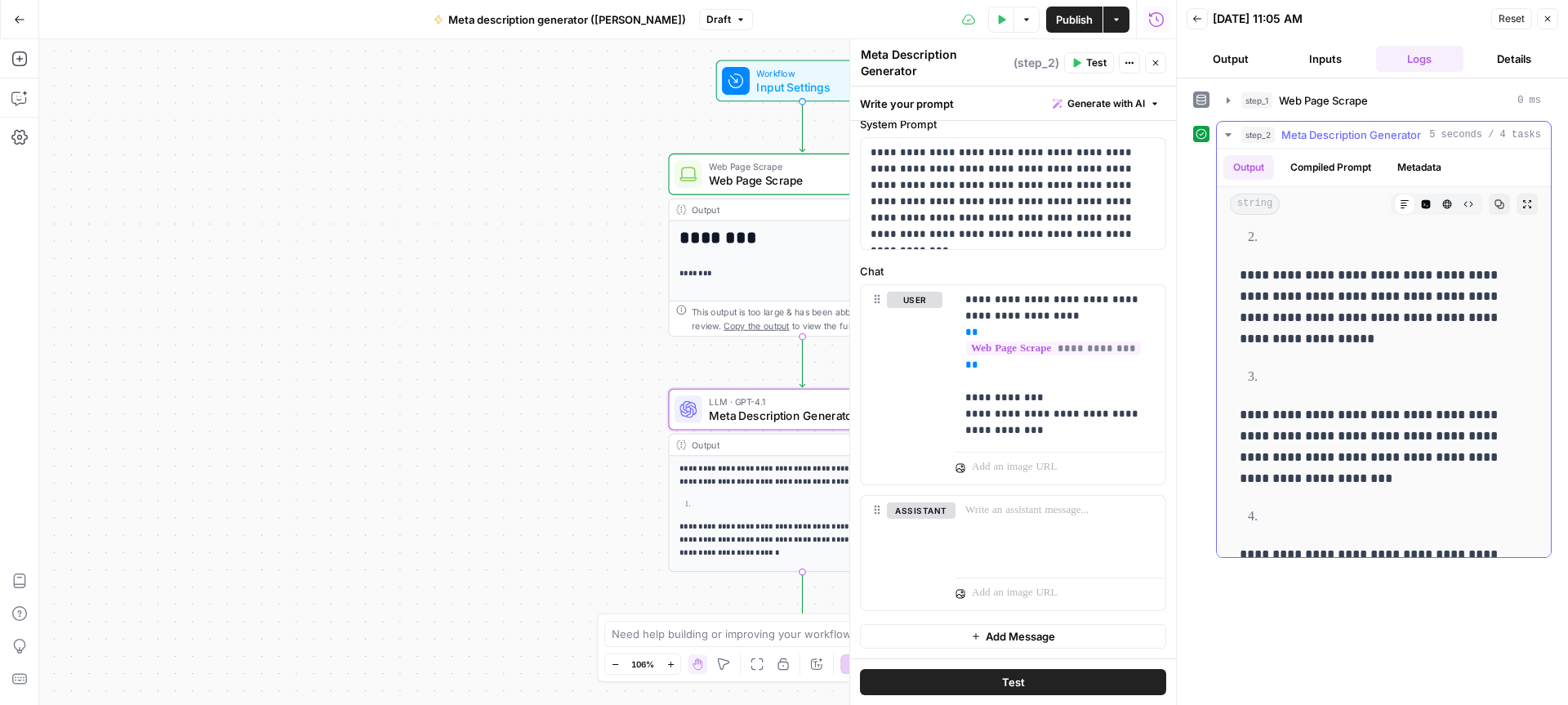
scroll to position [226, 0]
drag, startPoint x: 1241, startPoint y: 414, endPoint x: 1351, endPoint y: 486, distance: 131.5
click at [1351, 486] on p "**********" at bounding box center [1377, 447] width 276 height 85
copy p "**********"
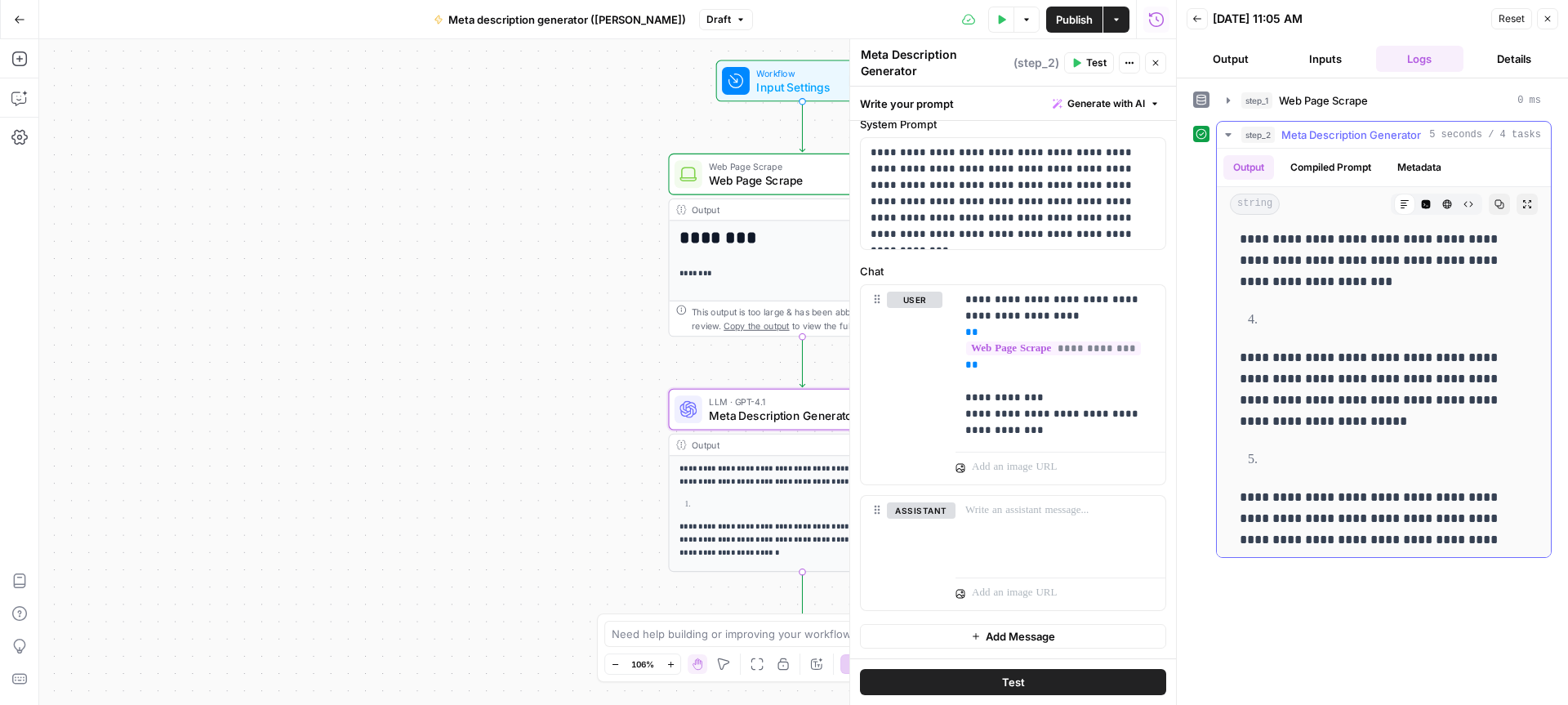
scroll to position [452, 0]
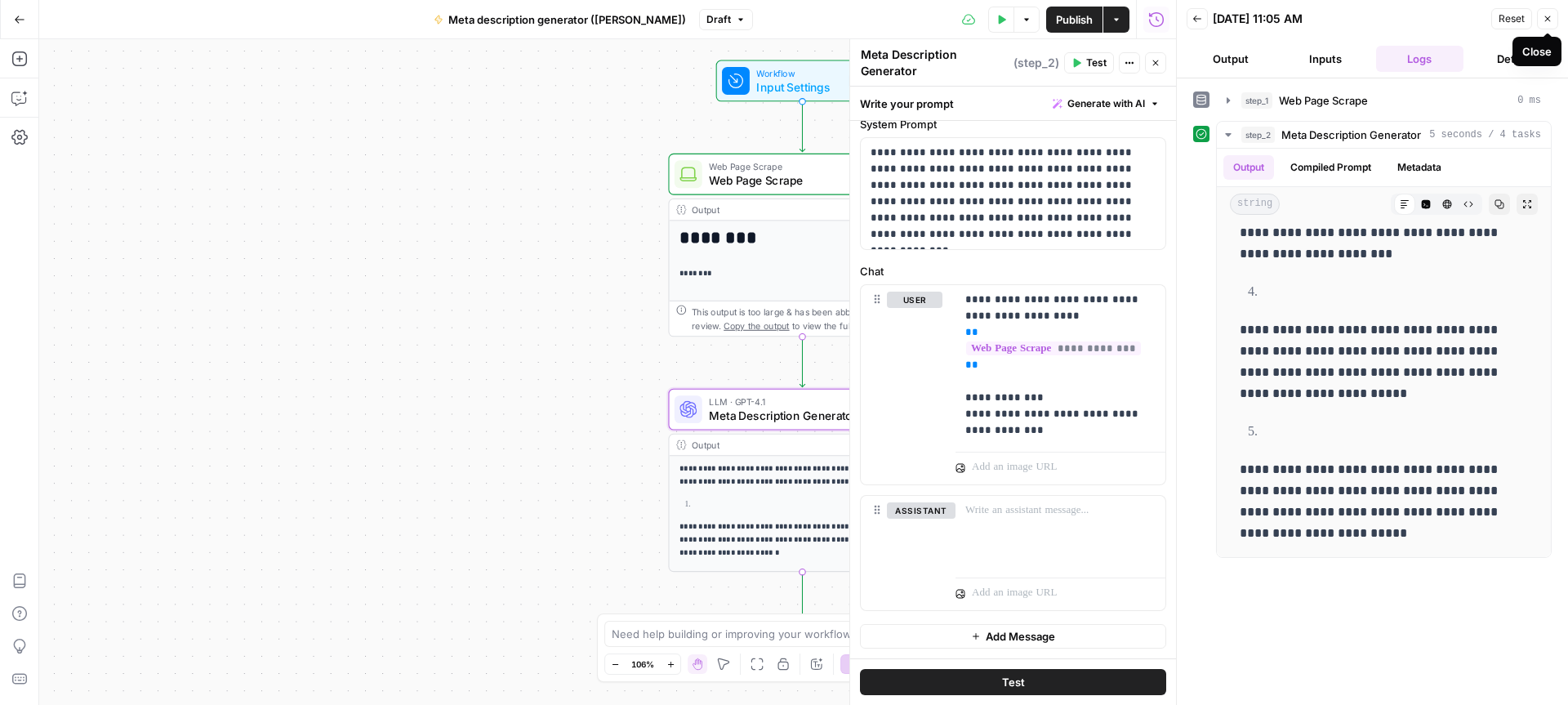
click at [1543, 20] on icon "button" at bounding box center [1548, 19] width 10 height 10
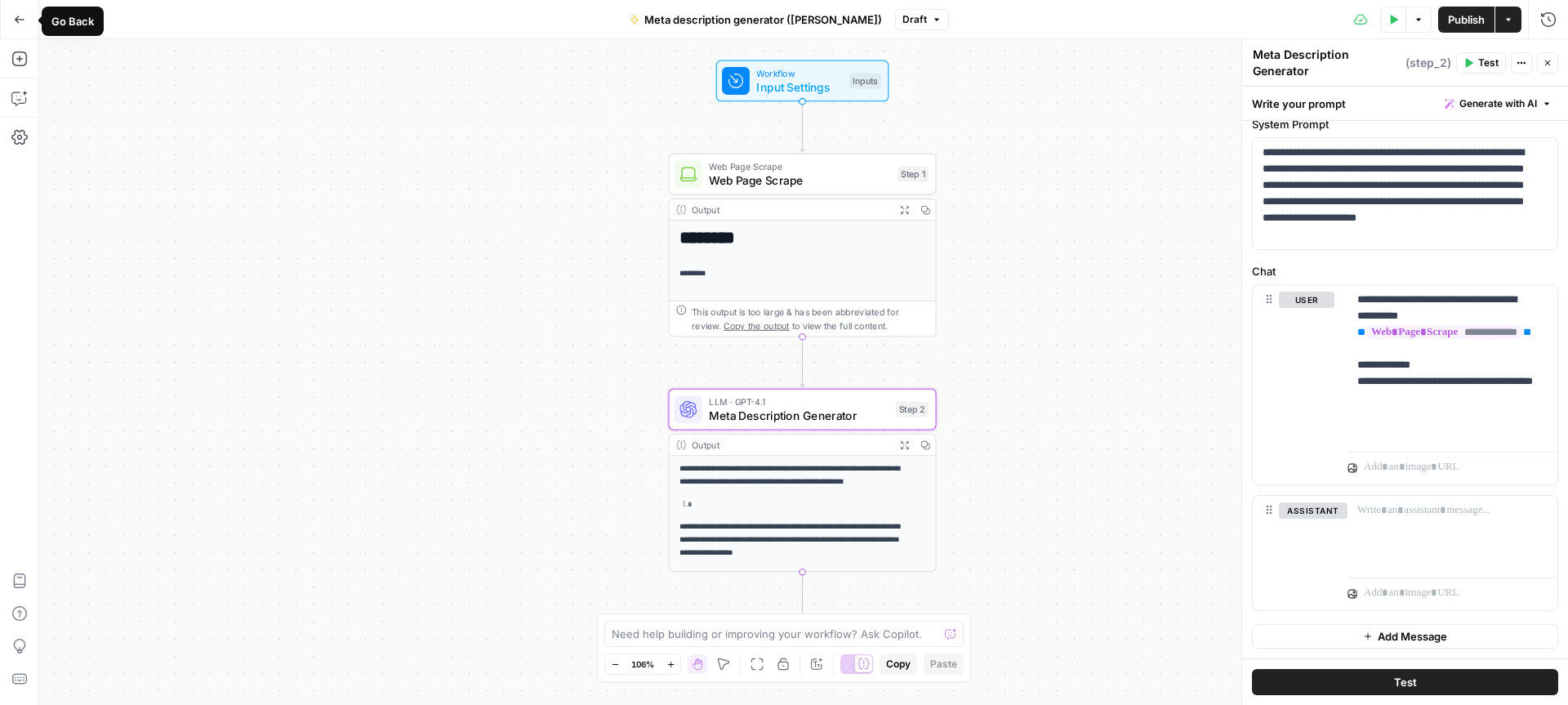
click at [27, 21] on button "Go Back" at bounding box center [19, 19] width 30 height 30
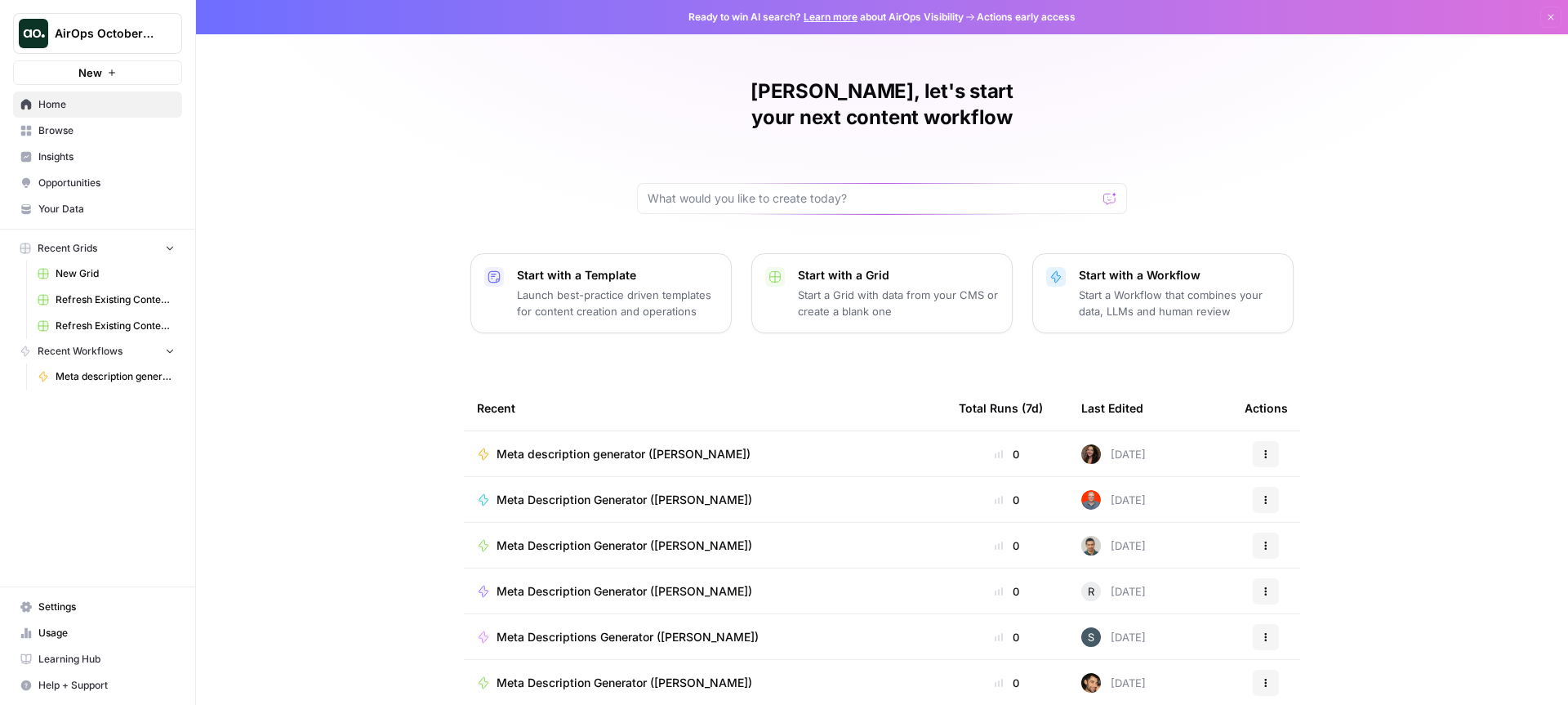
click at [128, 73] on button "New" at bounding box center [97, 73] width 169 height 25
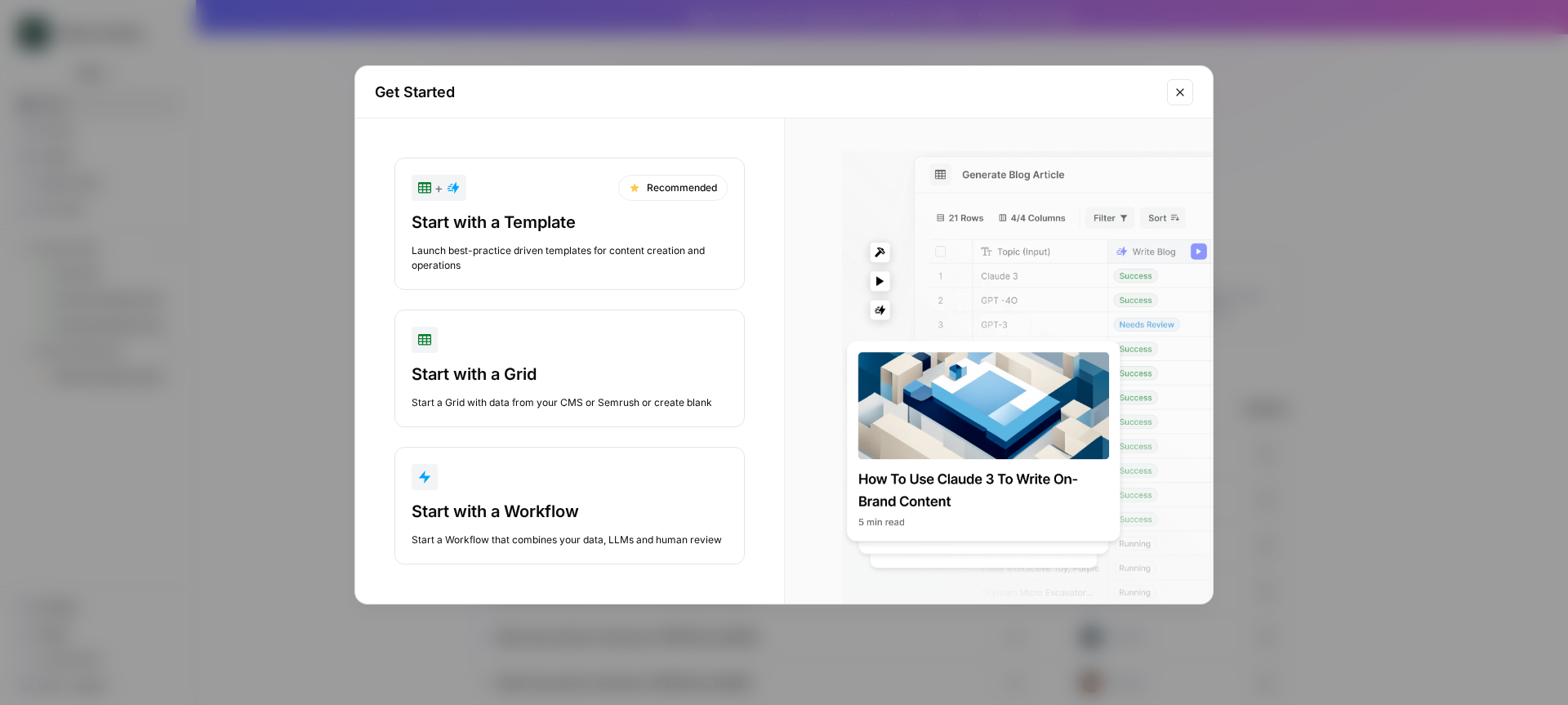
click at [1185, 91] on icon "Close modal" at bounding box center [1181, 93] width 13 height 13
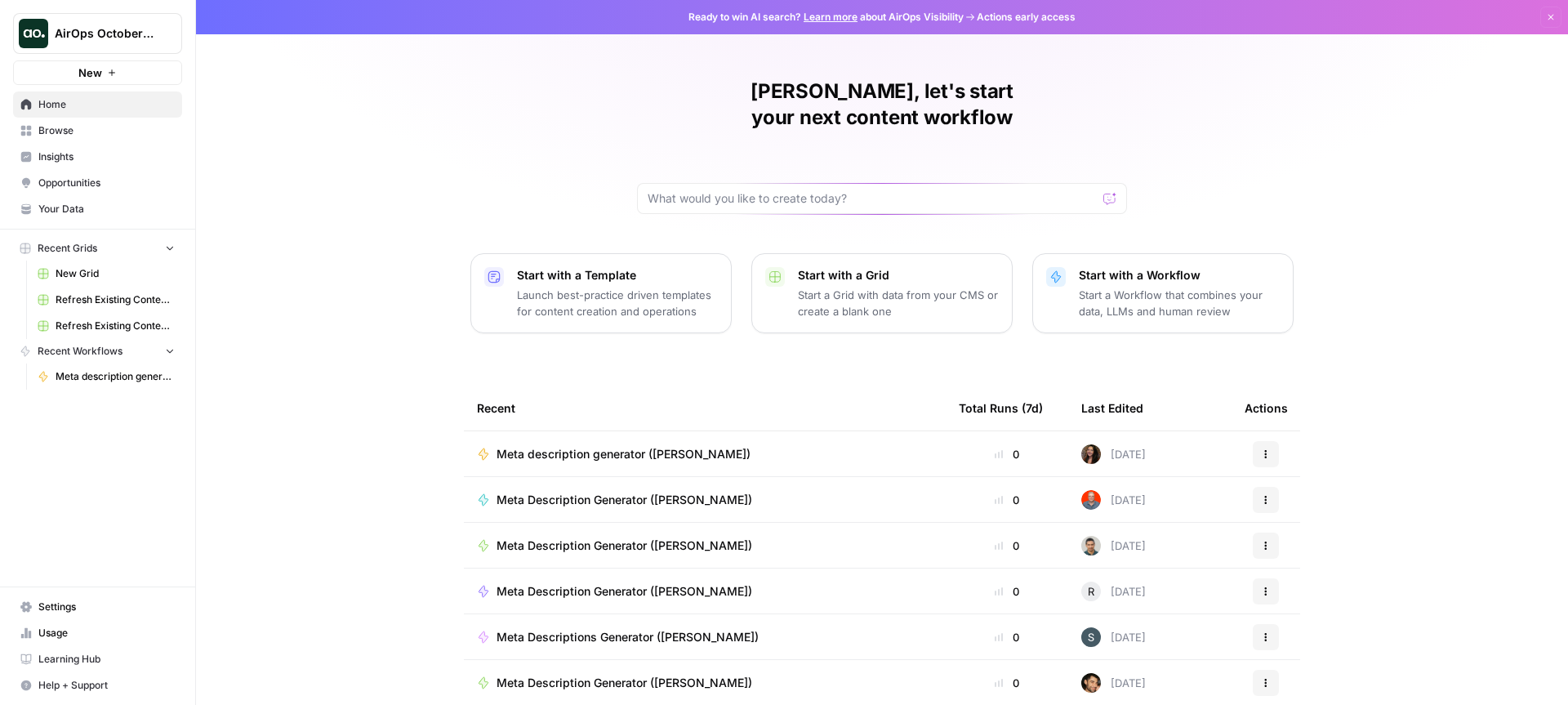
click at [55, 129] on span "Browse" at bounding box center [106, 130] width 136 height 14
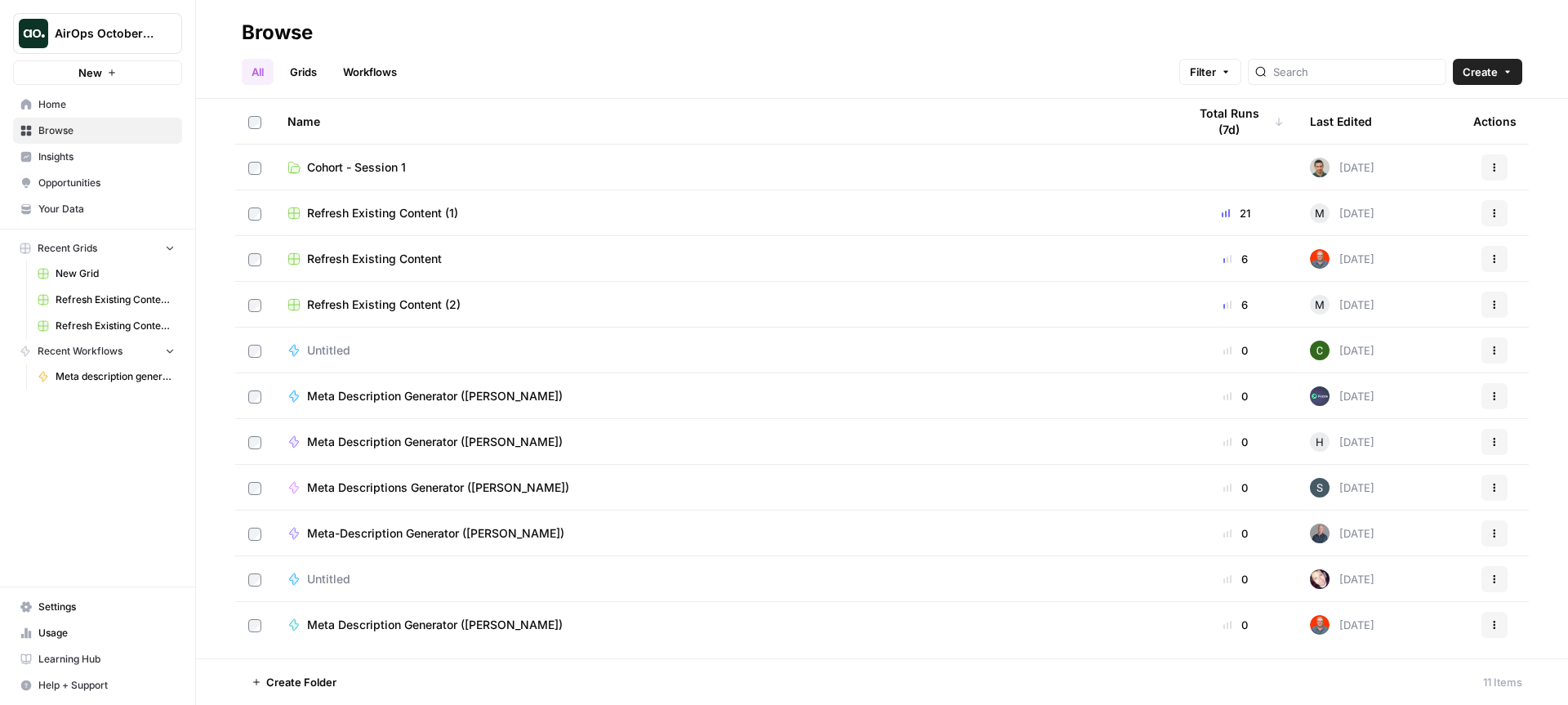
click at [408, 161] on link "Cohort - Session 1" at bounding box center [724, 167] width 874 height 16
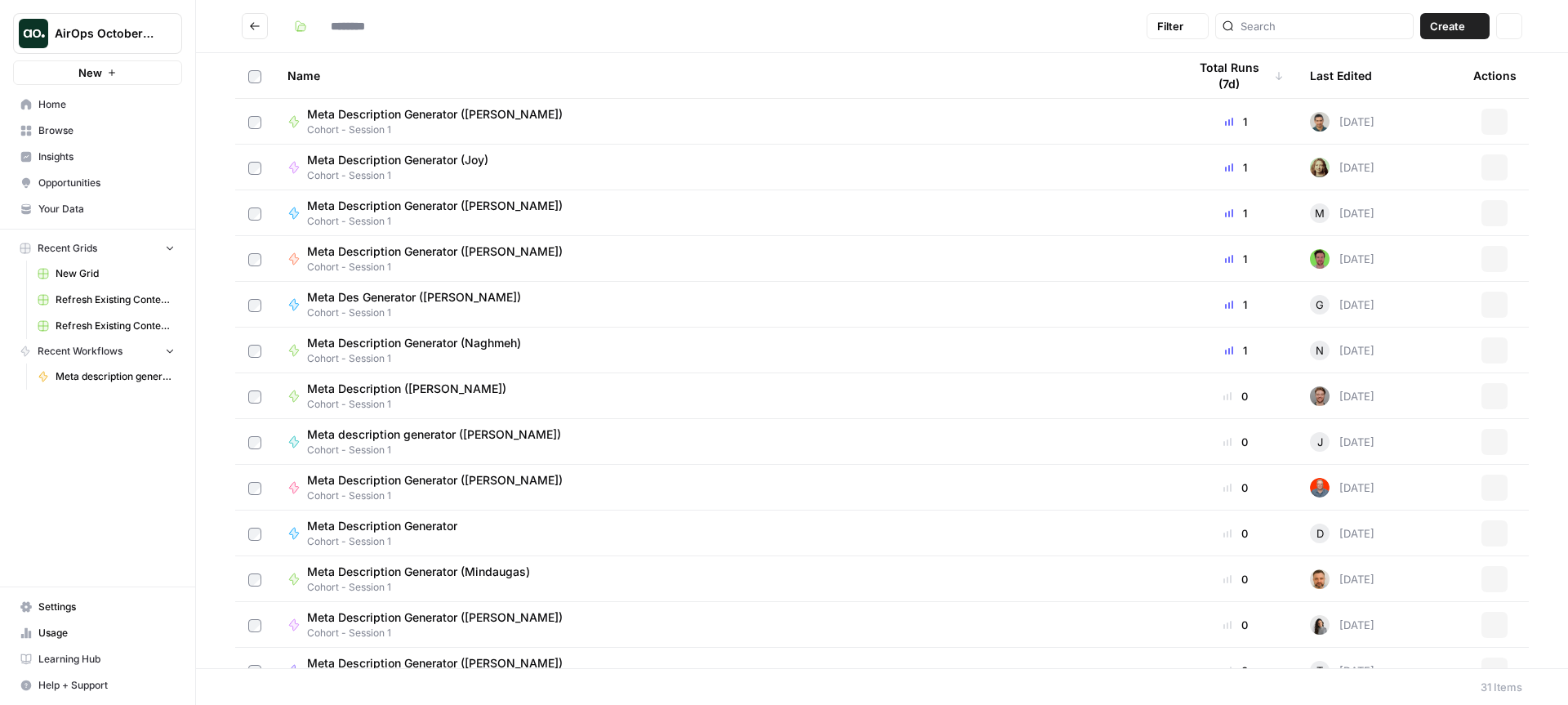
type input "**********"
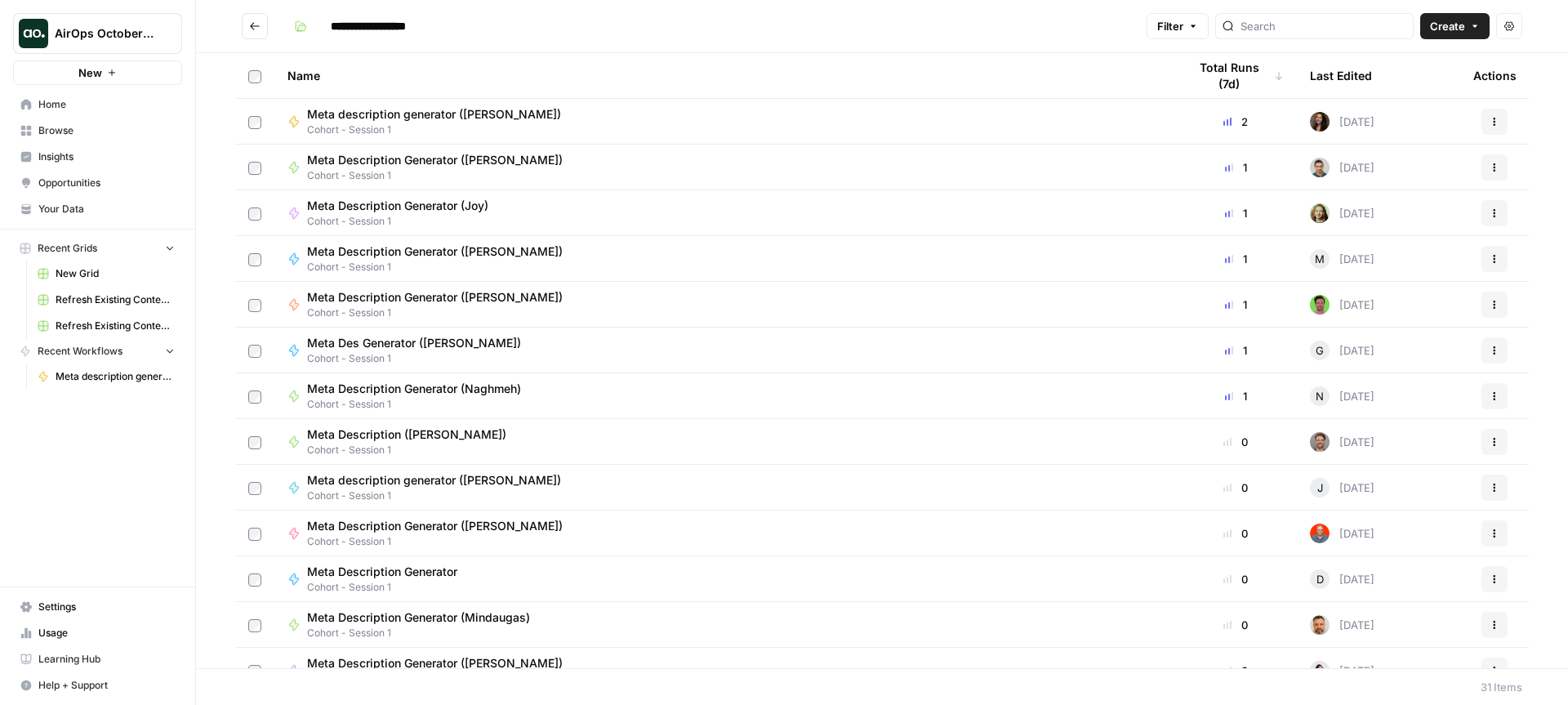
click at [1479, 36] on button "Create" at bounding box center [1454, 26] width 70 height 26
click at [967, 41] on header "**********" at bounding box center [882, 27] width 1372 height 53
click at [1462, 31] on span "Create" at bounding box center [1448, 26] width 35 height 16
click at [1423, 88] on span "Workflow" at bounding box center [1424, 87] width 92 height 16
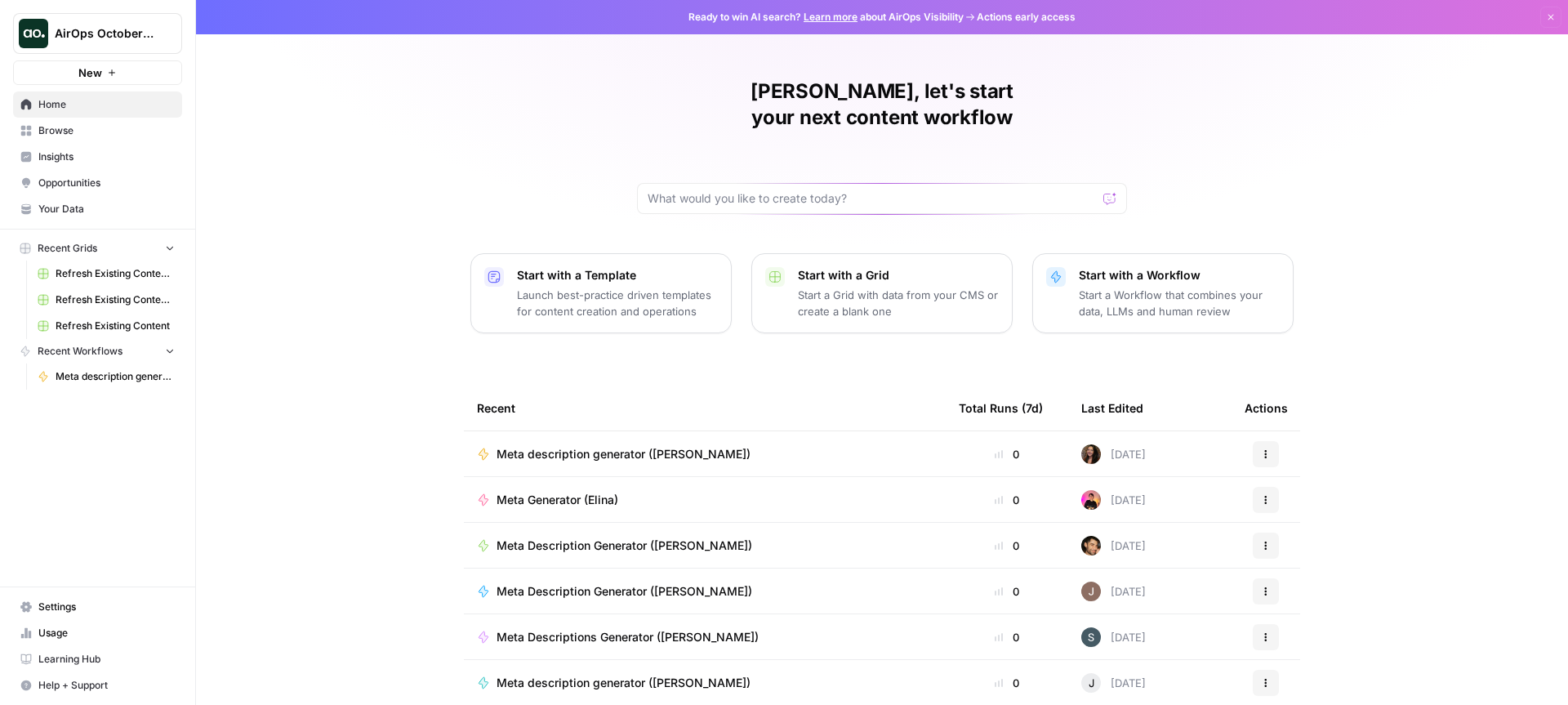
click at [61, 653] on span "Learning Hub" at bounding box center [106, 658] width 136 height 14
